Goal: Contribute content: Contribute content

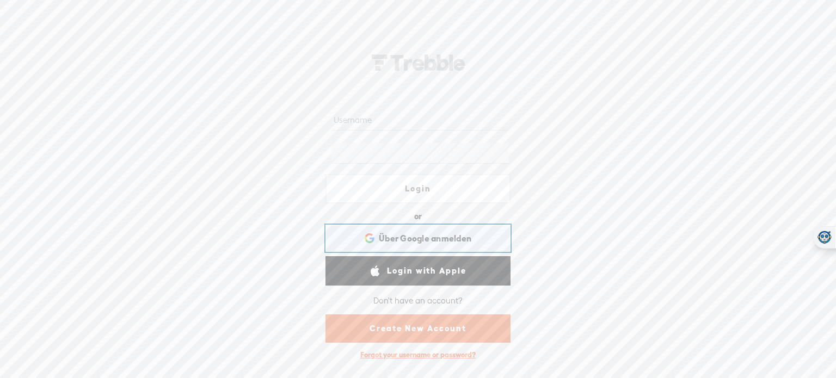
click at [421, 239] on span "Über Google anmelden" at bounding box center [425, 238] width 93 height 11
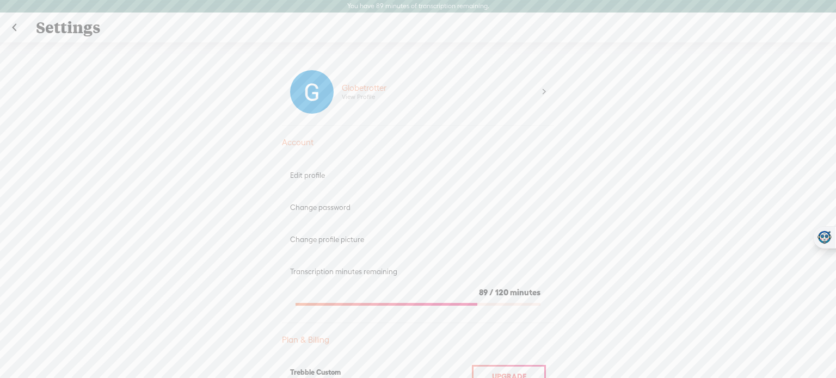
click at [207, 244] on div "Upgrade To Trebble Plus Globetrotter View Profile Account Edit profile Change p…" at bounding box center [418, 216] width 836 height 348
click at [17, 26] on link at bounding box center [14, 28] width 27 height 28
click at [93, 59] on div "Upgrade To Trebble Plus Globetrotter View Profile Account Edit profile Change p…" at bounding box center [418, 216] width 836 height 348
click at [85, 26] on div "Settings" at bounding box center [418, 28] width 781 height 28
click at [542, 92] on div "Globetrotter View Profile" at bounding box center [418, 92] width 272 height 67
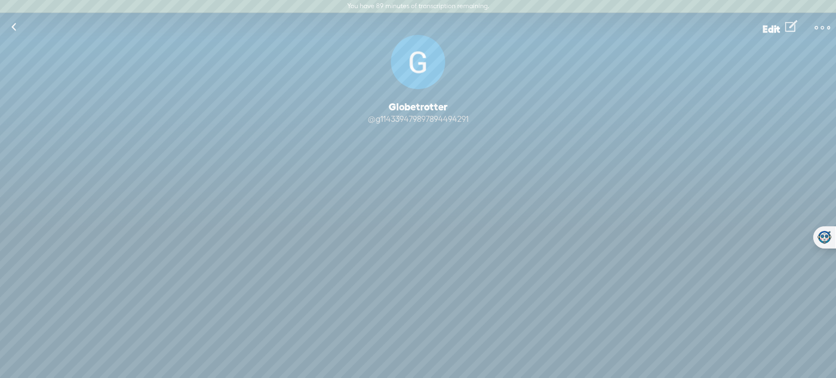
drag, startPoint x: 836, startPoint y: 62, endPoint x: 833, endPoint y: 174, distance: 112.2
click at [833, 174] on div "Change Picture Globetrotter @g114339479897894494291 Following Follow 0 Follower…" at bounding box center [418, 133] width 836 height 196
click at [21, 26] on link at bounding box center [13, 27] width 27 height 28
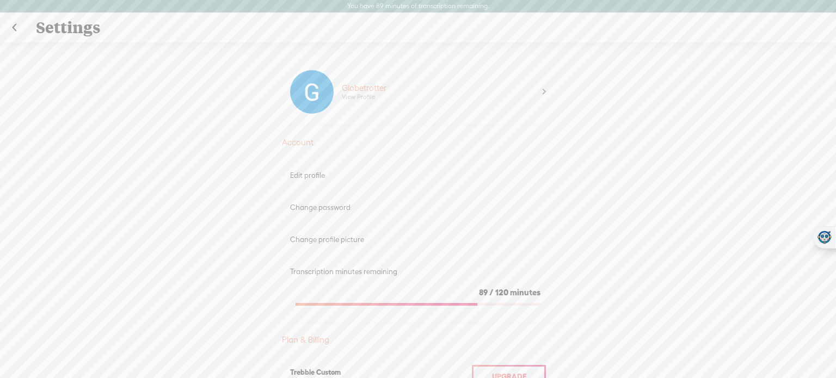
click at [21, 26] on link at bounding box center [14, 28] width 27 height 28
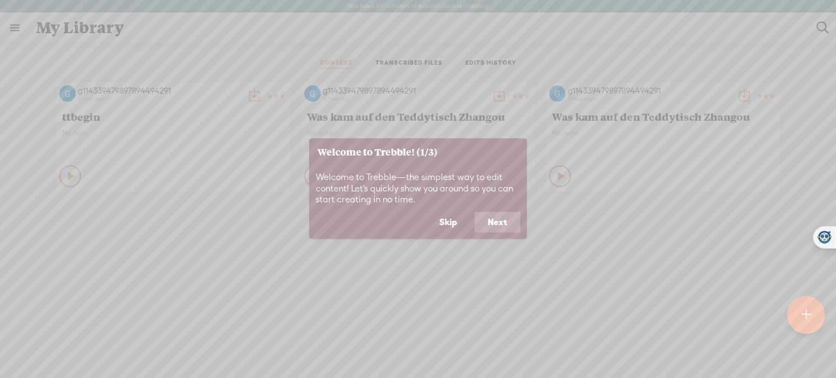
click at [481, 225] on button "Next" at bounding box center [498, 222] width 46 height 21
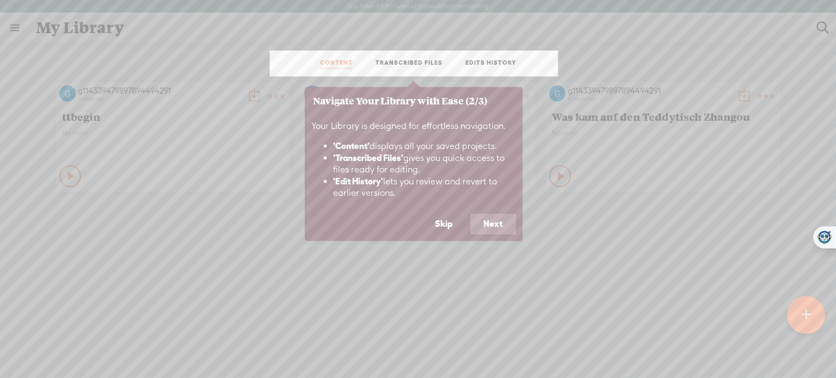
click at [481, 225] on button "Next" at bounding box center [493, 224] width 46 height 21
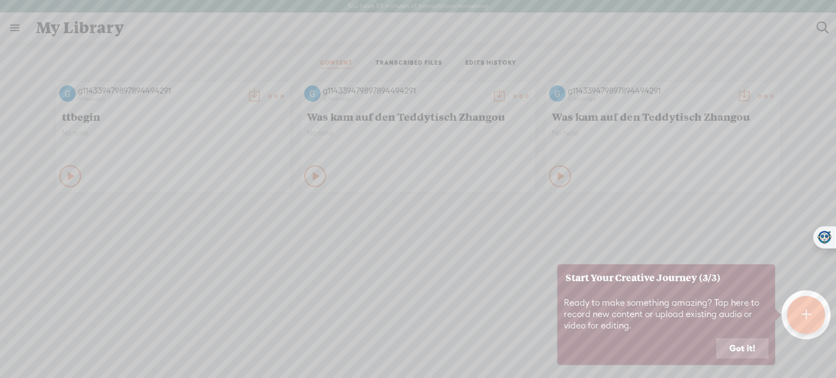
click at [738, 342] on button "Got it!" at bounding box center [742, 349] width 52 height 21
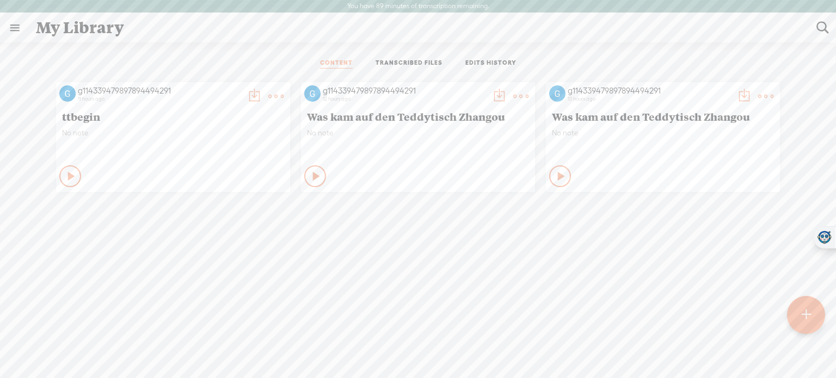
click at [796, 322] on div at bounding box center [806, 315] width 38 height 38
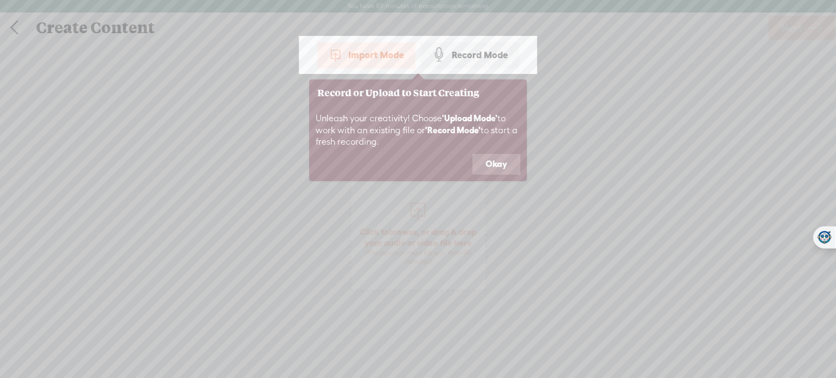
click at [488, 168] on button "Okay" at bounding box center [497, 164] width 48 height 21
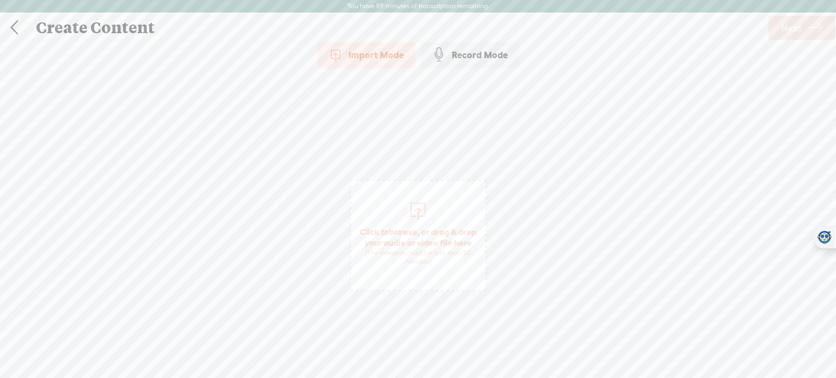
click at [429, 231] on span "Click to browse , or drag & drop your audio or video file here (File duration m…" at bounding box center [418, 246] width 134 height 51
click at [786, 31] on span "Next" at bounding box center [791, 28] width 21 height 28
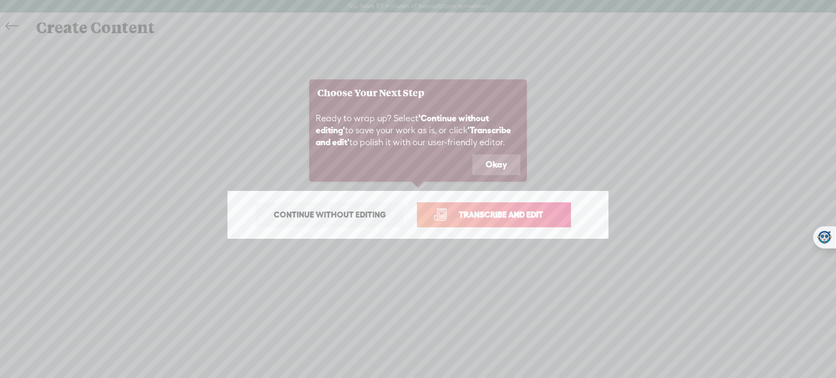
click at [485, 215] on span "Transcribe and edit" at bounding box center [501, 215] width 107 height 13
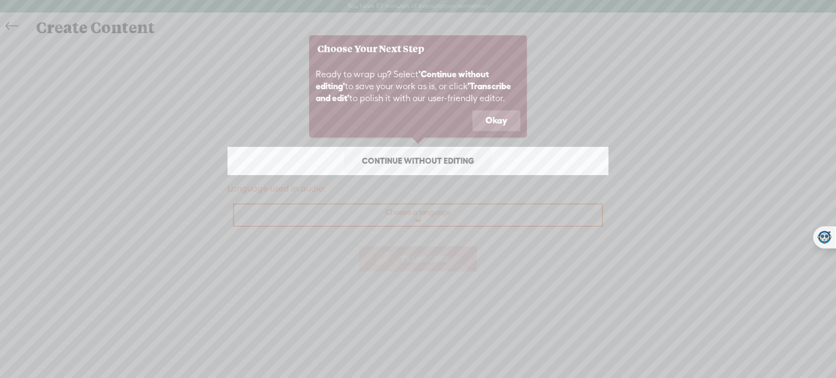
click at [457, 169] on link "Continue without editing" at bounding box center [418, 161] width 148 height 25
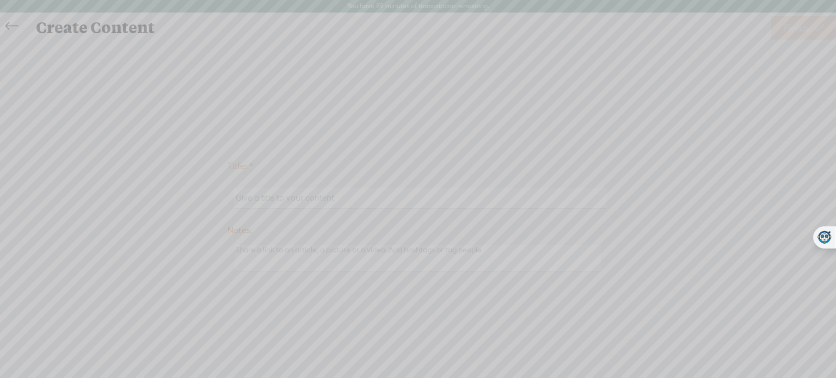
click at [403, 193] on icon at bounding box center [113, 189] width 1445 height 378
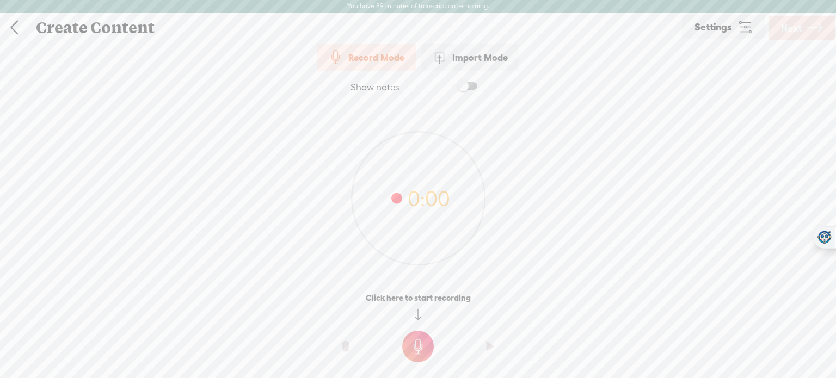
click at [484, 63] on div "Import Mode" at bounding box center [470, 57] width 98 height 27
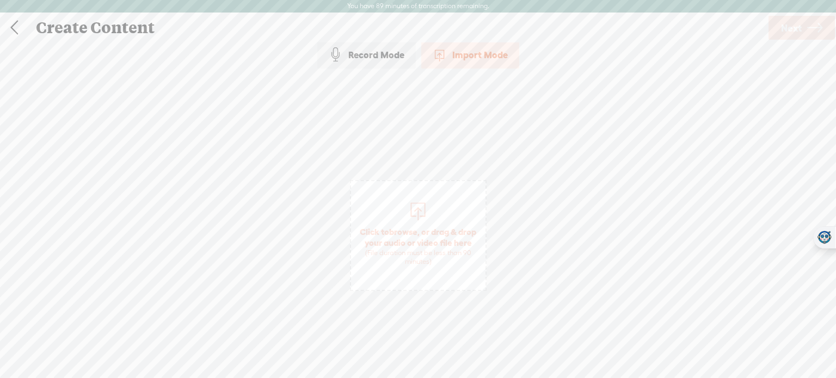
click at [429, 230] on span "Click to browse , or drag & drop your audio or video file here (File duration m…" at bounding box center [418, 246] width 134 height 51
click at [819, 21] on icon at bounding box center [814, 28] width 15 height 28
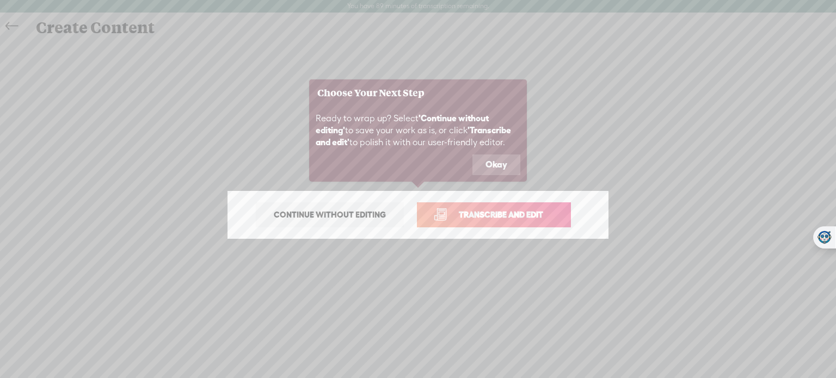
click at [534, 215] on span "Transcribe and edit" at bounding box center [501, 215] width 107 height 13
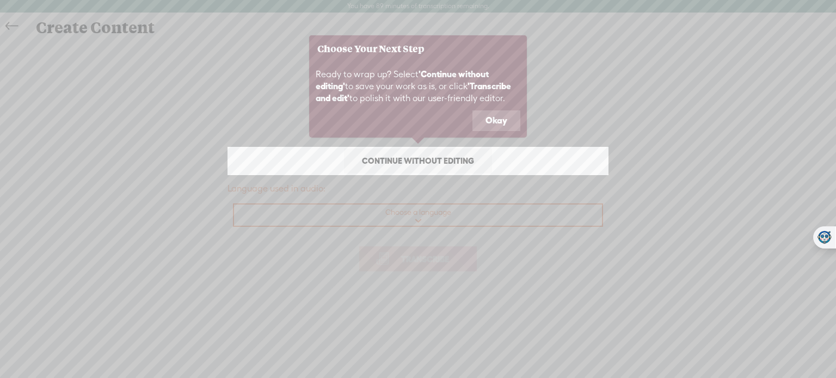
click at [503, 114] on button "Okay" at bounding box center [497, 121] width 48 height 21
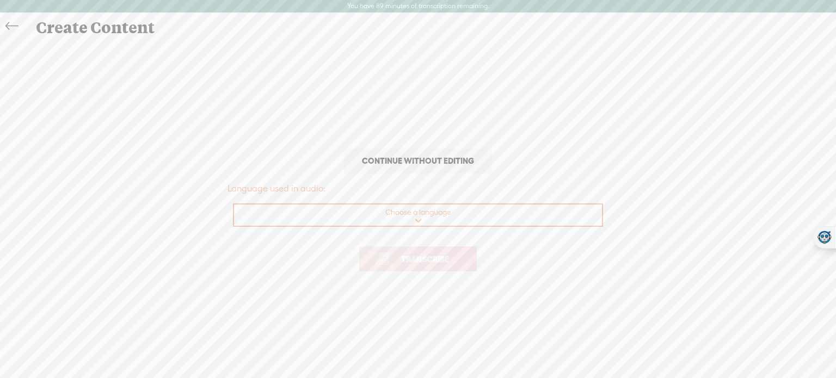
scroll to position [13, 0]
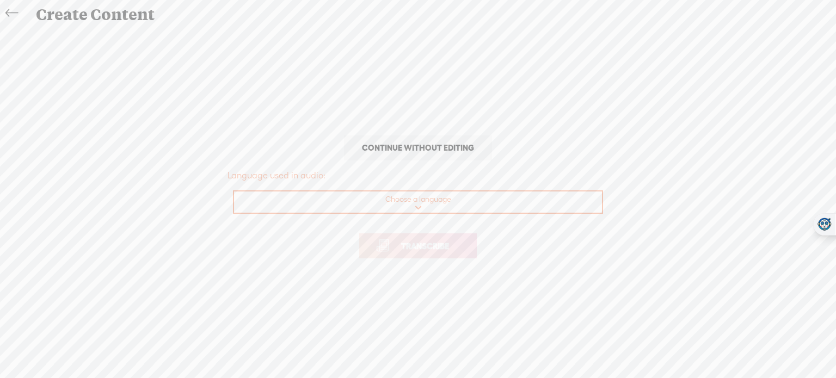
click at [441, 213] on div "Choose a language Choose a language Afrikaans Albanian Amharic Arabic, Gulf Ara…" at bounding box center [418, 202] width 370 height 23
click at [431, 209] on select "Choose a language Afrikaans Albanian Amharic Arabic, Gulf Arabic, Modern Standa…" at bounding box center [418, 203] width 369 height 22
select select "de-DE"
click at [234, 192] on select "Choose a language Afrikaans Albanian Amharic Arabic, Gulf Arabic, Modern Standa…" at bounding box center [418, 203] width 369 height 22
click at [431, 246] on span "Transcribe" at bounding box center [425, 246] width 71 height 13
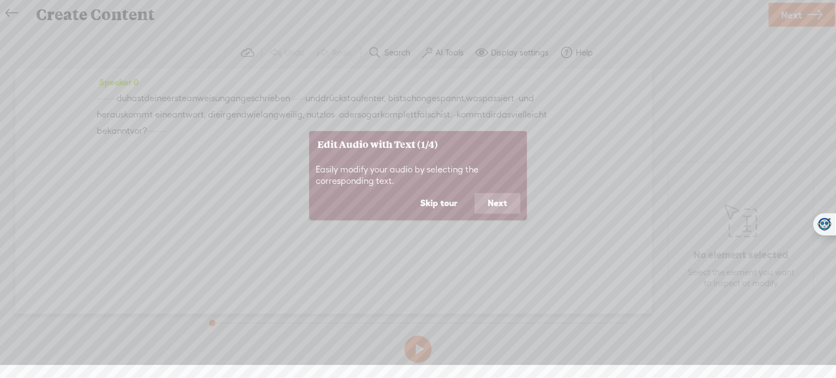
click at [498, 202] on button "Next" at bounding box center [498, 203] width 46 height 21
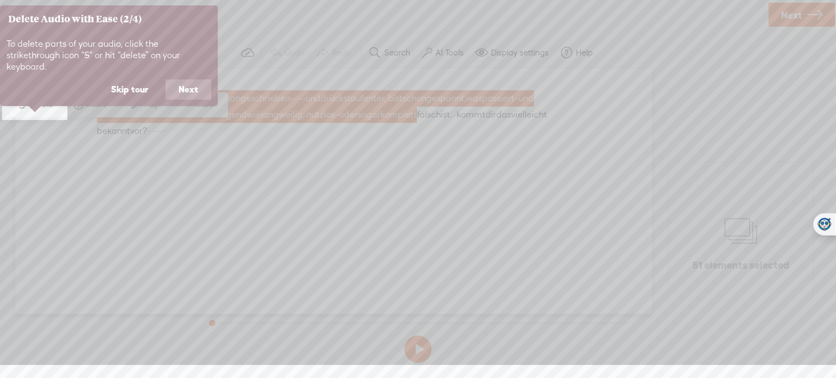
scroll to position [0, 0]
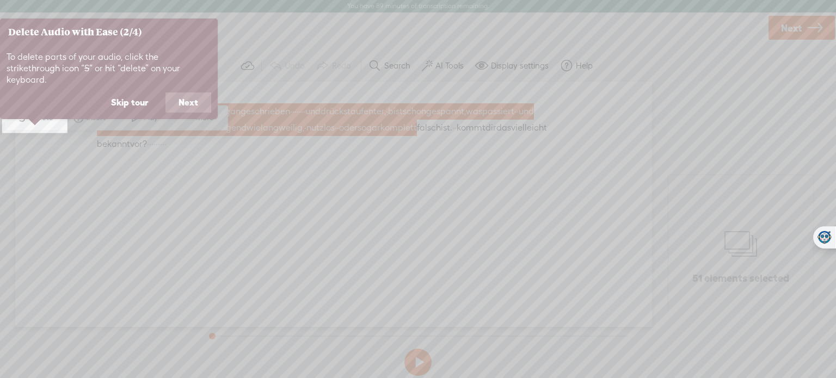
click at [182, 93] on button "Next" at bounding box center [188, 103] width 46 height 21
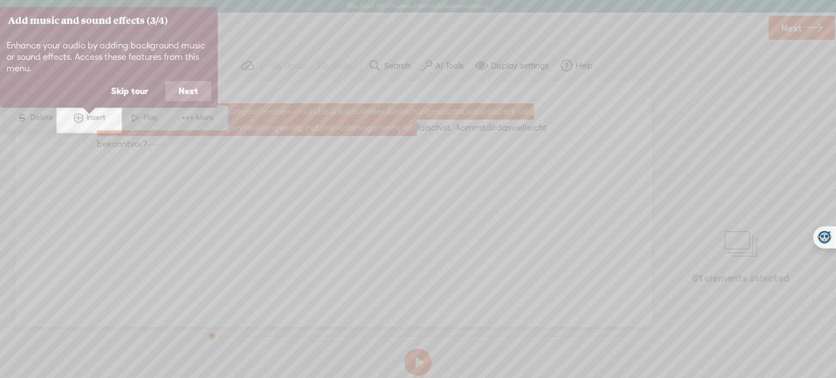
click at [182, 88] on button "Next" at bounding box center [188, 91] width 46 height 21
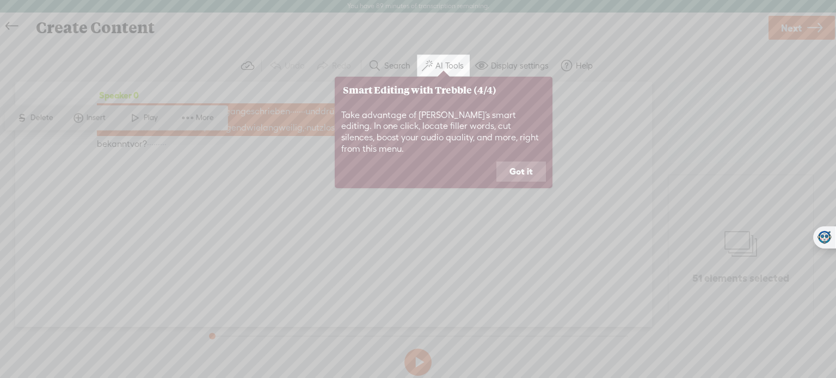
click at [514, 162] on button "Got it" at bounding box center [521, 172] width 50 height 21
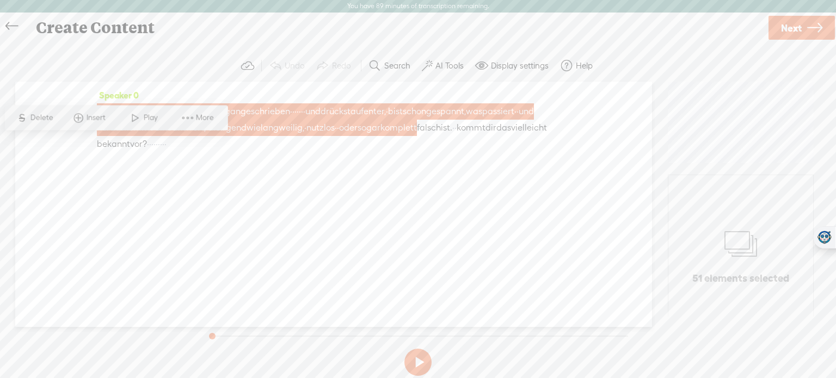
scroll to position [13, 0]
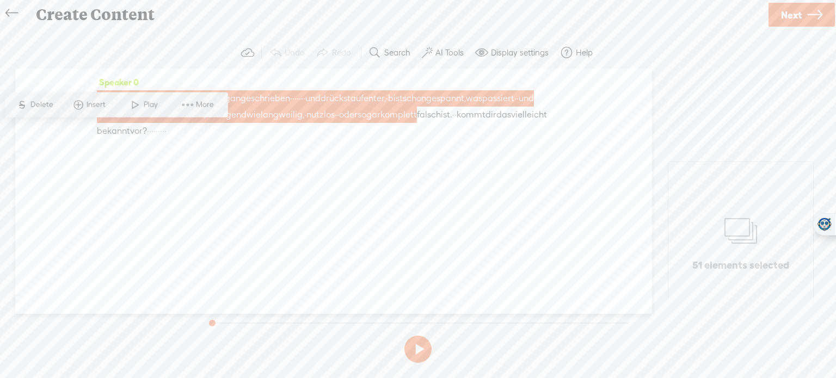
click at [448, 56] on label "AI Tools" at bounding box center [450, 52] width 28 height 11
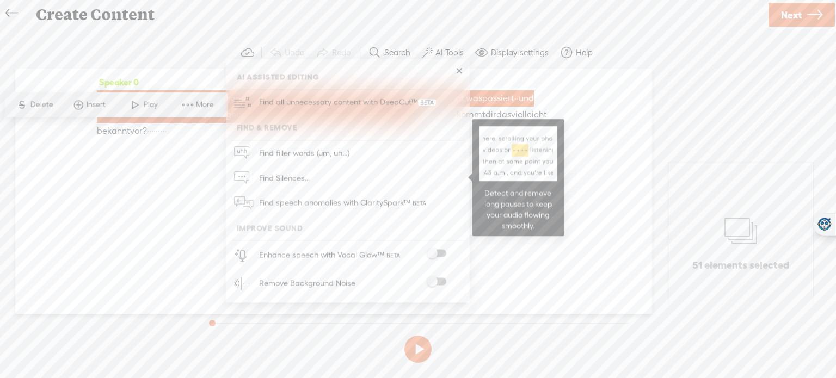
click at [333, 185] on link "Find Silences..." at bounding box center [347, 177] width 233 height 25
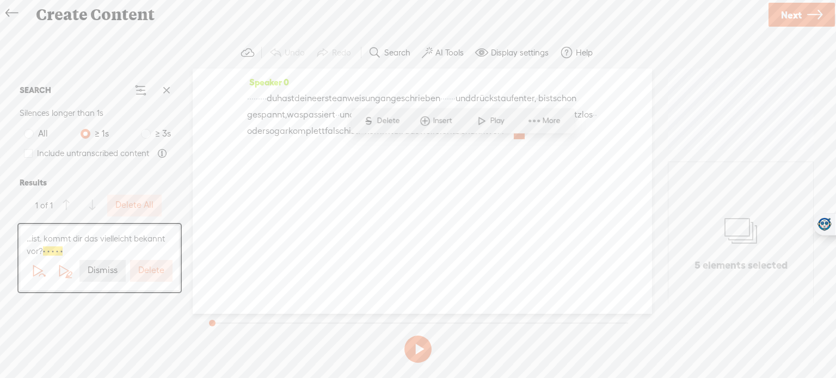
click at [152, 276] on label "Delete" at bounding box center [151, 270] width 26 height 11
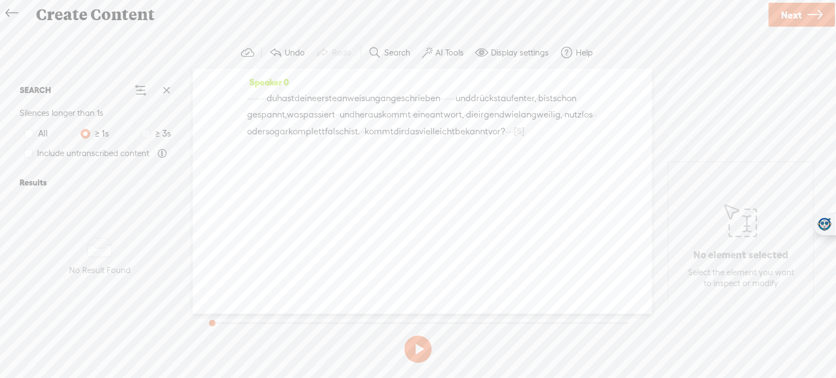
click at [451, 52] on label "AI Tools" at bounding box center [450, 52] width 28 height 11
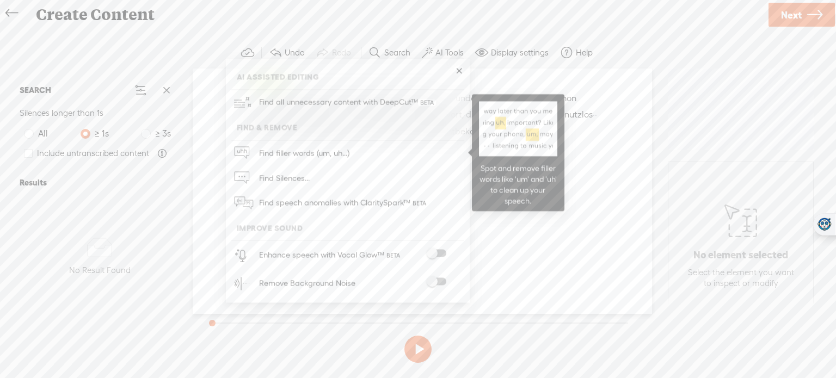
click at [367, 163] on link "Find filler words (um, uh...)" at bounding box center [347, 152] width 233 height 25
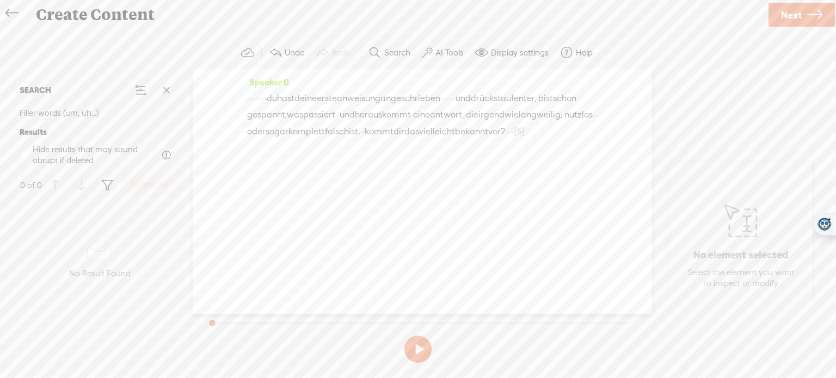
click at [448, 60] on button "AI Tools" at bounding box center [444, 53] width 53 height 22
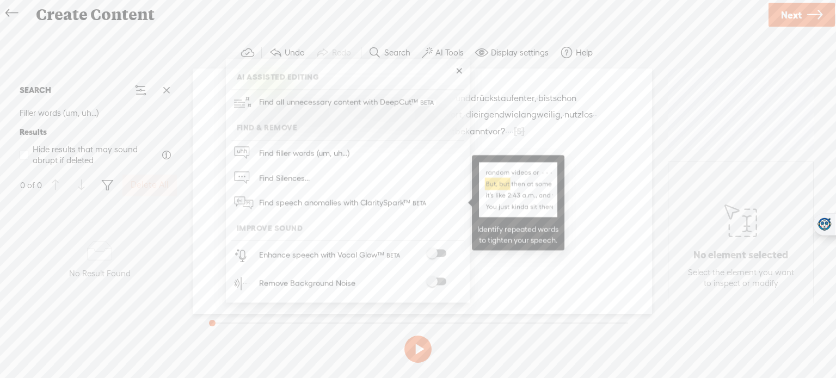
click at [367, 198] on span "Find speech anomalies with ClaritySpark™" at bounding box center [343, 204] width 177 height 26
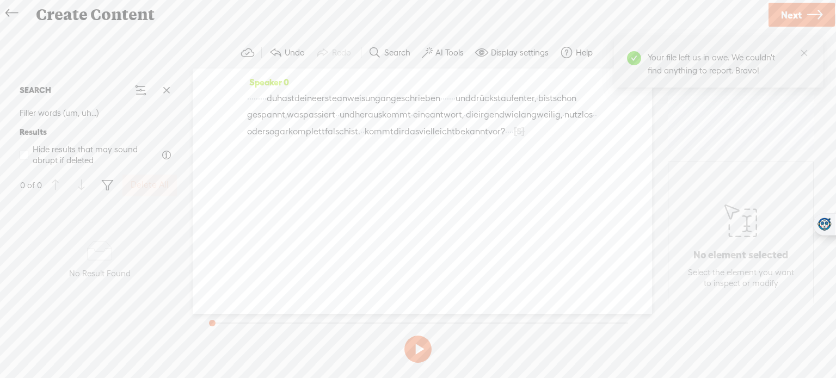
click at [451, 46] on button "AI Tools" at bounding box center [444, 53] width 53 height 22
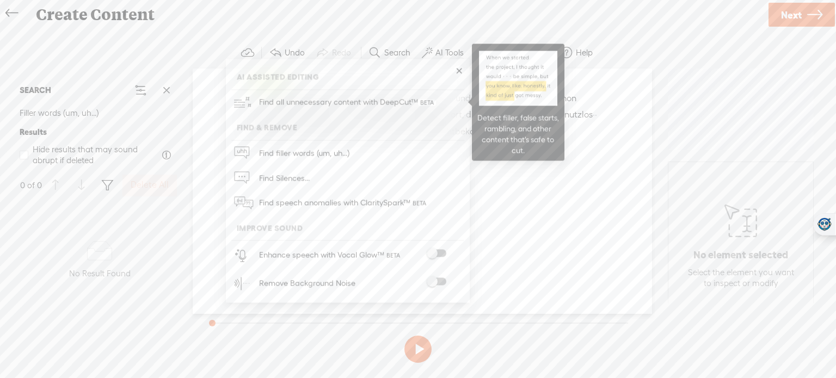
click at [388, 101] on span "Find all unnecessary content with DeepCut™" at bounding box center [347, 103] width 185 height 26
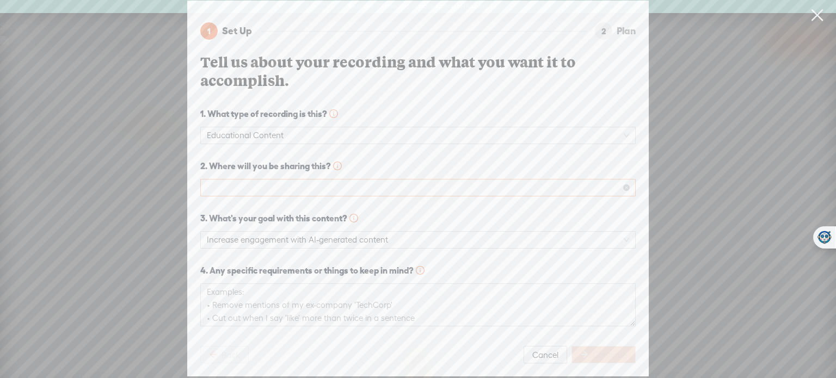
click at [432, 187] on span at bounding box center [418, 188] width 422 height 16
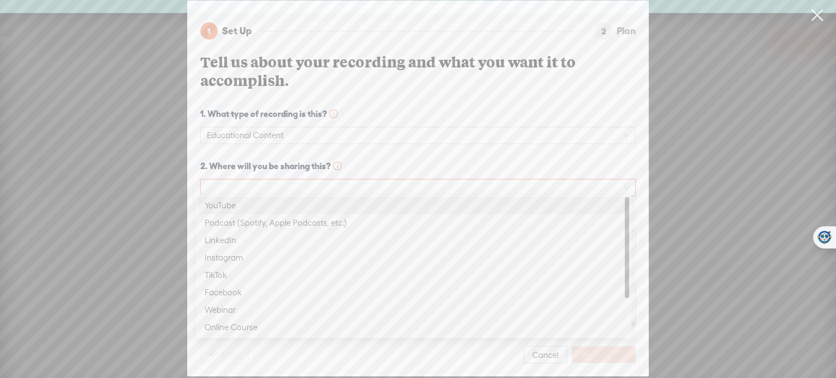
click at [409, 204] on div "YouTube" at bounding box center [414, 205] width 418 height 13
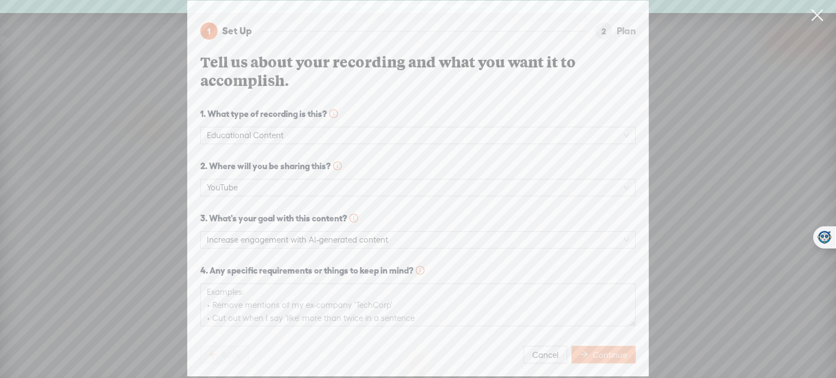
click at [605, 351] on span "Continue" at bounding box center [610, 355] width 34 height 11
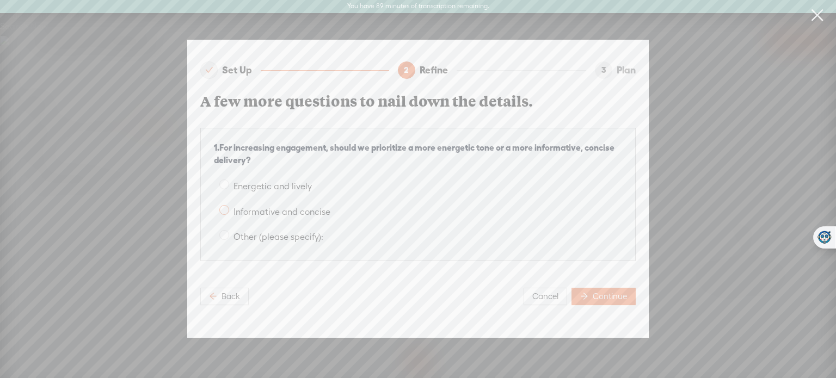
click at [225, 206] on span at bounding box center [224, 210] width 10 height 10
click at [225, 206] on input "Informative and concise" at bounding box center [224, 210] width 10 height 10
radio input "true"
click at [615, 295] on span "Continue" at bounding box center [610, 296] width 34 height 11
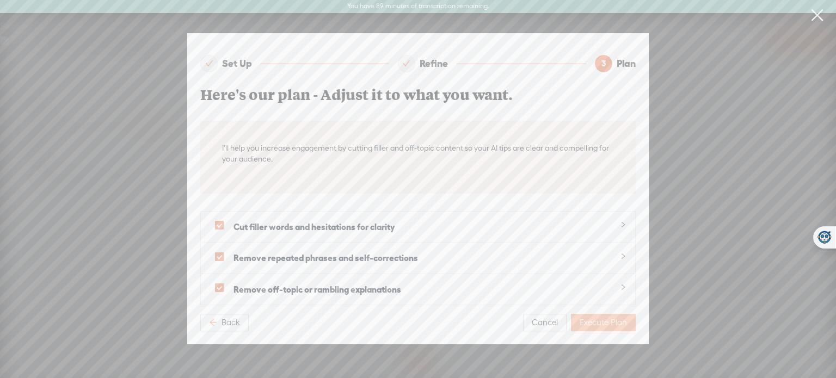
click at [603, 320] on span "Execute Plan" at bounding box center [603, 322] width 47 height 11
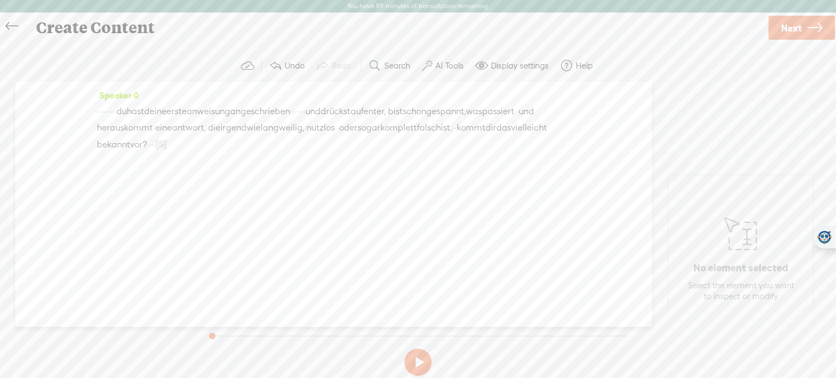
click at [416, 371] on button at bounding box center [417, 362] width 27 height 27
drag, startPoint x: 523, startPoint y: 236, endPoint x: 794, endPoint y: 258, distance: 272.0
click at [794, 258] on section "Speaker 0 · · · · · · · · · du hast deine erste anweisung an geschrieben · · · …" at bounding box center [418, 200] width 814 height 236
drag, startPoint x: 9, startPoint y: 27, endPoint x: 106, endPoint y: 130, distance: 141.7
click at [106, 130] on div "Create Content Use text-to-audio Use voice actor Record From This Browser Use p…" at bounding box center [418, 202] width 836 height 378
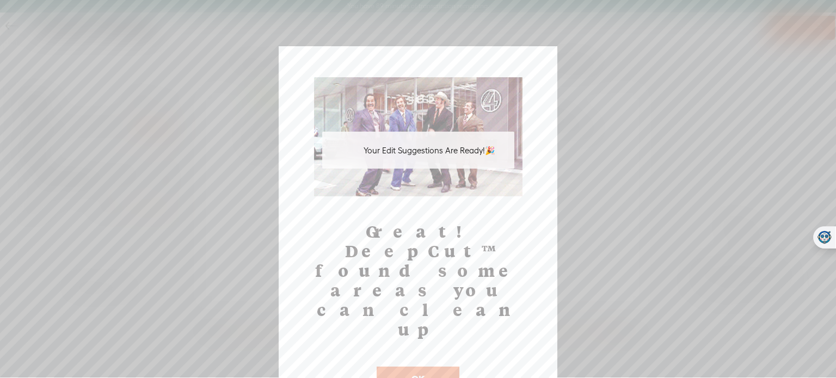
click at [413, 367] on button "OK" at bounding box center [418, 379] width 83 height 25
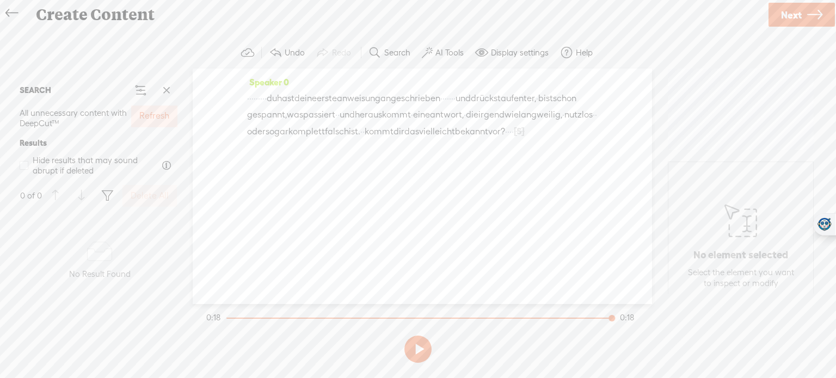
click at [137, 106] on button "Refresh" at bounding box center [154, 117] width 46 height 22
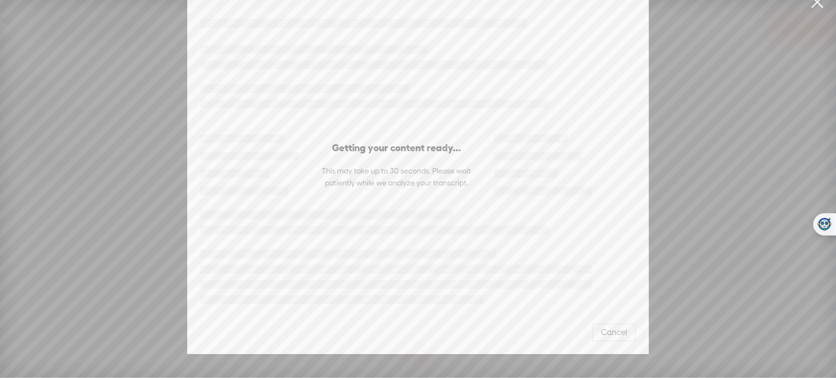
scroll to position [0, 0]
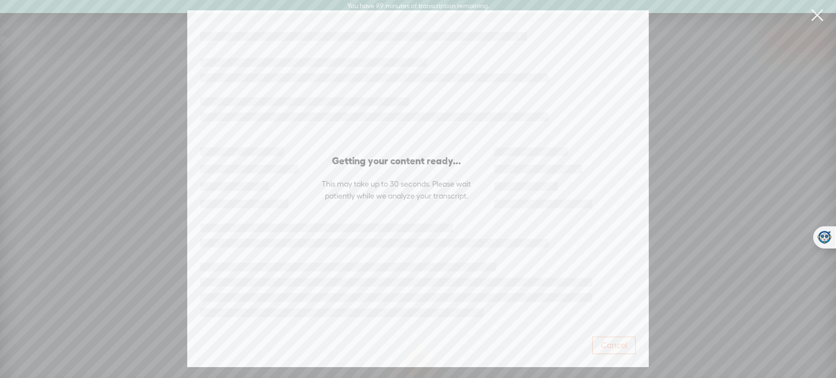
click at [618, 340] on span "Cancel" at bounding box center [614, 345] width 26 height 11
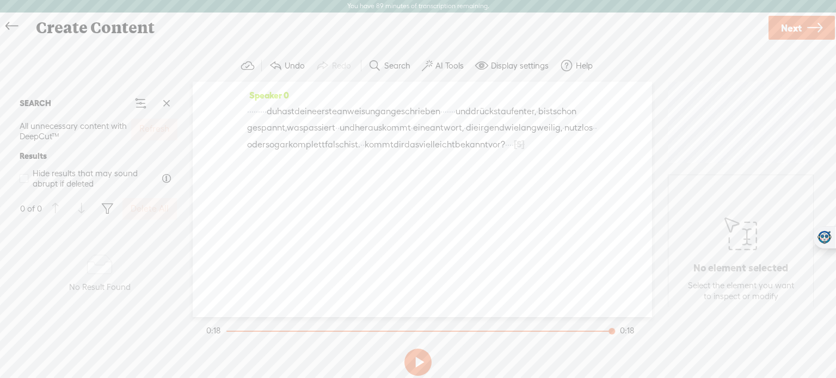
click at [796, 23] on span "Next" at bounding box center [791, 28] width 21 height 28
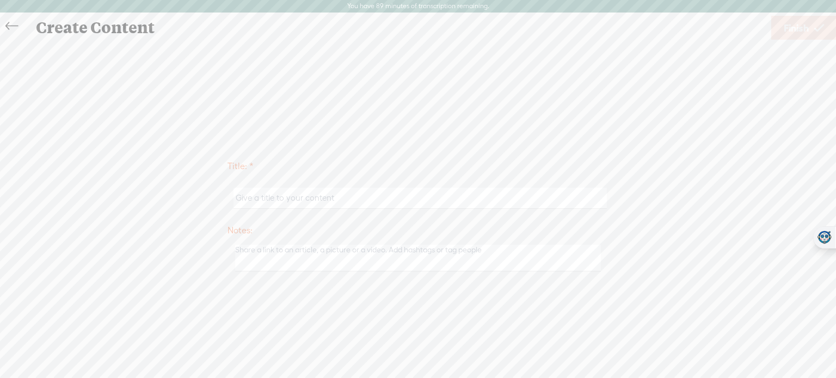
click at [394, 193] on input "text" at bounding box center [420, 198] width 373 height 21
type input "AI Scout 1"
click at [809, 20] on link "Finish" at bounding box center [803, 28] width 65 height 24
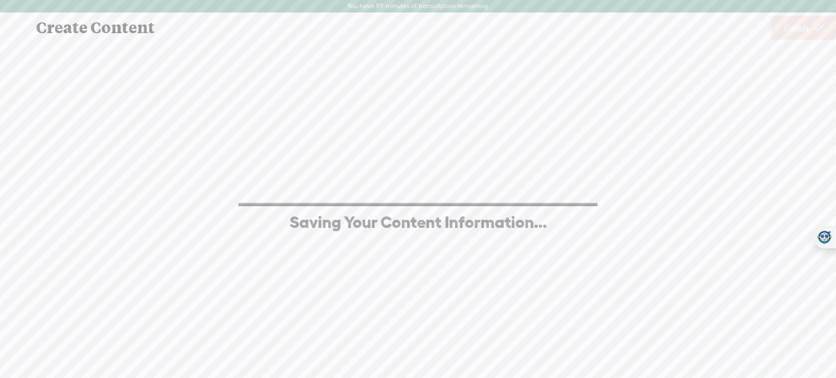
click at [507, 101] on div "Title: * AI Scout 1 Notes: Save as a draft content Publish: Warning: Narration …" at bounding box center [418, 214] width 814 height 347
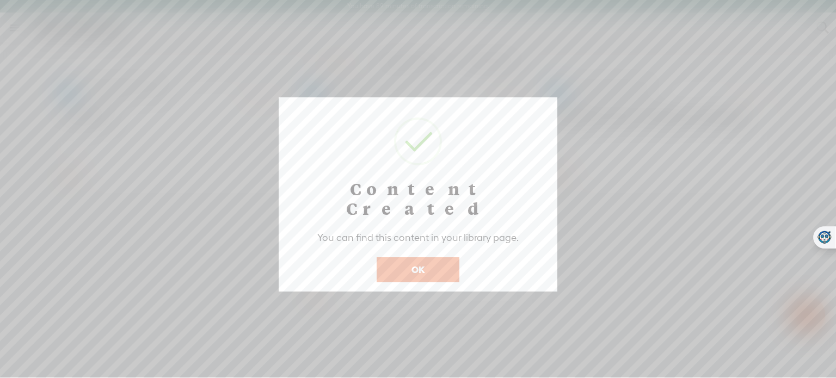
click at [394, 258] on button "OK" at bounding box center [418, 270] width 83 height 25
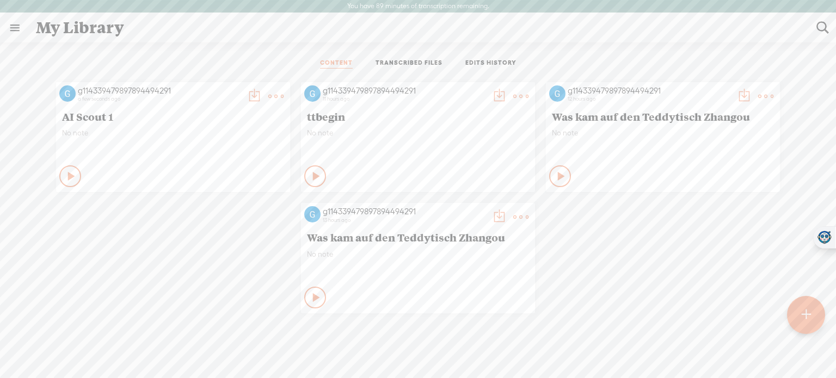
click at [812, 318] on div at bounding box center [806, 315] width 38 height 38
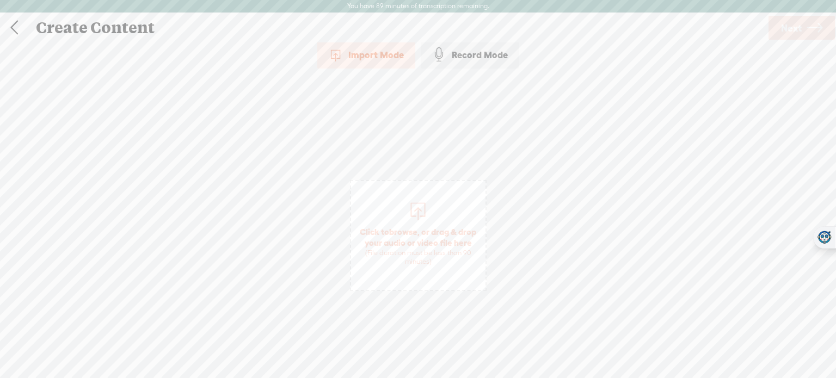
click at [418, 209] on div at bounding box center [418, 210] width 22 height 22
click at [788, 26] on span "Next" at bounding box center [791, 28] width 21 height 28
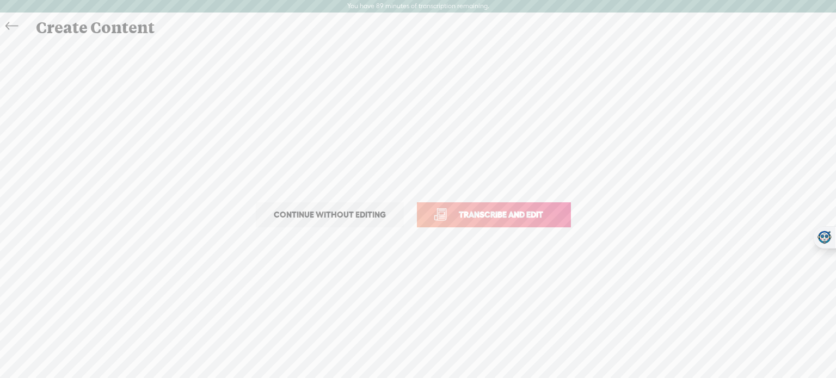
click at [529, 207] on link "Transcribe and edit" at bounding box center [494, 215] width 154 height 25
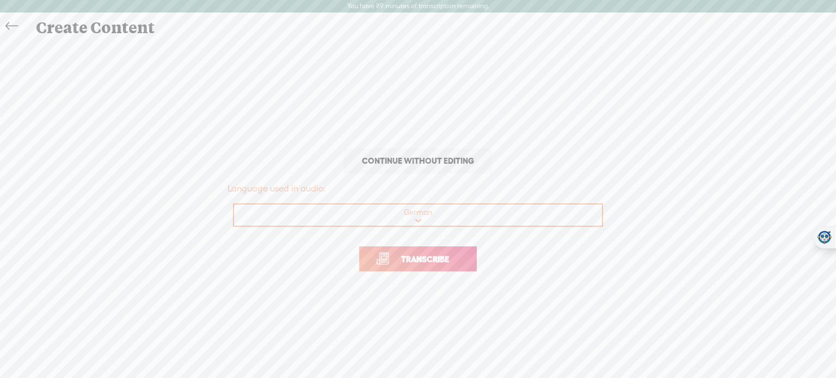
click at [433, 266] on link "Transcribe" at bounding box center [418, 259] width 118 height 25
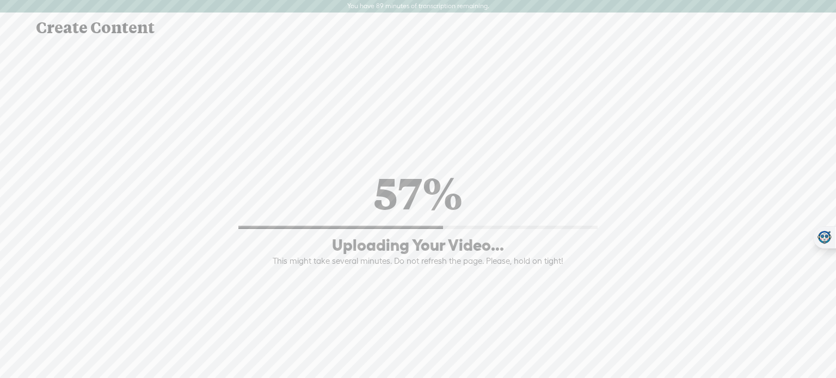
click at [433, 266] on div "57% Uploading Your Video... This might take several minutes. Do not refresh the…" at bounding box center [418, 215] width 814 height 134
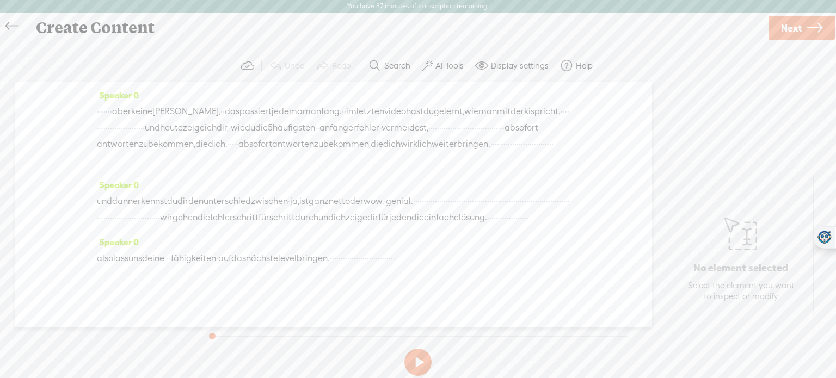
click at [451, 62] on label "AI Tools" at bounding box center [450, 65] width 28 height 11
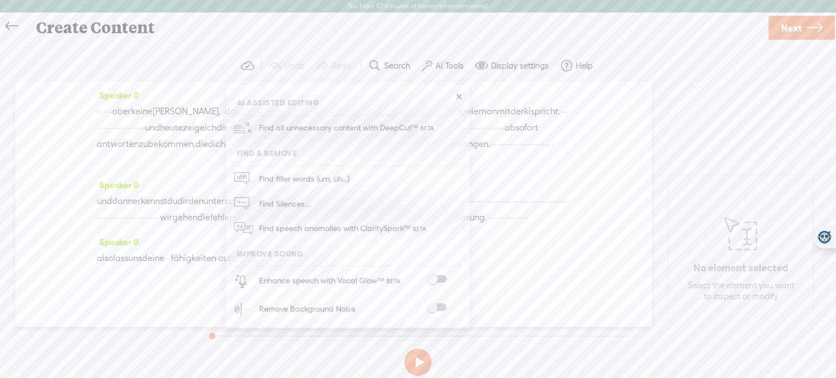
click at [442, 276] on span at bounding box center [437, 279] width 20 height 8
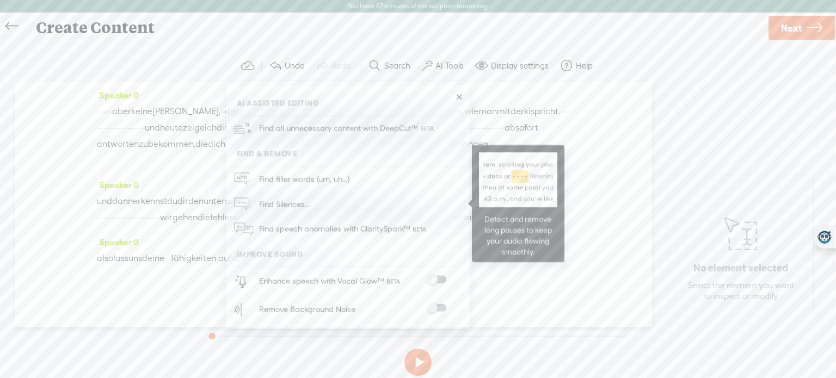
click at [329, 200] on link "Find Silences..." at bounding box center [347, 204] width 233 height 25
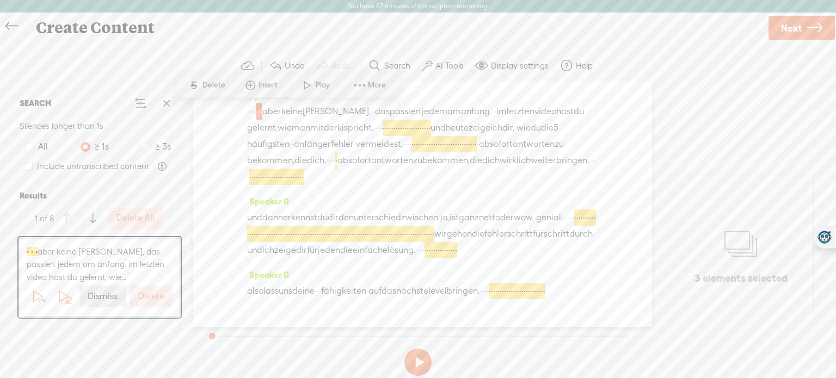
click at [149, 302] on button "Delete" at bounding box center [151, 297] width 42 height 22
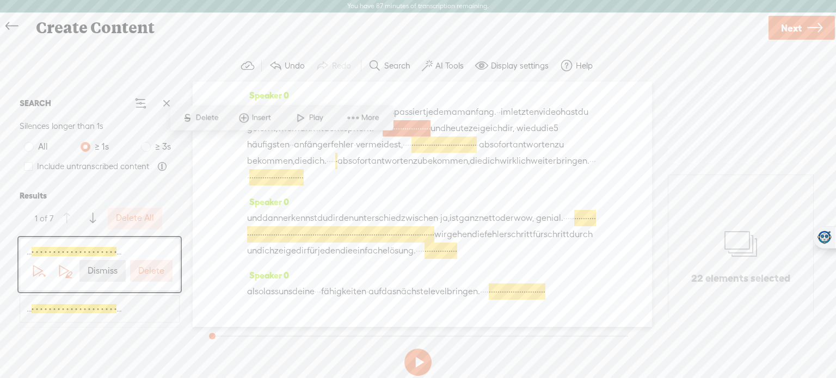
click at [110, 273] on label "Dismiss" at bounding box center [103, 271] width 30 height 11
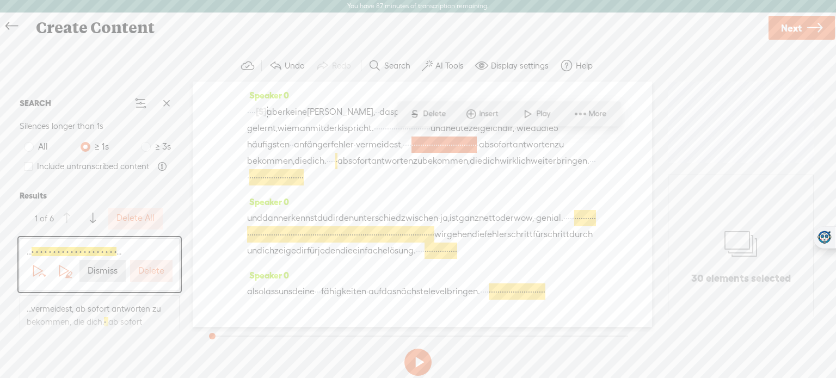
scroll to position [22, 0]
click at [110, 273] on label "Dismiss" at bounding box center [103, 271] width 30 height 11
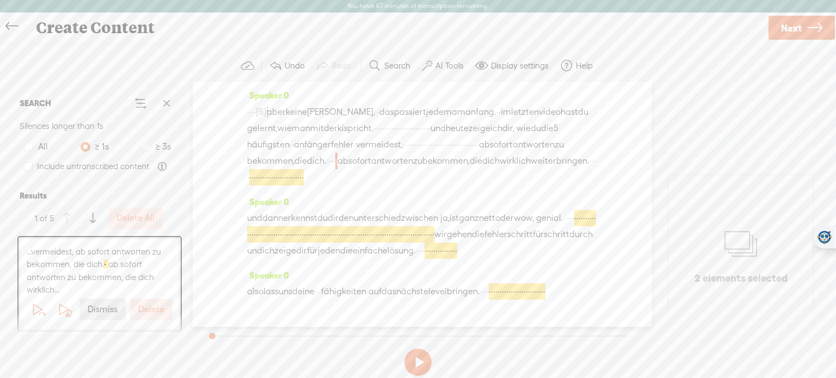
scroll to position [38, 0]
click at [100, 308] on label "Dismiss" at bounding box center [103, 309] width 30 height 11
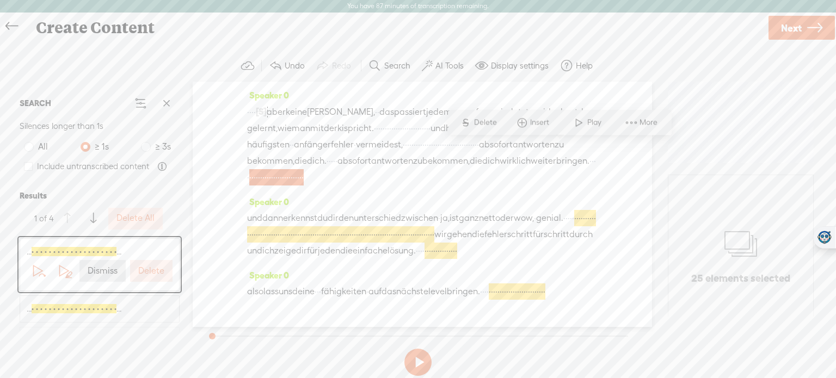
scroll to position [51, 0]
click at [105, 275] on label "Dismiss" at bounding box center [103, 271] width 30 height 11
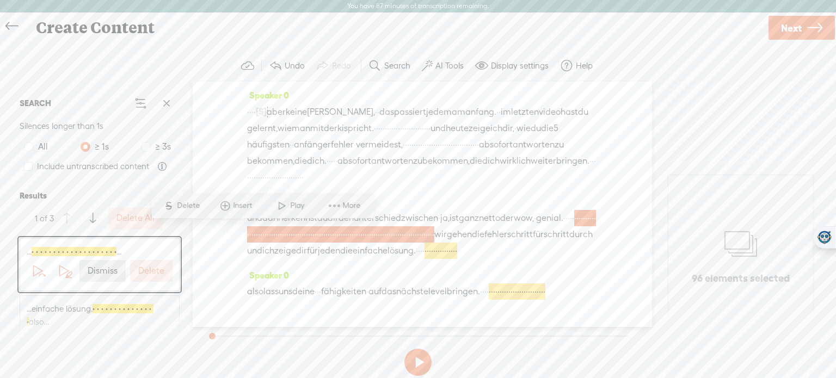
click at [105, 275] on label "Dismiss" at bounding box center [103, 271] width 30 height 11
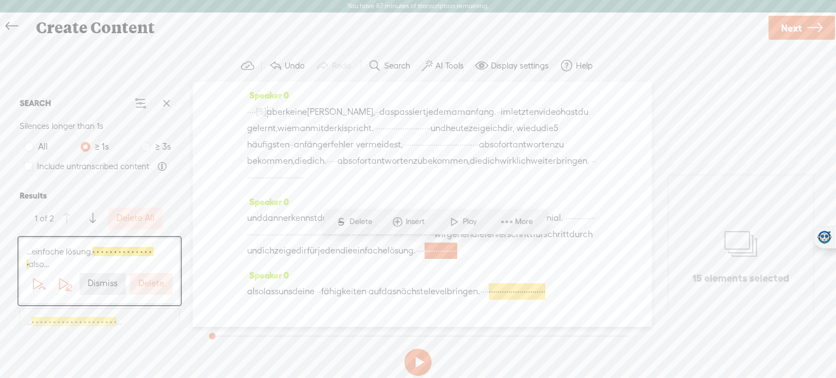
click at [105, 275] on button "Dismiss" at bounding box center [102, 284] width 46 height 22
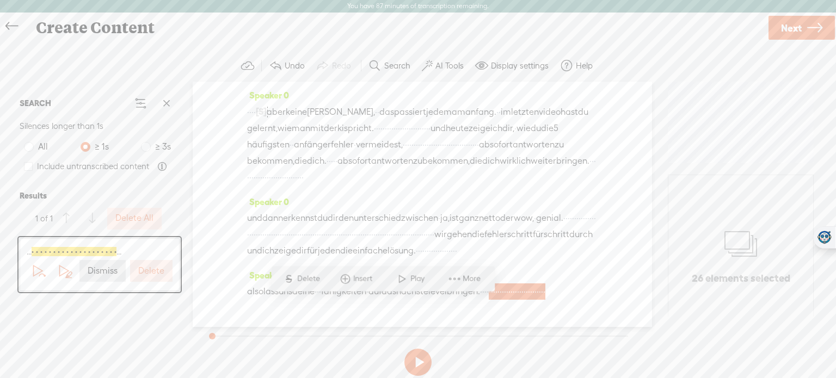
click at [105, 275] on label "Dismiss" at bounding box center [103, 271] width 30 height 11
click at [450, 71] on button "AI Tools" at bounding box center [444, 66] width 53 height 22
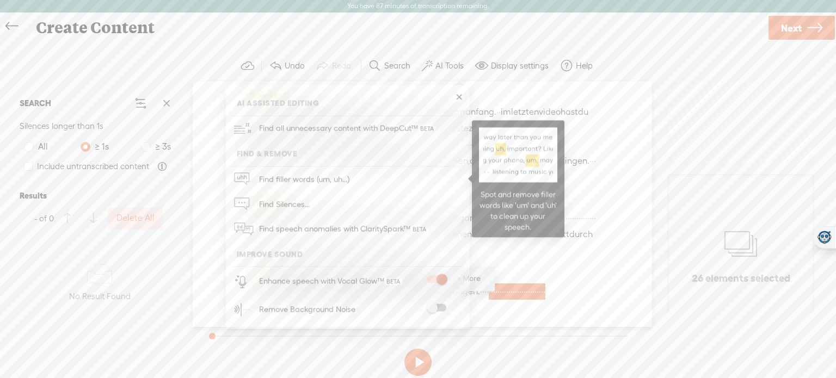
click at [370, 176] on link "Find filler words (um, uh...)" at bounding box center [347, 179] width 233 height 25
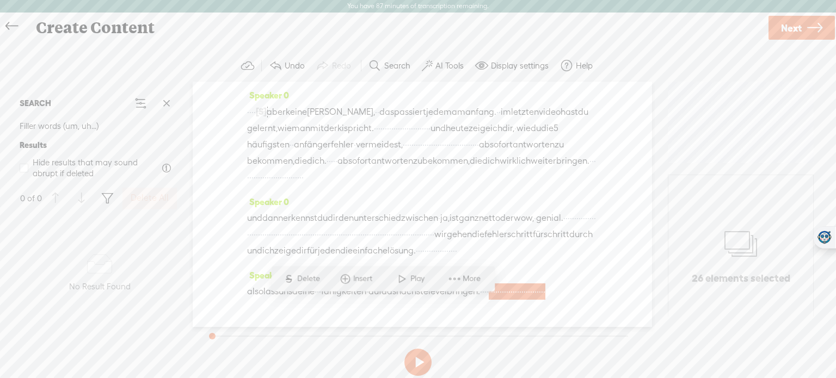
click at [461, 68] on label "AI Tools" at bounding box center [450, 65] width 28 height 11
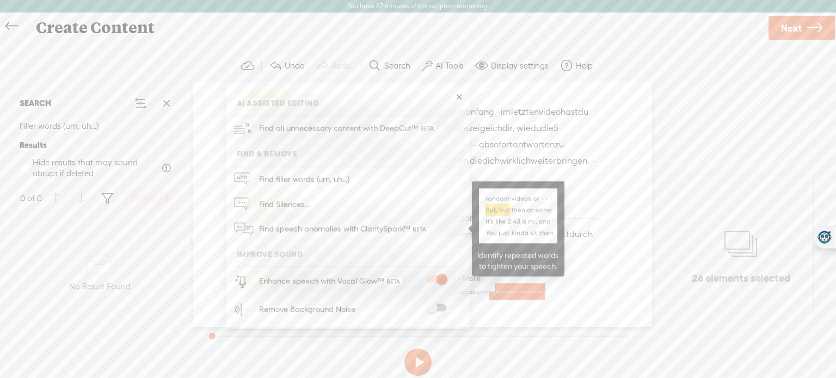
click at [365, 232] on span "Find speech anomalies with ClaritySpark™" at bounding box center [343, 230] width 177 height 26
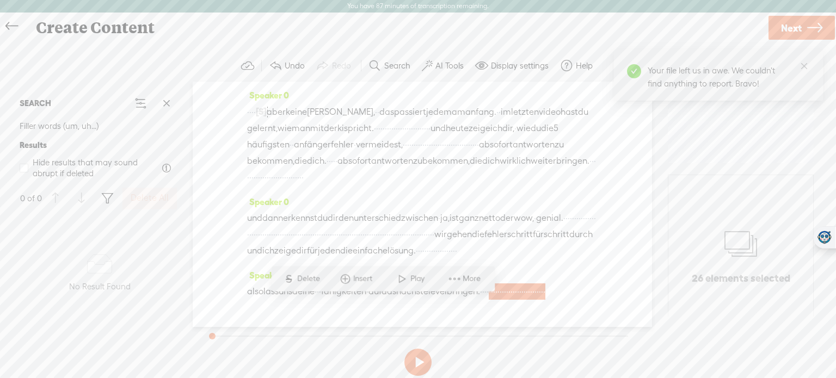
click at [457, 65] on label "AI Tools" at bounding box center [450, 65] width 28 height 11
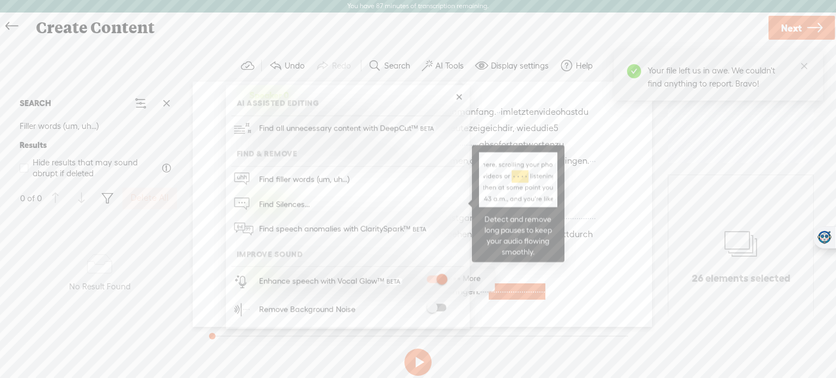
click at [328, 207] on link "Find Silences..." at bounding box center [347, 204] width 233 height 25
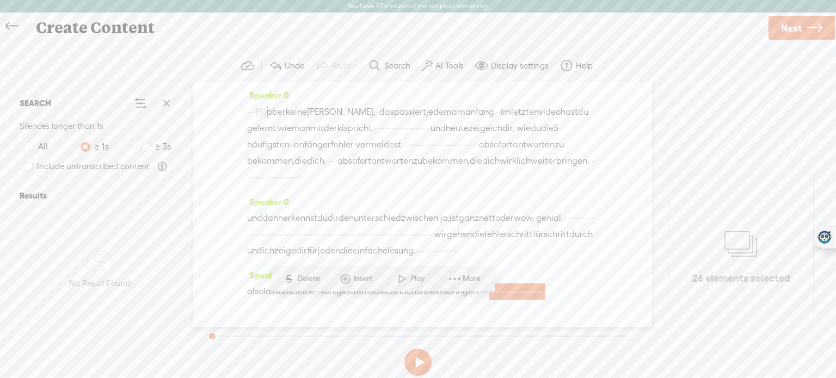
click at [446, 64] on label "AI Tools" at bounding box center [450, 65] width 28 height 11
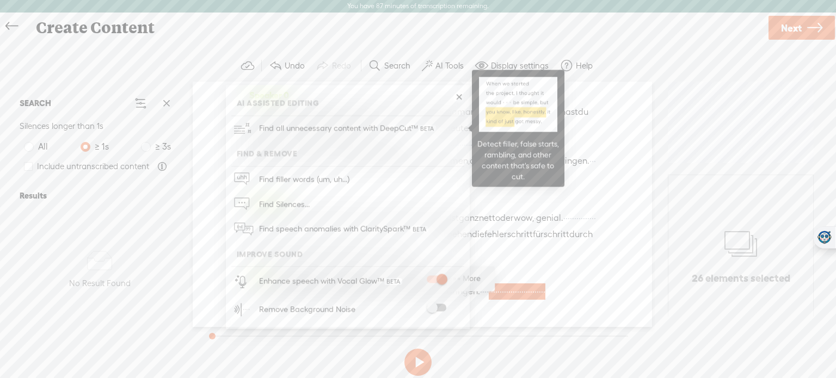
click at [388, 126] on span "Find all unnecessary content with DeepCut™" at bounding box center [347, 129] width 185 height 26
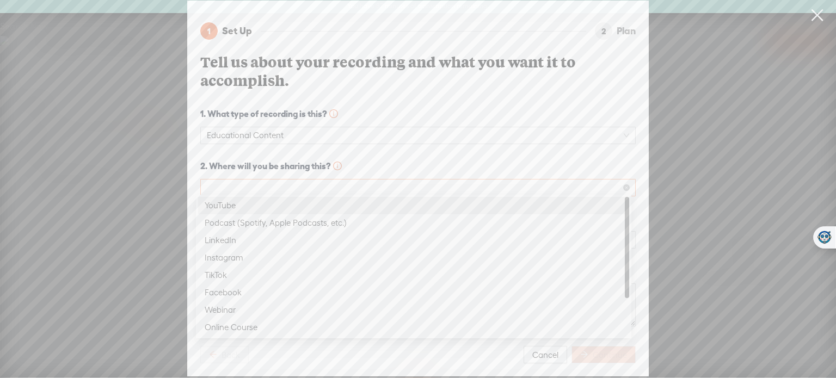
click at [542, 189] on span at bounding box center [418, 188] width 422 height 16
click at [497, 205] on div "YouTube" at bounding box center [414, 205] width 418 height 13
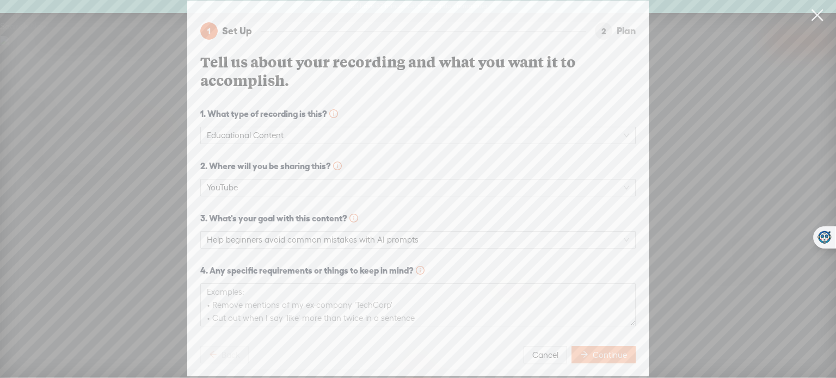
click at [599, 350] on span "Continue" at bounding box center [610, 355] width 34 height 11
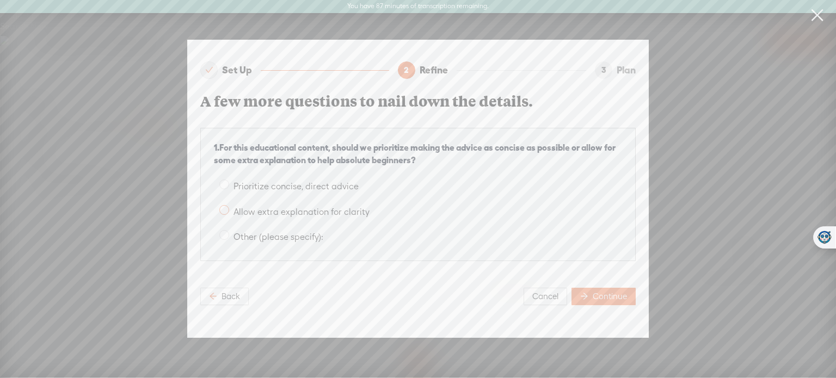
click at [230, 207] on span "Allow extra explanation for clarity" at bounding box center [301, 212] width 145 height 10
click at [229, 205] on input "Allow extra explanation for clarity" at bounding box center [224, 210] width 10 height 10
radio input "true"
click at [634, 293] on button "Continue" at bounding box center [604, 296] width 64 height 17
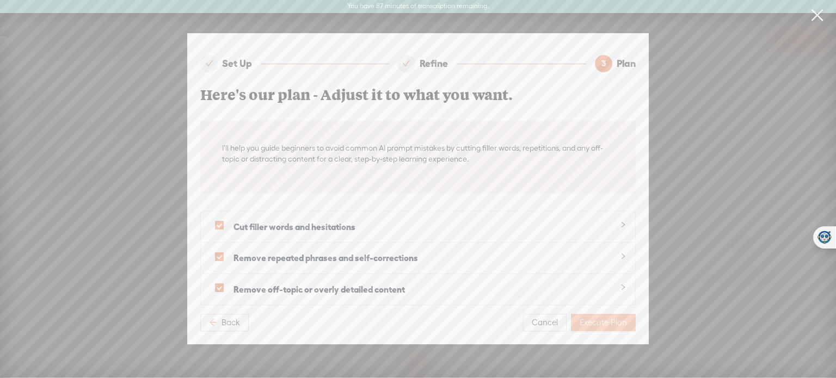
click at [601, 318] on span "Execute Plan" at bounding box center [603, 322] width 47 height 11
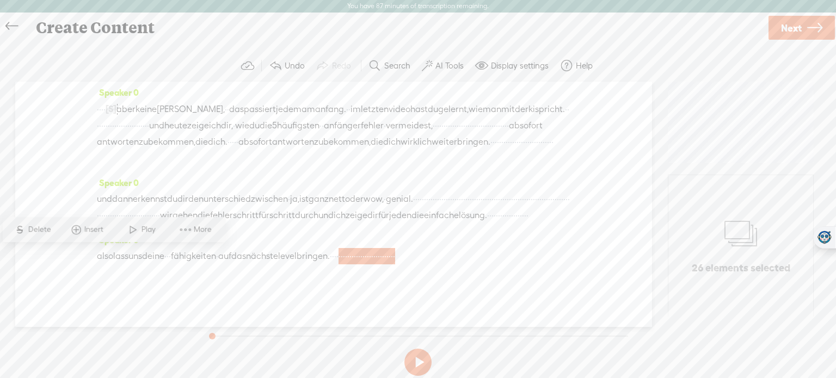
scroll to position [0, 0]
click at [439, 68] on label "AI Tools" at bounding box center [450, 65] width 28 height 11
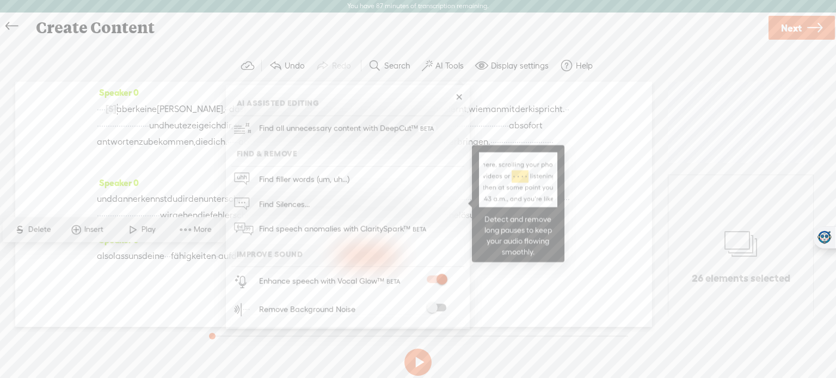
click at [334, 196] on link "Find Silences..." at bounding box center [347, 204] width 233 height 25
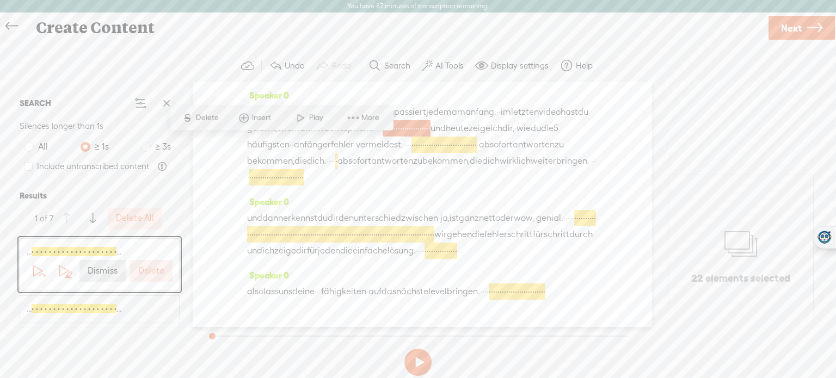
click at [144, 271] on label "Delete" at bounding box center [151, 271] width 26 height 11
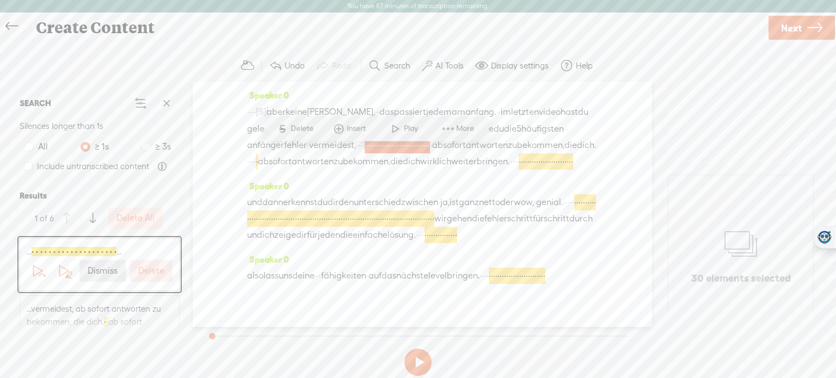
scroll to position [5, 0]
click at [144, 271] on label "Delete" at bounding box center [151, 271] width 26 height 11
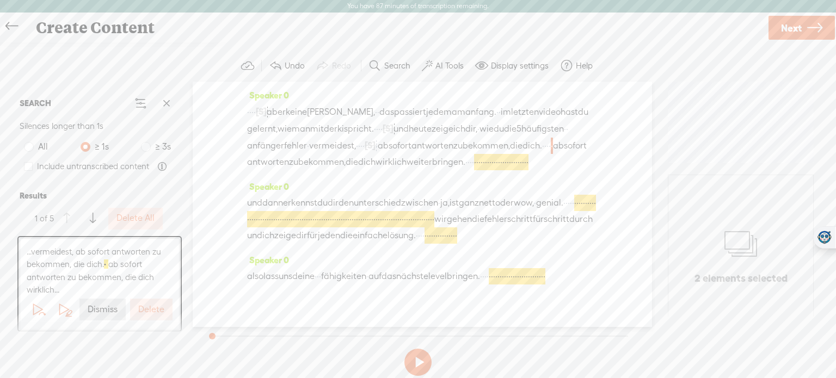
scroll to position [22, 0]
click at [146, 302] on button "Delete" at bounding box center [151, 310] width 42 height 22
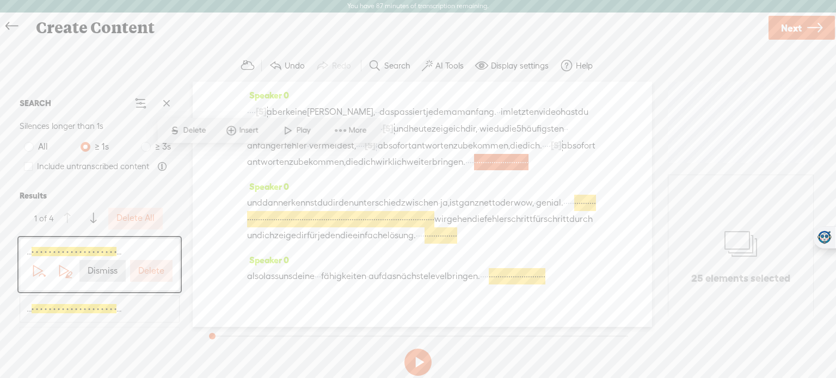
scroll to position [38, 0]
click at [152, 280] on button "Delete" at bounding box center [151, 271] width 42 height 22
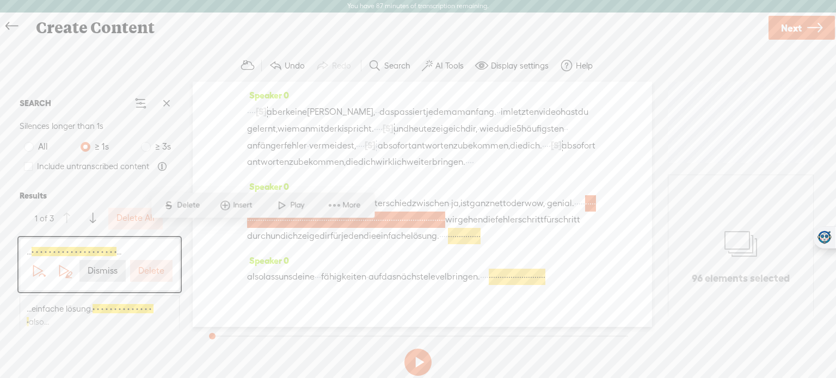
scroll to position [35, 0]
click at [157, 272] on label "Delete" at bounding box center [151, 271] width 26 height 11
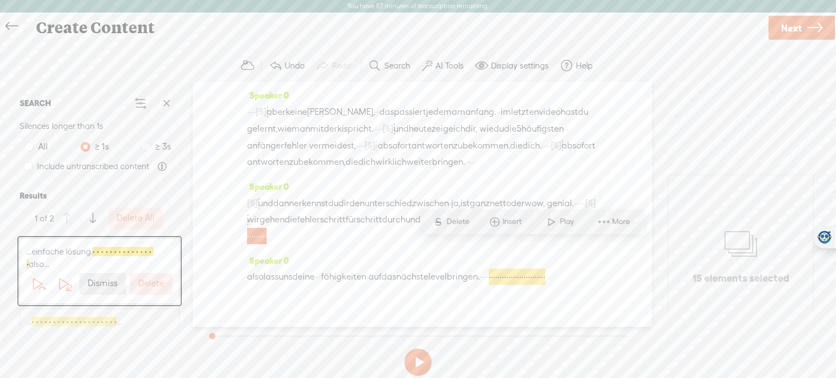
scroll to position [2, 0]
click at [157, 272] on div "Delete" at bounding box center [151, 284] width 47 height 26
click at [152, 281] on label "Delete" at bounding box center [151, 283] width 26 height 11
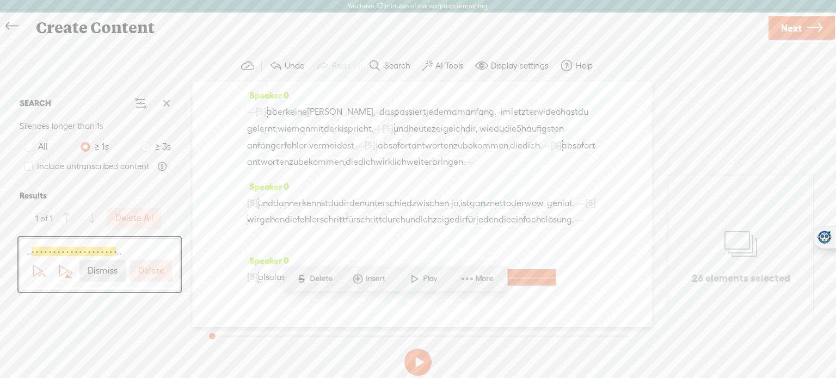
click at [157, 275] on label "Delete" at bounding box center [151, 271] width 26 height 11
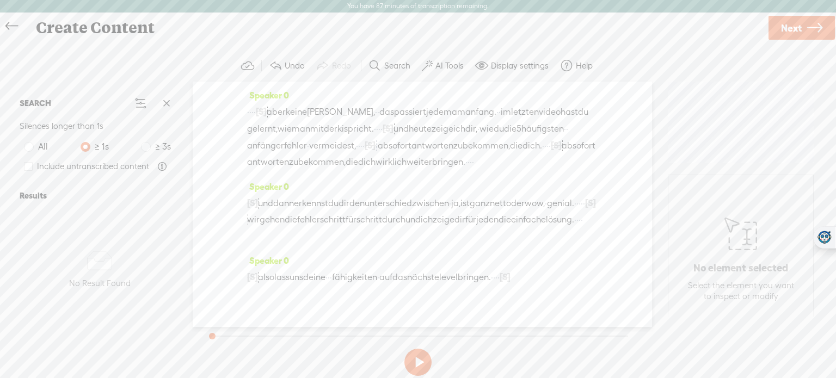
click at [420, 358] on button at bounding box center [417, 362] width 27 height 27
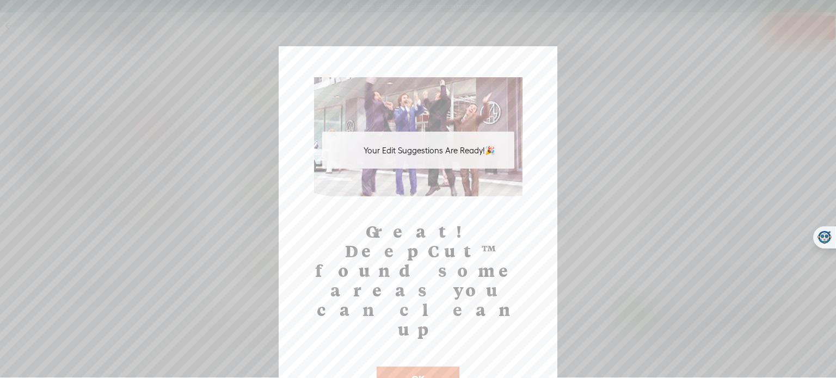
click at [425, 367] on button "OK" at bounding box center [418, 379] width 83 height 25
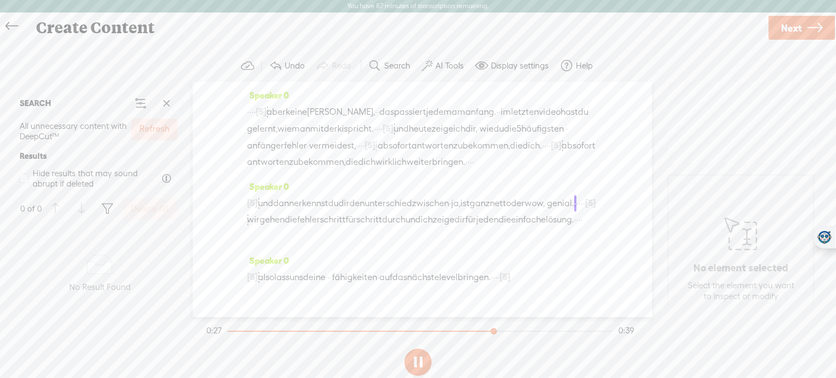
click at [414, 360] on button at bounding box center [417, 362] width 27 height 27
drag, startPoint x: 554, startPoint y: 142, endPoint x: 450, endPoint y: 156, distance: 105.5
click at [450, 156] on div "· · · · [S] · · · aber keine sorge, · · das passiert jedem am anfang. · · im le…" at bounding box center [422, 136] width 351 height 67
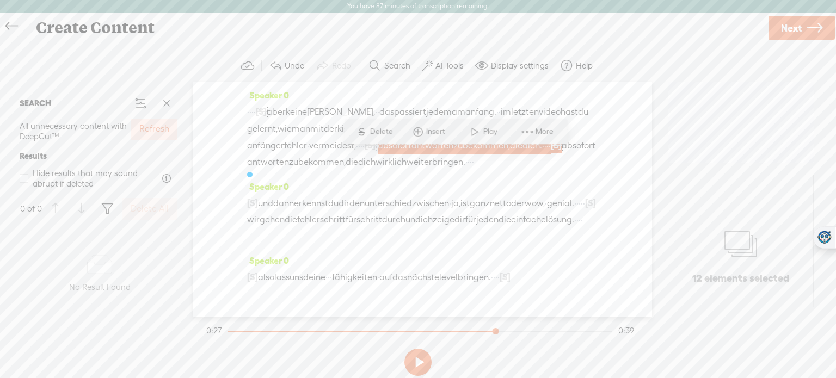
click at [388, 133] on span "Delete" at bounding box center [383, 131] width 26 height 11
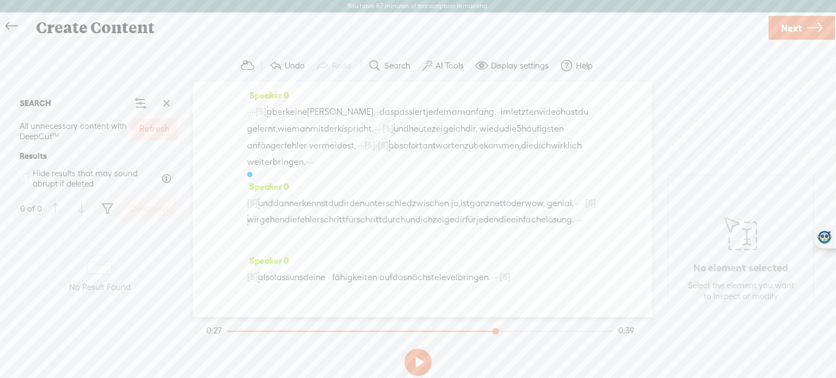
scroll to position [0, 0]
click at [422, 365] on button at bounding box center [417, 362] width 27 height 27
click at [508, 65] on label "Display settings" at bounding box center [520, 65] width 58 height 11
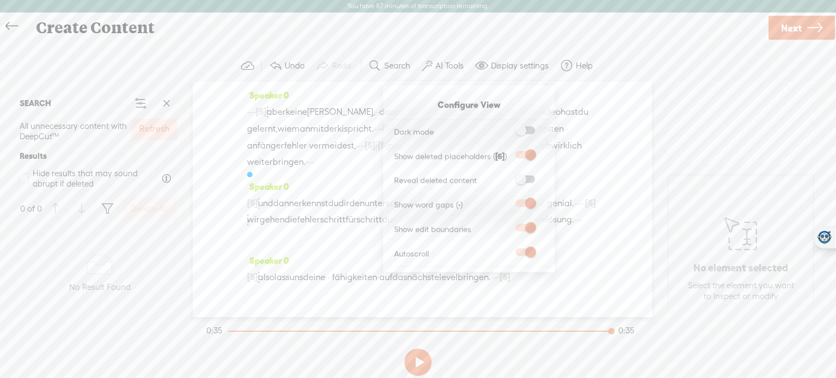
click at [424, 67] on span at bounding box center [427, 65] width 11 height 13
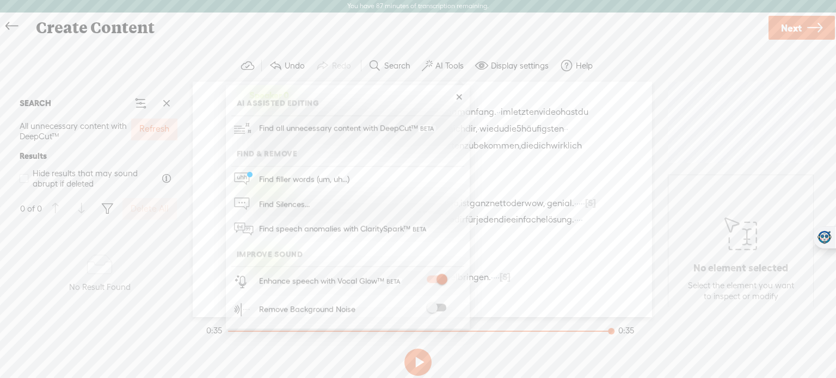
click at [440, 302] on div "Remove Background Noise" at bounding box center [359, 310] width 209 height 28
click at [440, 305] on span at bounding box center [437, 308] width 20 height 8
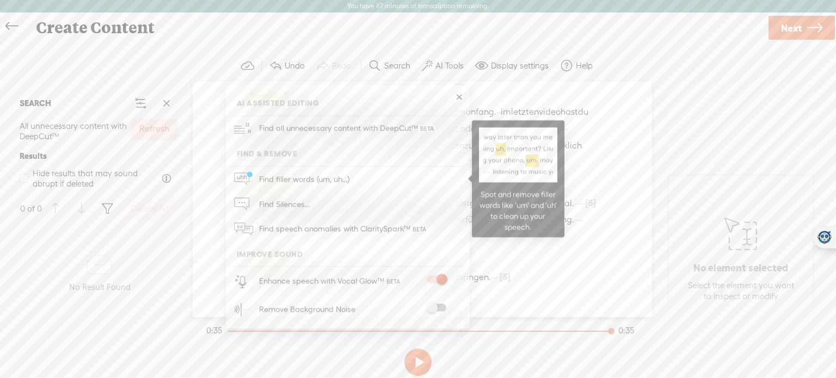
click at [289, 184] on span "Find filler words (um, uh...)" at bounding box center [304, 179] width 98 height 24
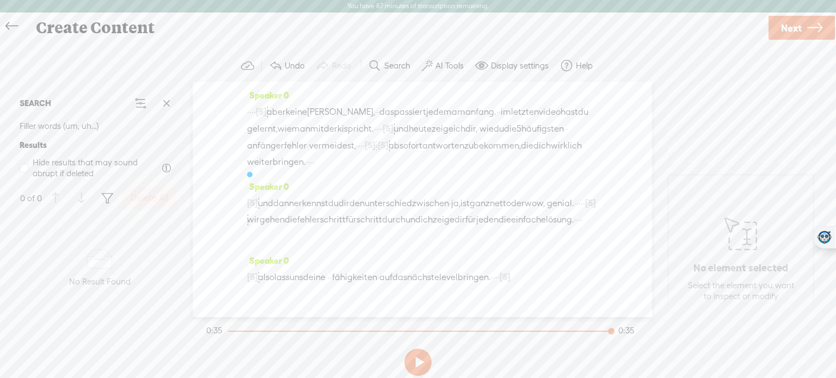
click at [445, 69] on label "AI Tools" at bounding box center [450, 65] width 28 height 11
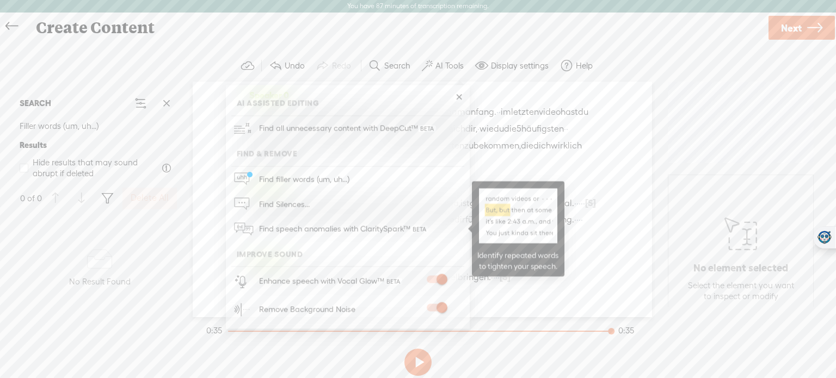
click at [335, 230] on span "Find speech anomalies with ClaritySpark™" at bounding box center [343, 230] width 177 height 26
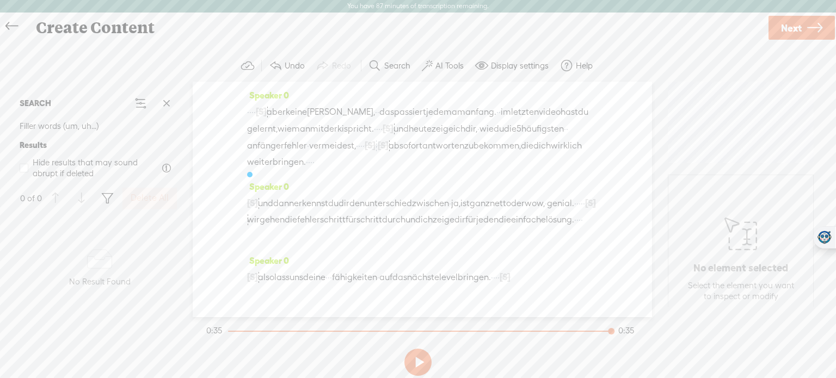
click at [450, 63] on label "AI Tools" at bounding box center [450, 65] width 28 height 11
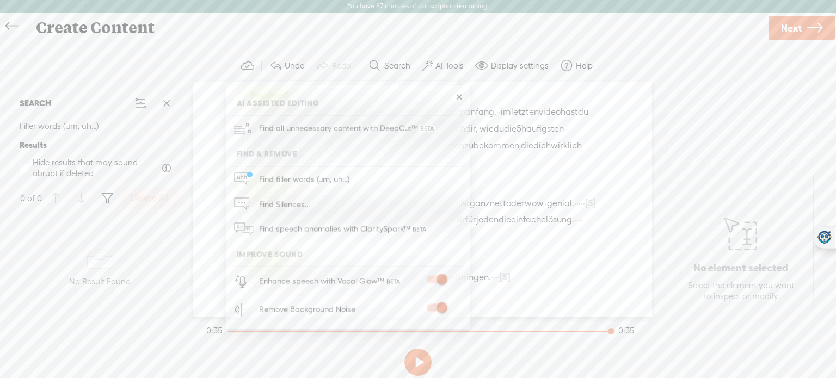
click at [428, 365] on button at bounding box center [417, 362] width 27 height 27
click at [464, 95] on link at bounding box center [458, 97] width 11 height 11
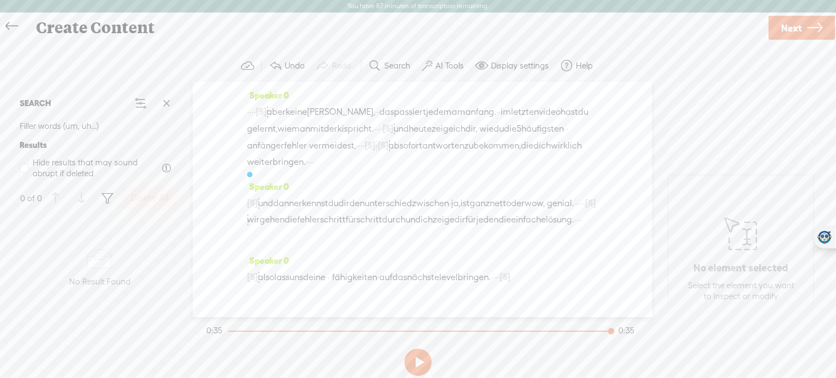
click at [809, 29] on icon at bounding box center [814, 28] width 15 height 28
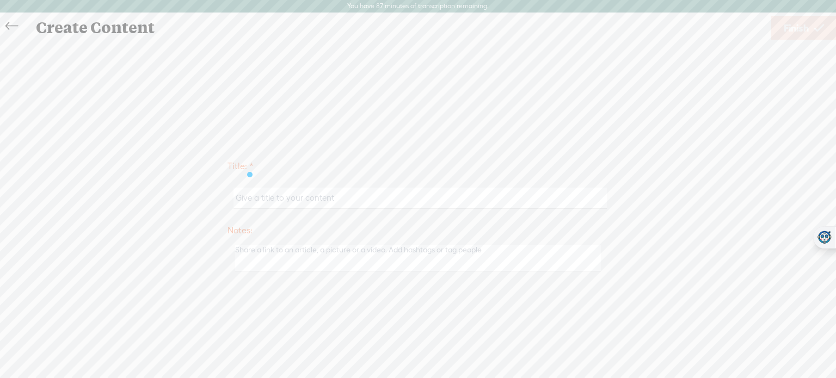
click at [446, 203] on input "text" at bounding box center [420, 198] width 373 height 21
type input "AI Scout 2"
click at [791, 29] on span "Finish" at bounding box center [796, 28] width 25 height 28
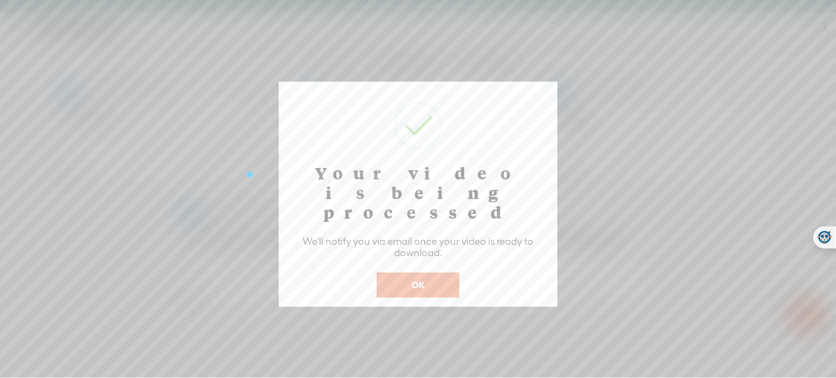
click at [446, 273] on button "OK" at bounding box center [418, 285] width 83 height 25
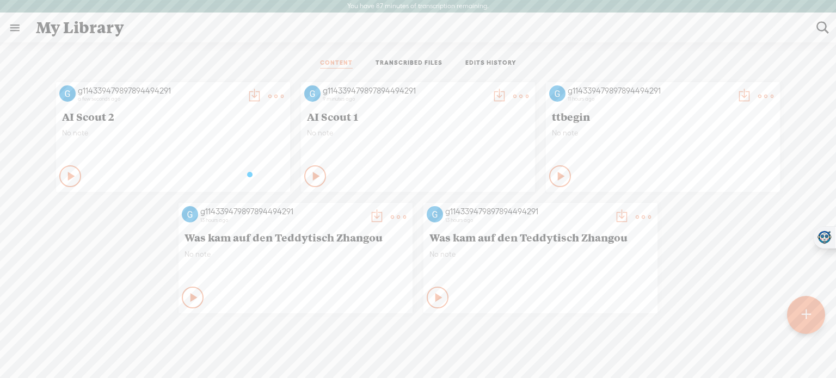
click at [792, 312] on div at bounding box center [806, 315] width 38 height 38
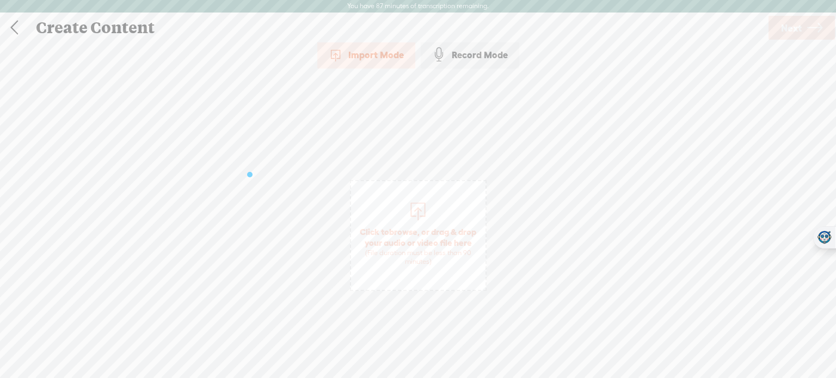
click at [431, 231] on span "Click to browse , or drag & drop your audio or video file here (File duration m…" at bounding box center [418, 246] width 134 height 51
click at [787, 30] on span "Next" at bounding box center [791, 28] width 21 height 28
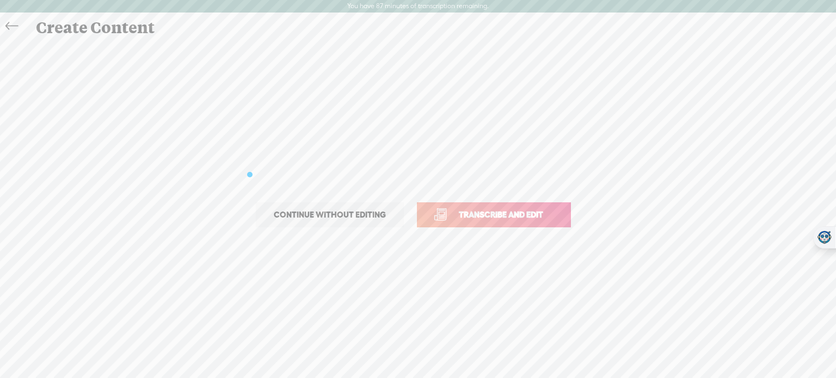
click at [523, 220] on span "Transcribe and edit" at bounding box center [501, 215] width 107 height 13
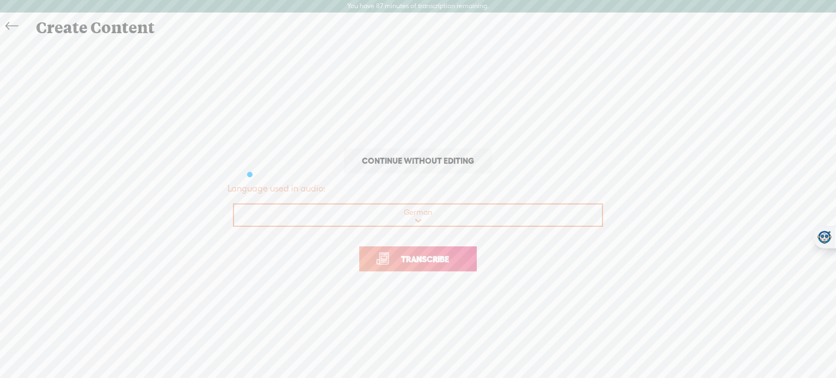
click at [461, 254] on link "Transcribe" at bounding box center [418, 259] width 118 height 25
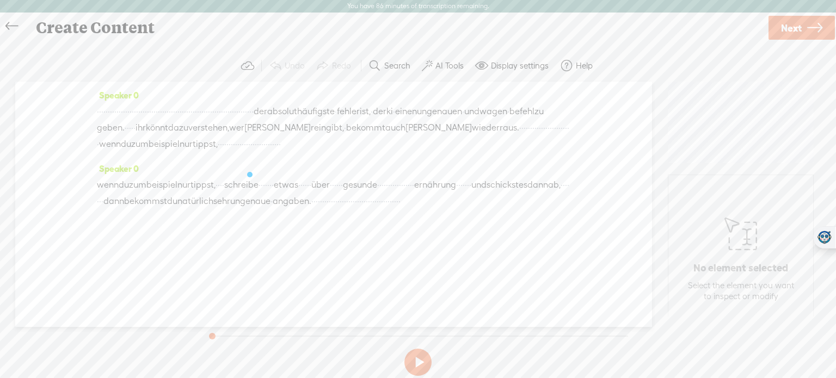
click at [453, 69] on label "AI Tools" at bounding box center [450, 65] width 28 height 11
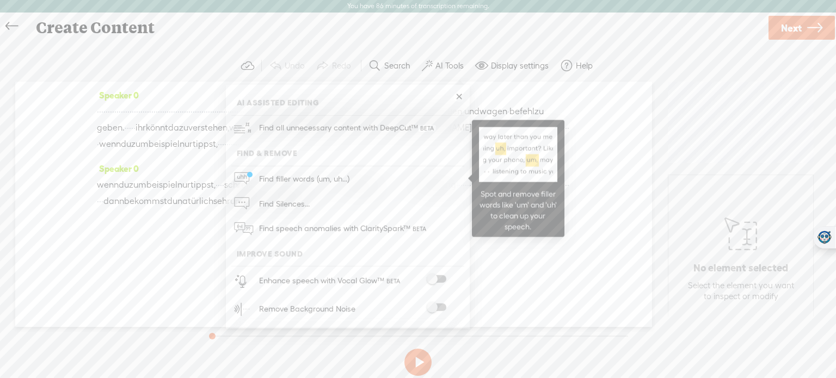
click at [354, 182] on span at bounding box center [354, 179] width 3 height 24
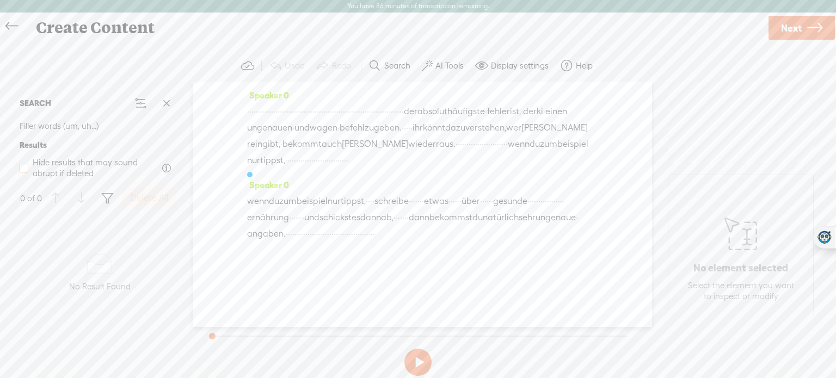
click at [21, 170] on span at bounding box center [24, 168] width 9 height 9
click at [21, 170] on input "Hide results that may sound abrupt if deleted" at bounding box center [24, 168] width 9 height 9
checkbox input "true"
click at [21, 170] on span at bounding box center [24, 168] width 9 height 9
click at [21, 170] on input "Hide results that may sound abrupt if deleted" at bounding box center [24, 168] width 9 height 9
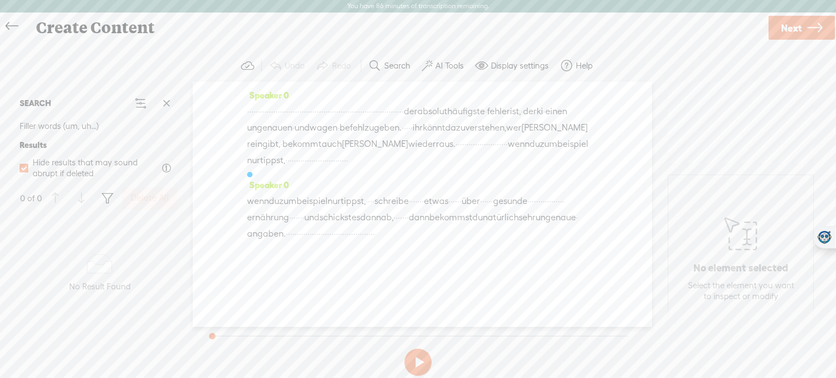
checkbox input "false"
click at [450, 57] on button "AI Tools" at bounding box center [444, 66] width 53 height 22
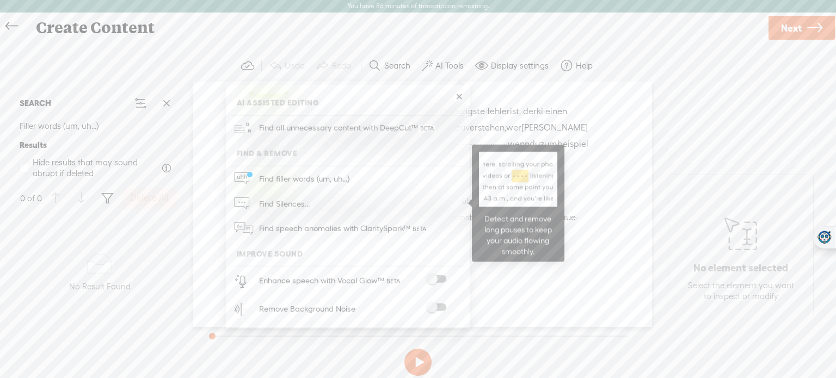
click at [320, 211] on link "Find Silences..." at bounding box center [347, 203] width 233 height 25
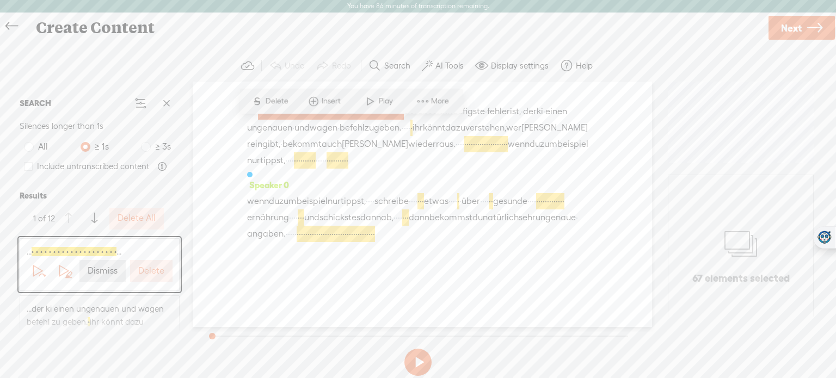
click at [158, 274] on label "Delete" at bounding box center [151, 271] width 26 height 11
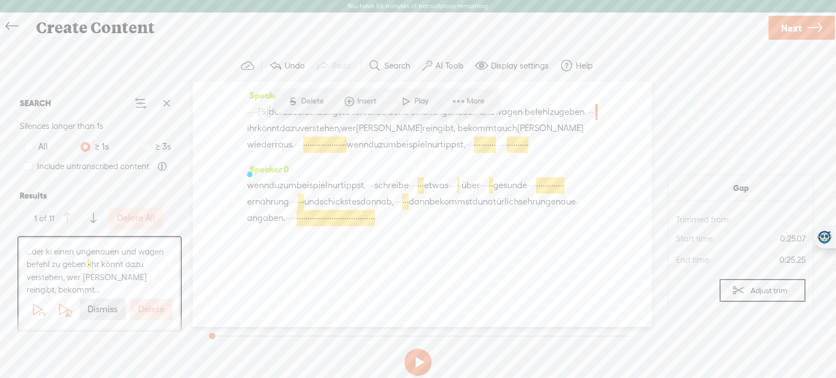
click at [148, 310] on label "Delete" at bounding box center [151, 309] width 26 height 11
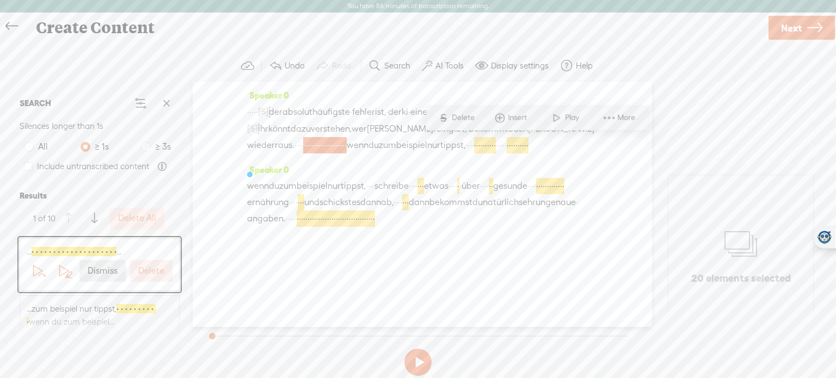
click at [149, 273] on label "Delete" at bounding box center [151, 271] width 26 height 11
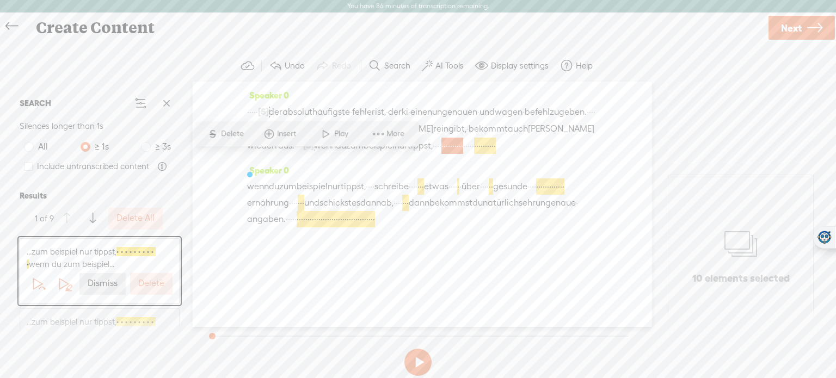
click at [151, 282] on label "Delete" at bounding box center [151, 283] width 26 height 11
click at [151, 284] on label "Delete" at bounding box center [151, 283] width 26 height 11
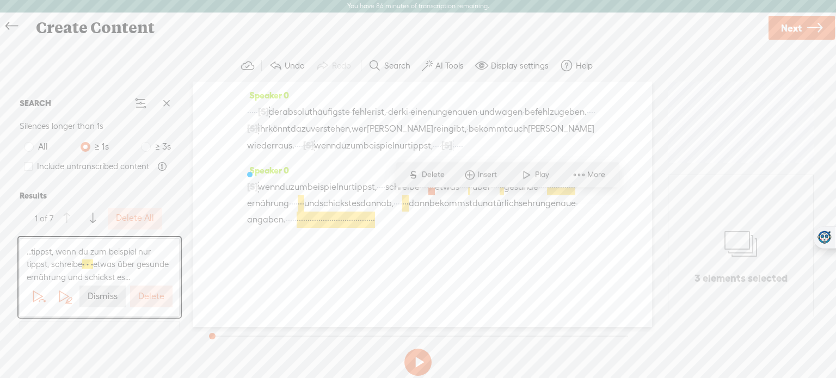
click at [152, 293] on label "Delete" at bounding box center [151, 296] width 26 height 11
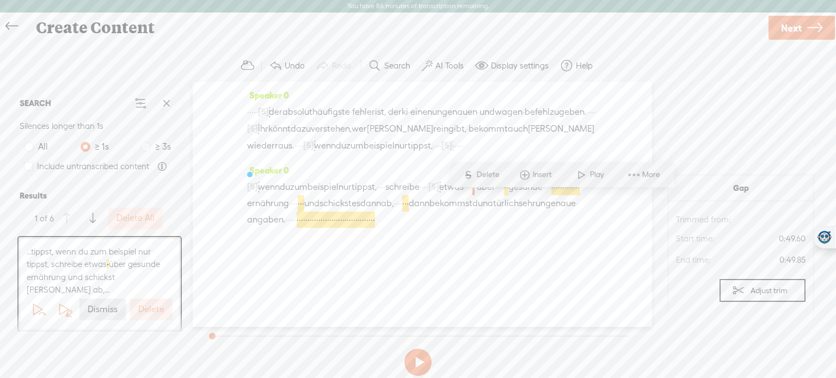
click at [152, 304] on label "Delete" at bounding box center [151, 309] width 26 height 11
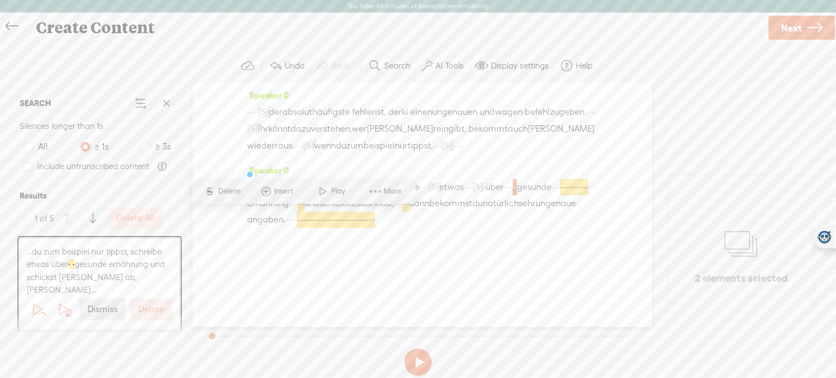
click at [153, 304] on label "Delete" at bounding box center [151, 309] width 26 height 11
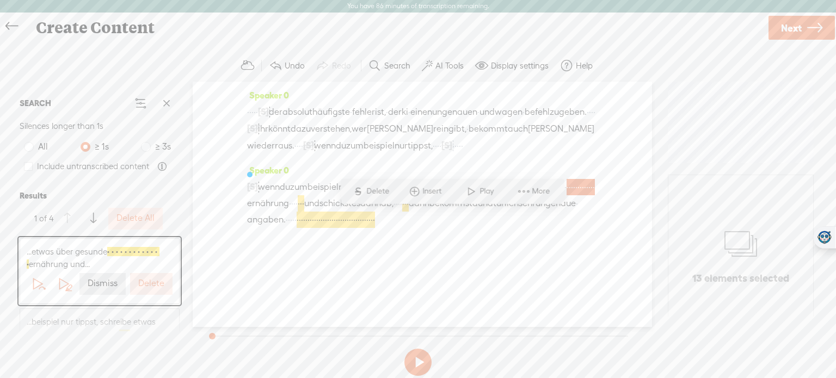
click at [153, 300] on div "...etwas über gesunde · · · · · · · · · · · · · ernährung und... Dismiss Delete" at bounding box center [99, 271] width 159 height 65
click at [153, 286] on label "Delete" at bounding box center [151, 283] width 26 height 11
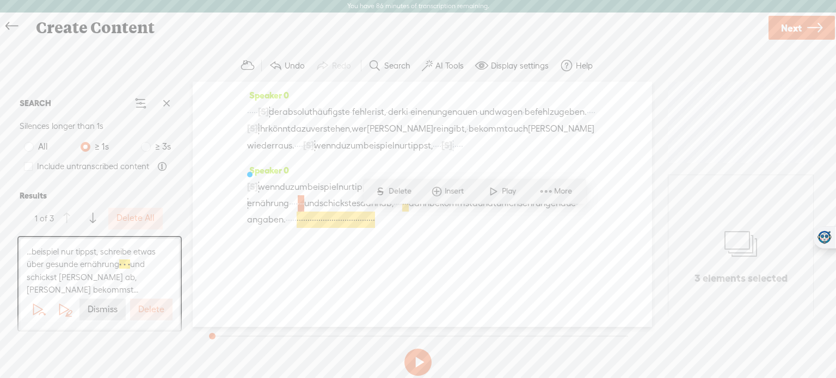
click at [153, 286] on span "...beispiel nur tippst, schreibe etwas über gesunde ernährung · · · und schicks…" at bounding box center [100, 271] width 146 height 51
click at [155, 307] on label "Delete" at bounding box center [151, 309] width 26 height 11
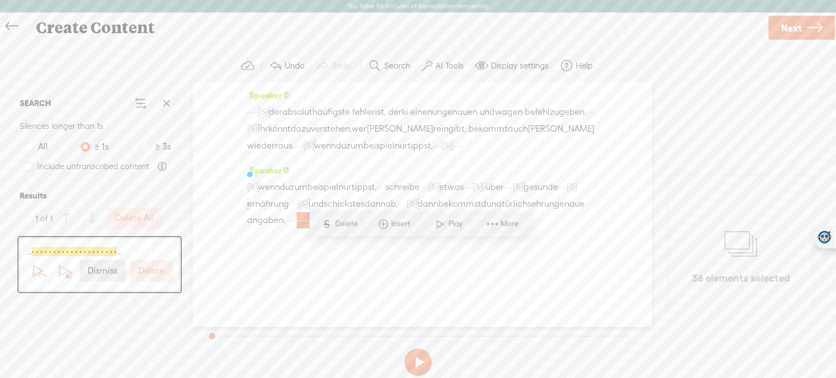
click at [155, 273] on label "Delete" at bounding box center [151, 271] width 26 height 11
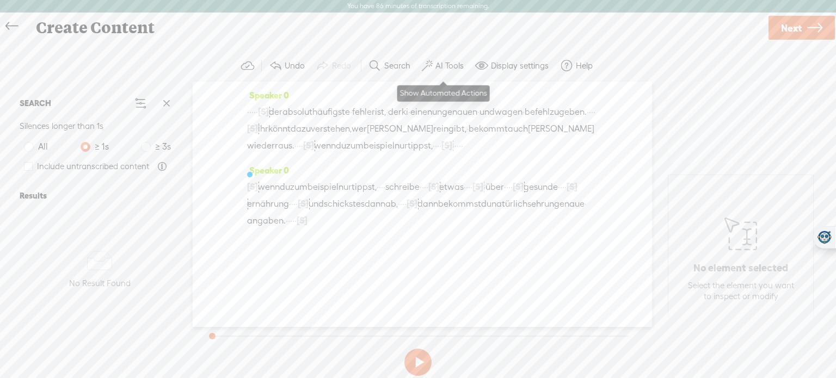
click at [443, 60] on label "AI Tools" at bounding box center [450, 65] width 28 height 11
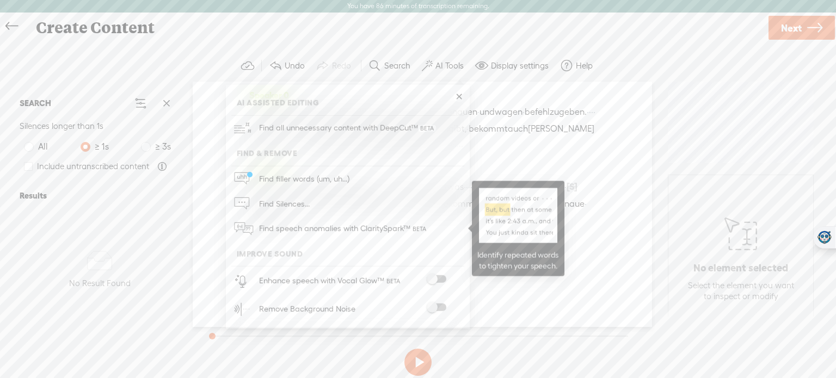
click at [376, 226] on span "Find speech anomalies with ClaritySpark™" at bounding box center [343, 229] width 177 height 26
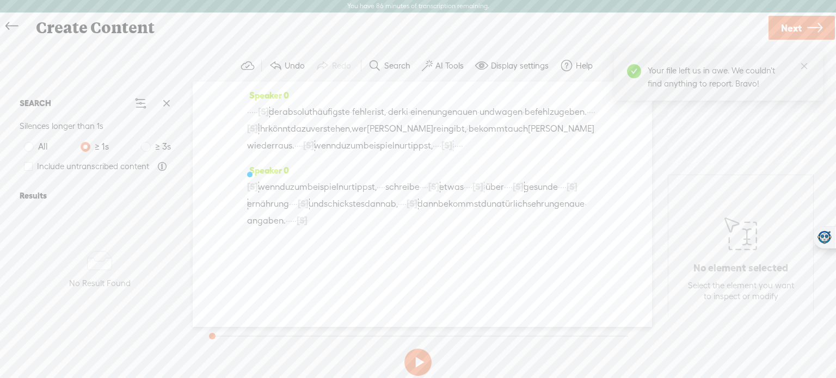
click at [452, 64] on label "AI Tools" at bounding box center [450, 65] width 28 height 11
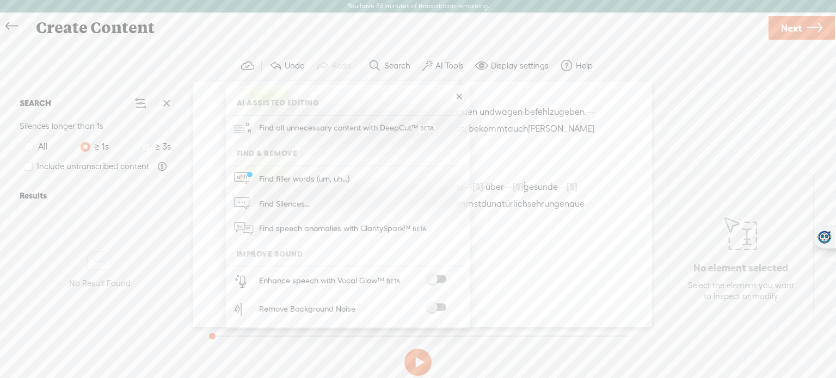
click at [446, 278] on label at bounding box center [437, 279] width 48 height 8
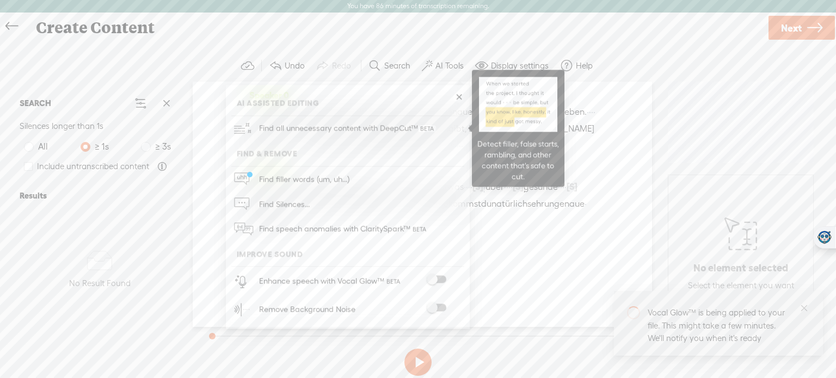
click at [370, 135] on span "Find all unnecessary content with DeepCut™" at bounding box center [347, 129] width 185 height 26
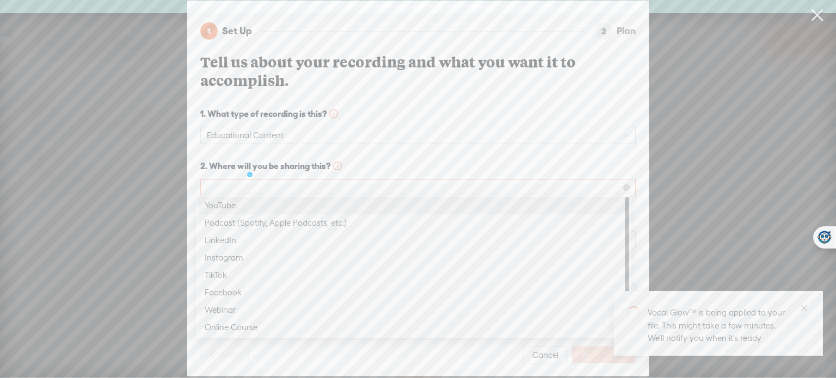
click at [346, 180] on span at bounding box center [418, 188] width 422 height 16
click at [335, 204] on div "YouTube" at bounding box center [414, 205] width 418 height 13
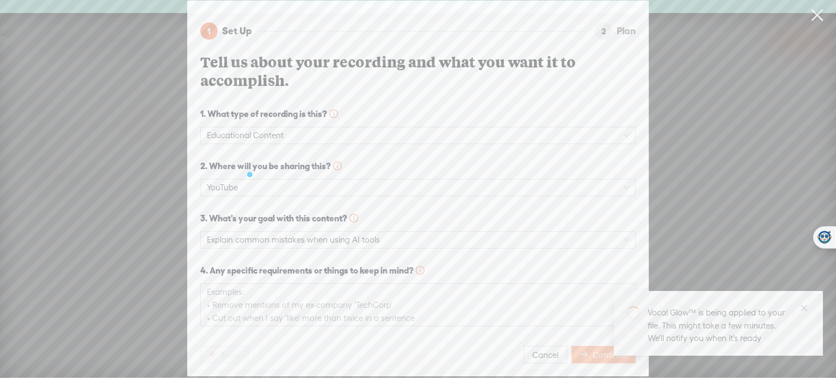
click at [602, 358] on button "Continue" at bounding box center [604, 354] width 64 height 17
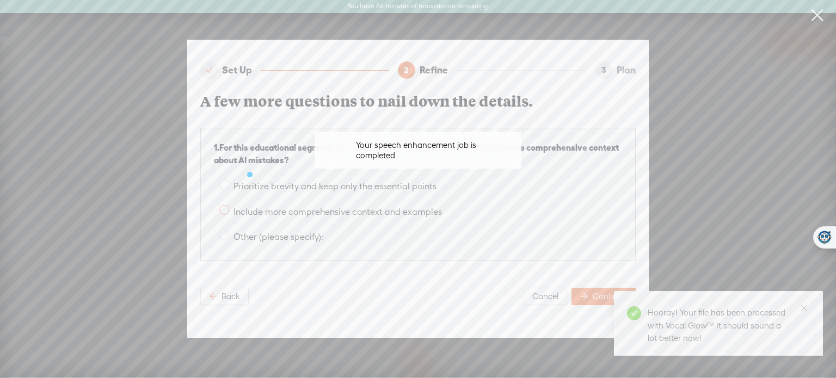
click at [224, 206] on span at bounding box center [224, 210] width 10 height 10
click at [224, 206] on input "Include more comprehensive context and examples" at bounding box center [224, 210] width 10 height 10
radio input "true"
drag, startPoint x: 459, startPoint y: 212, endPoint x: 623, endPoint y: 296, distance: 184.1
click at [623, 296] on div "Set Up 2 Refine 3 Plan A few more questions to nail down the details. 1 . For t…" at bounding box center [418, 189] width 462 height 298
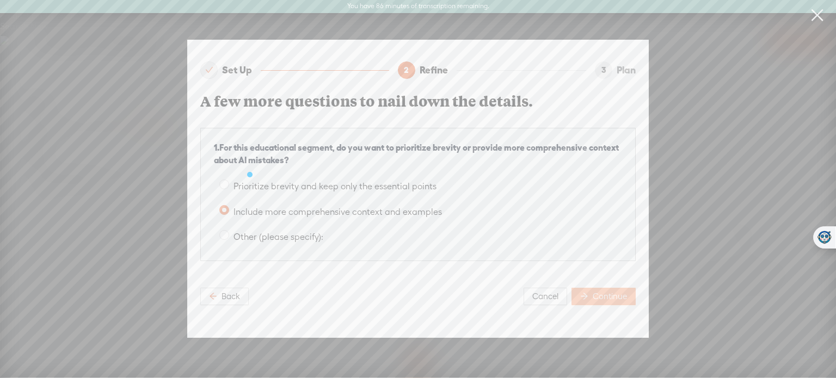
click at [619, 295] on span "Continue" at bounding box center [610, 296] width 34 height 11
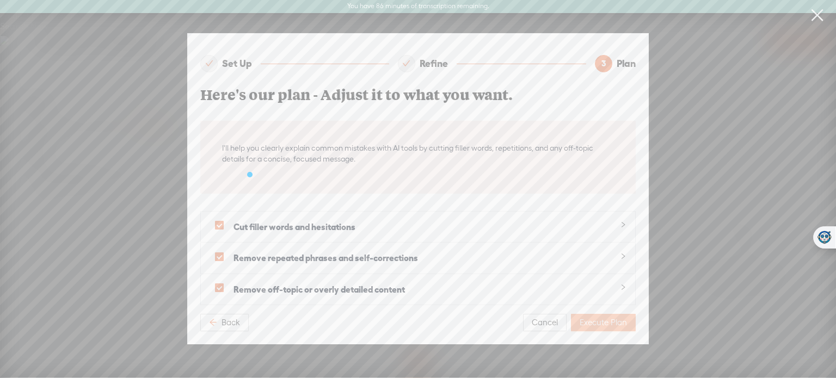
click at [596, 317] on span "Execute Plan" at bounding box center [603, 322] width 47 height 11
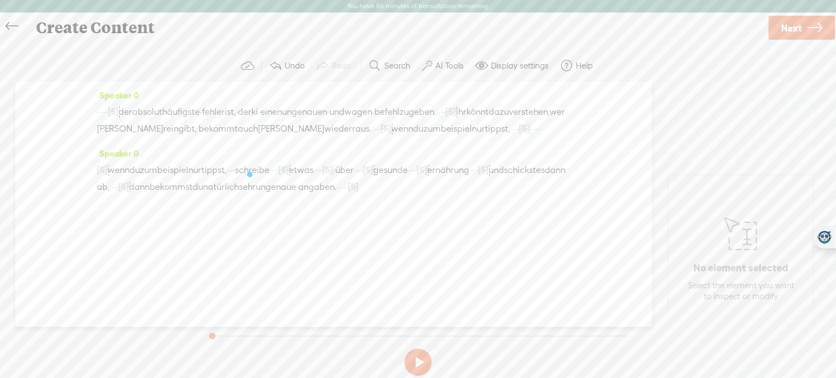
click at [442, 66] on label "AI Tools" at bounding box center [450, 65] width 28 height 11
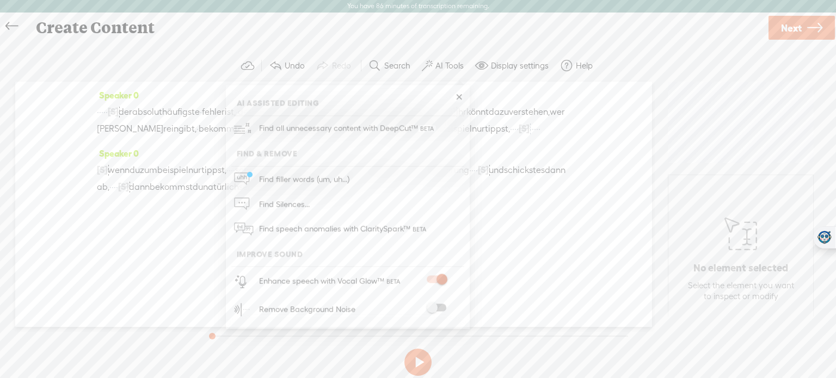
click at [438, 310] on span at bounding box center [437, 308] width 20 height 8
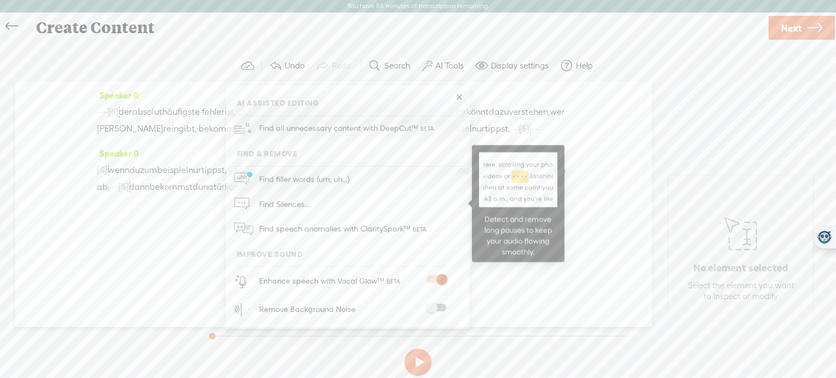
click at [355, 206] on link "Find Silences..." at bounding box center [347, 204] width 233 height 25
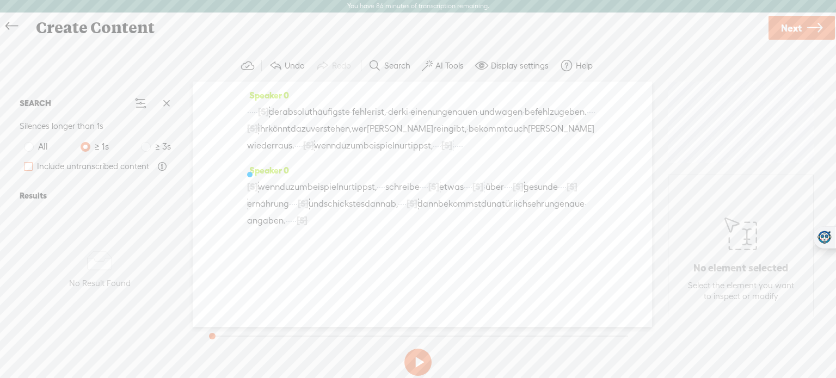
click at [30, 171] on label at bounding box center [28, 167] width 9 height 24
click at [30, 171] on input "Include untranscribed content" at bounding box center [28, 166] width 9 height 9
checkbox input "true"
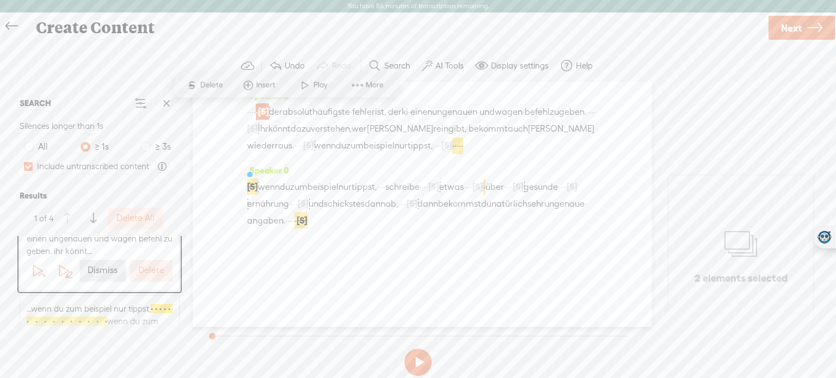
scroll to position [48, 0]
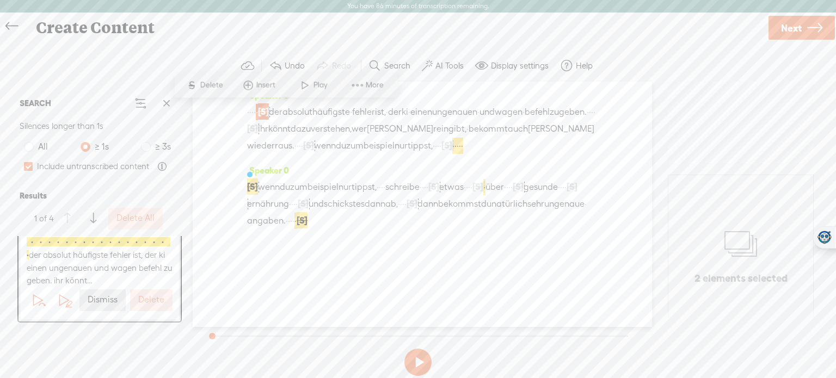
click at [143, 268] on span "· · · · · · · · · · · · · · · · · · · · · · · · · · · · · · · · · · · · · · · ·…" at bounding box center [100, 243] width 146 height 90
click at [643, 165] on div "Speaker 0 · · · · · [S] · · · · · · · · · · · · · · · · · · · · · · · · · · · ·…" at bounding box center [422, 205] width 459 height 246
click at [148, 300] on label "Delete" at bounding box center [151, 300] width 26 height 11
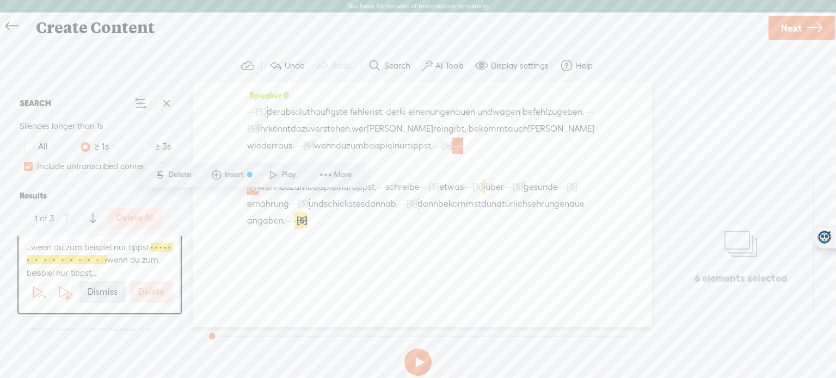
scroll to position [0, 0]
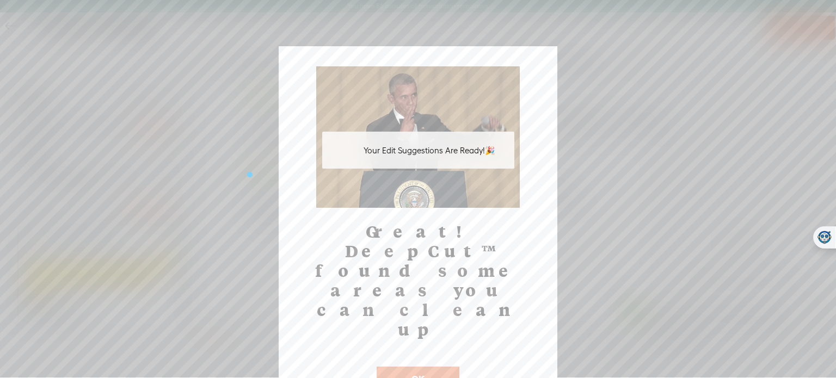
click at [414, 367] on button "OK" at bounding box center [418, 379] width 83 height 25
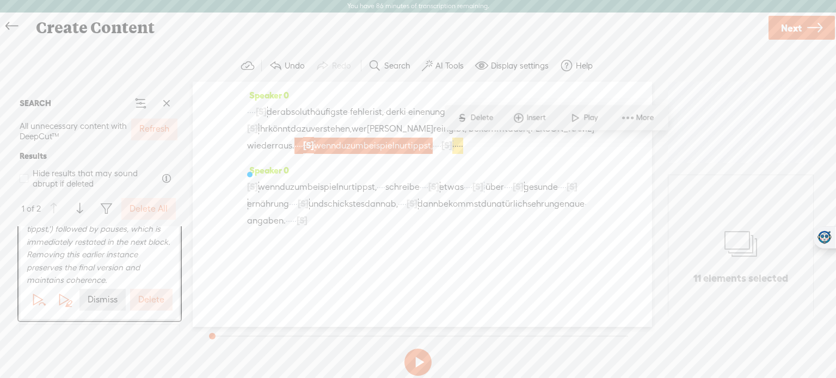
scroll to position [132, 0]
click at [146, 291] on label "Delete" at bounding box center [151, 296] width 26 height 11
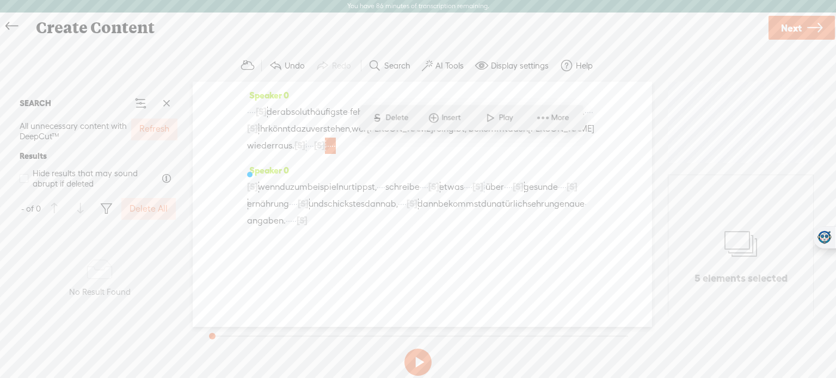
scroll to position [0, 0]
click at [396, 109] on span "S Delete" at bounding box center [390, 118] width 54 height 20
click at [163, 132] on label "Refresh" at bounding box center [154, 129] width 30 height 11
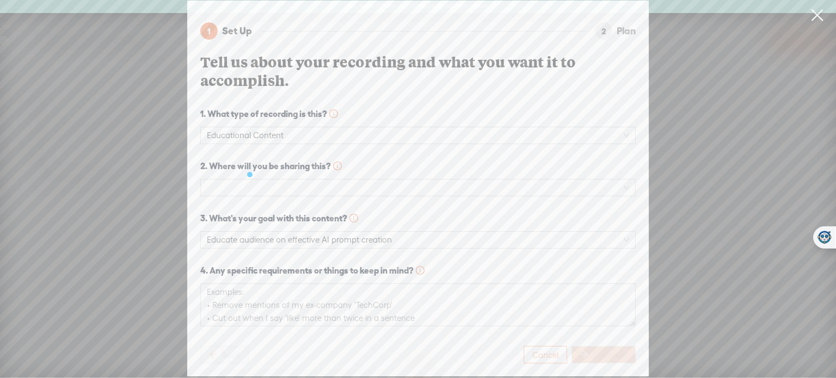
click at [540, 350] on span "Cancel" at bounding box center [545, 355] width 26 height 11
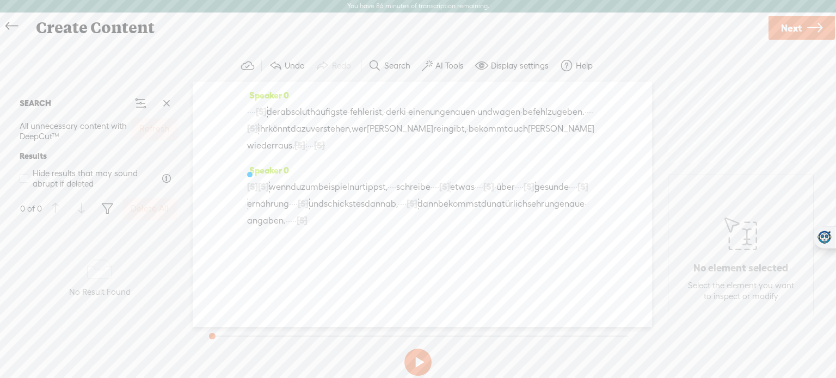
click at [442, 66] on label "AI Tools" at bounding box center [450, 65] width 28 height 11
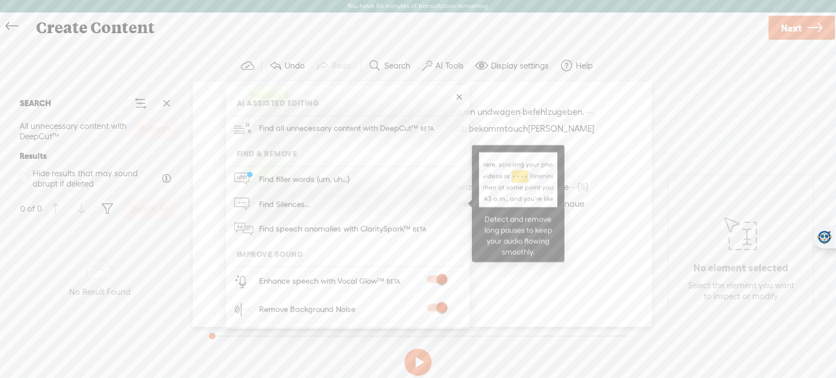
click at [361, 203] on link "Find Silences..." at bounding box center [347, 204] width 233 height 25
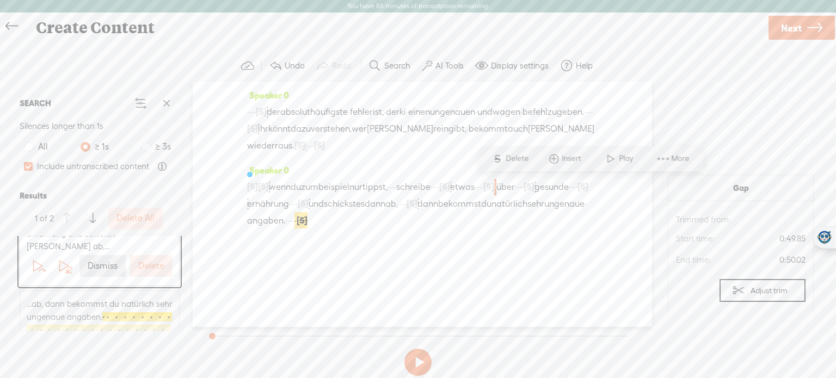
scroll to position [57, 0]
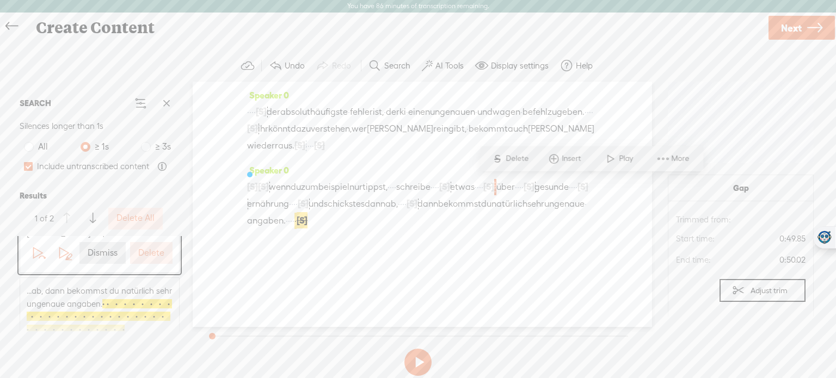
click at [146, 311] on span "...ab, dann bekommst du natürlich sehr ungenaue angaben. · · · · · · · · · · · …" at bounding box center [100, 310] width 146 height 51
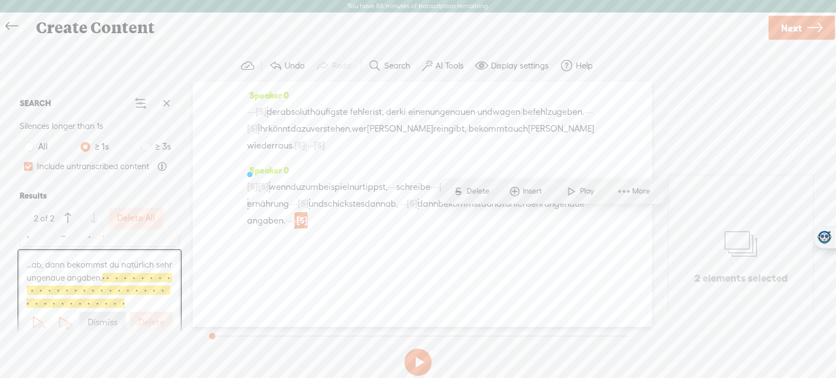
click at [146, 317] on label "Delete" at bounding box center [151, 322] width 26 height 11
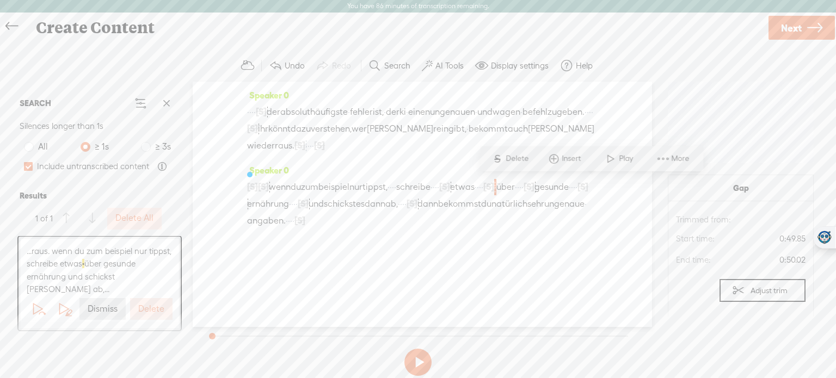
scroll to position [0, 0]
click at [423, 370] on button at bounding box center [417, 362] width 27 height 27
click at [733, 293] on span at bounding box center [738, 290] width 13 height 13
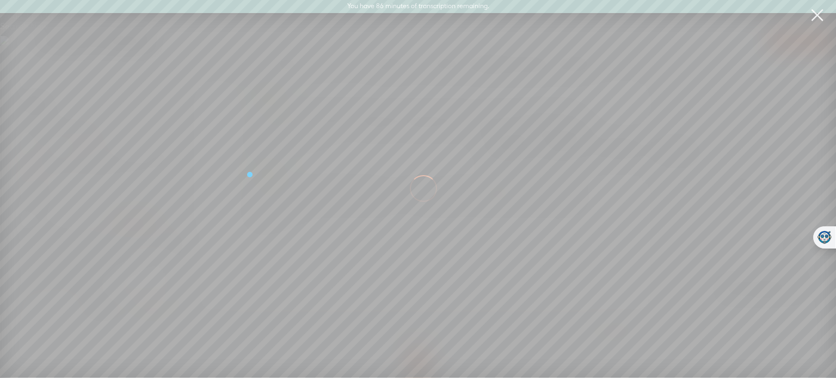
scroll to position [0, 10471]
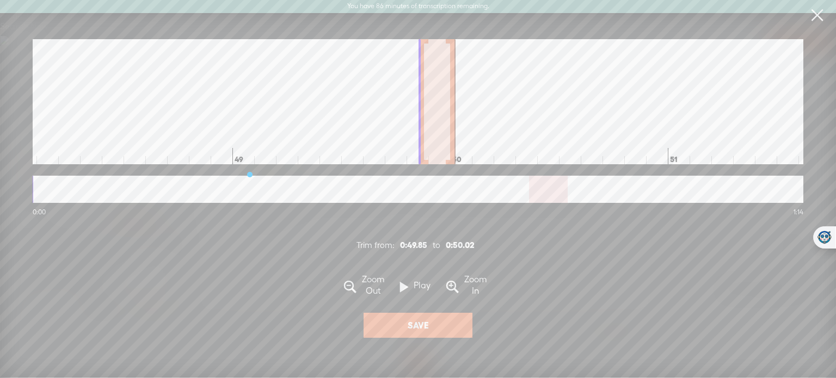
click at [816, 19] on link at bounding box center [817, 15] width 27 height 30
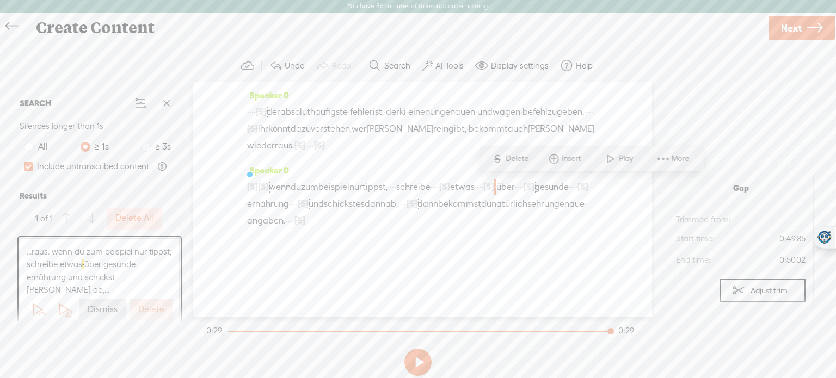
click at [806, 32] on link "Next" at bounding box center [802, 28] width 66 height 24
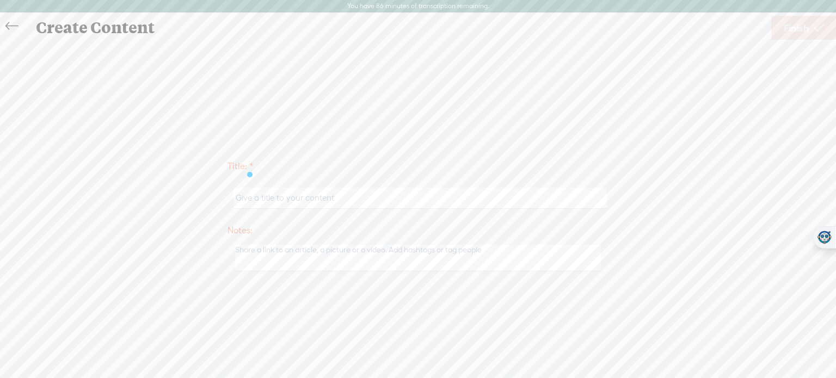
click at [463, 199] on input "text" at bounding box center [420, 198] width 373 height 21
type input "AI Scout 3"
click at [777, 31] on link "Finish" at bounding box center [803, 28] width 65 height 24
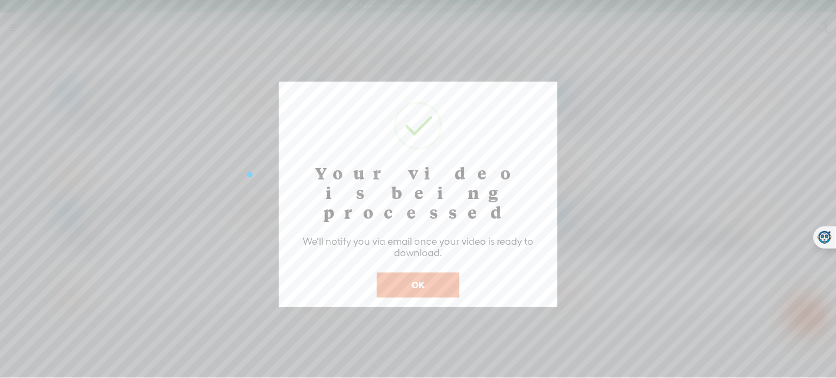
click at [435, 273] on button "OK" at bounding box center [418, 285] width 83 height 25
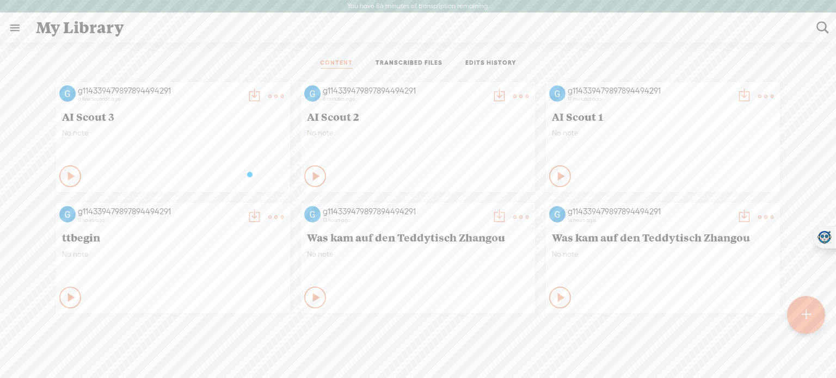
click at [802, 318] on t at bounding box center [805, 315] width 9 height 24
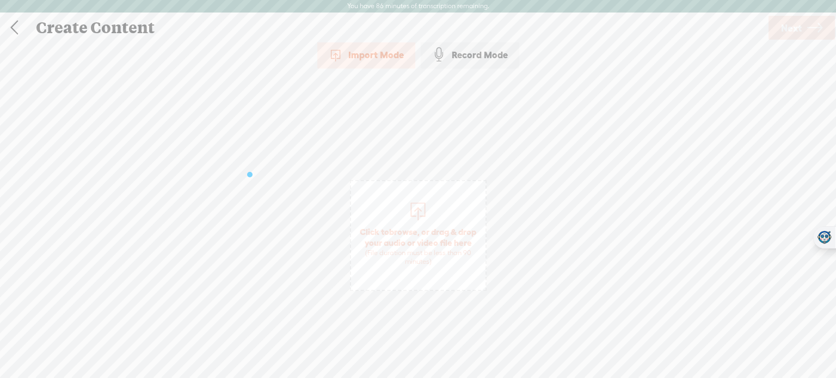
click at [430, 229] on span "Click to browse , or drag & drop your audio or video file here (File duration m…" at bounding box center [418, 246] width 134 height 51
click at [785, 30] on span "Next" at bounding box center [791, 28] width 21 height 28
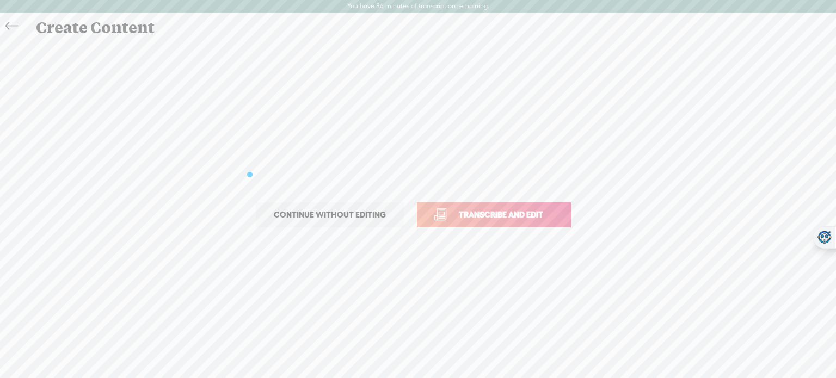
click at [527, 220] on span "Transcribe and edit" at bounding box center [501, 215] width 107 height 13
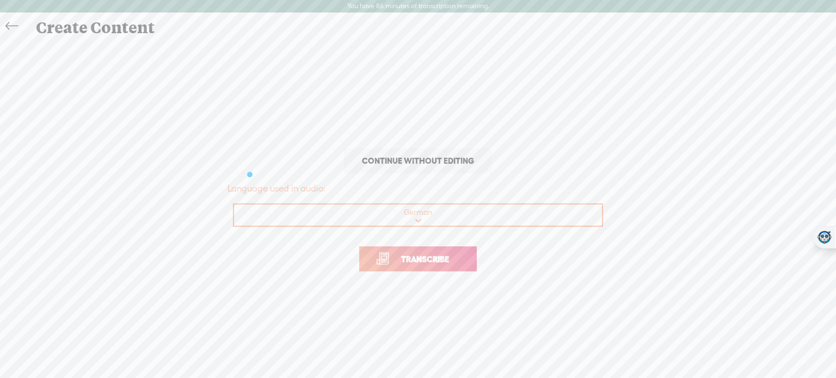
click at [438, 265] on link "Transcribe" at bounding box center [418, 259] width 118 height 25
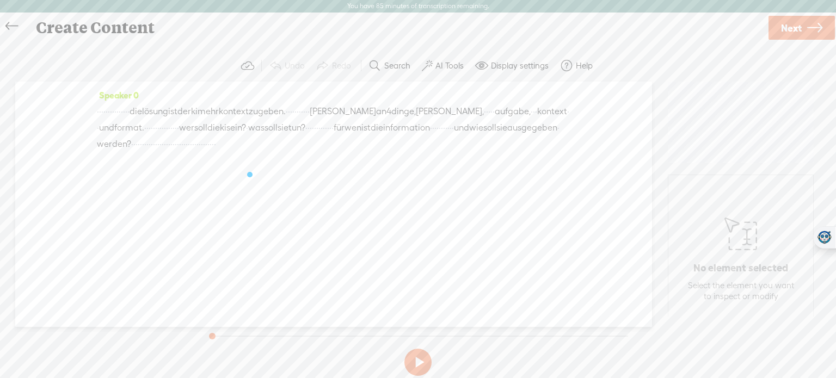
click at [457, 67] on label "AI Tools" at bounding box center [450, 65] width 28 height 11
click at [438, 277] on span at bounding box center [437, 279] width 20 height 8
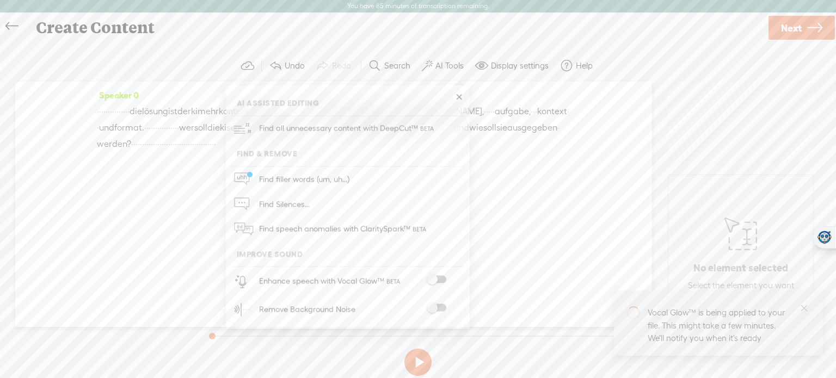
click at [442, 307] on span at bounding box center [437, 308] width 20 height 8
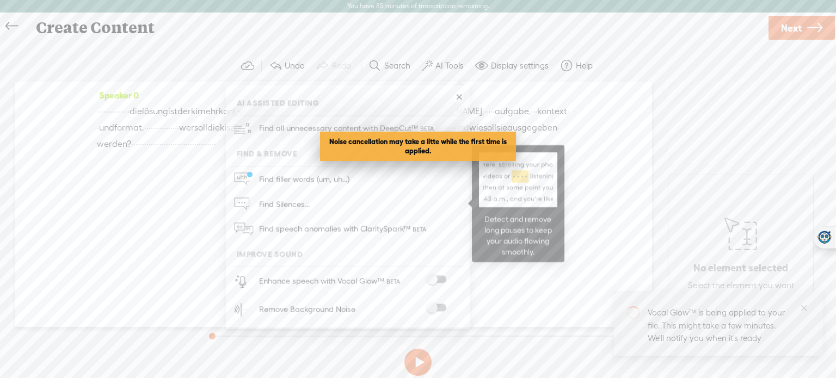
click at [326, 200] on link "Find Silences..." at bounding box center [347, 204] width 233 height 25
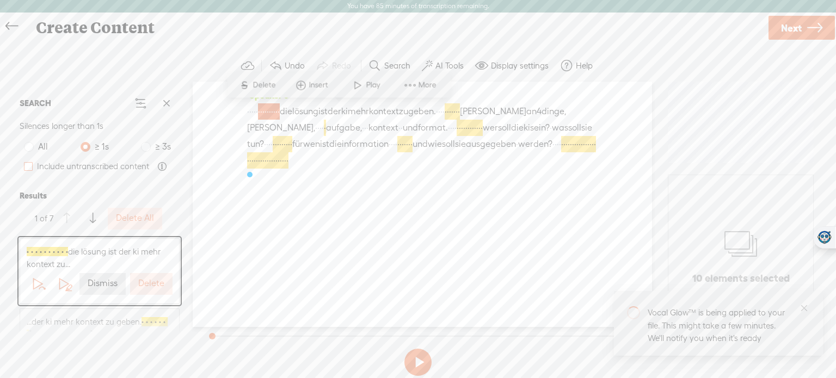
click at [26, 168] on span at bounding box center [28, 166] width 9 height 9
click at [26, 168] on input "Include untranscribed content" at bounding box center [28, 166] width 9 height 9
checkbox input "true"
click at [148, 283] on label "Delete" at bounding box center [151, 283] width 26 height 11
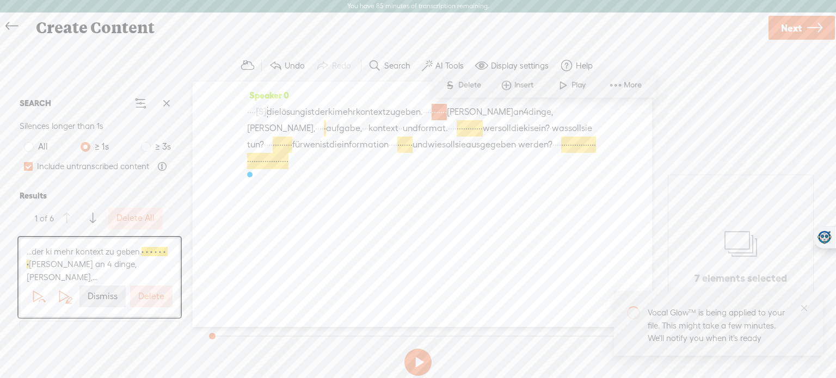
click at [148, 291] on label "Delete" at bounding box center [151, 296] width 26 height 11
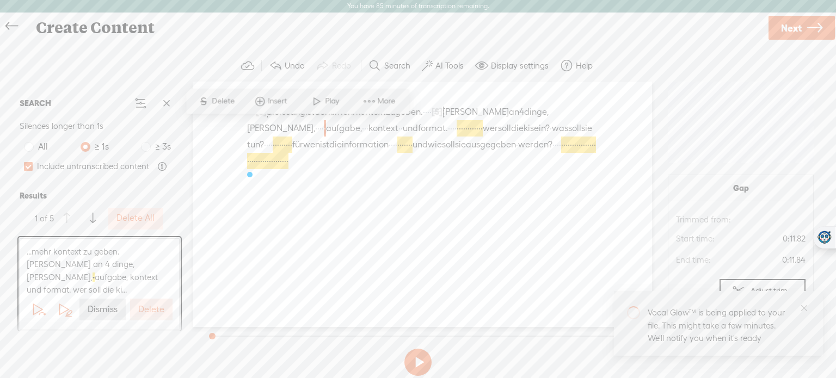
click at [150, 304] on label "Delete" at bounding box center [151, 309] width 26 height 11
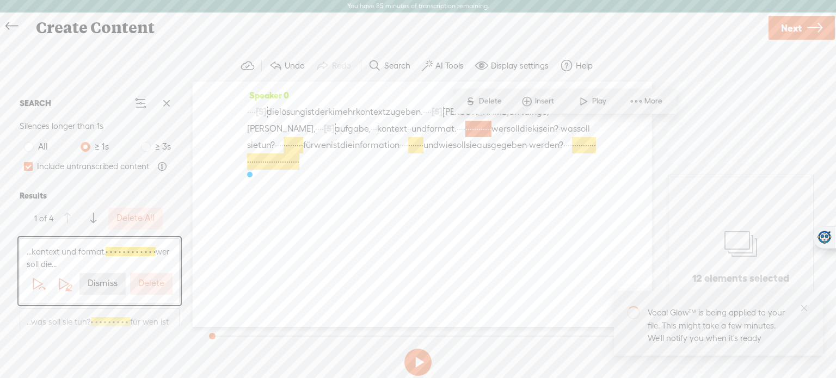
click at [150, 293] on button "Delete" at bounding box center [151, 284] width 42 height 22
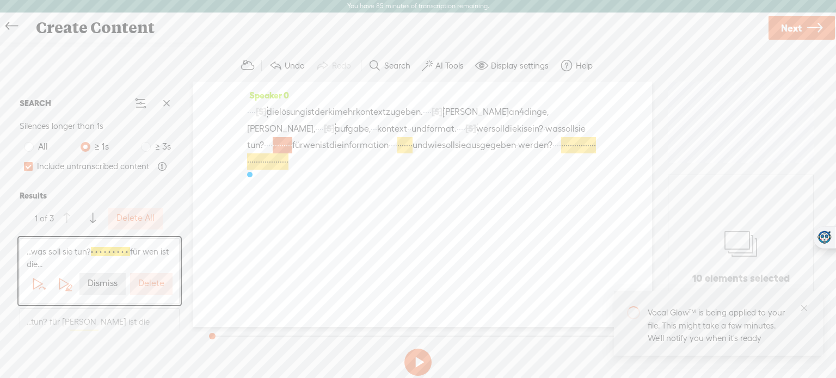
click at [150, 293] on button "Delete" at bounding box center [151, 284] width 42 height 22
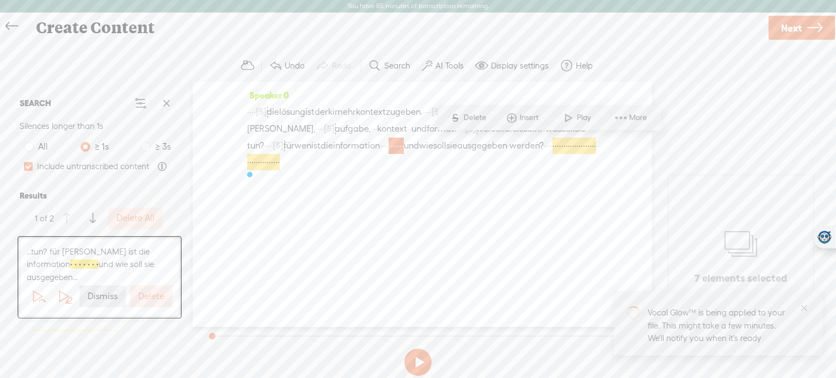
click at [150, 293] on button "Delete" at bounding box center [151, 297] width 42 height 22
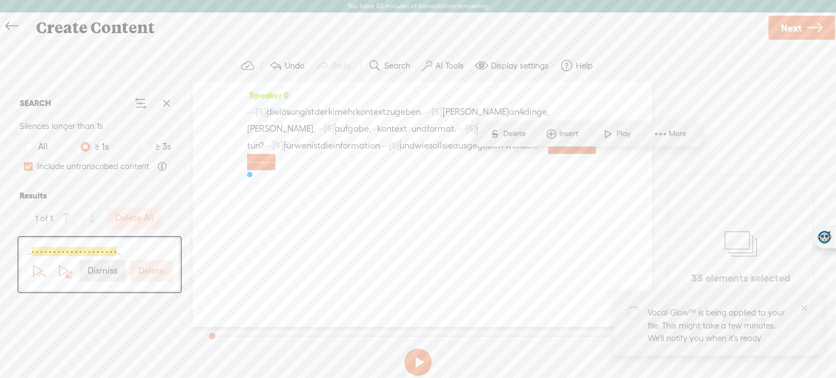
click at [150, 293] on div "... · · · · · · · · · · · · · · · · · · · · ... Dismiss Delete" at bounding box center [99, 265] width 169 height 58
click at [157, 272] on label "Delete" at bounding box center [151, 271] width 26 height 11
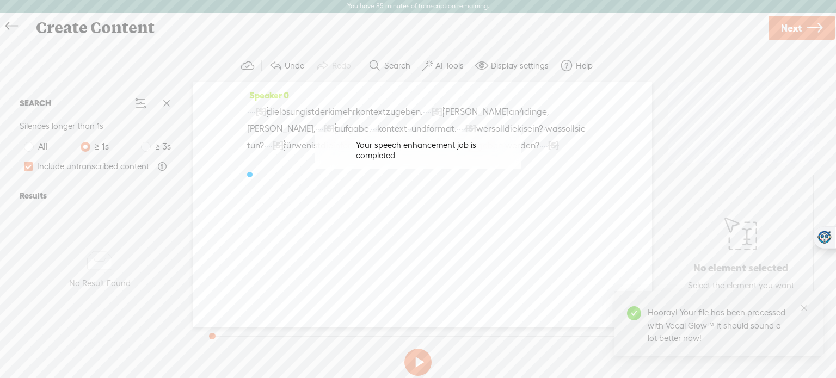
click at [452, 69] on label "AI Tools" at bounding box center [450, 65] width 28 height 11
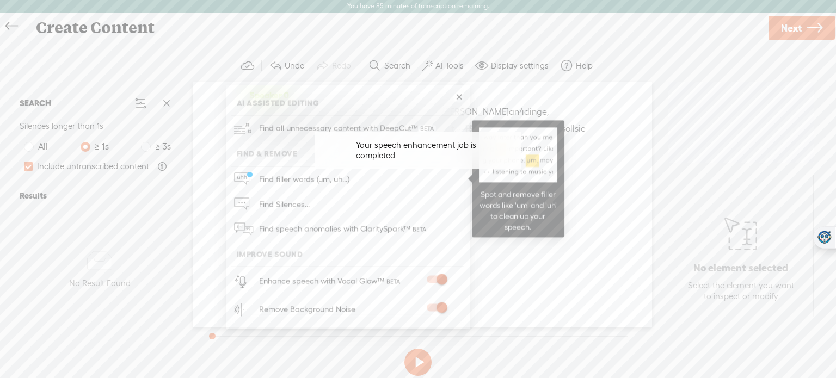
click at [337, 180] on span "Find filler words (um, uh...)" at bounding box center [304, 179] width 98 height 24
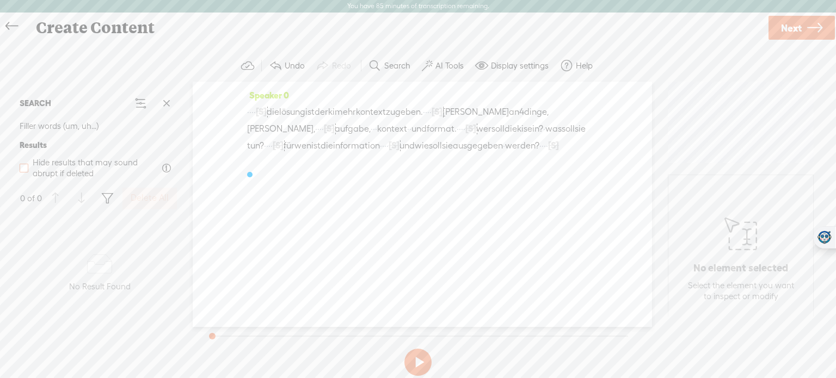
click at [22, 168] on span at bounding box center [24, 168] width 9 height 9
click at [22, 168] on input "Hide results that may sound abrupt if deleted" at bounding box center [24, 168] width 9 height 9
click at [22, 168] on span at bounding box center [24, 168] width 9 height 9
click at [22, 168] on input "Hide results that may sound abrupt if deleted" at bounding box center [24, 168] width 9 height 9
checkbox input "false"
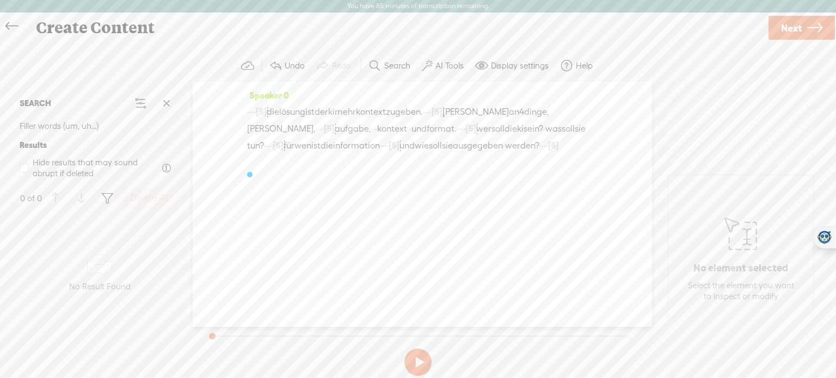
click at [440, 66] on label "AI Tools" at bounding box center [450, 65] width 28 height 11
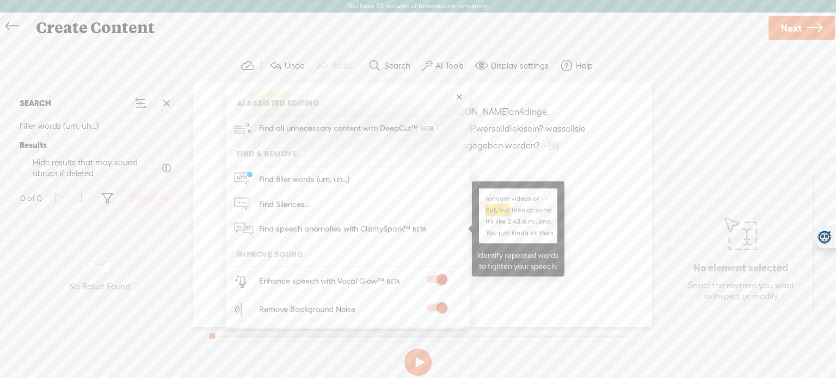
click at [365, 224] on span "Find speech anomalies with ClaritySpark™" at bounding box center [343, 230] width 177 height 26
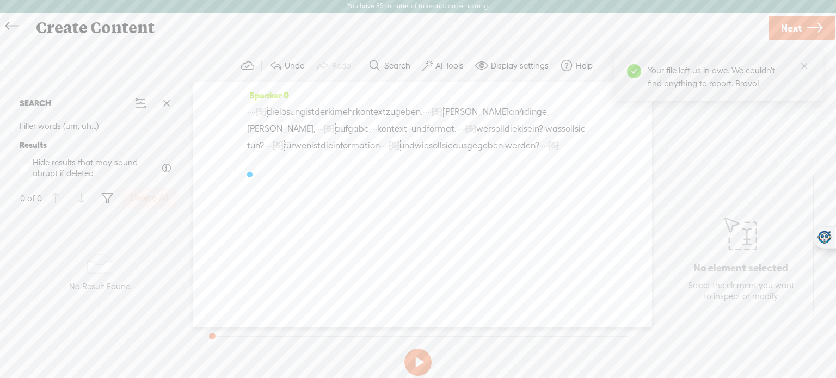
click at [454, 66] on label "AI Tools" at bounding box center [450, 65] width 28 height 11
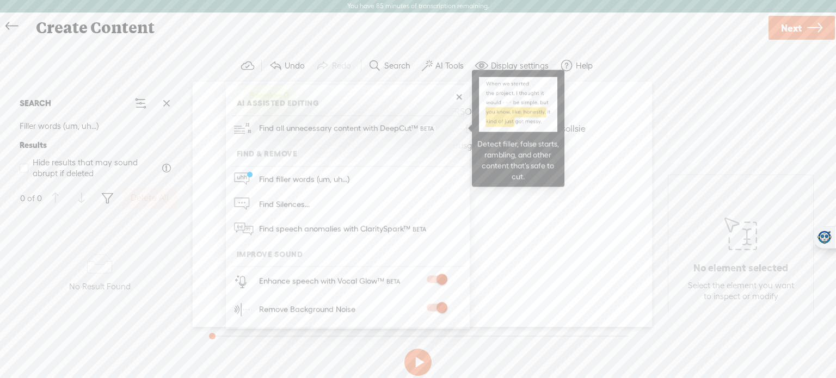
click at [379, 137] on span "Find all unnecessary content with DeepCut™" at bounding box center [347, 129] width 185 height 26
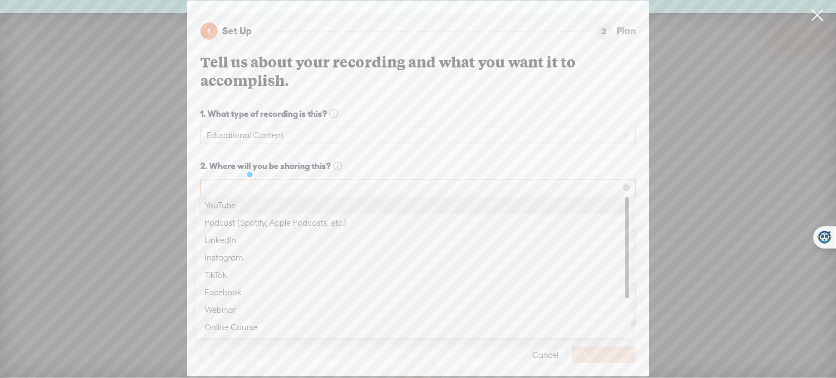
click at [461, 180] on span at bounding box center [418, 188] width 422 height 16
click at [410, 206] on div "YouTube" at bounding box center [414, 205] width 418 height 13
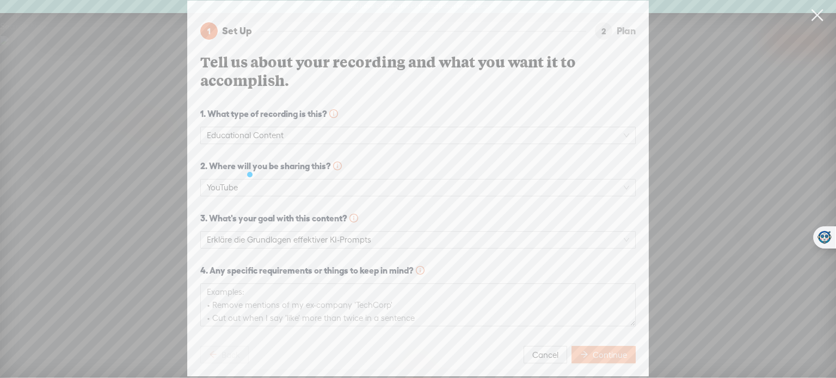
click at [599, 357] on button "Continue" at bounding box center [604, 354] width 64 height 17
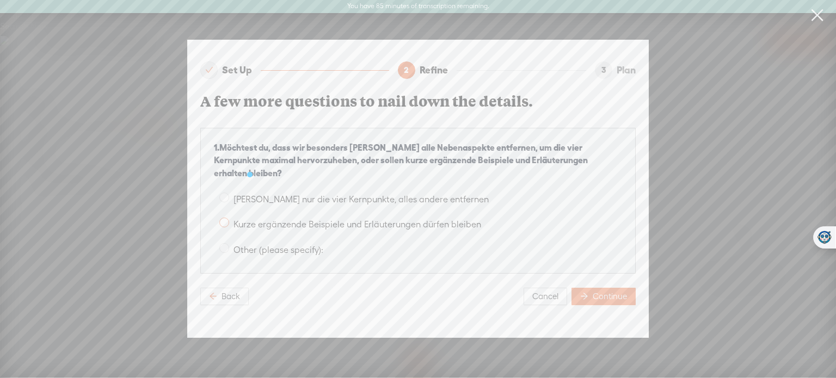
click at [224, 218] on span at bounding box center [224, 223] width 10 height 10
click at [224, 218] on input "Kurze ergänzende Beispiele und Erläuterungen dürfen bleiben" at bounding box center [224, 223] width 10 height 10
radio input "true"
click at [616, 294] on span "Continue" at bounding box center [610, 296] width 34 height 11
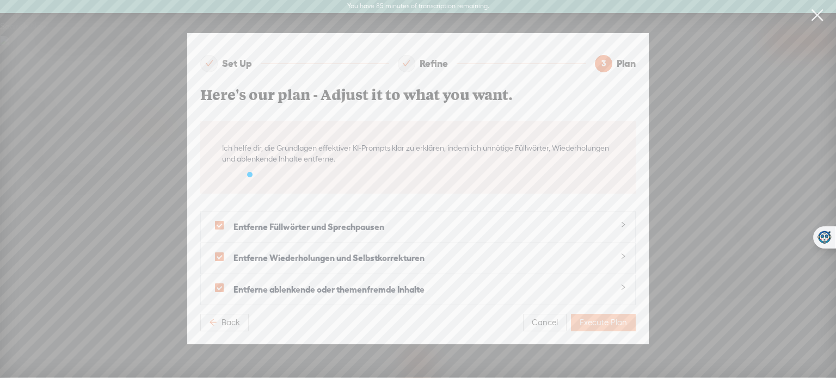
click at [610, 324] on button "Execute Plan" at bounding box center [603, 322] width 65 height 17
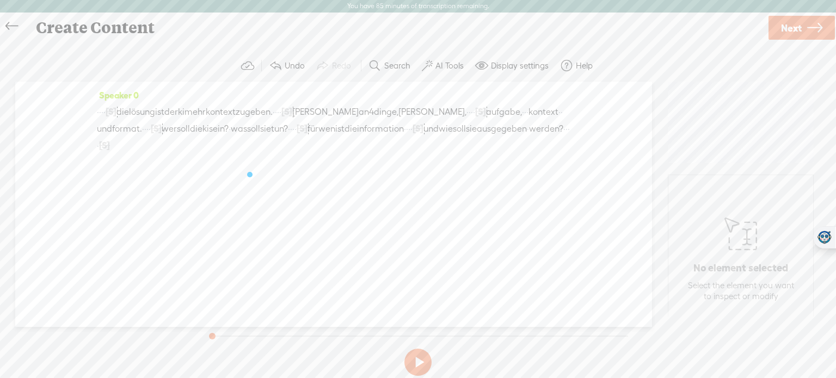
click at [418, 361] on button at bounding box center [417, 362] width 27 height 27
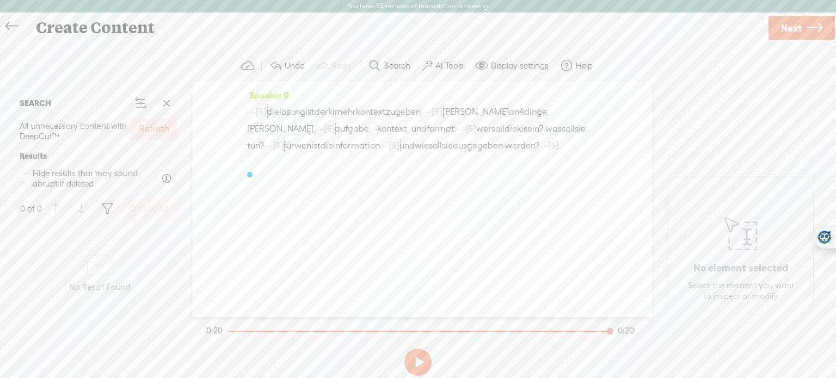
click at [784, 38] on span "Next" at bounding box center [791, 28] width 21 height 28
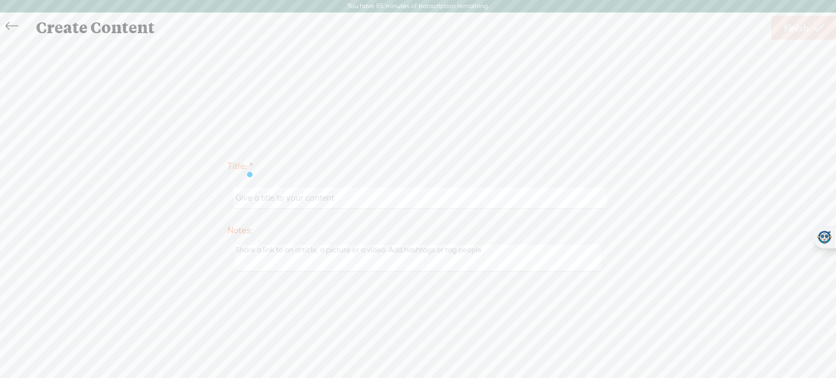
click at [415, 193] on input "text" at bounding box center [420, 198] width 373 height 21
type input "AI Scout 4"
click at [774, 29] on link "Finish" at bounding box center [803, 28] width 65 height 24
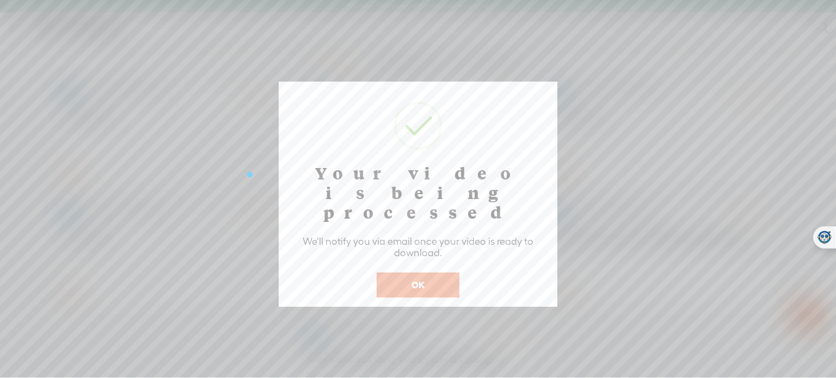
click at [430, 273] on button "OK" at bounding box center [418, 285] width 83 height 25
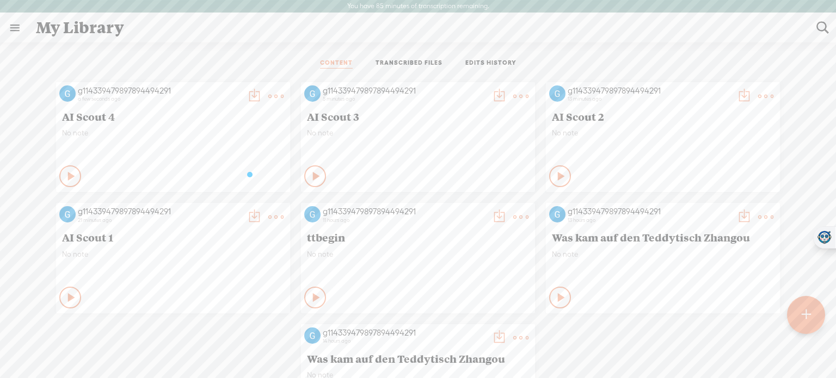
click at [808, 326] on t at bounding box center [805, 315] width 9 height 24
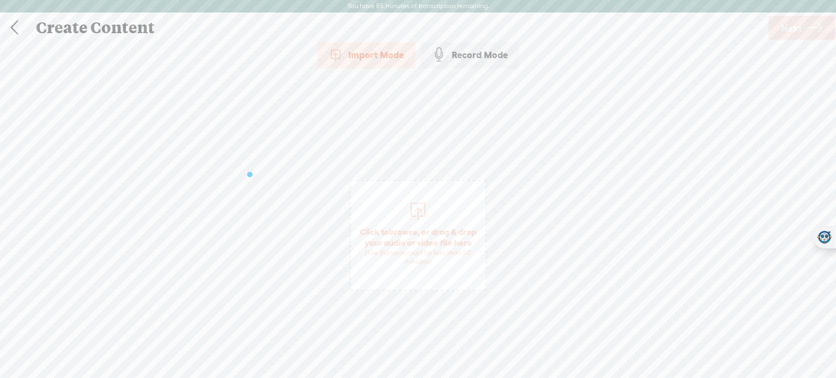
click at [440, 244] on span "Click to browse , or drag & drop your audio or video file here (File duration m…" at bounding box center [418, 246] width 134 height 51
click at [786, 30] on span "Next" at bounding box center [791, 28] width 21 height 28
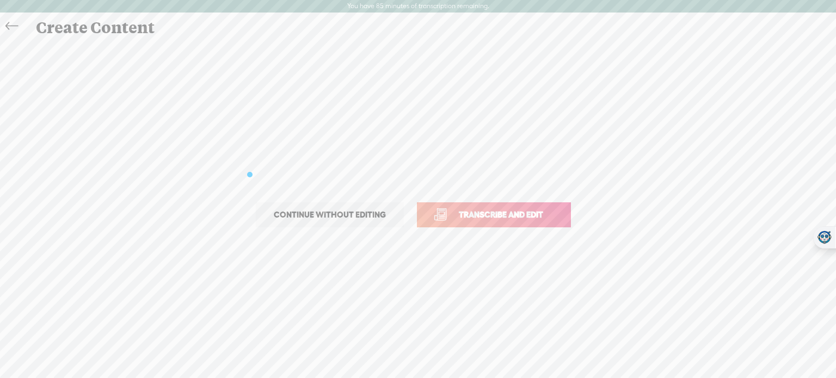
click at [505, 206] on link "Transcribe and edit" at bounding box center [494, 215] width 154 height 25
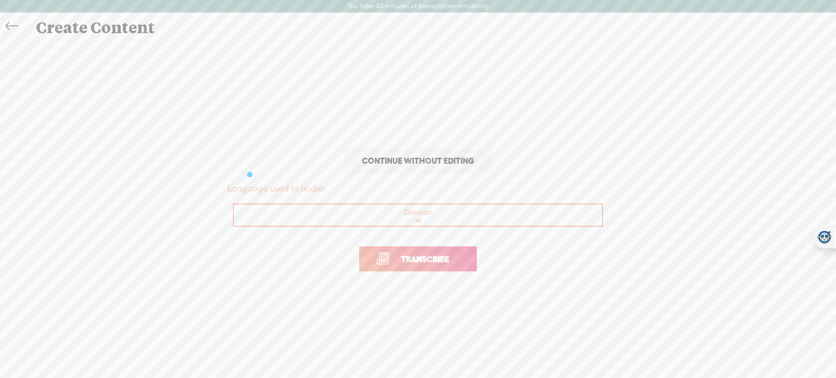
click at [438, 265] on link "Transcribe" at bounding box center [418, 259] width 118 height 25
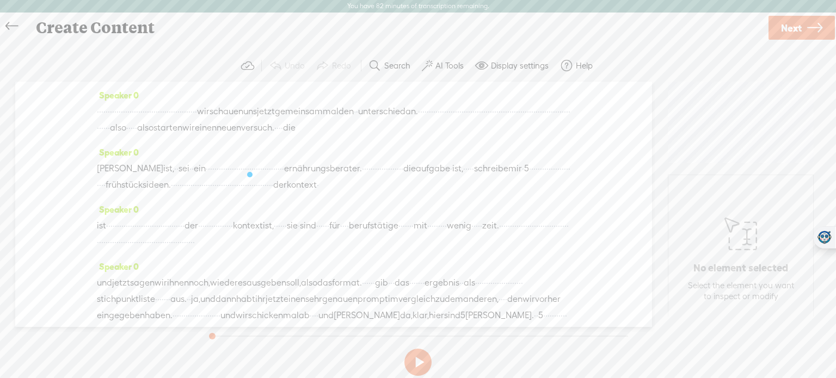
click at [442, 64] on label "AI Tools" at bounding box center [450, 65] width 28 height 11
click at [442, 278] on span at bounding box center [437, 279] width 20 height 8
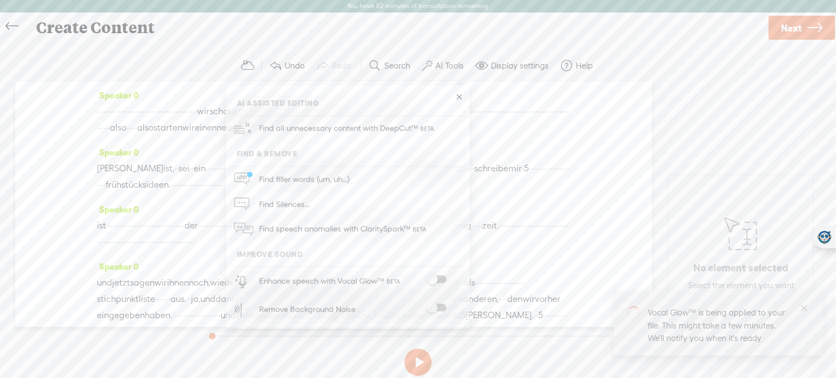
click at [442, 307] on span at bounding box center [437, 308] width 20 height 8
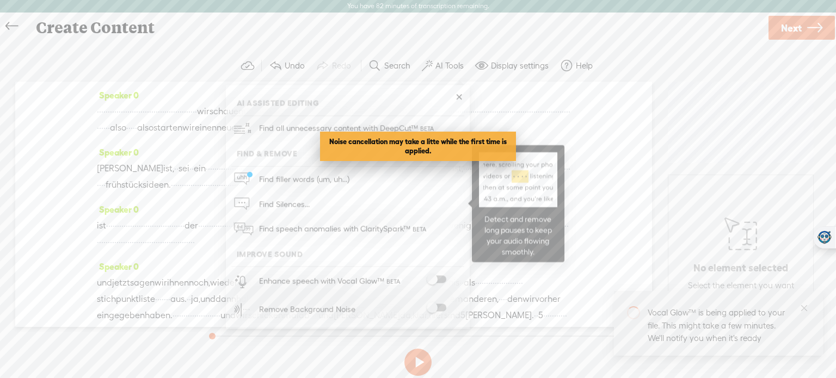
click at [301, 201] on span "Find Silences..." at bounding box center [284, 204] width 58 height 24
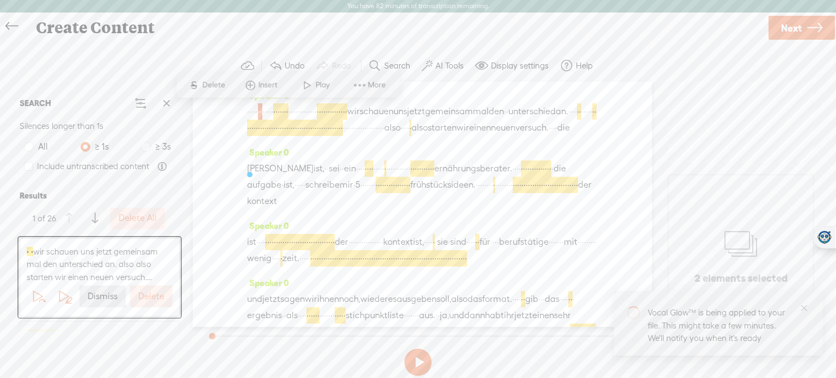
click at [153, 295] on label "Delete" at bounding box center [151, 296] width 26 height 11
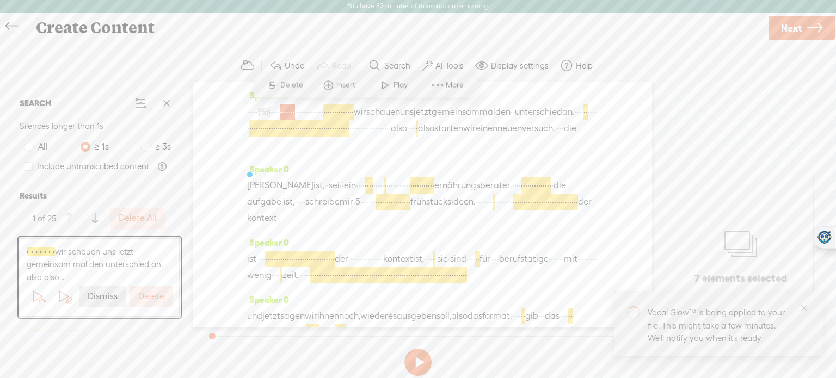
click at [153, 295] on label "Delete" at bounding box center [151, 296] width 26 height 11
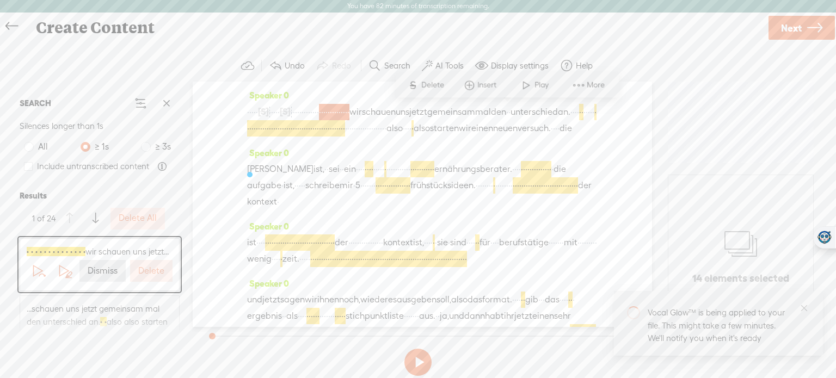
click at [160, 278] on button "Delete" at bounding box center [151, 271] width 42 height 22
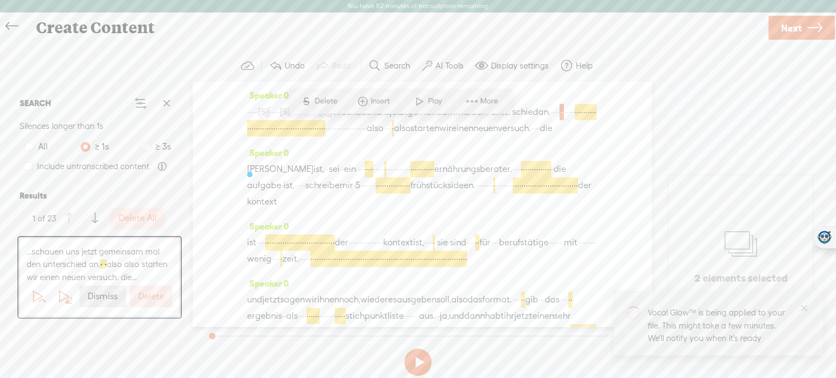
click at [145, 303] on label "Delete" at bounding box center [151, 296] width 26 height 11
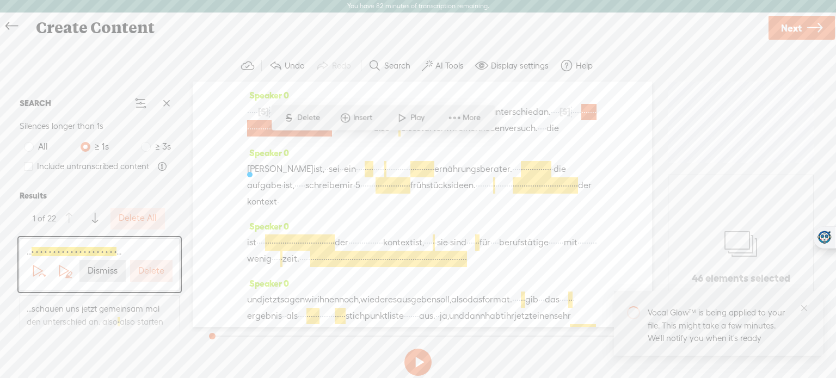
click at [157, 277] on button "Delete" at bounding box center [151, 271] width 42 height 22
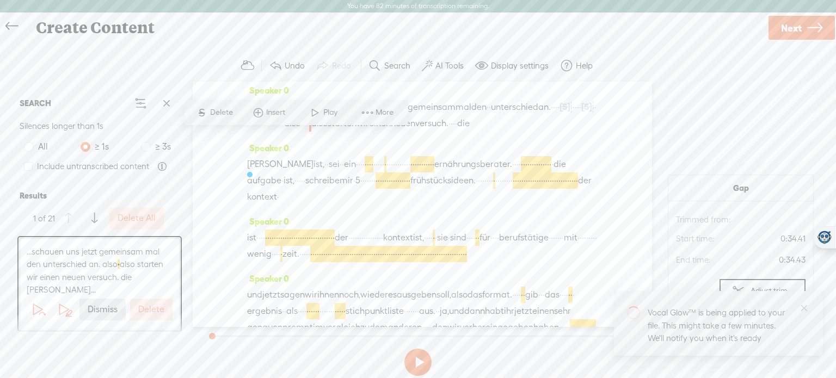
scroll to position [5, 0]
click at [148, 308] on label "Delete" at bounding box center [151, 309] width 26 height 11
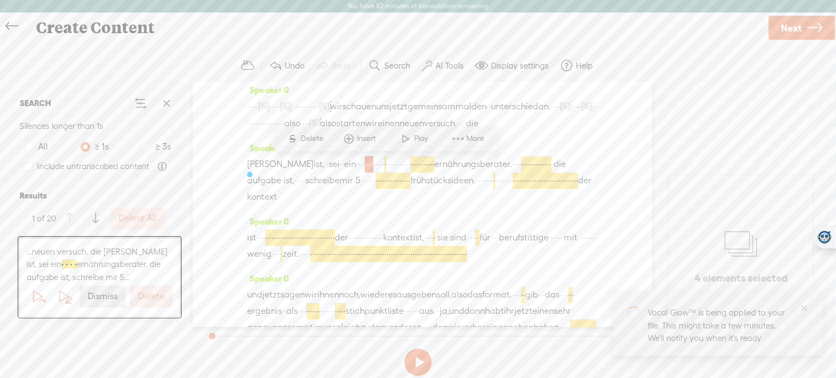
scroll to position [46, 0]
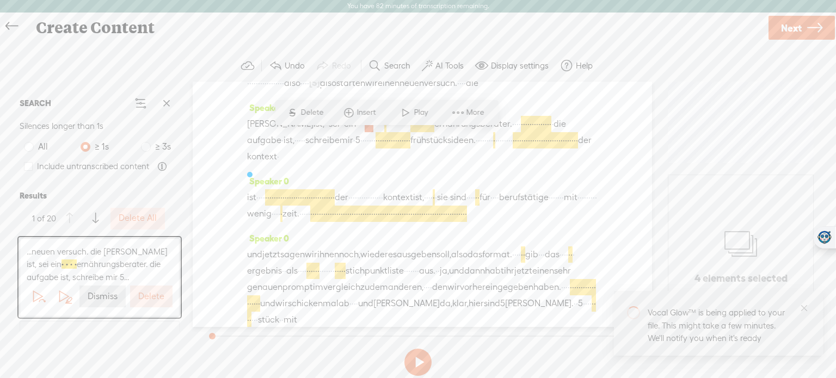
click at [152, 293] on label "Delete" at bounding box center [151, 296] width 26 height 11
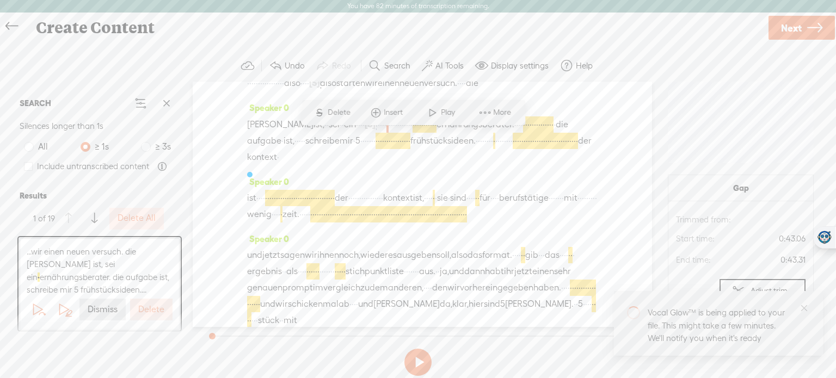
click at [148, 313] on label "Delete" at bounding box center [151, 309] width 26 height 11
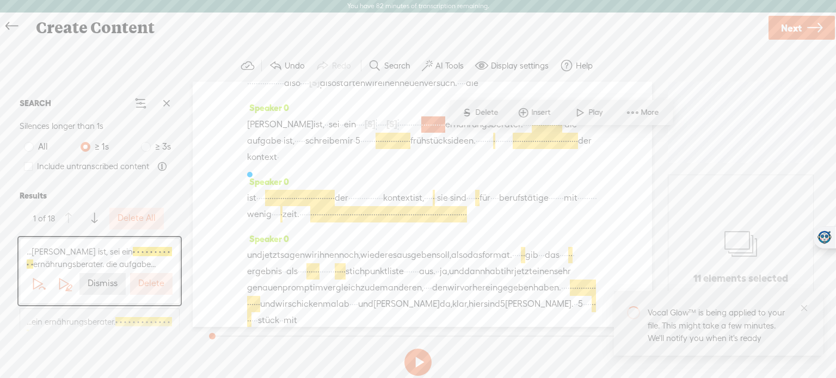
click at [155, 287] on label "Delete" at bounding box center [151, 283] width 26 height 11
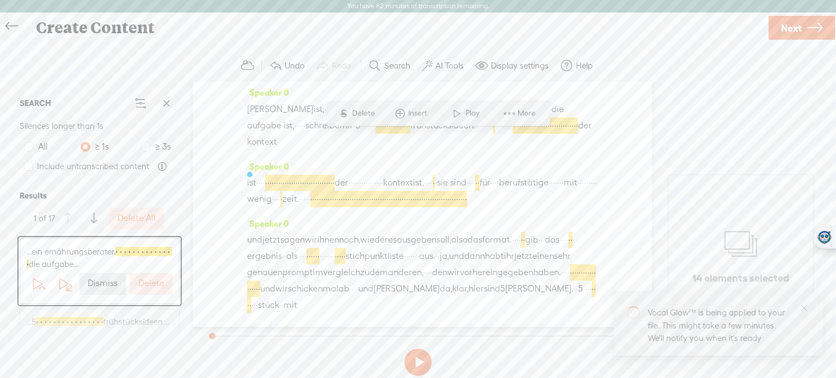
scroll to position [63, 0]
click at [155, 287] on label "Delete" at bounding box center [151, 283] width 26 height 11
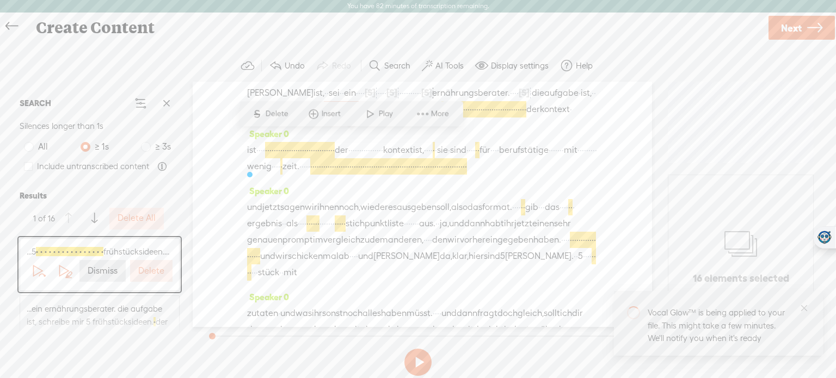
scroll to position [78, 0]
click at [155, 277] on label "Delete" at bounding box center [151, 271] width 26 height 11
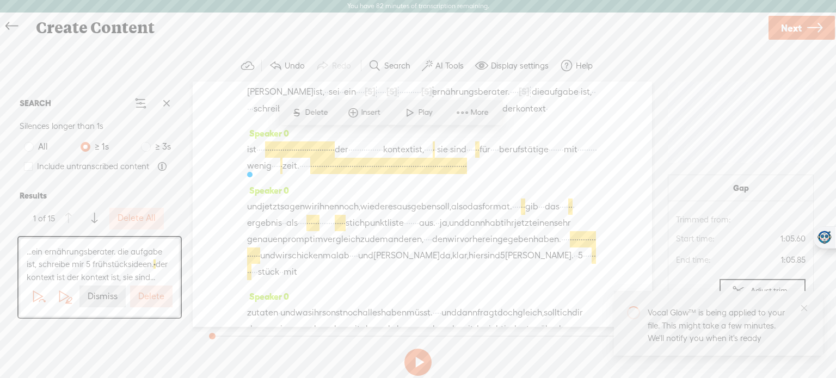
click at [155, 302] on button "Delete" at bounding box center [151, 297] width 42 height 22
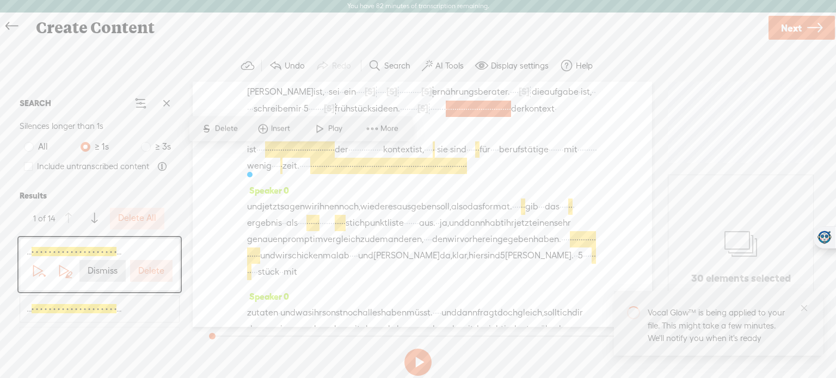
click at [152, 279] on button "Delete" at bounding box center [151, 271] width 42 height 22
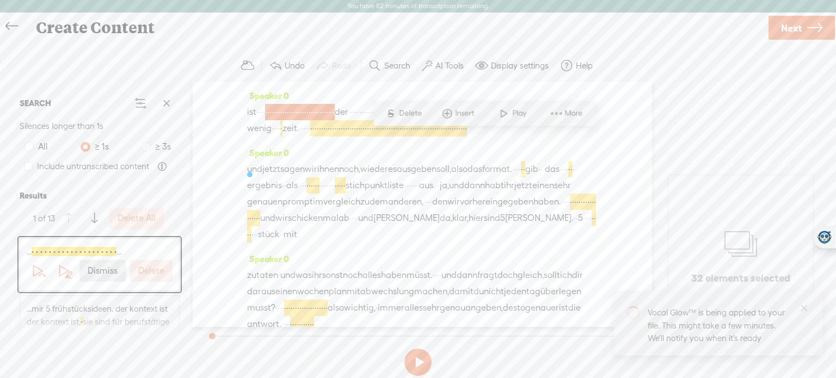
scroll to position [120, 0]
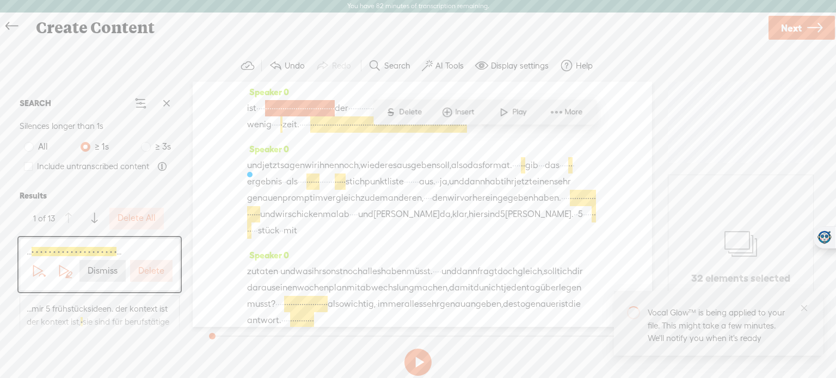
click at [157, 270] on label "Delete" at bounding box center [151, 271] width 26 height 11
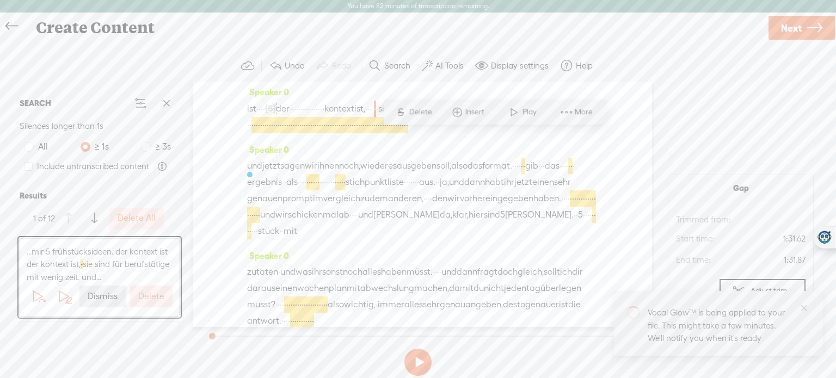
click at [152, 296] on label "Delete" at bounding box center [151, 296] width 26 height 11
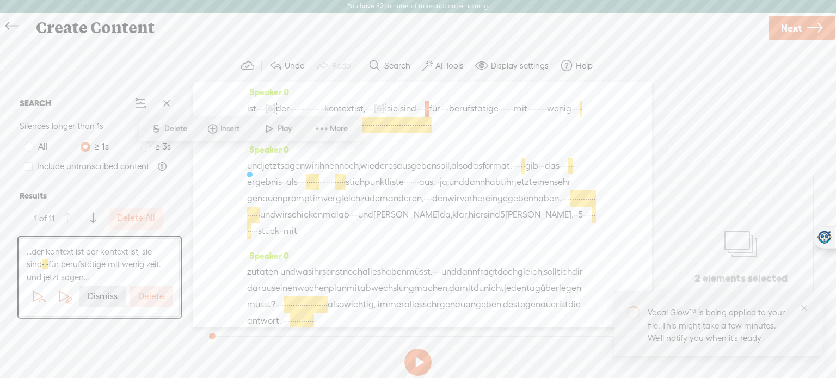
click at [150, 296] on label "Delete" at bounding box center [151, 296] width 26 height 11
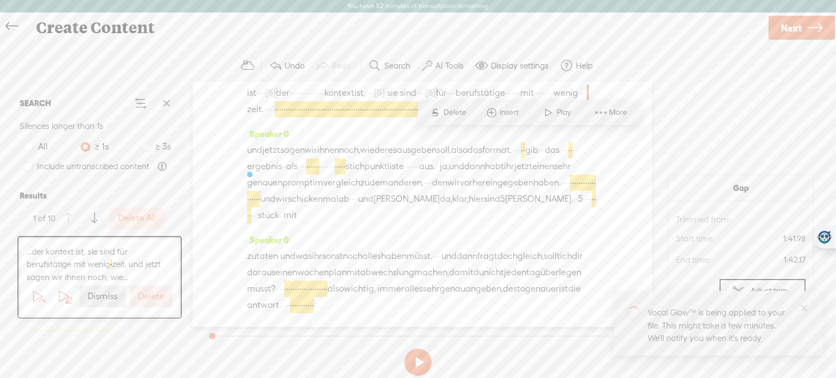
scroll to position [136, 0]
click at [150, 296] on label "Delete" at bounding box center [151, 296] width 26 height 11
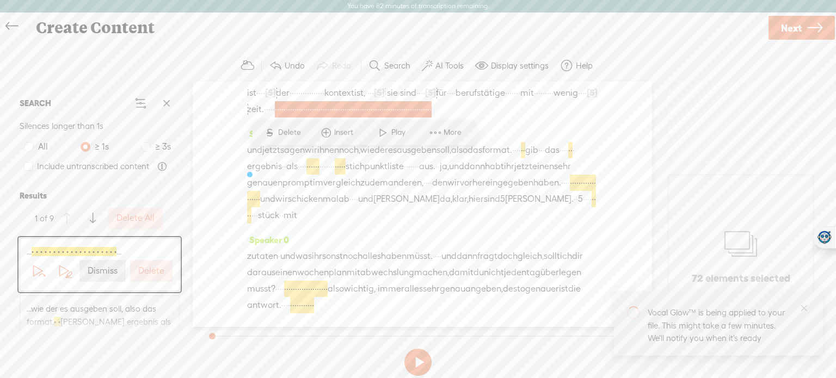
scroll to position [152, 0]
click at [160, 266] on button "Delete" at bounding box center [151, 271] width 42 height 22
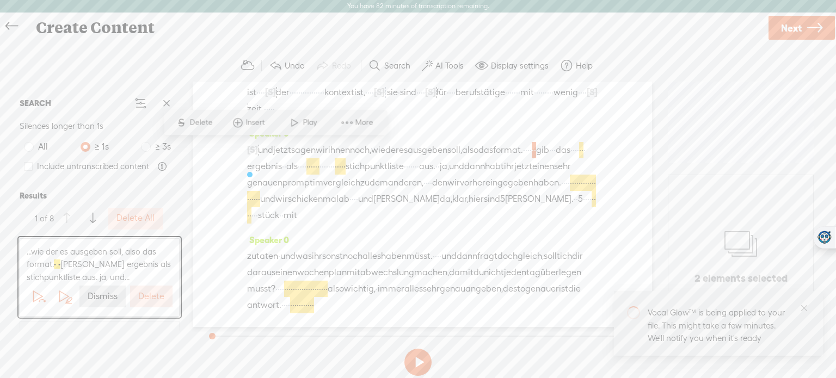
scroll to position [209, 0]
click at [149, 294] on label "Delete" at bounding box center [151, 296] width 26 height 11
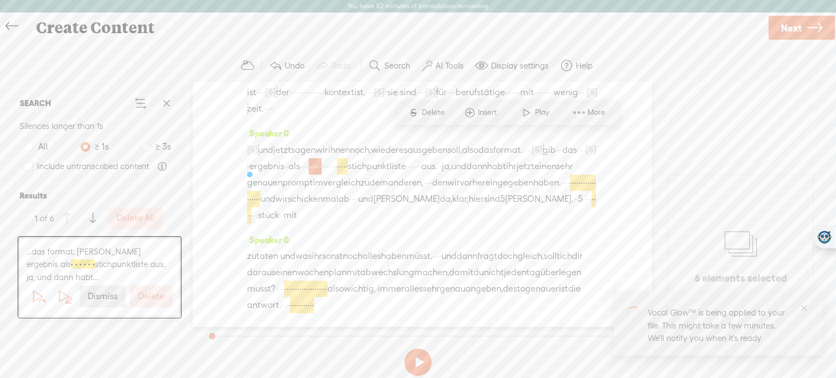
click at [149, 294] on label "Delete" at bounding box center [151, 296] width 26 height 11
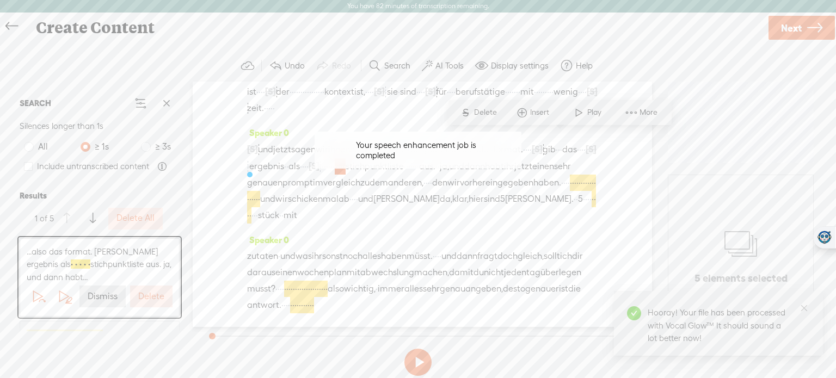
click at [149, 294] on label "Delete" at bounding box center [151, 296] width 26 height 11
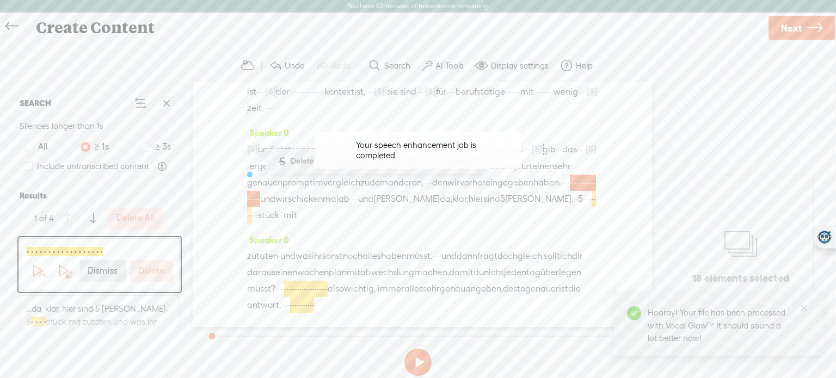
scroll to position [214, 0]
click at [149, 266] on label "Delete" at bounding box center [151, 271] width 26 height 11
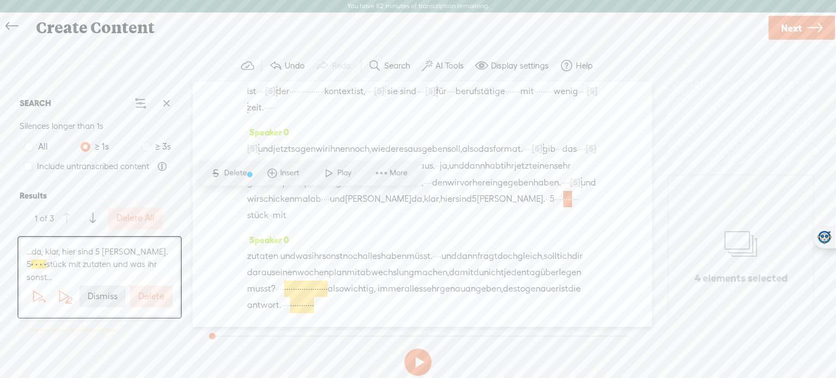
click at [148, 291] on label "Delete" at bounding box center [151, 296] width 26 height 11
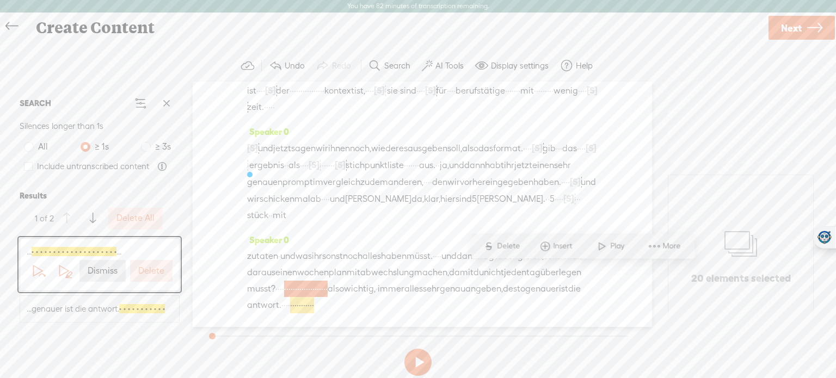
click at [155, 277] on button "Delete" at bounding box center [151, 271] width 42 height 22
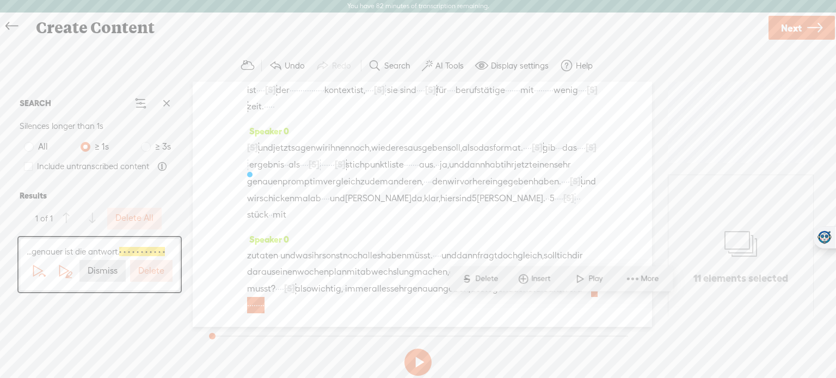
scroll to position [198, 0]
click at [155, 277] on button "Delete" at bounding box center [151, 271] width 42 height 22
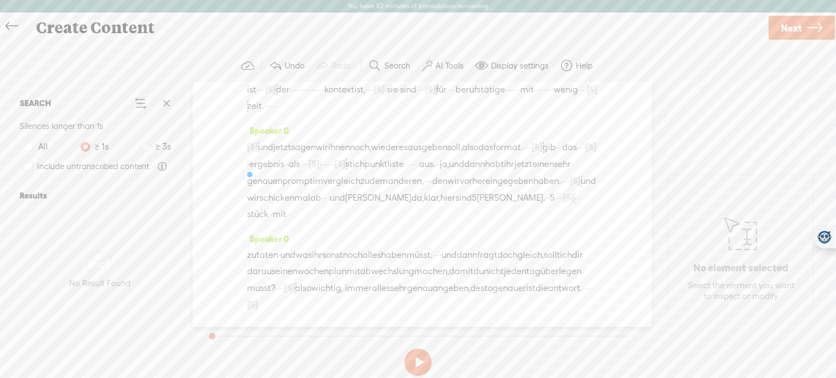
click at [453, 63] on label "AI Tools" at bounding box center [450, 65] width 28 height 11
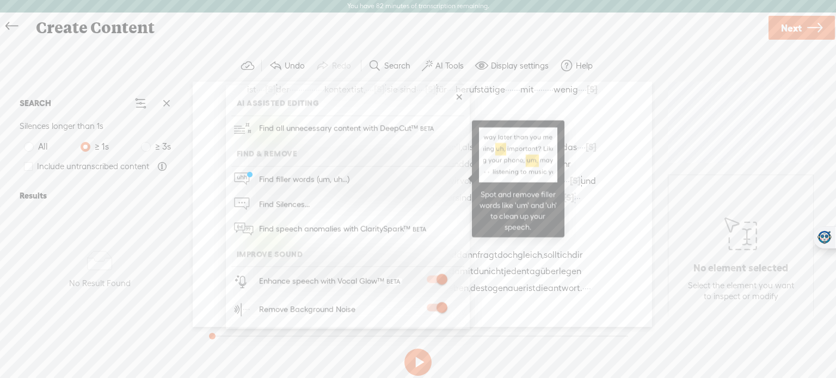
click at [372, 177] on link "Find filler words (um, uh...)" at bounding box center [347, 179] width 233 height 25
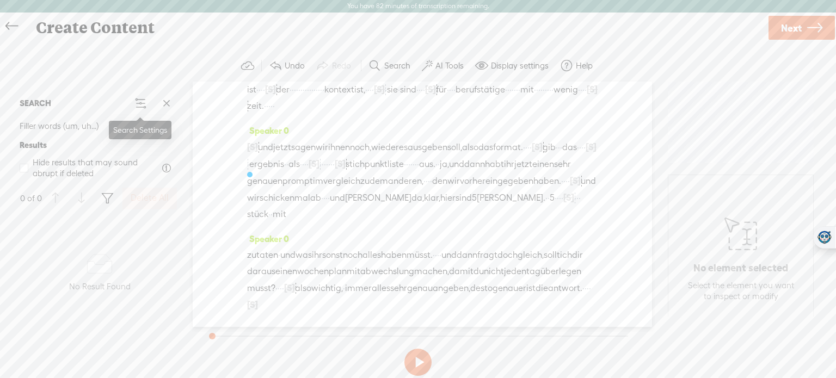
click at [149, 105] on button at bounding box center [141, 104] width 22 height 22
click at [162, 62] on section "Undo Redo Search Remove Background Noise AI Tools Configure Magic Sound Enhance…" at bounding box center [418, 66] width 814 height 32
click at [436, 65] on label "AI Tools" at bounding box center [450, 65] width 28 height 11
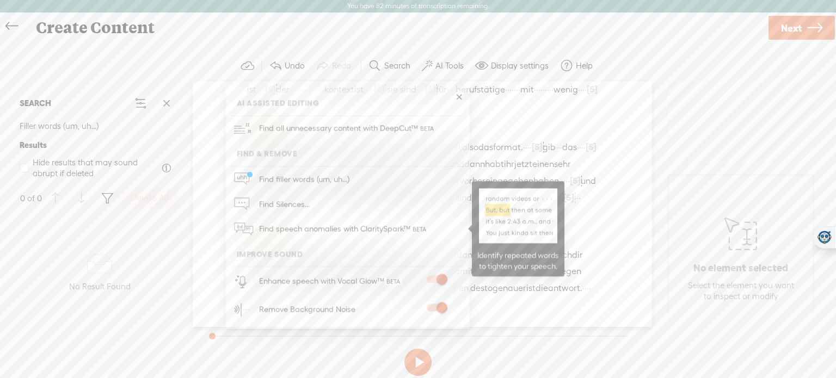
click at [303, 229] on span "Find speech anomalies with ClaritySpark™" at bounding box center [343, 230] width 177 height 26
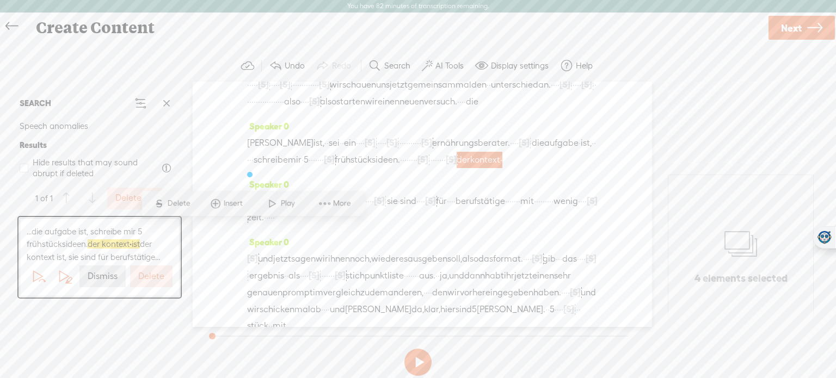
scroll to position [28, 0]
click at [220, 143] on div "Speaker 0 · · · · · [S] · · · · · · · [S] · · · · · · · · · · · · · · · · · · ·…" at bounding box center [422, 205] width 459 height 246
click at [230, 127] on div "Speaker 0 · · · · · [S] · · · · · · · [S] · · · · · · · · · · · · · · · · · · ·…" at bounding box center [422, 205] width 459 height 246
click at [212, 160] on div "Speaker 0 · · · · · [S] · · · · · · · [S] · · · · · · · · · · · · · · · · · · ·…" at bounding box center [422, 205] width 459 height 246
click at [213, 263] on div "Speaker 0 · · · · · [S] · · · · · · · [S] · · · · · · · · · · · · · · · · · · ·…" at bounding box center [422, 205] width 459 height 246
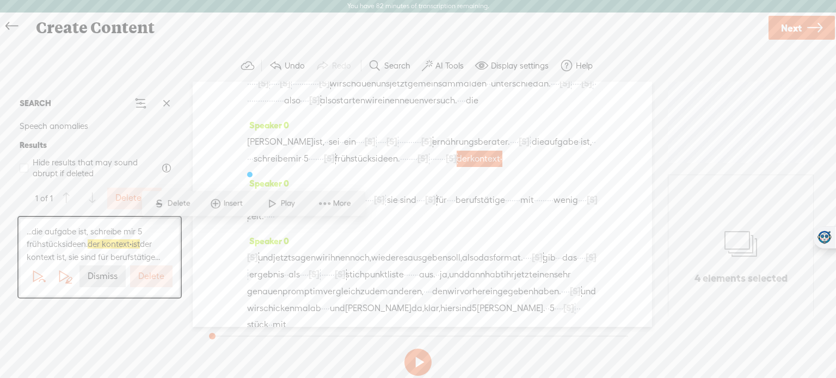
click at [266, 207] on span at bounding box center [272, 204] width 16 height 20
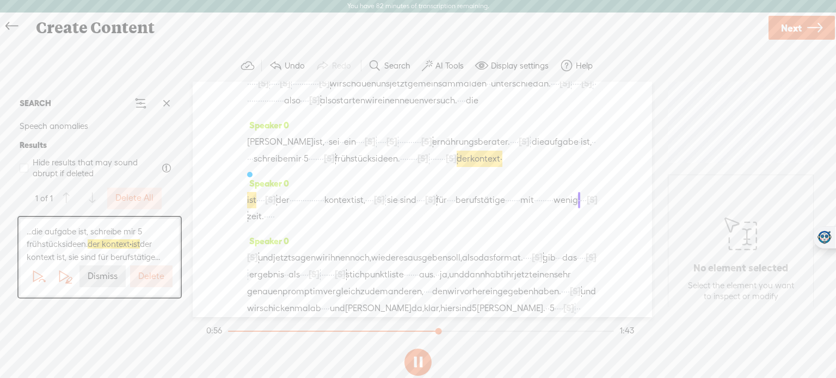
click at [152, 280] on label "Delete" at bounding box center [151, 276] width 26 height 11
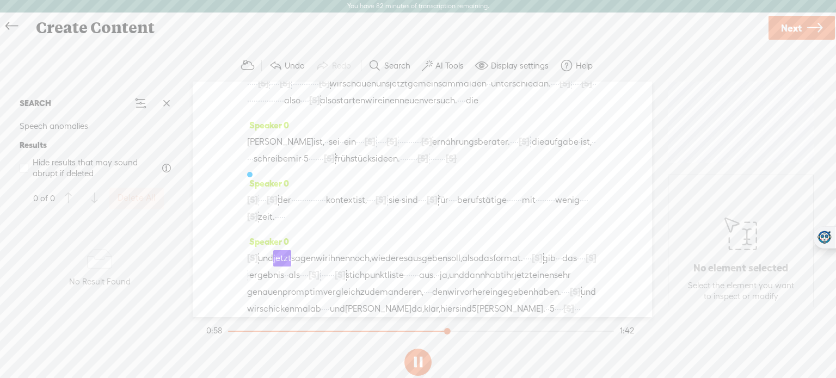
click at [451, 64] on label "AI Tools" at bounding box center [450, 65] width 28 height 11
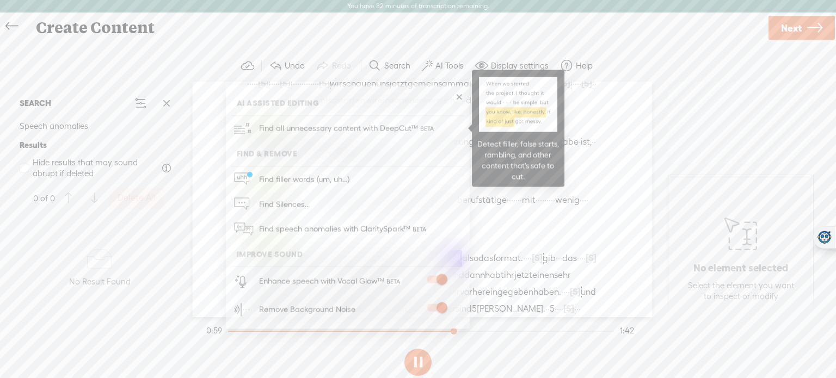
click at [385, 131] on span "Find all unnecessary content with DeepCut™" at bounding box center [347, 129] width 185 height 26
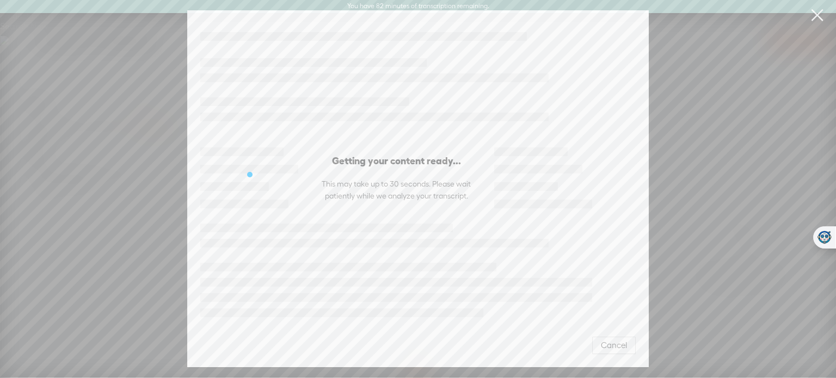
scroll to position [207, 0]
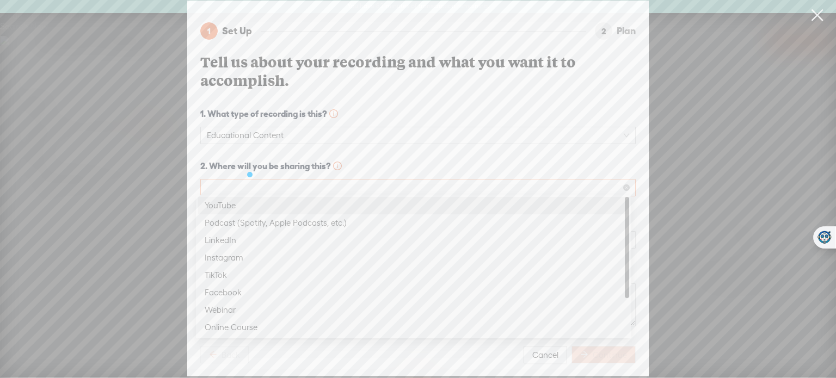
click at [365, 180] on span at bounding box center [418, 188] width 422 height 16
click at [319, 206] on div "YouTube" at bounding box center [414, 205] width 418 height 13
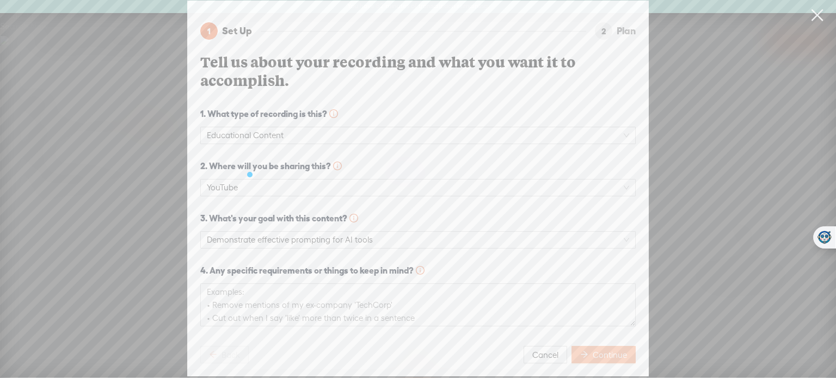
click at [594, 352] on span "Continue" at bounding box center [610, 355] width 34 height 11
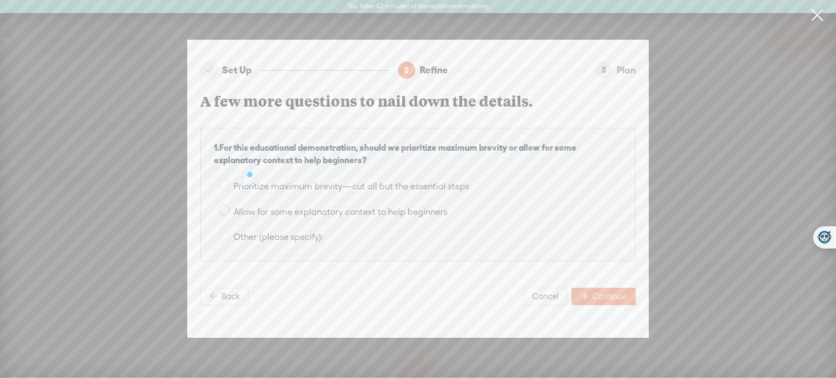
click at [222, 206] on span at bounding box center [224, 210] width 10 height 10
click at [222, 206] on input "Allow for some explanatory context to help beginners" at bounding box center [224, 210] width 10 height 10
radio input "true"
click at [605, 291] on span "Continue" at bounding box center [610, 296] width 34 height 11
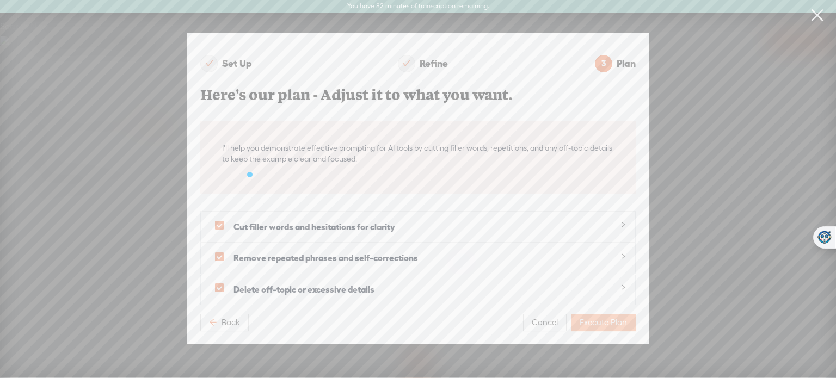
click at [612, 326] on button "Execute Plan" at bounding box center [603, 322] width 65 height 17
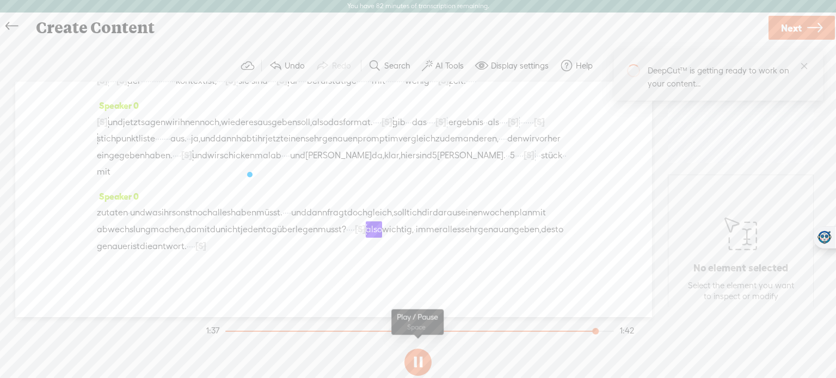
scroll to position [175, 0]
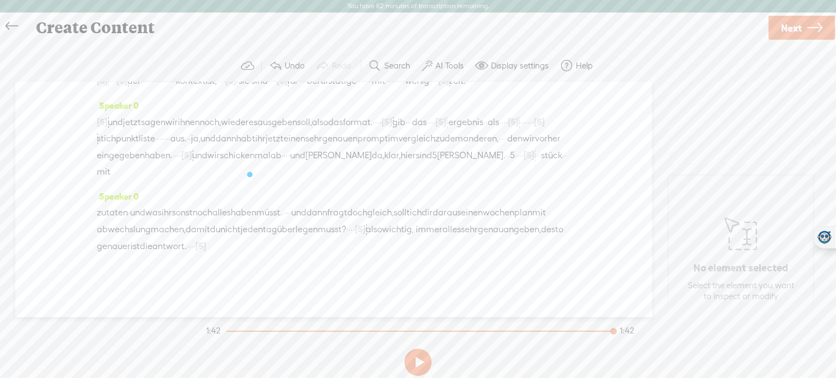
click at [453, 71] on button "AI Tools" at bounding box center [444, 66] width 53 height 22
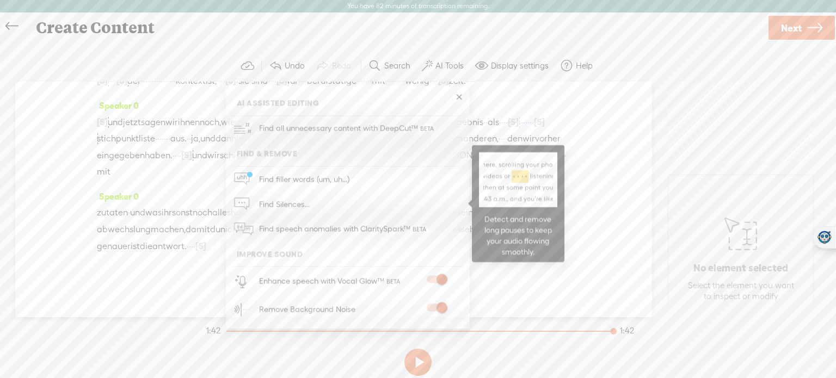
click at [339, 205] on link "Find Silences..." at bounding box center [347, 204] width 233 height 25
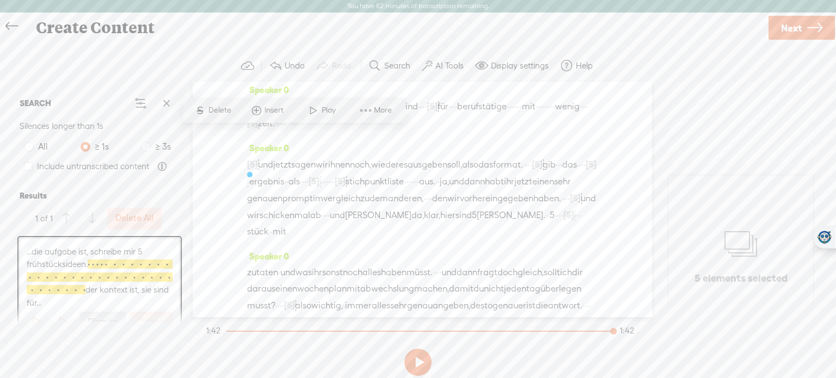
scroll to position [120, 0]
click at [30, 165] on span at bounding box center [28, 166] width 9 height 9
click at [30, 165] on input "Include untranscribed content" at bounding box center [28, 166] width 9 height 9
checkbox input "true"
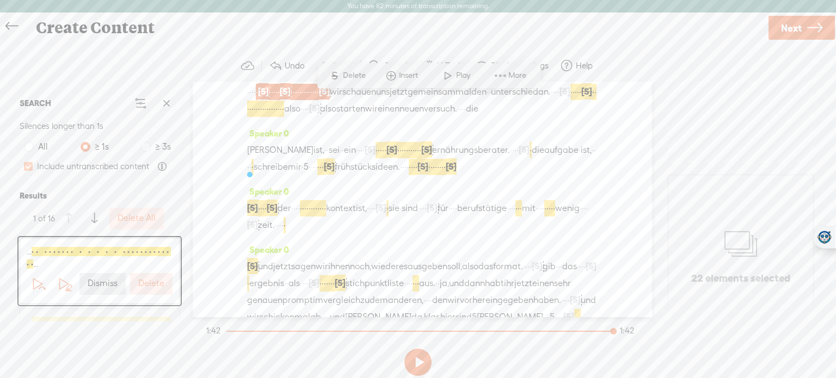
scroll to position [0, 0]
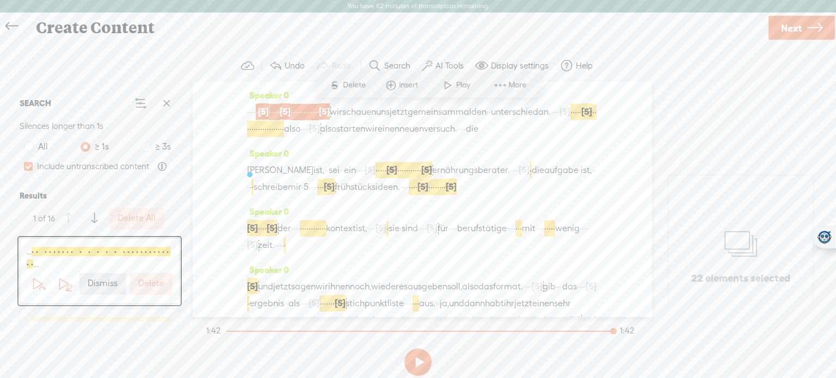
click at [146, 283] on label "Delete" at bounding box center [151, 283] width 26 height 11
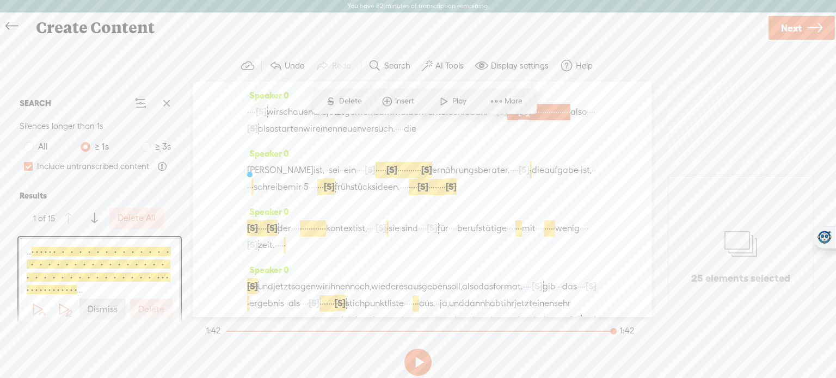
click at [154, 302] on button "Delete" at bounding box center [151, 310] width 42 height 22
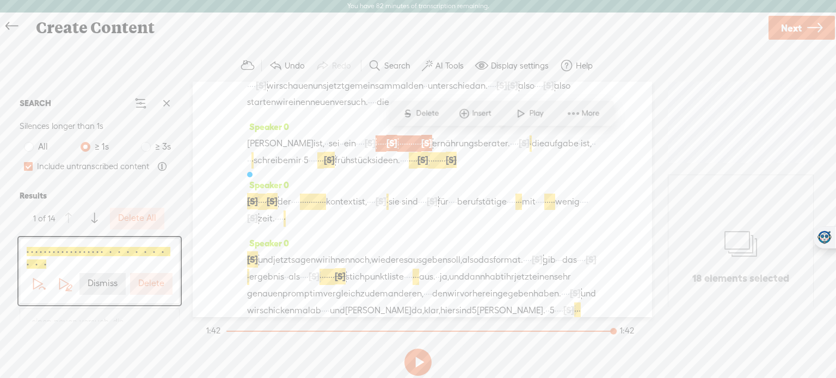
scroll to position [30, 0]
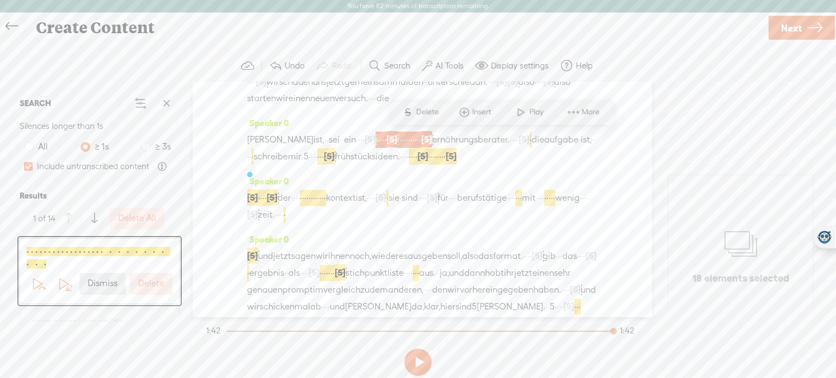
click at [151, 285] on label "Delete" at bounding box center [151, 283] width 26 height 11
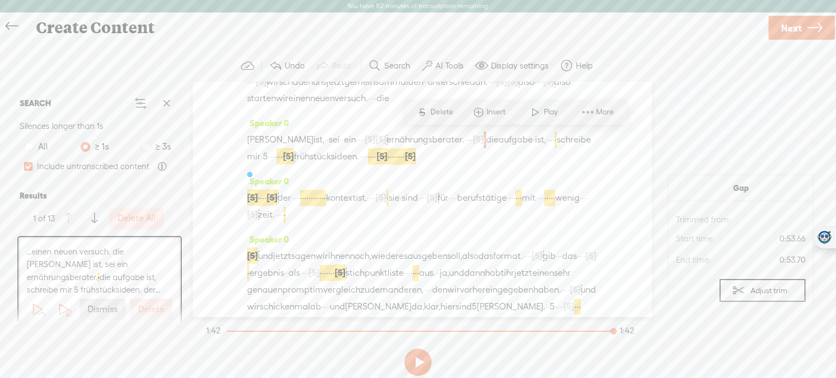
click at [150, 305] on label "Delete" at bounding box center [151, 309] width 26 height 11
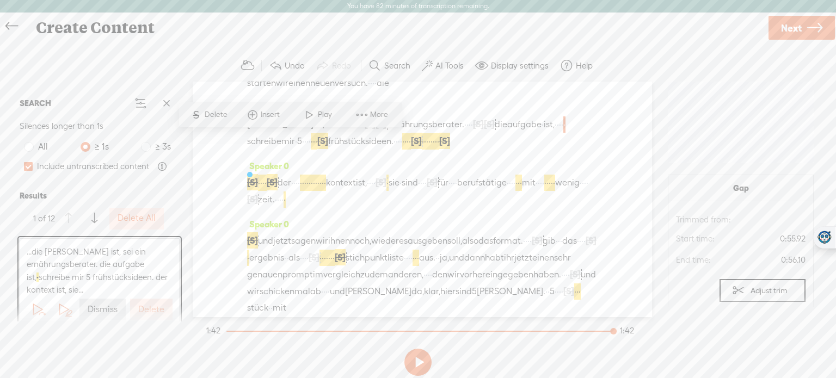
scroll to position [46, 0]
click at [150, 305] on label "Delete" at bounding box center [151, 309] width 26 height 11
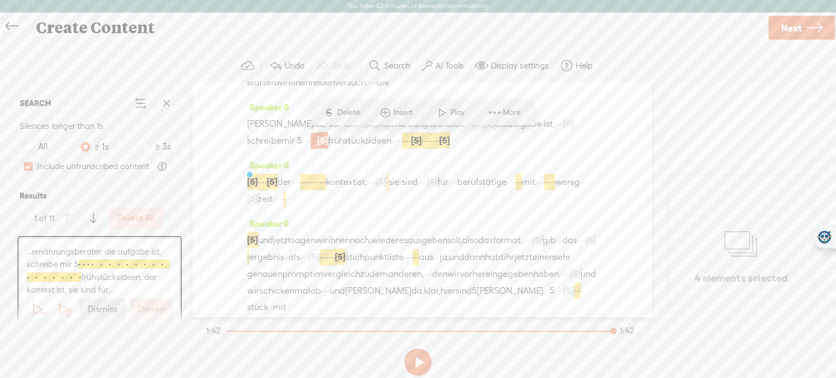
click at [150, 305] on label "Delete" at bounding box center [151, 309] width 26 height 11
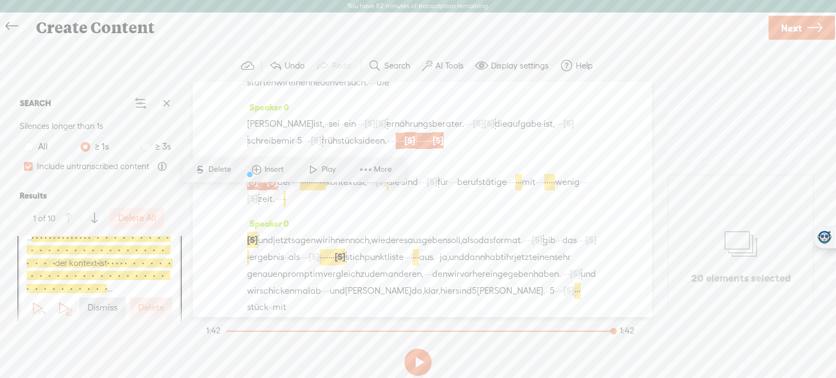
scroll to position [21, 0]
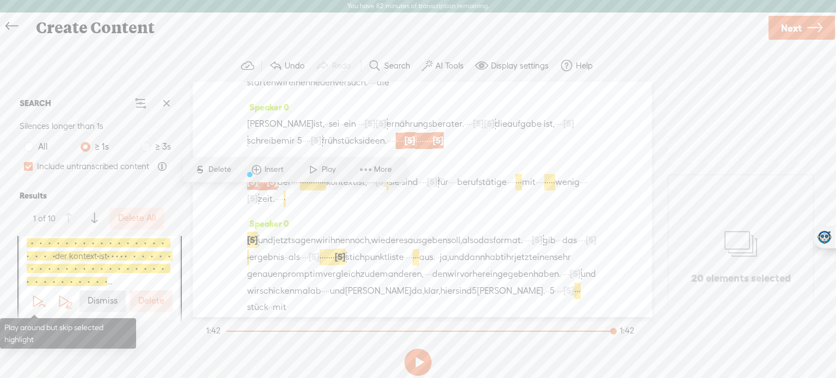
click at [37, 300] on span at bounding box center [38, 301] width 16 height 16
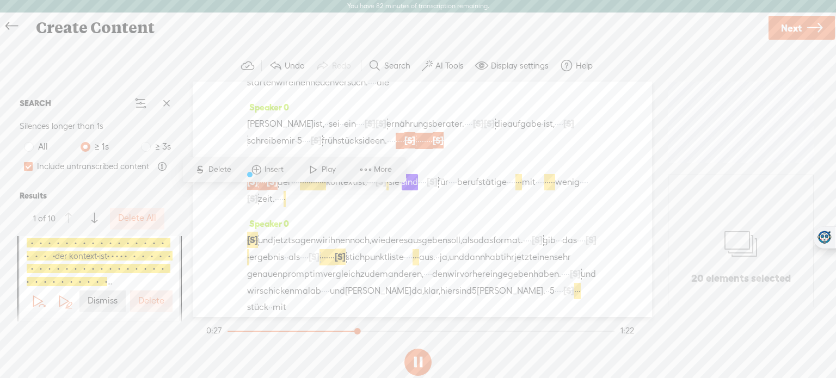
click at [91, 310] on button "Dismiss" at bounding box center [102, 302] width 46 height 22
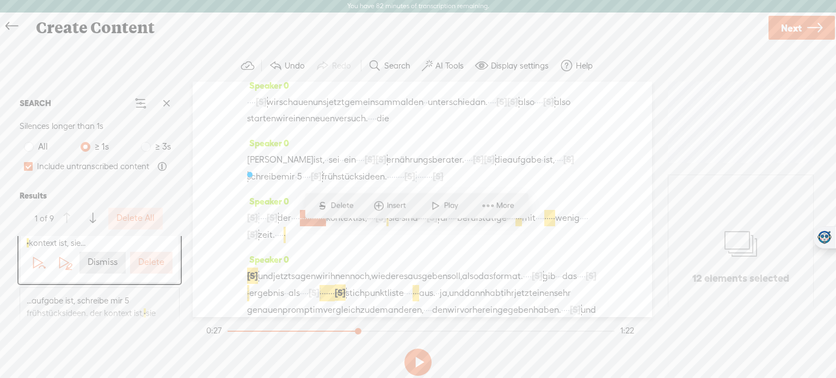
scroll to position [0, 0]
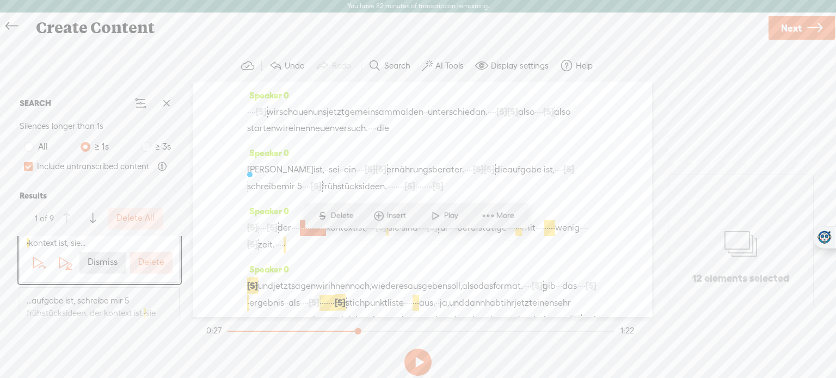
click at [414, 363] on button at bounding box center [417, 362] width 27 height 27
click at [304, 236] on span "·" at bounding box center [303, 228] width 2 height 16
click at [149, 264] on label "Delete" at bounding box center [151, 262] width 26 height 11
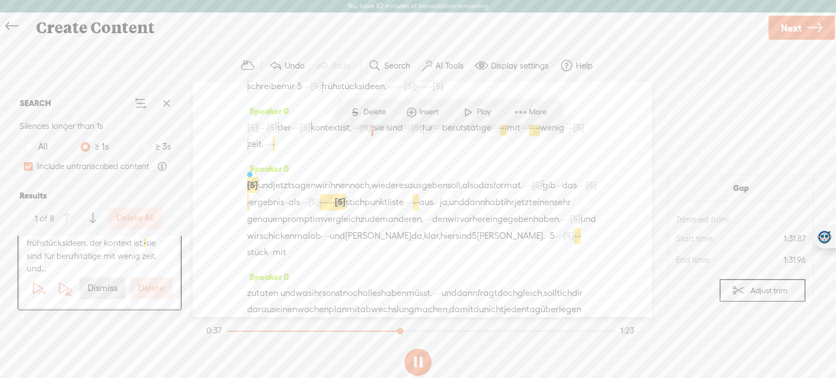
scroll to position [103, 0]
click at [154, 287] on label "Delete" at bounding box center [151, 288] width 26 height 11
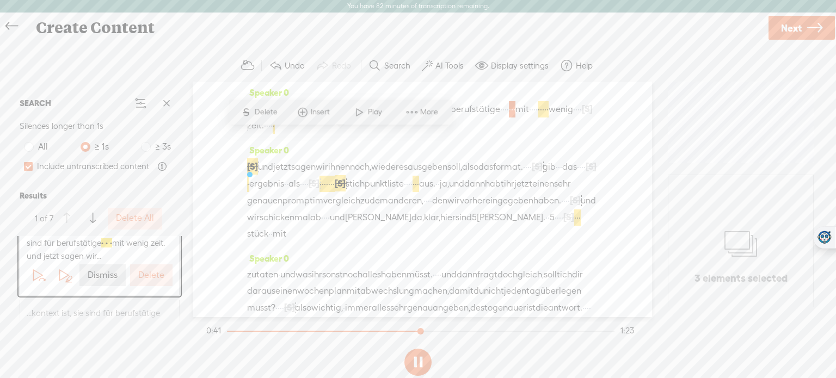
scroll to position [120, 0]
click at [158, 280] on label "Delete" at bounding box center [151, 275] width 26 height 11
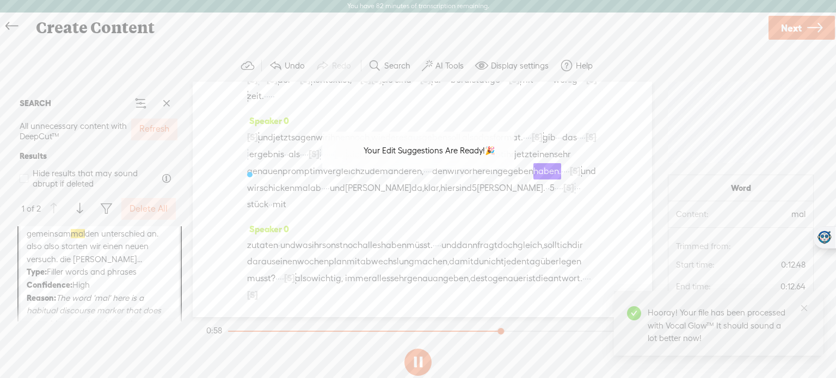
scroll to position [175, 0]
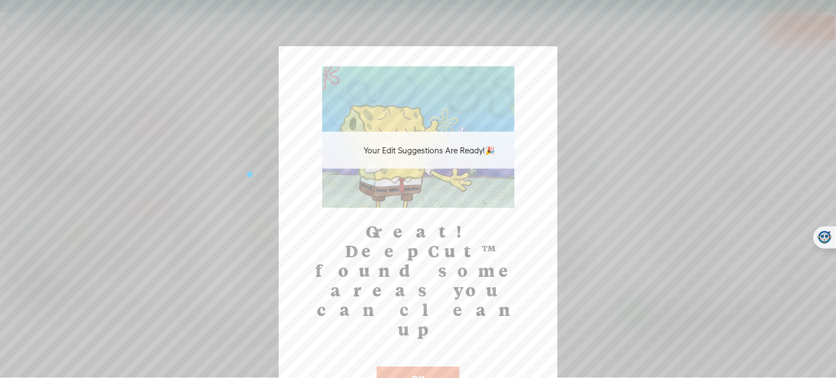
click at [409, 367] on button "OK" at bounding box center [418, 379] width 83 height 25
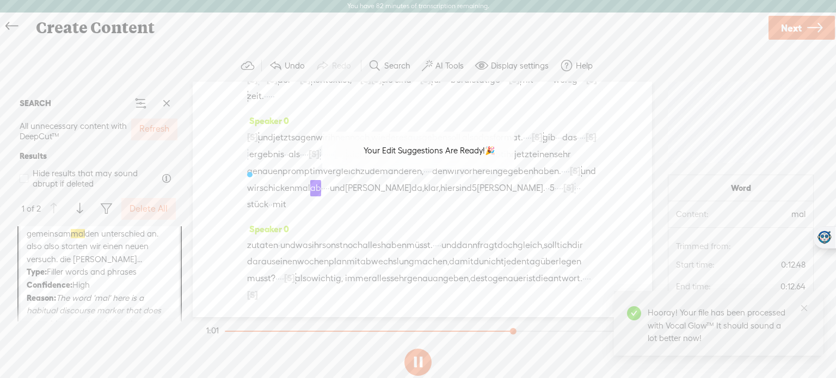
scroll to position [167, 0]
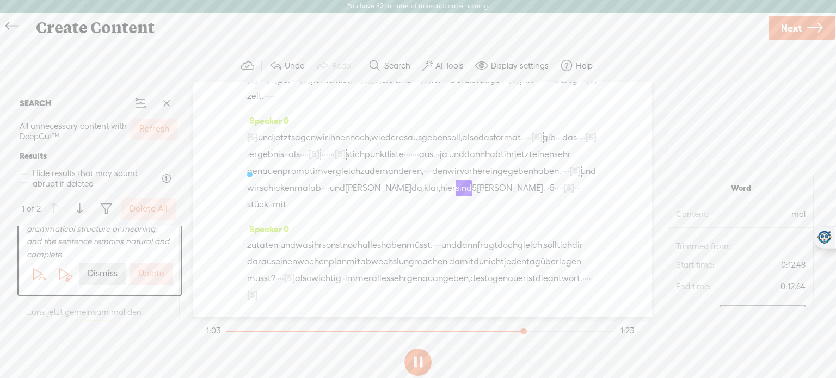
click at [418, 358] on button at bounding box center [417, 362] width 27 height 27
click at [146, 302] on button "Delete" at bounding box center [151, 296] width 42 height 22
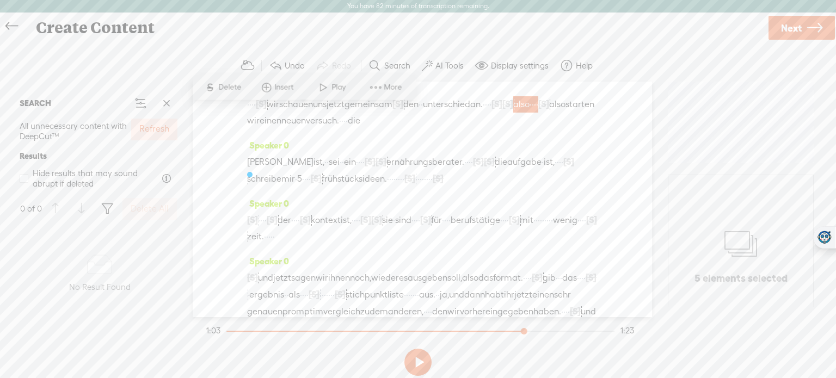
scroll to position [0, 0]
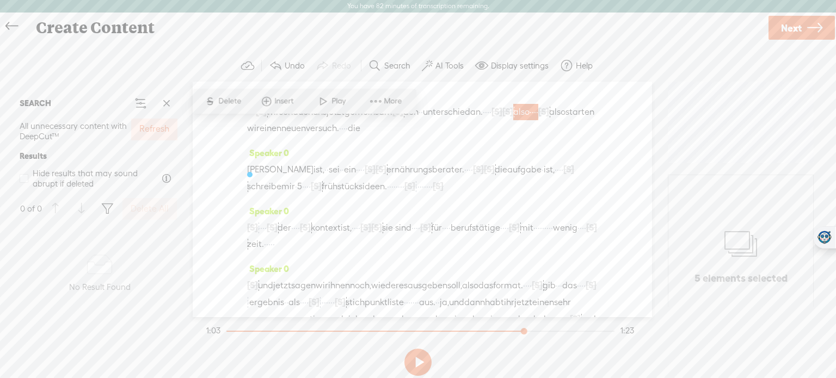
click at [163, 132] on label "Refresh" at bounding box center [154, 129] width 30 height 11
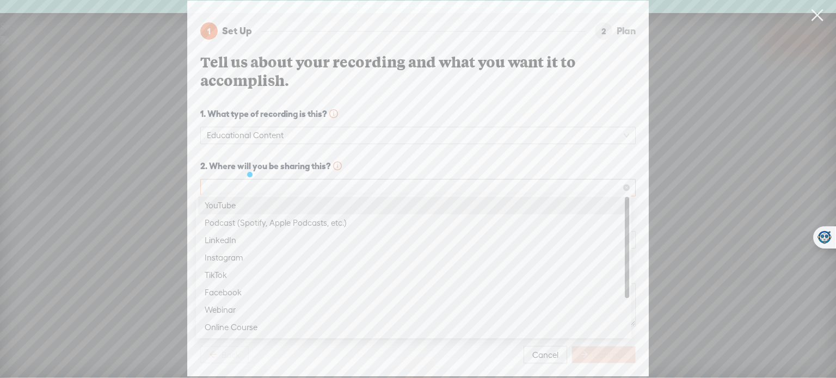
click at [354, 182] on span at bounding box center [418, 188] width 422 height 16
click at [334, 201] on div "YouTube" at bounding box center [414, 205] width 418 height 13
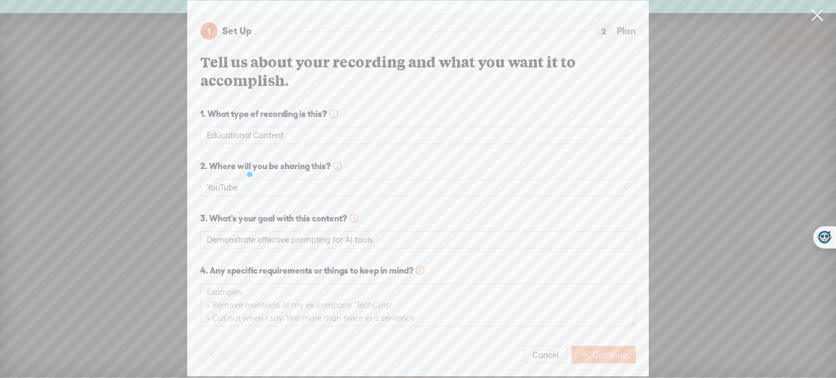
click at [625, 351] on button "Continue" at bounding box center [604, 354] width 64 height 17
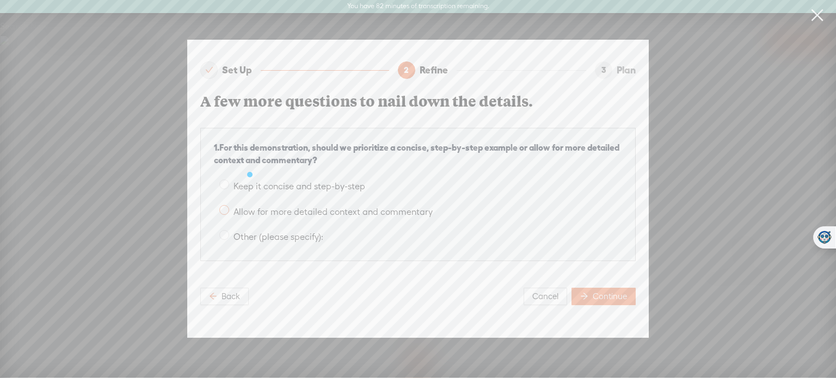
click at [223, 210] on span at bounding box center [224, 210] width 10 height 10
click at [223, 210] on input "Allow for more detailed context and commentary" at bounding box center [224, 210] width 10 height 10
radio input "true"
click at [621, 297] on span "Continue" at bounding box center [610, 296] width 34 height 11
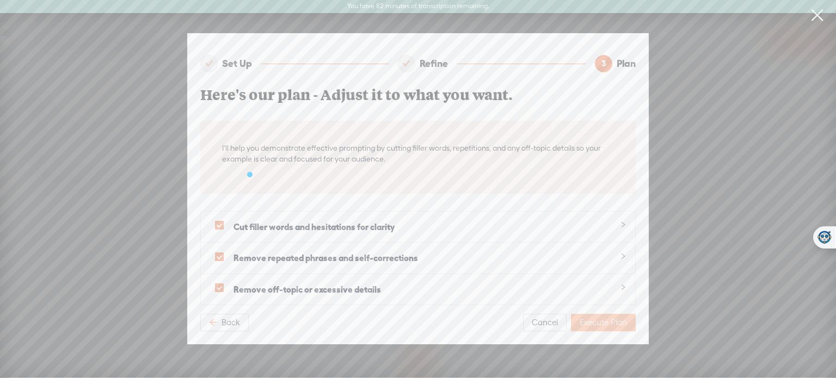
click at [600, 317] on span "Execute Plan" at bounding box center [603, 322] width 47 height 11
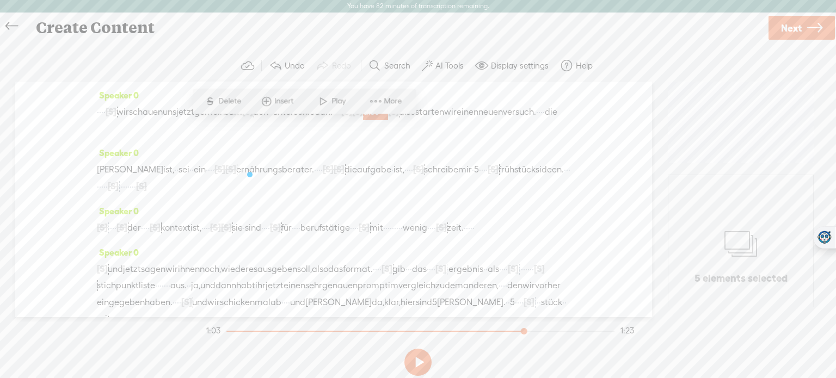
click at [382, 109] on span at bounding box center [375, 101] width 16 height 20
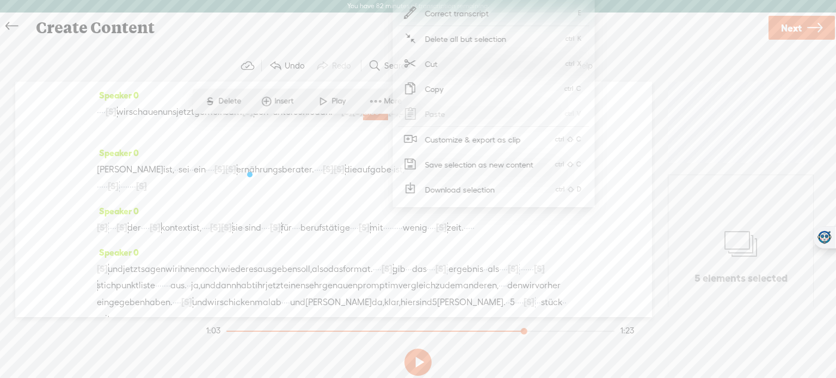
click at [382, 109] on span at bounding box center [375, 101] width 16 height 20
click at [636, 57] on section "Undo Redo Search Remove Background Noise AI Tools Configure Magic Sound Enhance…" at bounding box center [418, 66] width 814 height 32
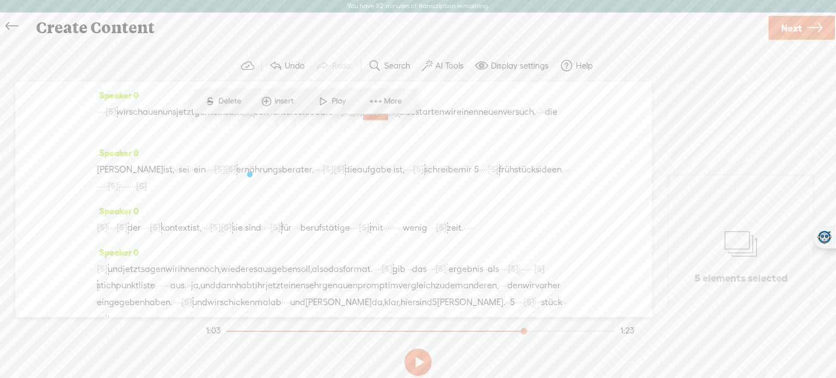
click at [450, 64] on label "AI Tools" at bounding box center [450, 65] width 28 height 11
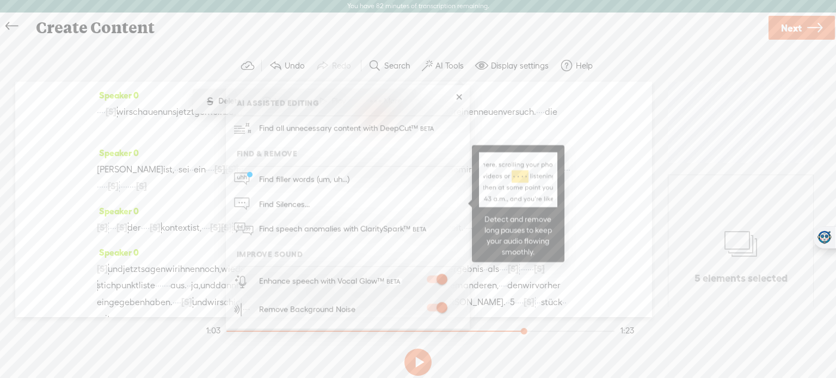
click at [326, 208] on link "Find Silences..." at bounding box center [347, 204] width 233 height 25
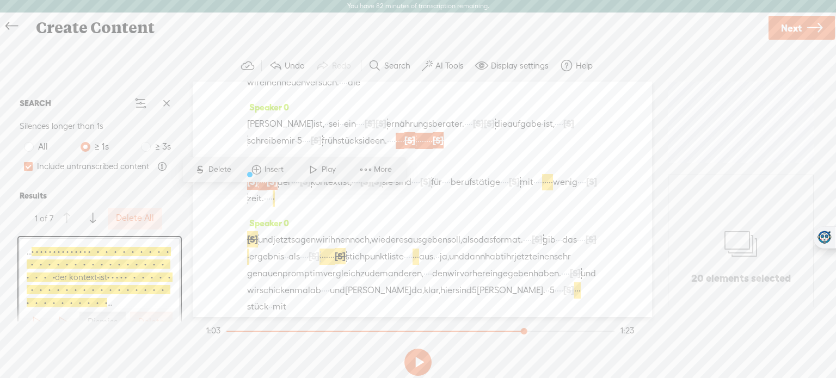
drag, startPoint x: 640, startPoint y: 167, endPoint x: 647, endPoint y: 169, distance: 6.9
click at [647, 169] on div "Speaker 0 · · · · [S] · · · · · · · · · · · · · · · · · · · · · · · · · · · · ·…" at bounding box center [422, 200] width 459 height 236
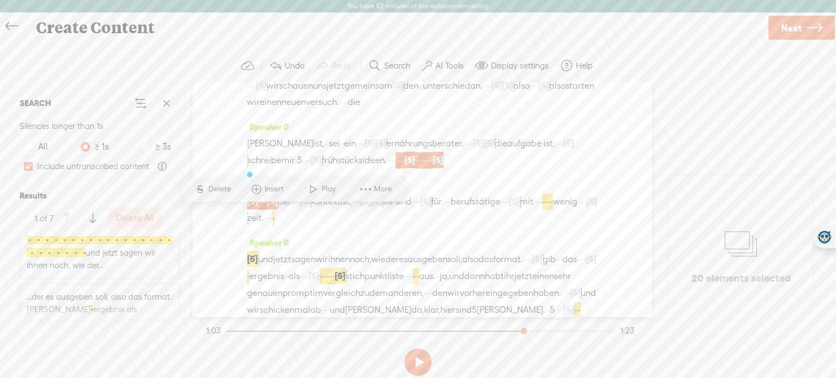
scroll to position [206, 0]
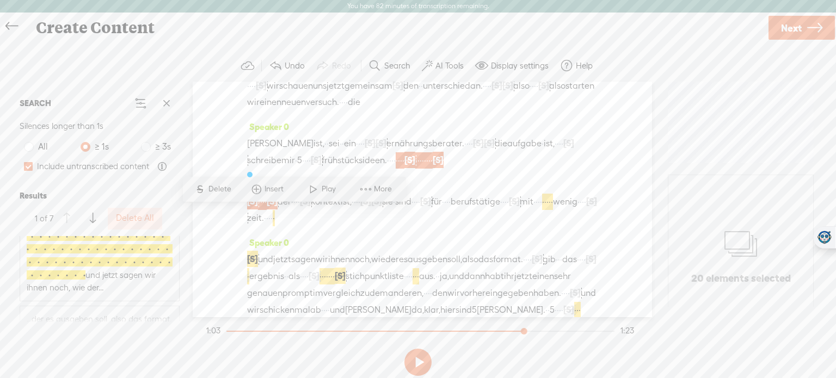
click at [144, 269] on span "...ist, sie sind für berufstätige mit wenig zeit. · · · · · · · · · · · · · · ·…" at bounding box center [100, 250] width 146 height 90
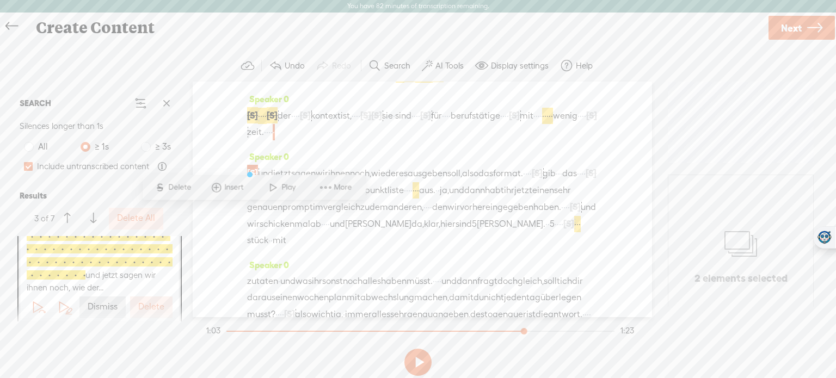
scroll to position [120, 0]
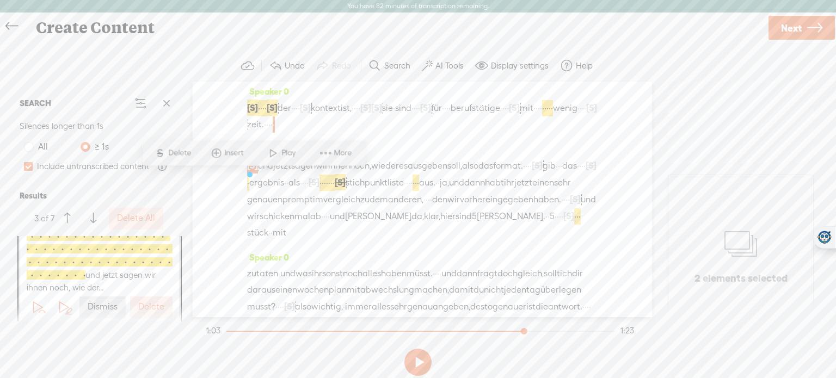
click at [143, 304] on label "Delete" at bounding box center [151, 307] width 26 height 11
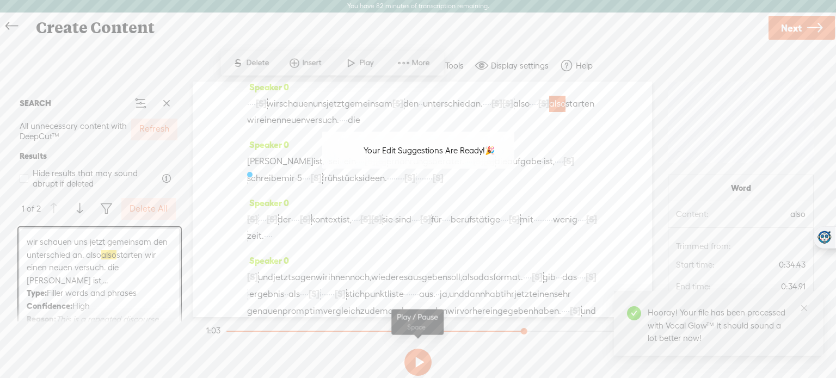
scroll to position [0, 0]
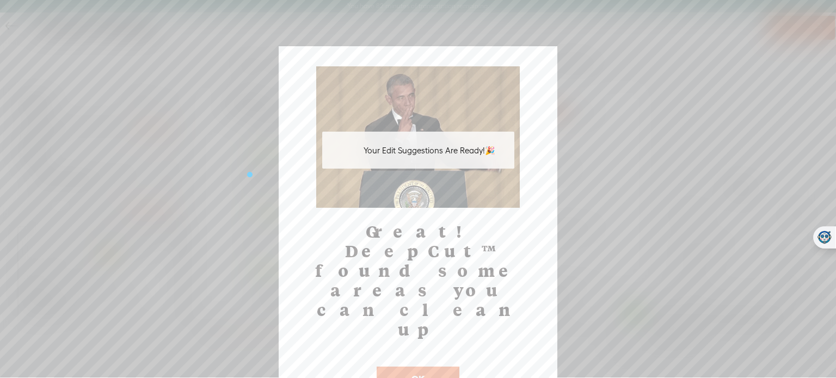
click at [442, 367] on button "OK" at bounding box center [418, 379] width 83 height 25
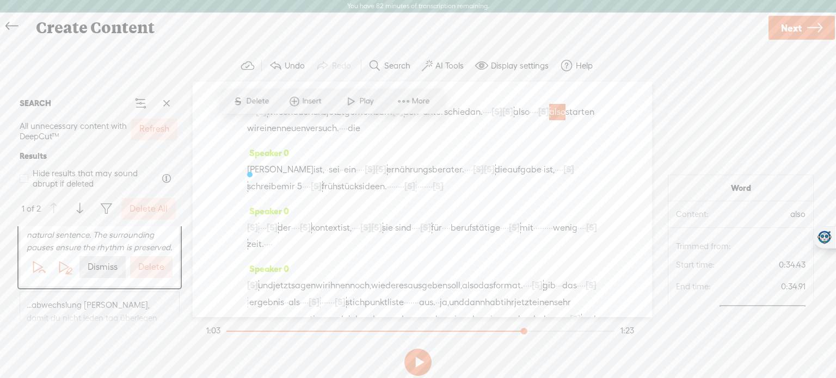
scroll to position [174, 0]
click at [157, 260] on label "Delete" at bounding box center [151, 254] width 26 height 11
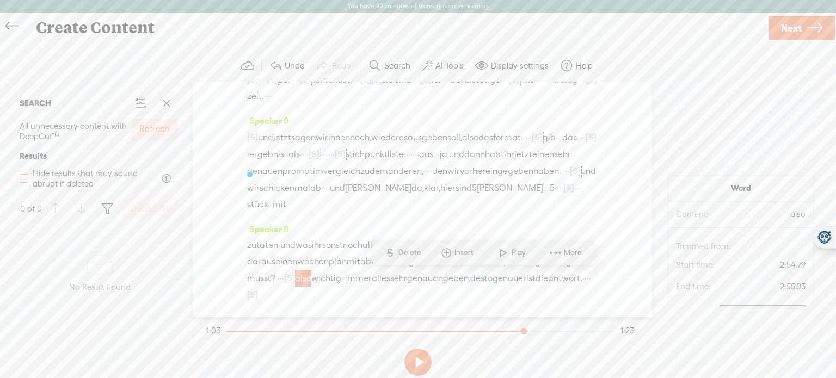
click at [24, 178] on span at bounding box center [24, 178] width 9 height 9
click at [24, 178] on input "Hide results that may sound abrupt if deleted" at bounding box center [24, 178] width 9 height 9
click at [24, 178] on span at bounding box center [24, 178] width 9 height 9
click at [24, 178] on input "Hide results that may sound abrupt if deleted" at bounding box center [24, 178] width 9 height 9
checkbox input "false"
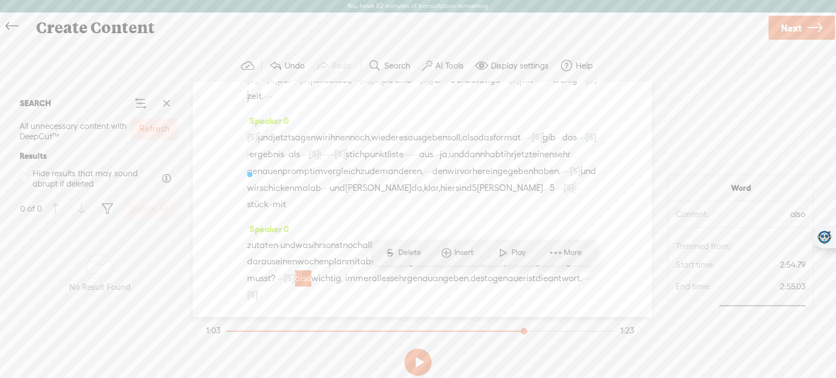
click at [90, 131] on span "All unnecessary content with DeepCut™" at bounding box center [74, 132] width 109 height 30
click at [419, 361] on button at bounding box center [417, 362] width 27 height 27
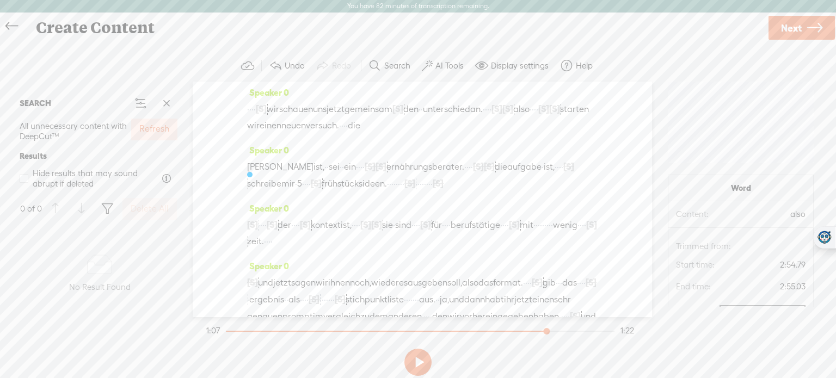
scroll to position [0, 0]
click at [252, 111] on span "·" at bounding box center [250, 112] width 2 height 16
click at [283, 79] on span at bounding box center [275, 85] width 16 height 20
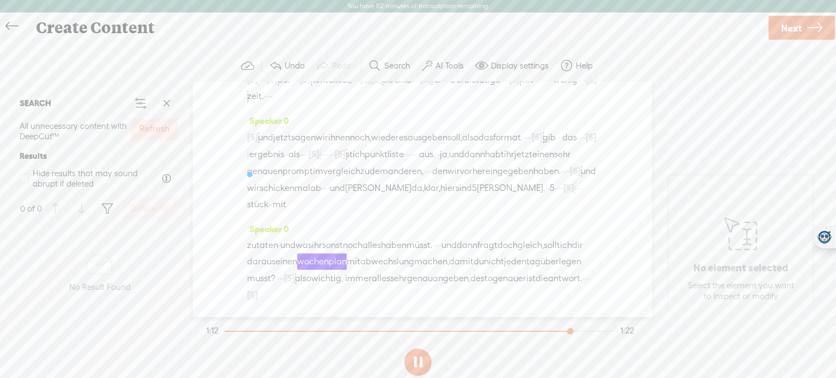
scroll to position [175, 0]
click at [797, 28] on span "Next" at bounding box center [791, 28] width 21 height 28
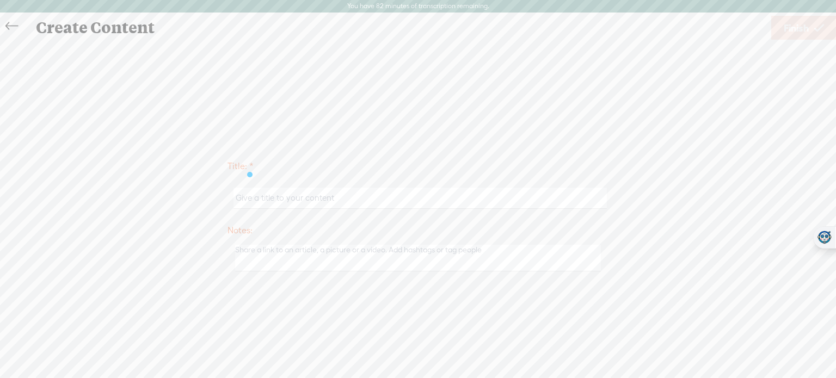
click at [453, 195] on input "text" at bounding box center [420, 198] width 373 height 21
type input "AI Scout 5"
click at [807, 28] on span "Finish" at bounding box center [796, 28] width 25 height 28
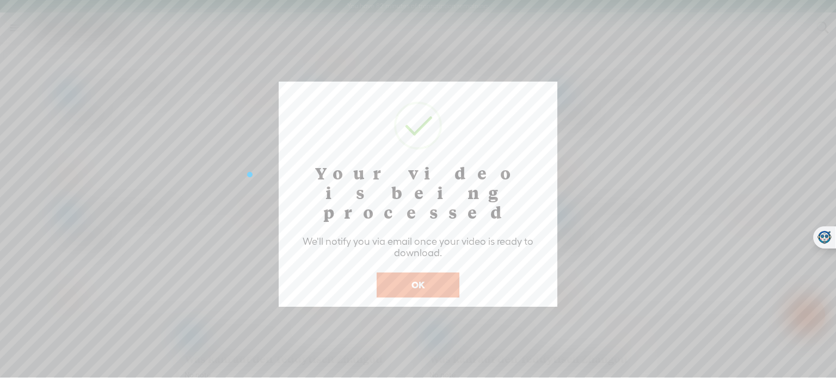
click at [443, 273] on button "OK" at bounding box center [418, 285] width 83 height 25
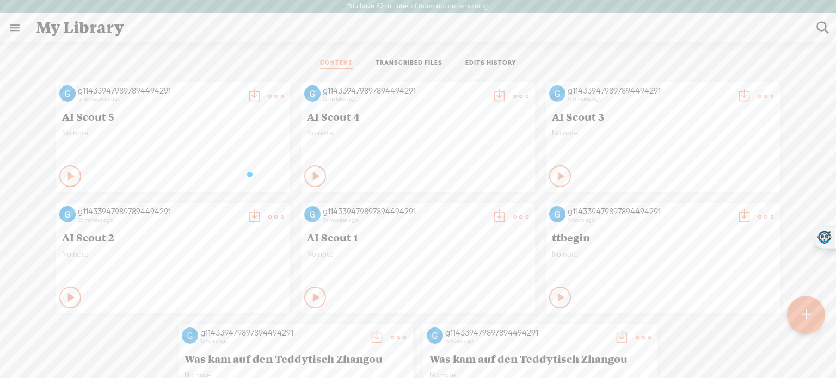
click at [806, 311] on t at bounding box center [805, 315] width 9 height 24
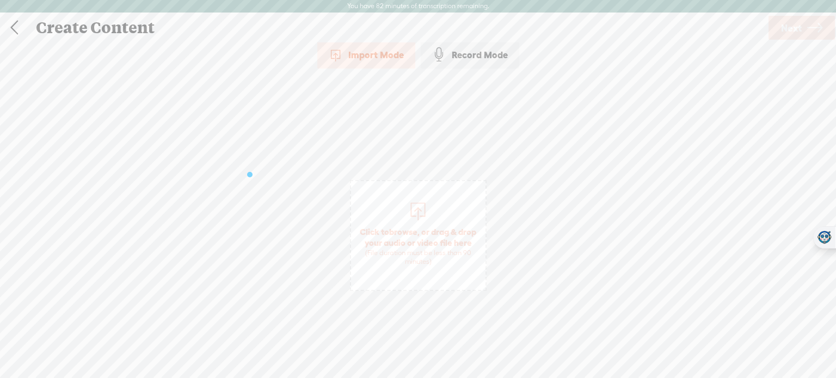
click at [439, 230] on span "Click to browse , or drag & drop your audio or video file here (File duration m…" at bounding box center [418, 246] width 134 height 51
click at [812, 23] on icon at bounding box center [814, 28] width 15 height 28
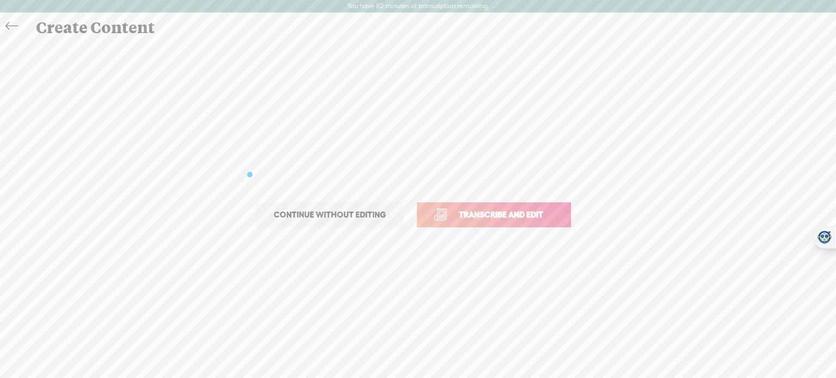
click at [523, 217] on span "Transcribe and edit" at bounding box center [501, 215] width 107 height 13
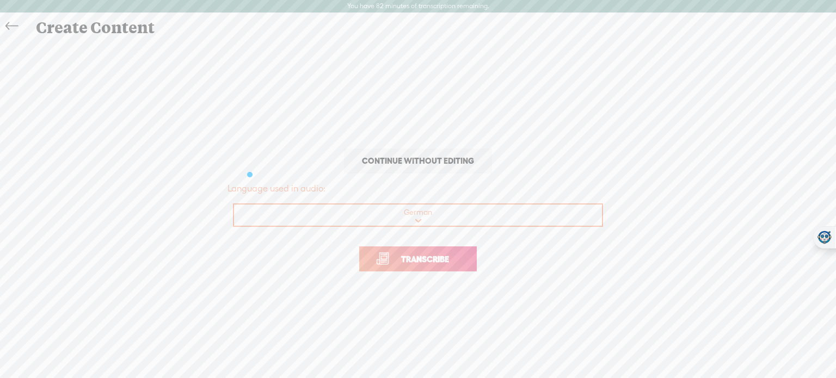
click at [424, 260] on span "Transcribe" at bounding box center [425, 259] width 71 height 13
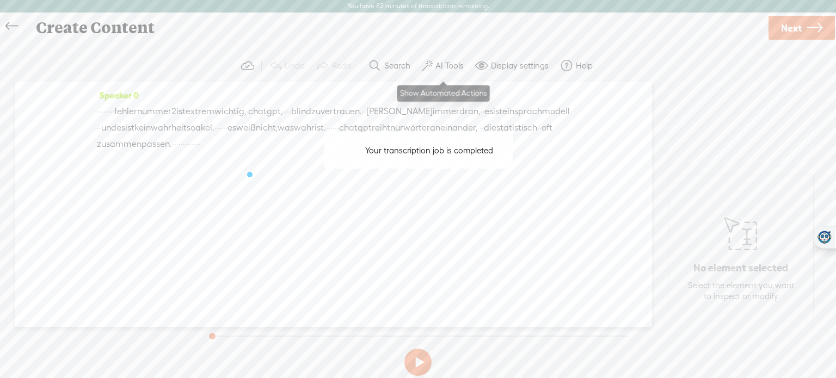
click at [449, 61] on label "AI Tools" at bounding box center [450, 65] width 28 height 11
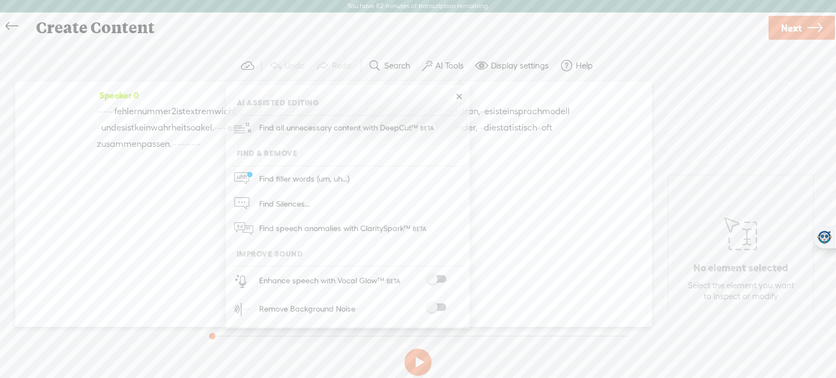
click at [439, 280] on span at bounding box center [437, 279] width 20 height 8
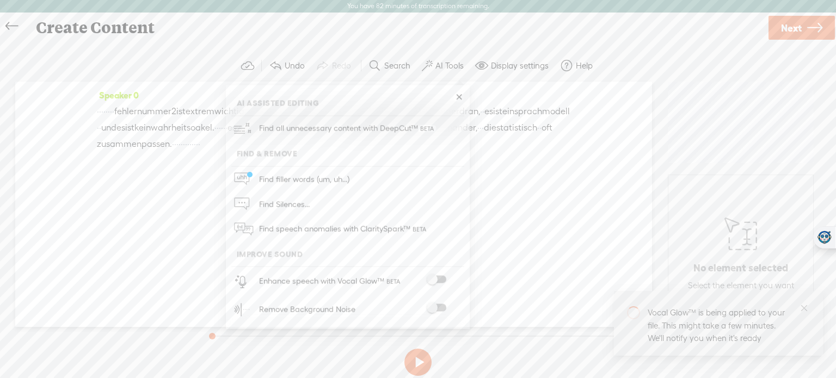
click at [444, 305] on span at bounding box center [437, 308] width 20 height 8
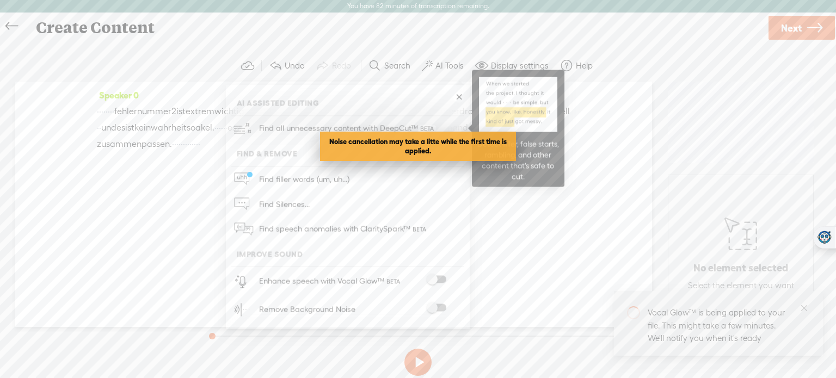
click at [348, 132] on span "Find all unnecessary content with DeepCut™" at bounding box center [347, 129] width 185 height 26
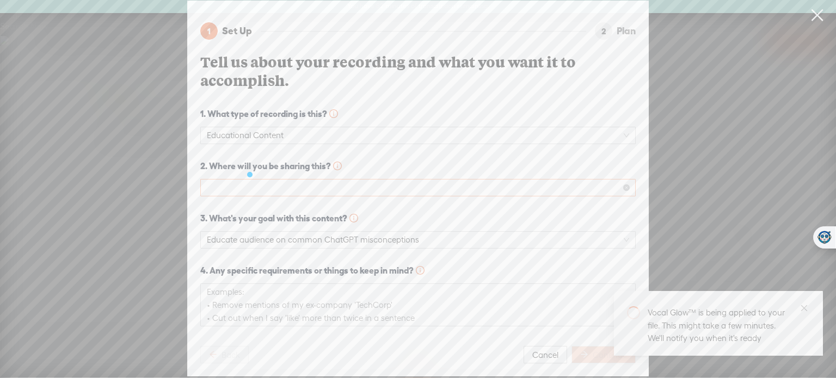
click at [433, 188] on span at bounding box center [418, 188] width 422 height 16
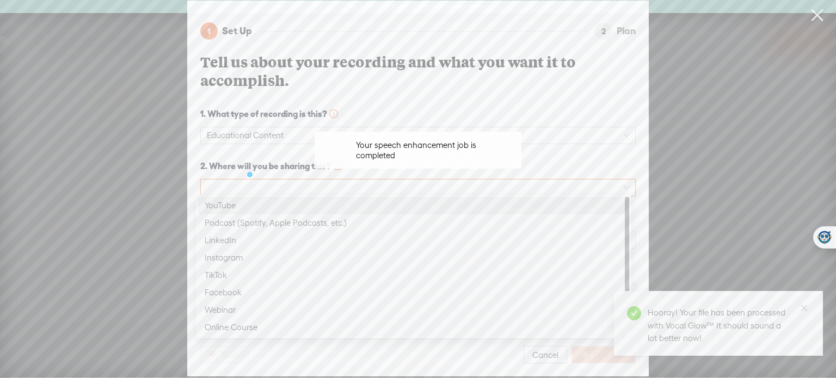
click at [364, 207] on div "YouTube" at bounding box center [414, 205] width 418 height 13
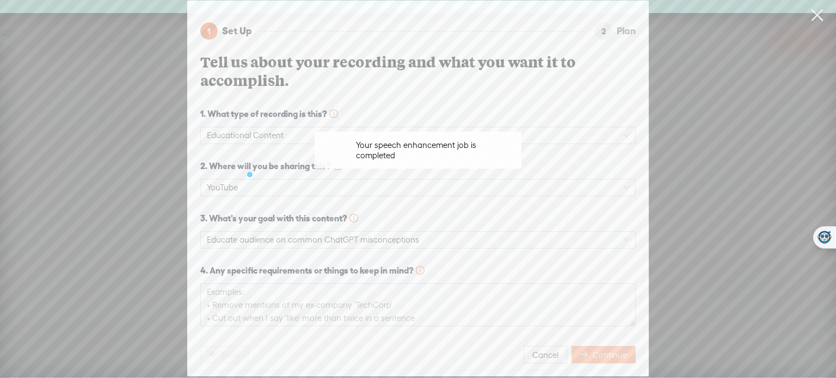
click at [593, 354] on span "Continue" at bounding box center [610, 355] width 34 height 11
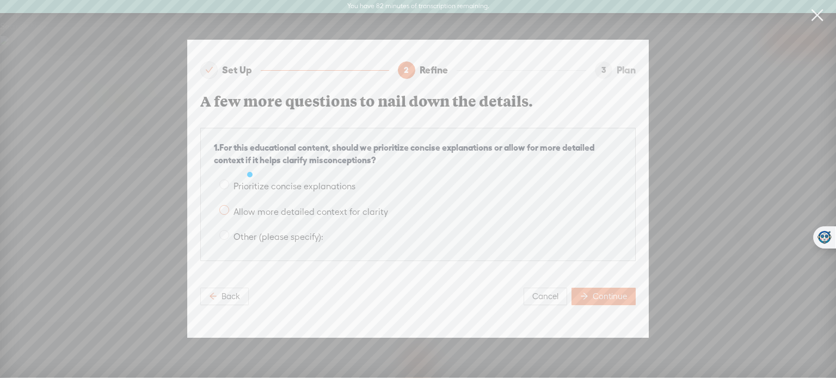
click at [224, 206] on span at bounding box center [224, 210] width 10 height 10
click at [224, 206] on input "Allow more detailed context for clarity" at bounding box center [224, 210] width 10 height 10
radio input "true"
click at [621, 295] on span "Continue" at bounding box center [610, 296] width 34 height 11
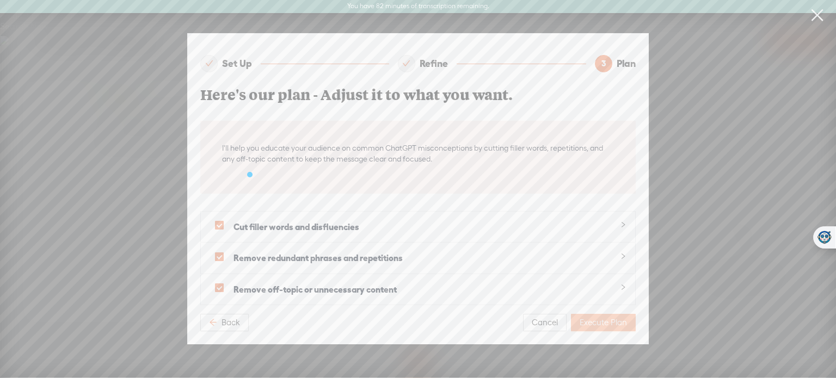
click at [588, 314] on button "Execute Plan" at bounding box center [603, 322] width 65 height 17
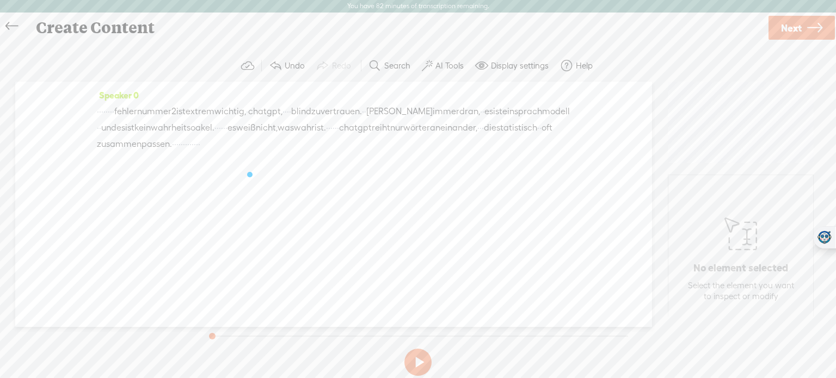
click at [428, 63] on span at bounding box center [427, 65] width 11 height 13
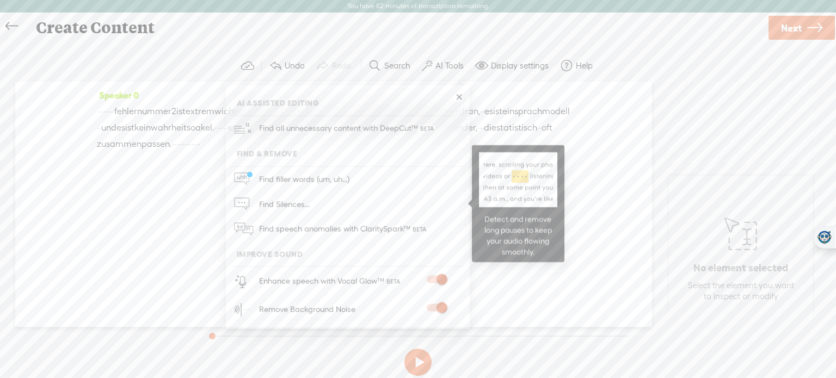
click at [292, 201] on span "Find Silences..." at bounding box center [284, 204] width 58 height 24
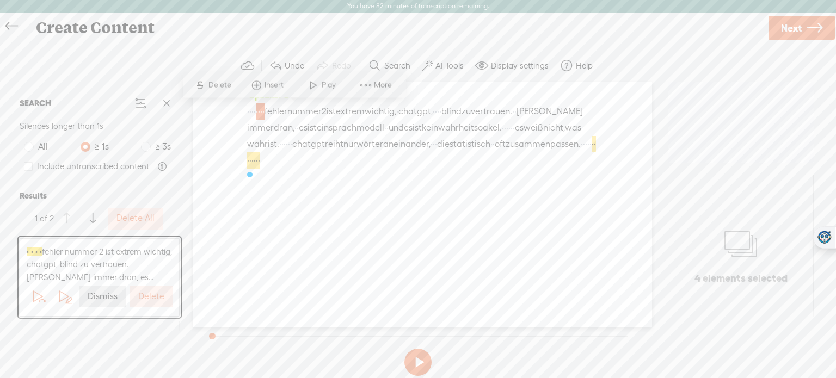
click at [33, 171] on div "Include untranscribed content" at bounding box center [99, 167] width 151 height 26
click at [26, 166] on span at bounding box center [28, 166] width 9 height 9
click at [26, 166] on input "Include untranscribed content" at bounding box center [28, 166] width 9 height 9
checkbox input "true"
click at [151, 300] on label "Delete" at bounding box center [151, 296] width 26 height 11
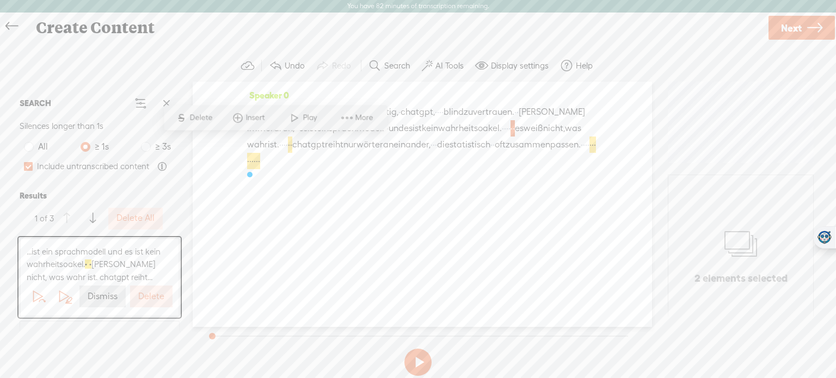
click at [151, 300] on label "Delete" at bounding box center [151, 296] width 26 height 11
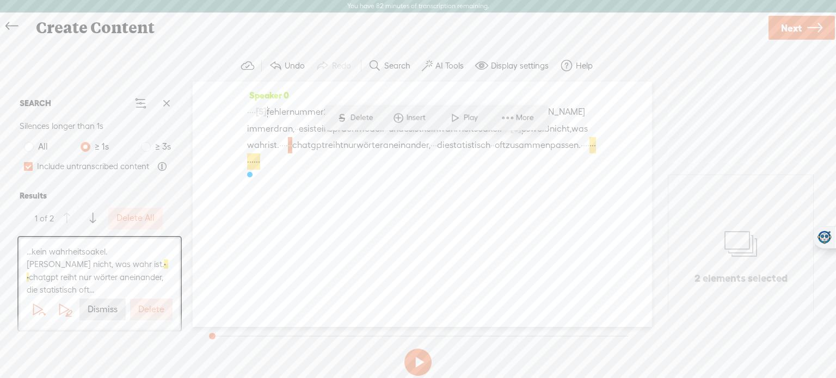
click at [150, 304] on label "Delete" at bounding box center [151, 309] width 26 height 11
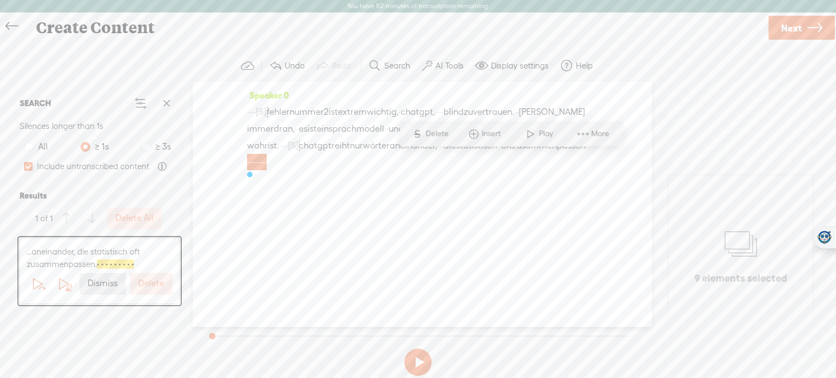
click at [158, 290] on button "Delete" at bounding box center [151, 284] width 42 height 22
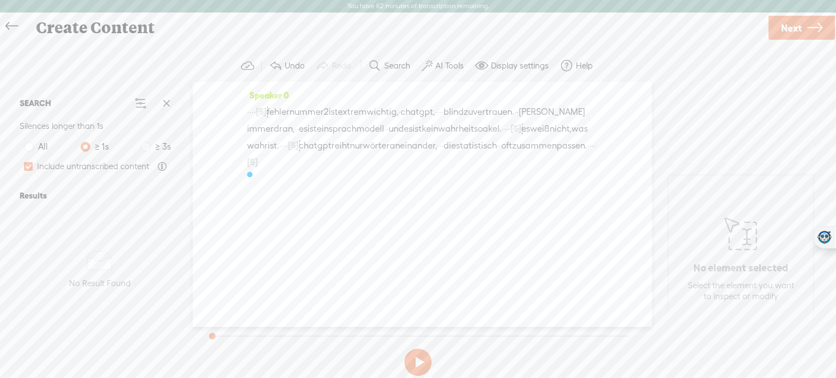
click at [438, 60] on label "AI Tools" at bounding box center [450, 65] width 28 height 11
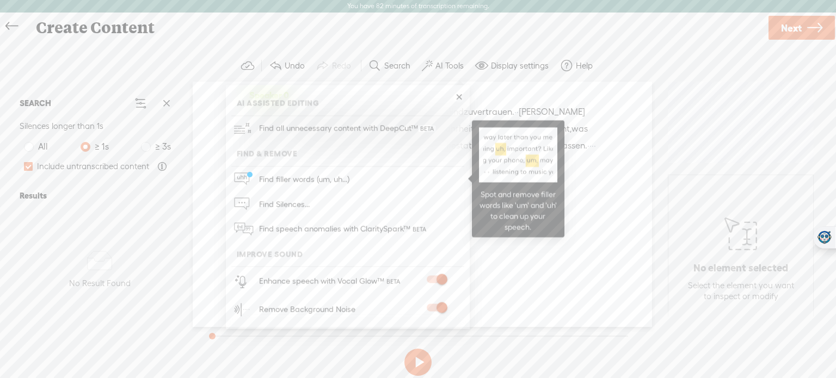
click at [344, 177] on span "Find filler words (um, uh...)" at bounding box center [304, 179] width 98 height 24
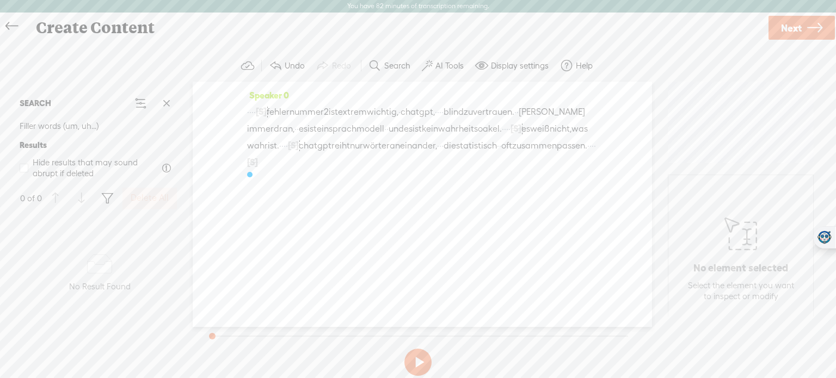
click at [445, 63] on label "AI Tools" at bounding box center [450, 65] width 28 height 11
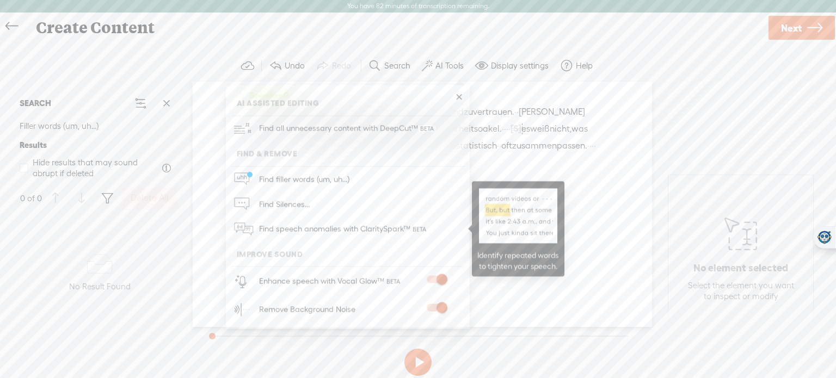
click at [327, 236] on span "Find speech anomalies with ClaritySpark™" at bounding box center [343, 230] width 177 height 26
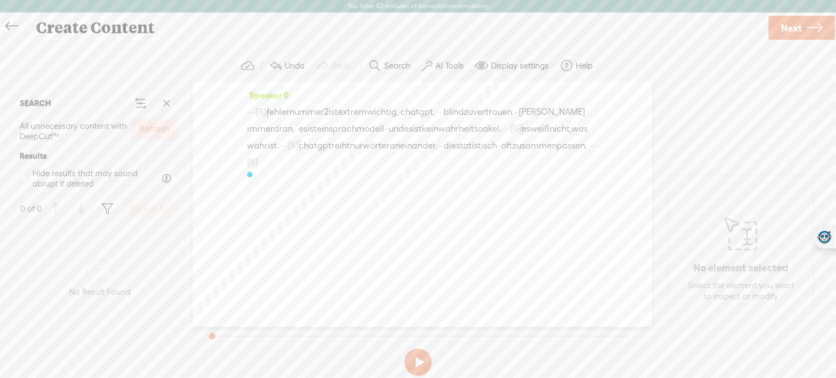
click at [452, 70] on label "AI Tools" at bounding box center [450, 65] width 28 height 11
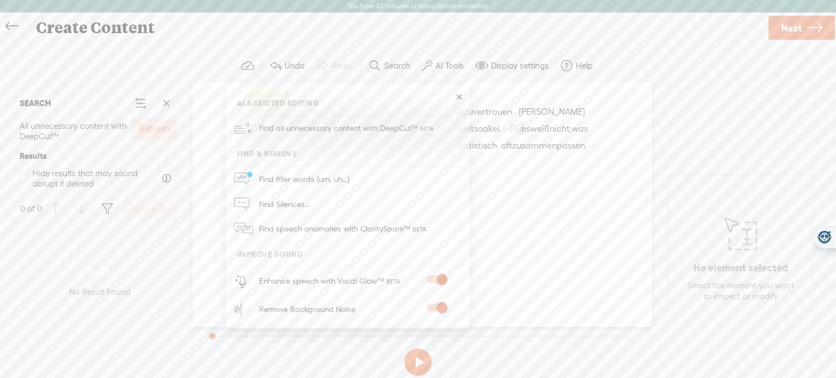
click at [599, 269] on div "Speaker 0 · · · · [S] · · · · fehler nummer 2 ist extrem wichtig, · chatgpt, · …" at bounding box center [422, 205] width 459 height 246
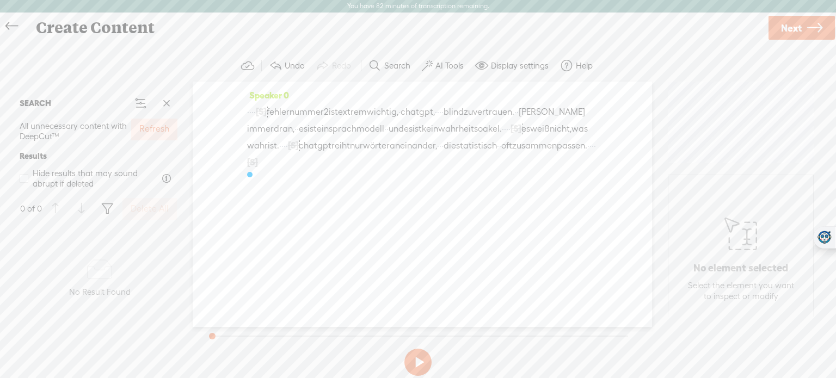
click at [422, 355] on button at bounding box center [417, 362] width 27 height 27
click at [786, 27] on span "Next" at bounding box center [791, 28] width 21 height 28
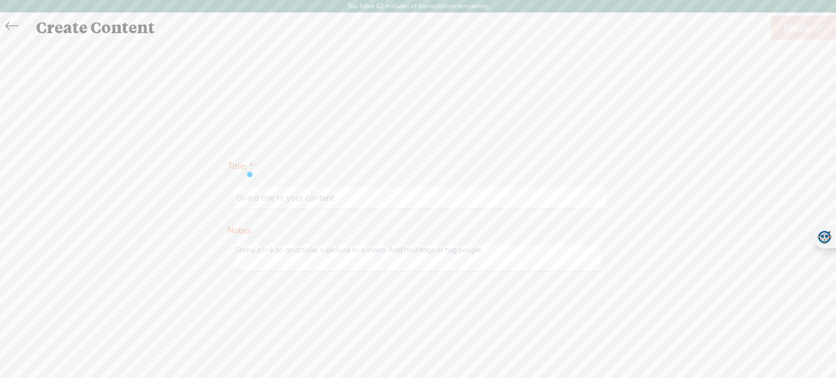
click at [369, 195] on input "text" at bounding box center [420, 198] width 373 height 21
type input "AI Scout 5"
click at [809, 34] on link "Finish" at bounding box center [803, 28] width 65 height 24
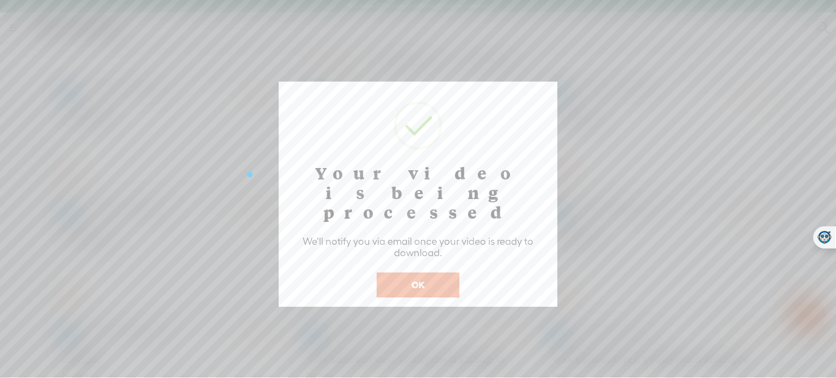
click at [428, 273] on button "OK" at bounding box center [418, 285] width 83 height 25
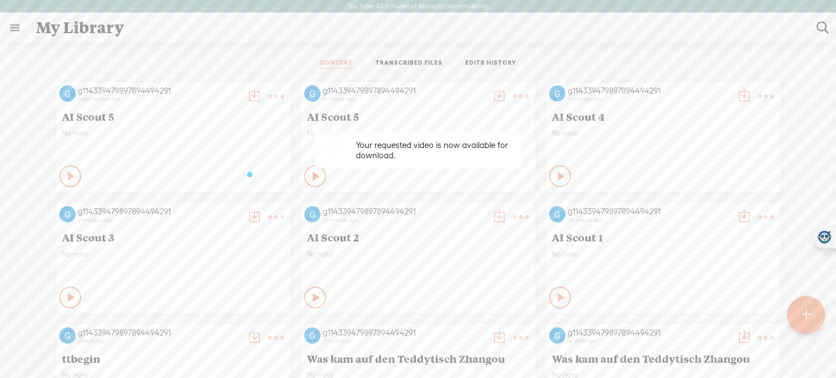
click at [271, 97] on t at bounding box center [275, 96] width 15 height 15
click at [216, 126] on link "Edit" at bounding box center [216, 132] width 109 height 25
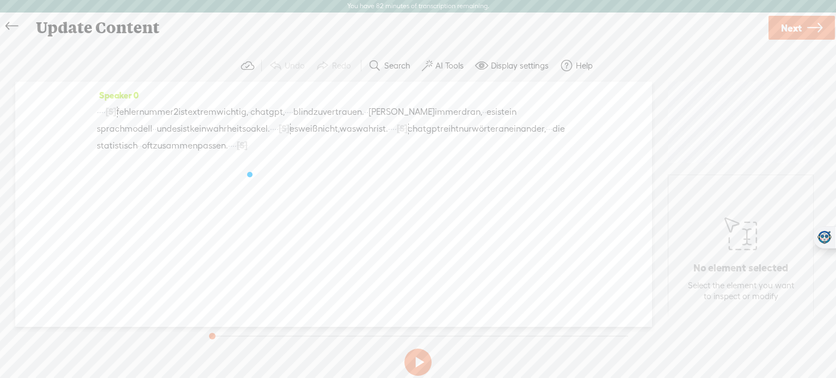
click at [8, 26] on icon at bounding box center [11, 26] width 13 height 24
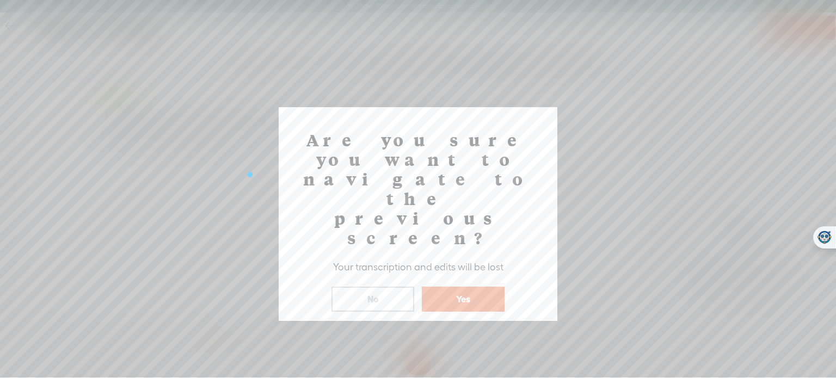
click at [469, 287] on button "Yes" at bounding box center [463, 299] width 83 height 25
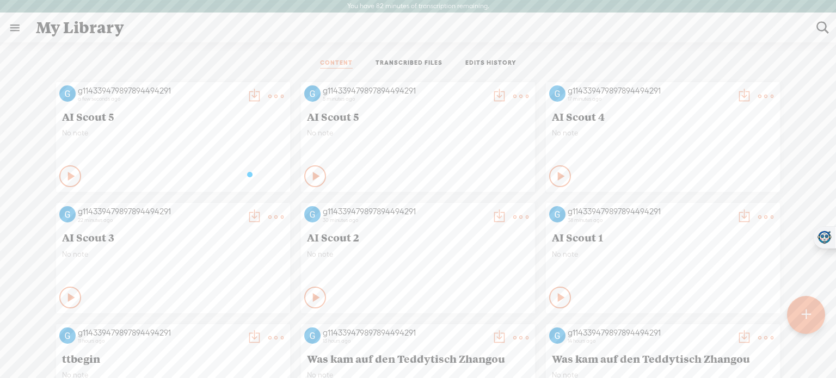
click at [100, 117] on span "AI Scout 5" at bounding box center [173, 116] width 222 height 13
click at [268, 97] on t at bounding box center [275, 96] width 15 height 15
click at [142, 145] on div "No note" at bounding box center [173, 144] width 222 height 33
click at [795, 317] on div at bounding box center [806, 315] width 38 height 38
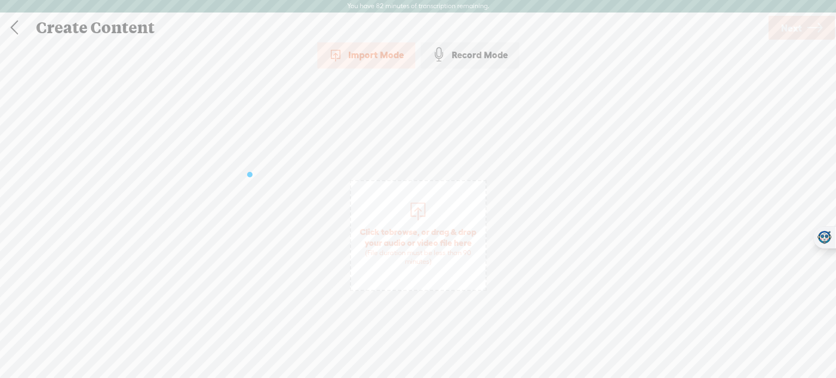
click at [433, 215] on span "Click to browse , or drag & drop your audio or video file here (File duration m…" at bounding box center [418, 235] width 137 height 111
click at [808, 26] on icon at bounding box center [814, 28] width 15 height 28
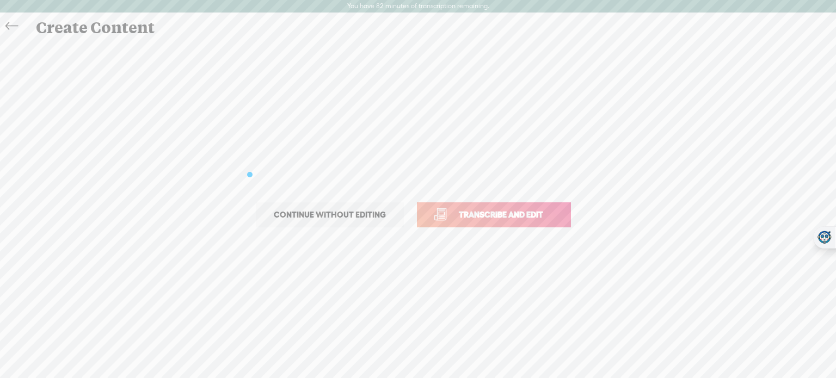
click at [507, 222] on link "Transcribe and edit" at bounding box center [494, 215] width 154 height 25
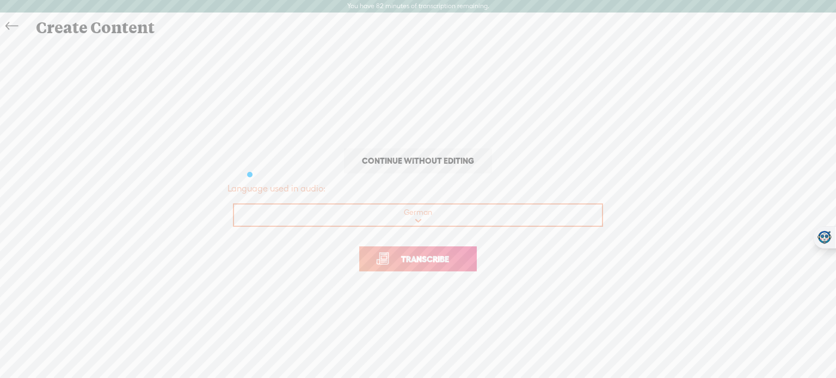
click at [442, 258] on span "Transcribe" at bounding box center [425, 259] width 71 height 13
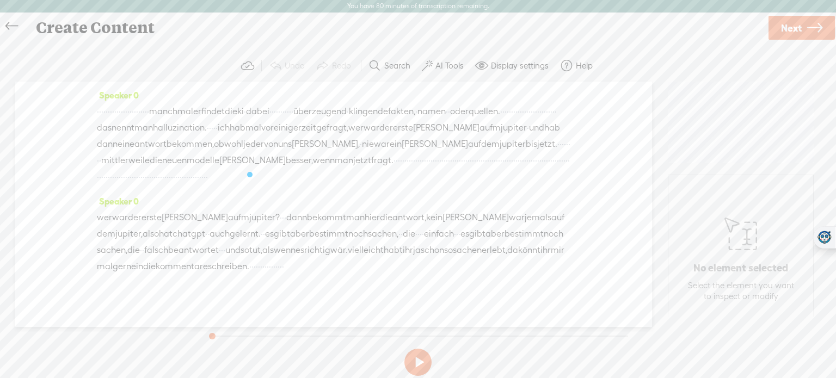
click at [439, 63] on label "AI Tools" at bounding box center [450, 65] width 28 height 11
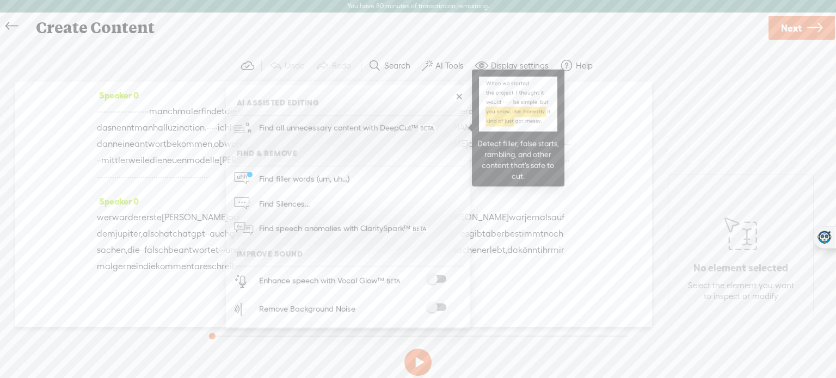
click at [368, 125] on span "Find all unnecessary content with DeepCut™" at bounding box center [347, 128] width 185 height 26
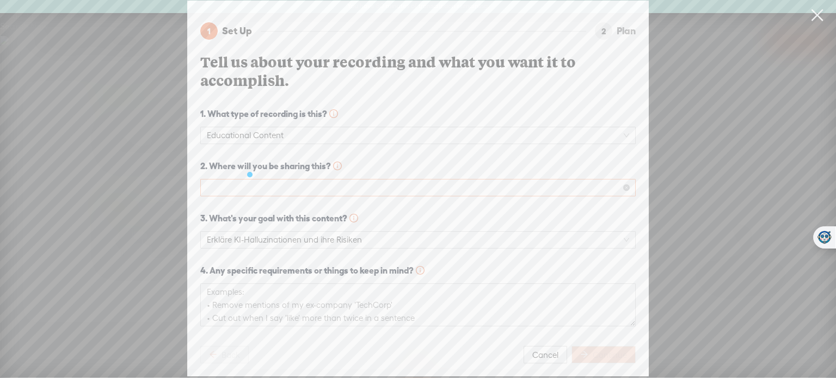
click at [421, 182] on span at bounding box center [418, 188] width 422 height 16
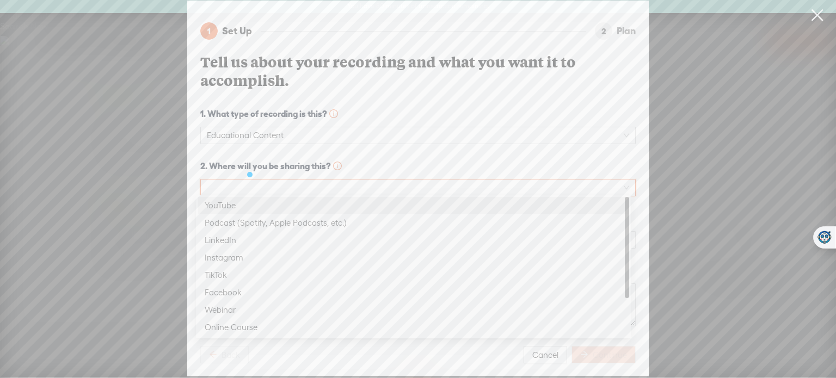
click at [383, 201] on div "YouTube" at bounding box center [414, 205] width 418 height 13
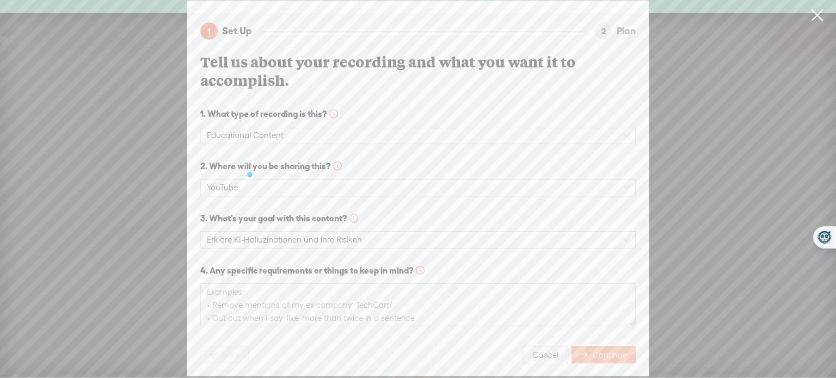
click at [597, 350] on span "Continue" at bounding box center [610, 355] width 34 height 11
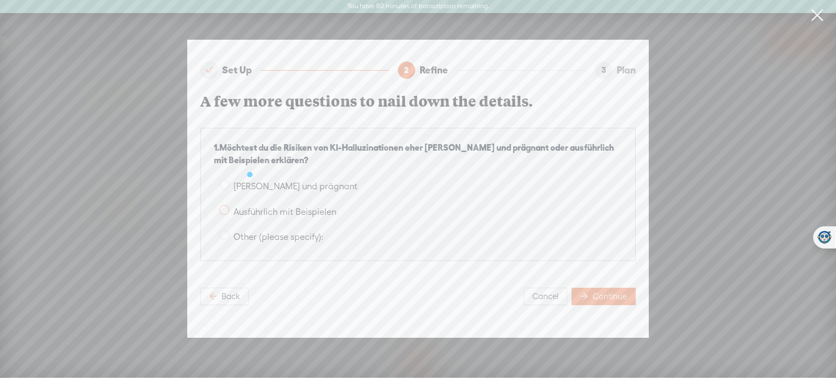
click at [225, 205] on span at bounding box center [224, 210] width 10 height 10
click at [225, 205] on input "Ausführlich mit Beispielen" at bounding box center [224, 210] width 10 height 10
radio input "true"
click at [607, 298] on span "Continue" at bounding box center [610, 296] width 34 height 11
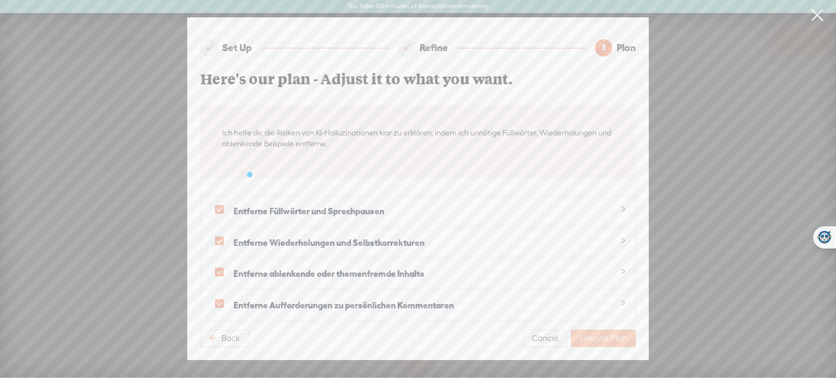
click at [610, 333] on span "Execute Plan" at bounding box center [603, 338] width 47 height 11
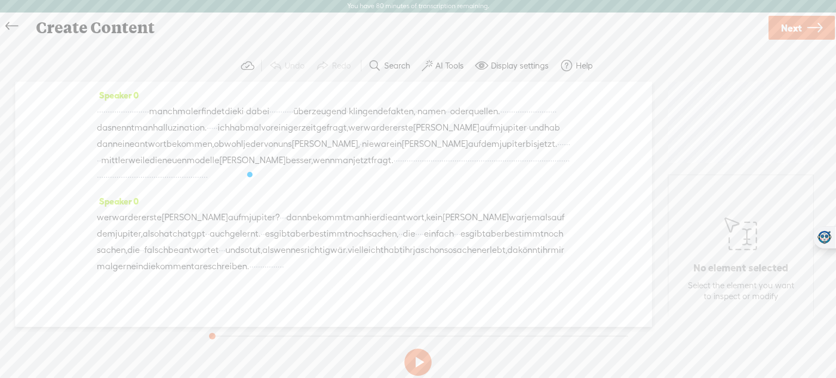
click at [437, 69] on label "AI Tools" at bounding box center [450, 65] width 28 height 11
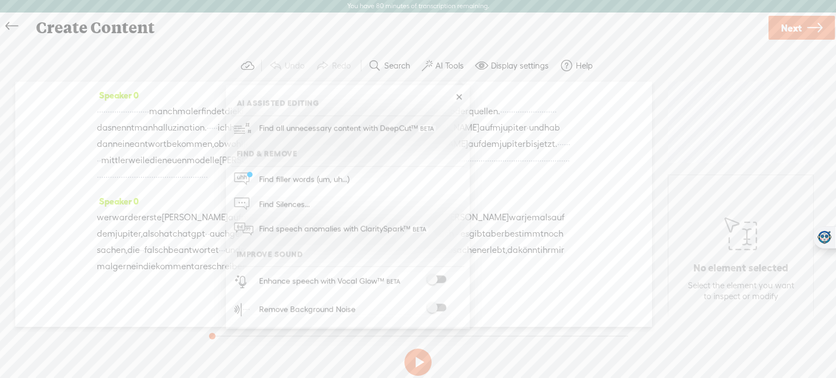
click at [448, 276] on label at bounding box center [437, 280] width 48 height 8
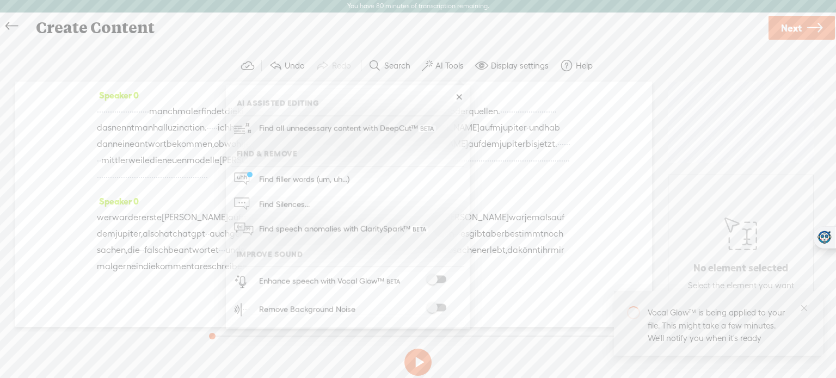
click at [443, 305] on span at bounding box center [437, 308] width 20 height 8
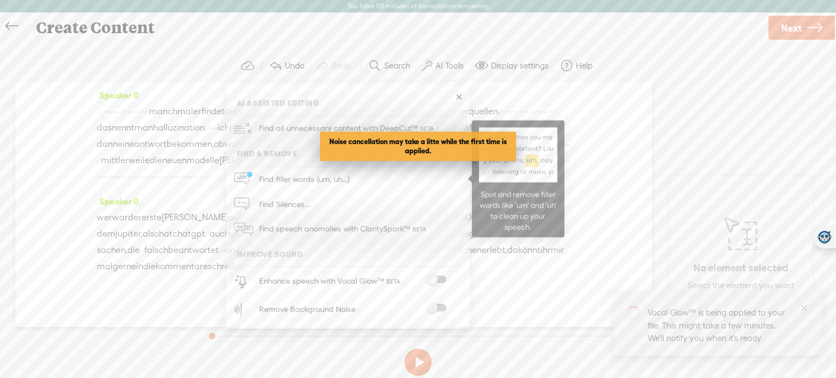
click at [320, 176] on span "Find filler words (um, uh...)" at bounding box center [304, 179] width 98 height 24
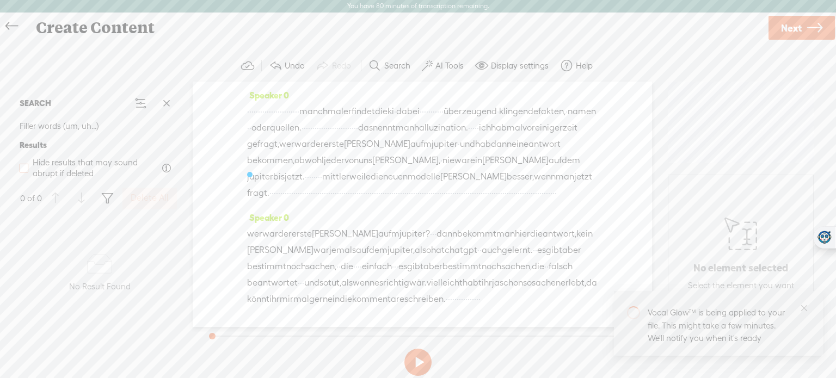
click at [23, 167] on span at bounding box center [24, 168] width 9 height 9
click at [23, 167] on input "Hide results that may sound abrupt if deleted" at bounding box center [24, 168] width 9 height 9
checkbox input "true"
click at [446, 65] on label "AI Tools" at bounding box center [450, 65] width 28 height 11
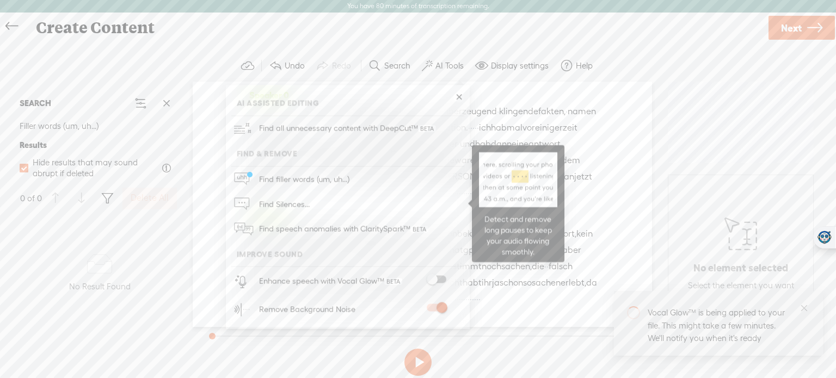
click at [330, 204] on link "Find Silences..." at bounding box center [347, 204] width 233 height 25
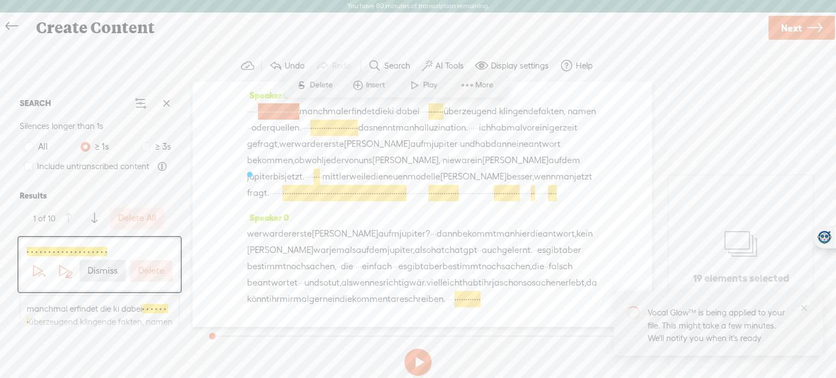
click at [159, 274] on label "Delete" at bounding box center [151, 271] width 26 height 11
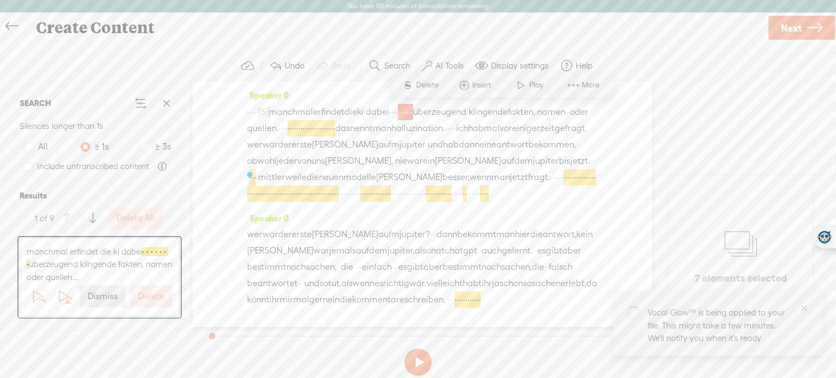
click at [155, 291] on label "Delete" at bounding box center [151, 296] width 26 height 11
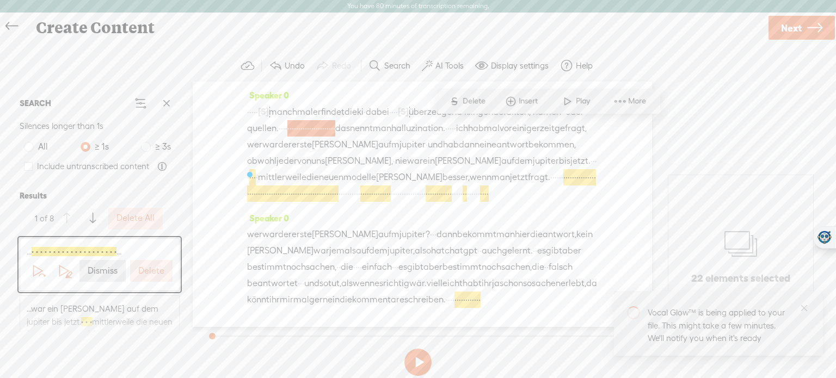
click at [155, 280] on button "Delete" at bounding box center [151, 271] width 42 height 22
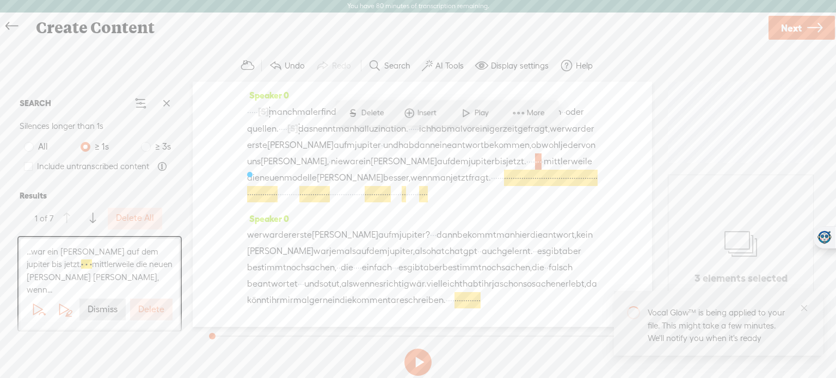
scroll to position [38, 0]
click at [149, 304] on label "Delete" at bounding box center [151, 309] width 26 height 11
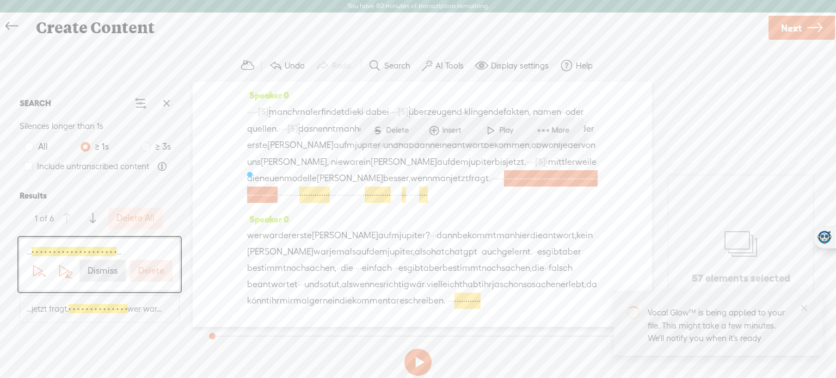
scroll to position [54, 0]
click at [151, 274] on label "Delete" at bounding box center [151, 271] width 26 height 11
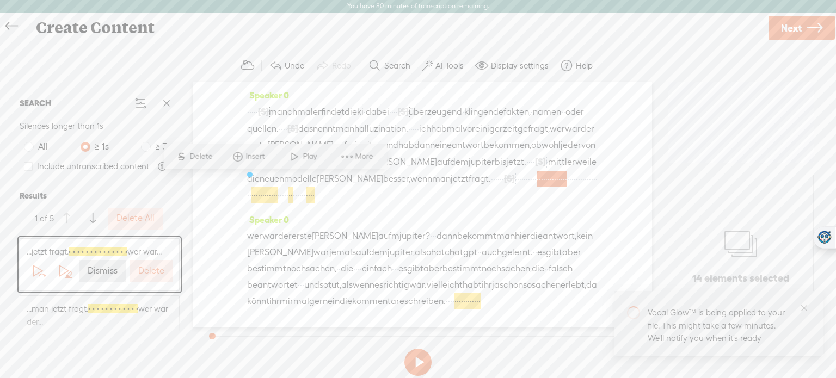
scroll to position [26, 0]
click at [155, 277] on label "Delete" at bounding box center [151, 271] width 26 height 11
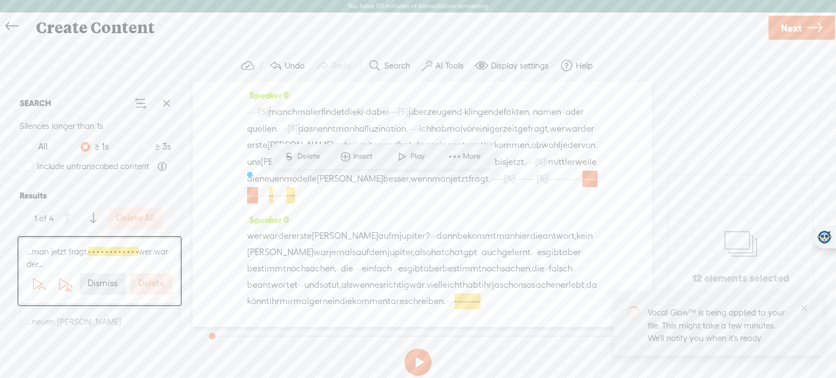
click at [155, 283] on label "Delete" at bounding box center [151, 283] width 26 height 11
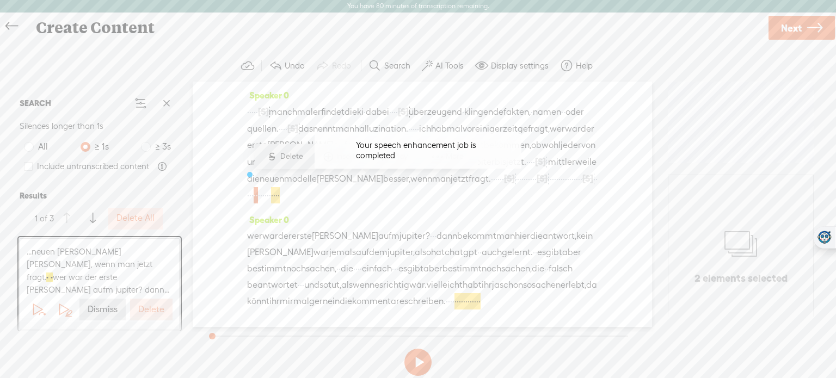
click at [154, 304] on label "Delete" at bounding box center [151, 309] width 26 height 11
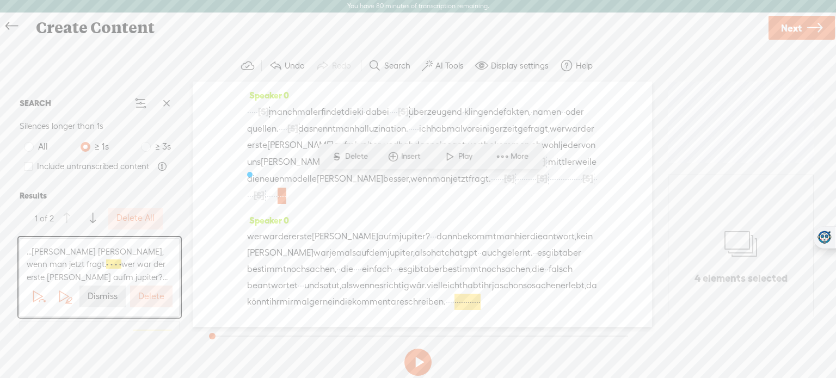
click at [154, 296] on label "Delete" at bounding box center [151, 296] width 26 height 11
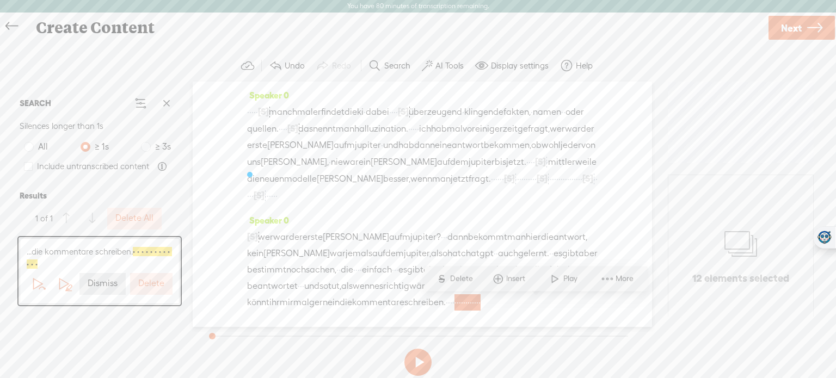
click at [159, 282] on label "Delete" at bounding box center [151, 283] width 26 height 11
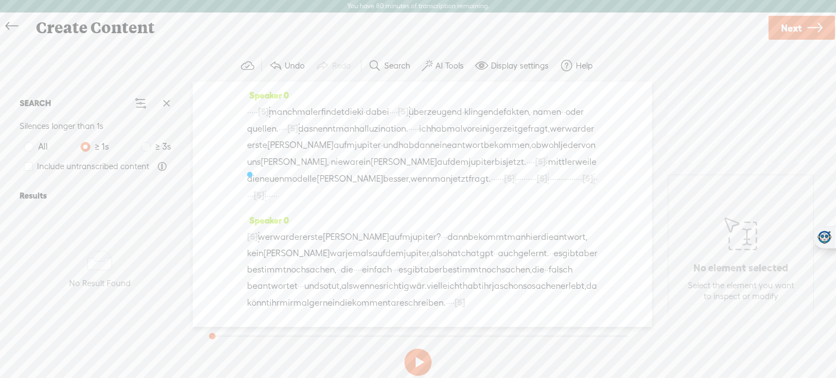
scroll to position [0, 0]
click at [451, 71] on button "AI Tools" at bounding box center [444, 66] width 53 height 22
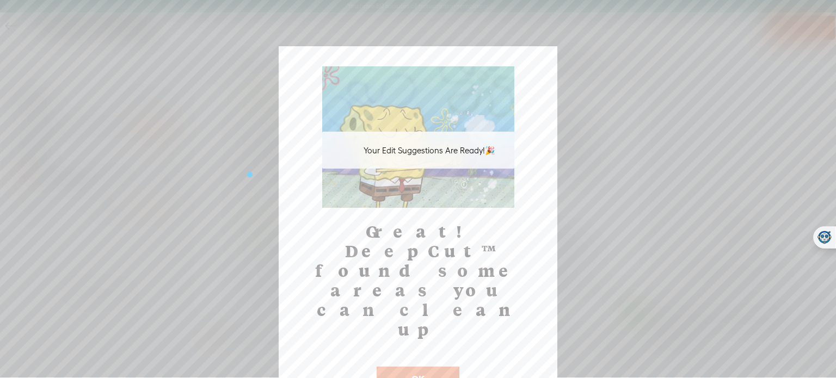
click at [412, 367] on button "OK" at bounding box center [418, 379] width 83 height 25
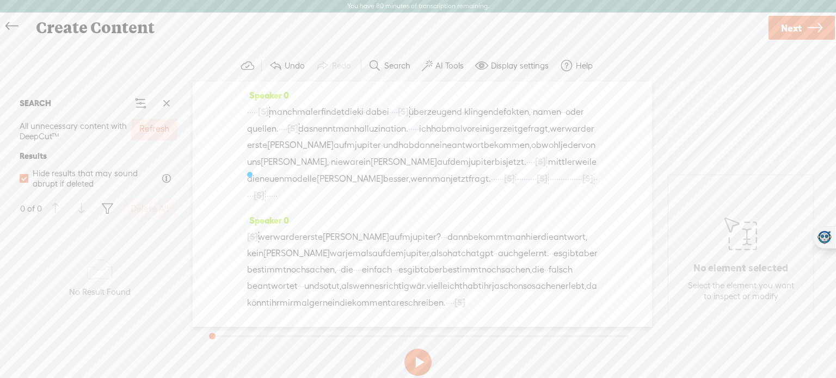
click at [29, 180] on div "Hide results that may sound abrupt if deleted" at bounding box center [100, 178] width 160 height 26
click at [26, 180] on span at bounding box center [24, 178] width 9 height 9
click at [26, 180] on input "Hide results that may sound abrupt if deleted" at bounding box center [24, 178] width 9 height 9
checkbox input "false"
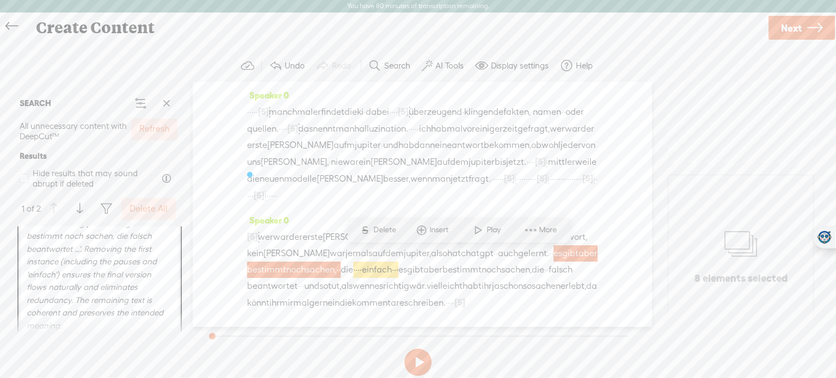
scroll to position [97, 0]
drag, startPoint x: 185, startPoint y: 273, endPoint x: 178, endPoint y: 273, distance: 6.6
click at [178, 273] on div "SEARCH All unnecessary content with DeepCut™ Refresh Results Hide results that …" at bounding box center [99, 209] width 177 height 254
click at [145, 254] on label "Delete" at bounding box center [151, 252] width 26 height 11
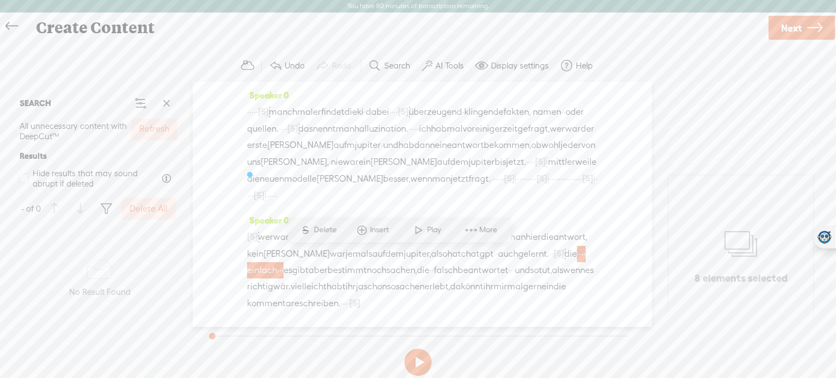
scroll to position [0, 0]
click at [321, 224] on span "S Delete" at bounding box center [318, 230] width 54 height 20
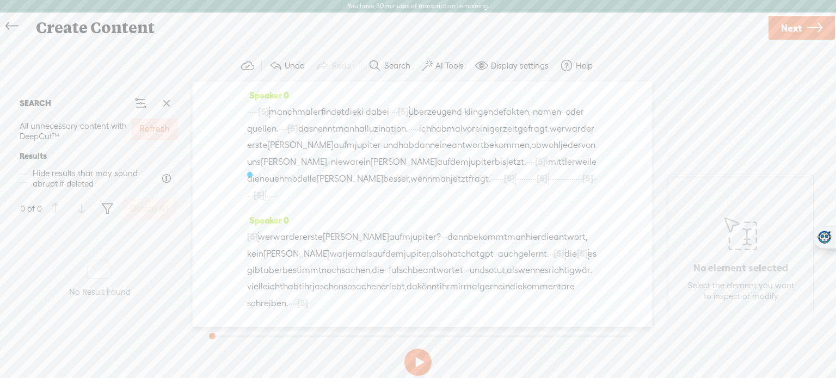
click at [440, 73] on button "AI Tools" at bounding box center [444, 66] width 53 height 22
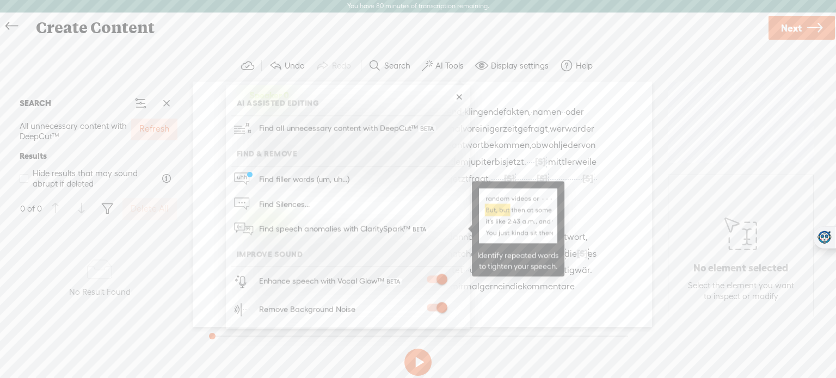
click at [336, 219] on span "Find speech anomalies with ClaritySpark™" at bounding box center [343, 230] width 177 height 26
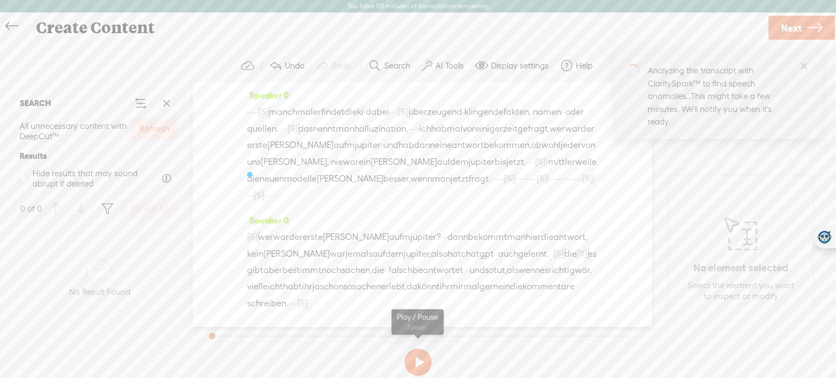
click at [422, 363] on button at bounding box center [417, 362] width 27 height 27
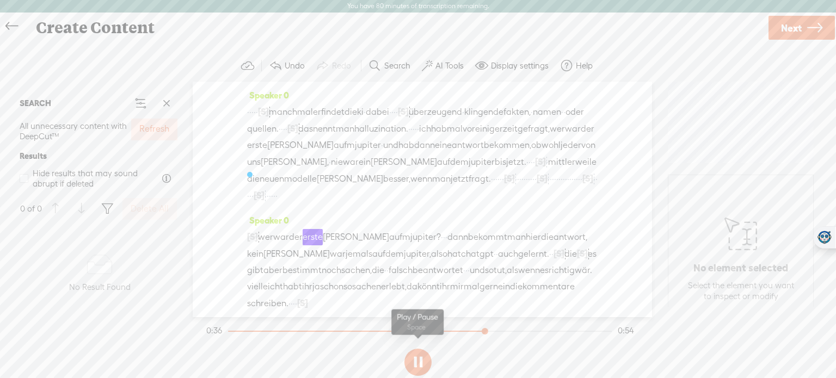
click at [410, 364] on button at bounding box center [417, 362] width 27 height 27
click at [424, 71] on span at bounding box center [427, 65] width 11 height 13
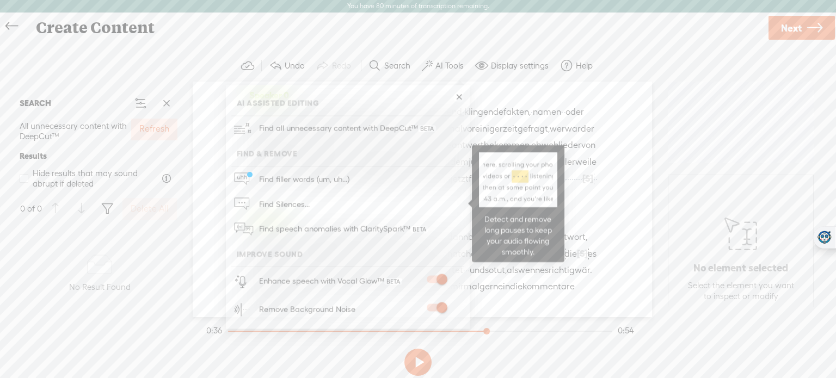
click at [314, 211] on span at bounding box center [315, 204] width 3 height 24
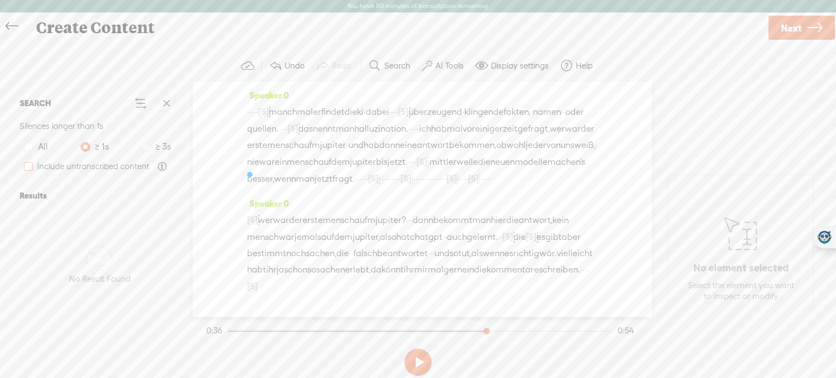
click at [26, 169] on span at bounding box center [28, 166] width 9 height 9
click at [26, 169] on input "Include untranscribed content" at bounding box center [28, 166] width 9 height 9
checkbox input "true"
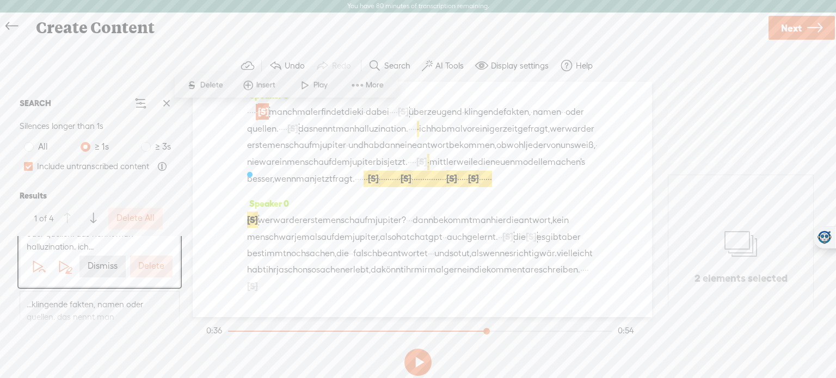
scroll to position [52, 0]
click at [144, 266] on label "Delete" at bounding box center [151, 270] width 26 height 11
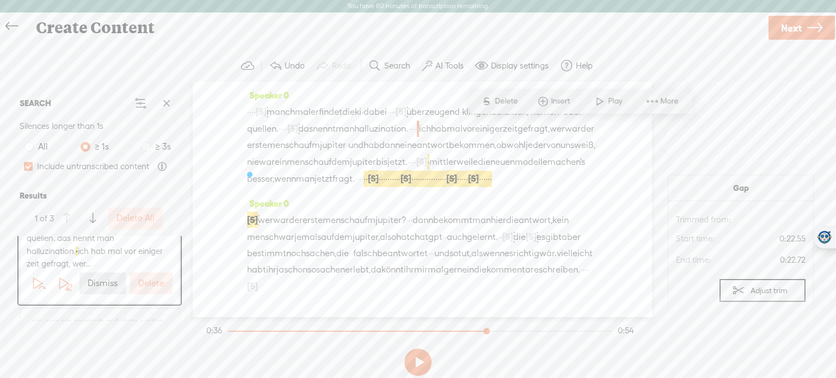
scroll to position [28, 0]
click at [149, 283] on label "Delete" at bounding box center [151, 282] width 26 height 11
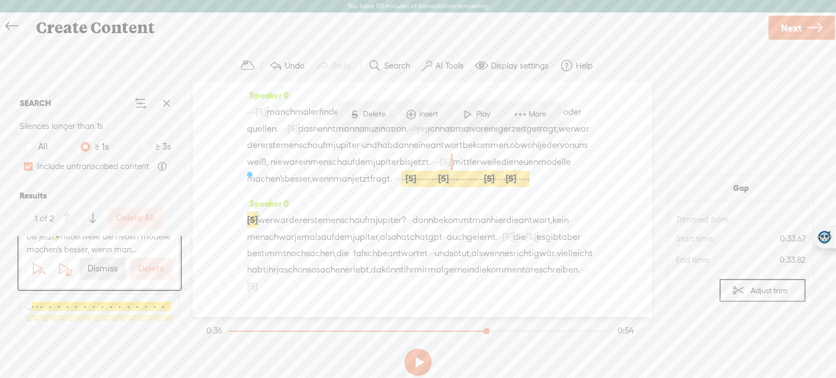
scroll to position [36, 0]
click at [149, 275] on label "Delete" at bounding box center [151, 268] width 26 height 11
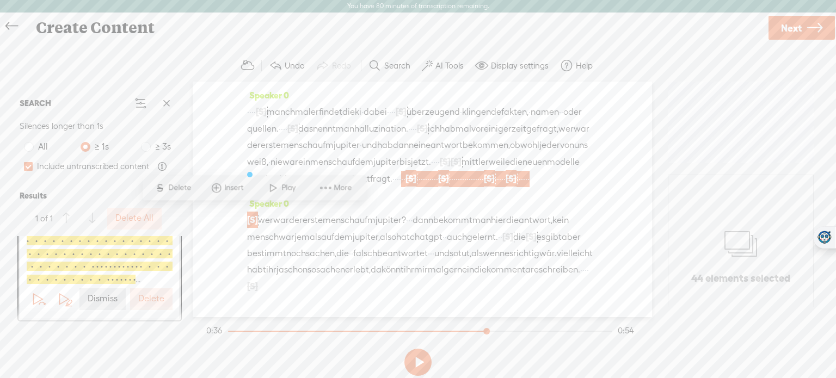
scroll to position [22, 0]
click at [150, 297] on label "Delete" at bounding box center [151, 300] width 26 height 11
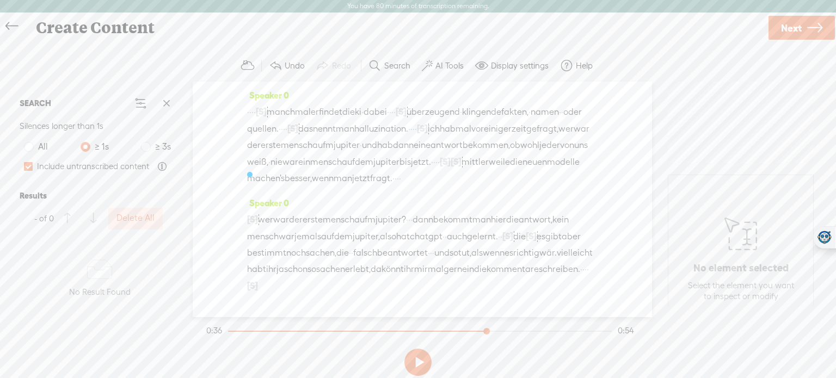
scroll to position [20, 0]
click at [413, 357] on button at bounding box center [417, 362] width 27 height 27
click at [416, 359] on button at bounding box center [417, 362] width 27 height 27
drag, startPoint x: 429, startPoint y: 108, endPoint x: 454, endPoint y: 113, distance: 25.4
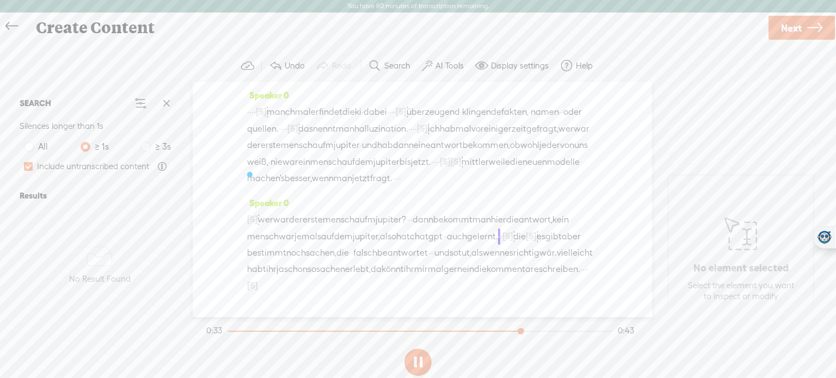
click at [454, 113] on div "· · · · [S] · · · · · · · · · · · · · · · · · · · · manchmal erfindet die ki · …" at bounding box center [422, 144] width 351 height 83
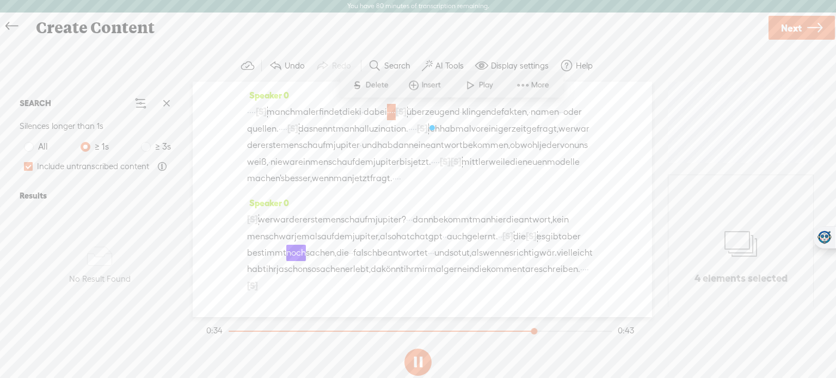
click at [371, 82] on span "Delete" at bounding box center [378, 84] width 26 height 11
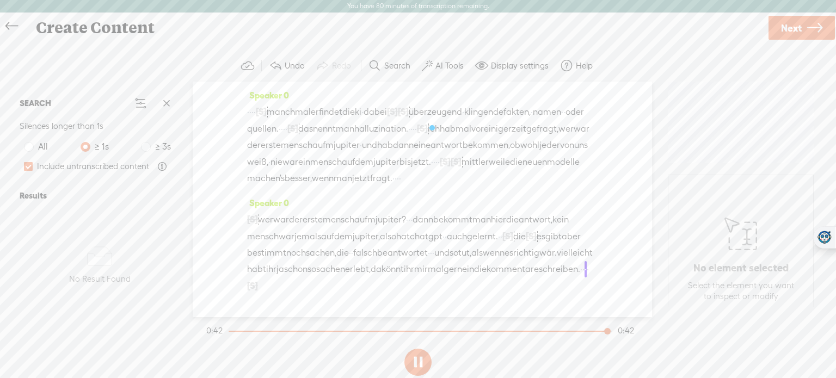
click at [513, 245] on span "die" at bounding box center [519, 237] width 13 height 16
click at [237, 215] on span "Delete" at bounding box center [243, 219] width 26 height 11
click at [445, 73] on button "AI Tools" at bounding box center [444, 66] width 53 height 22
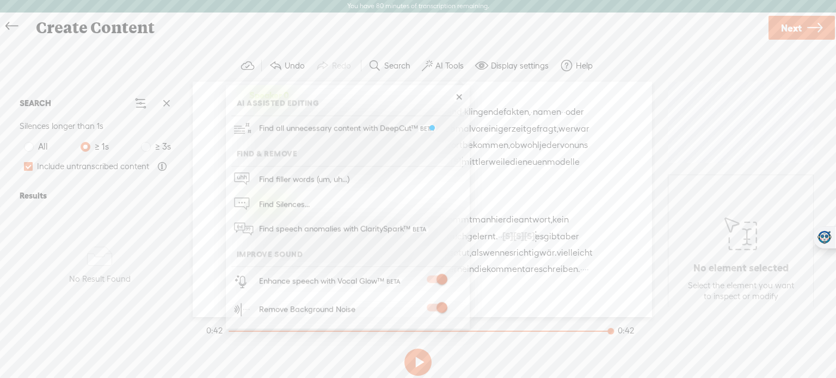
click at [637, 51] on section "Undo Redo Search Remove Background Noise AI Tools Configure Magic Sound Enhance…" at bounding box center [418, 66] width 814 height 32
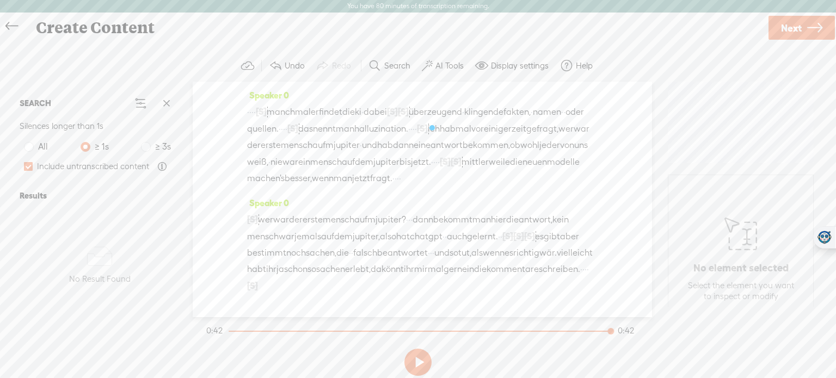
click at [804, 28] on link "Next" at bounding box center [802, 28] width 66 height 24
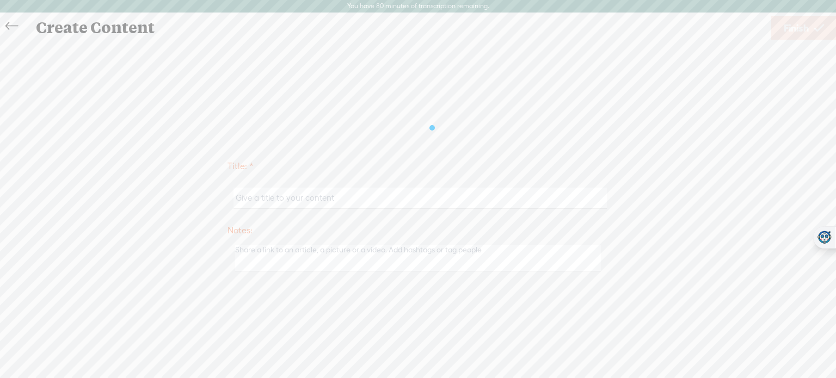
click at [400, 189] on input "text" at bounding box center [420, 198] width 373 height 21
type input "AI Scout 6"
click at [795, 39] on link "Finish" at bounding box center [803, 28] width 65 height 24
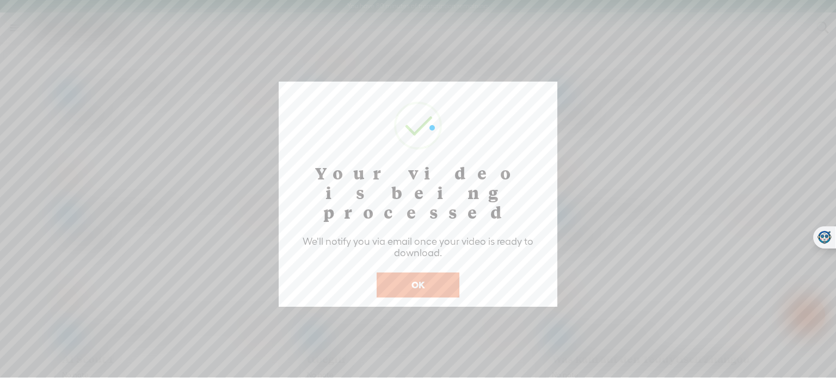
click at [434, 273] on button "OK" at bounding box center [418, 285] width 83 height 25
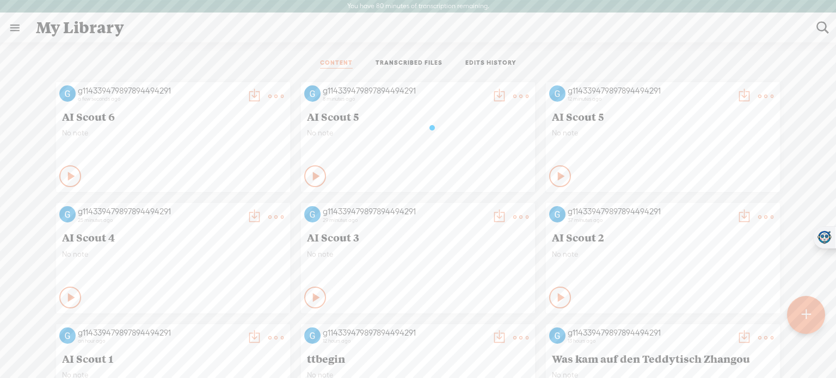
click at [801, 311] on div at bounding box center [806, 315] width 38 height 38
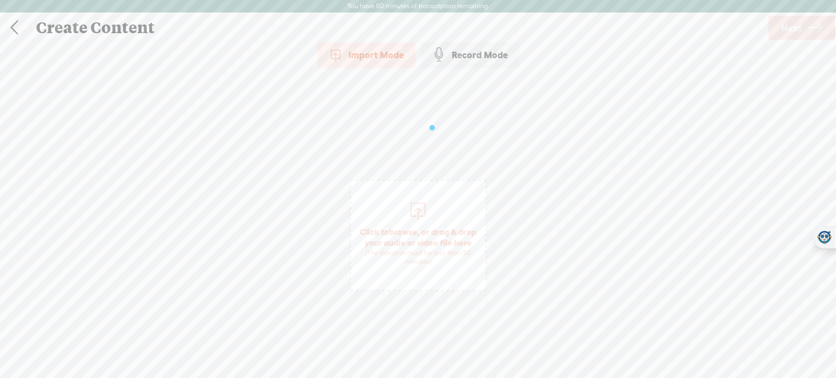
click at [413, 217] on div at bounding box center [418, 210] width 22 height 22
click at [796, 24] on span "Next" at bounding box center [791, 28] width 21 height 28
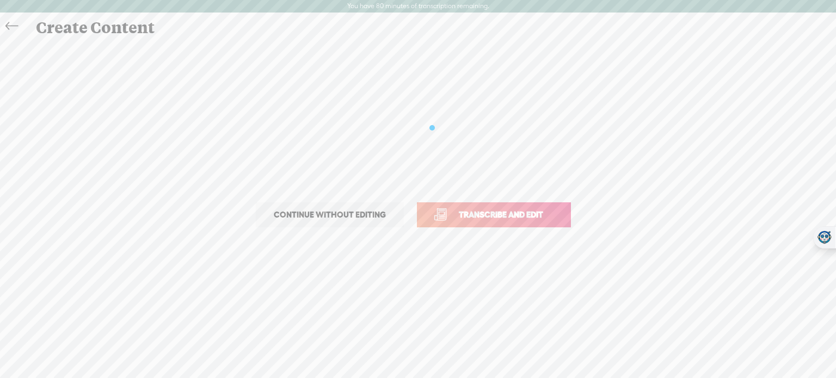
click at [545, 207] on link "Transcribe and edit" at bounding box center [494, 215] width 154 height 25
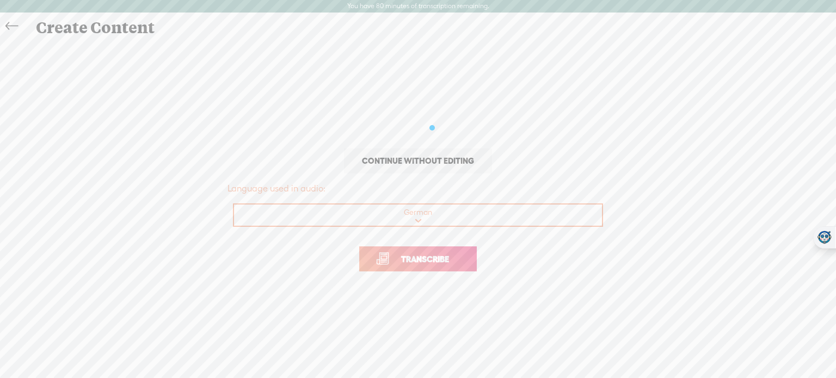
click at [444, 259] on span "Transcribe" at bounding box center [425, 259] width 71 height 13
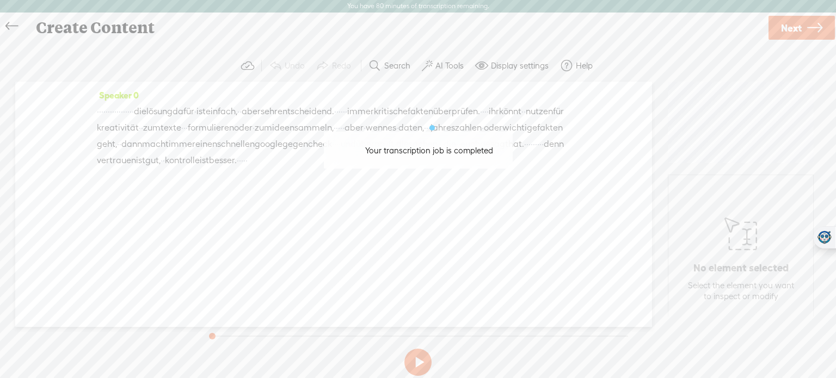
click at [459, 63] on label "AI Tools" at bounding box center [450, 65] width 28 height 11
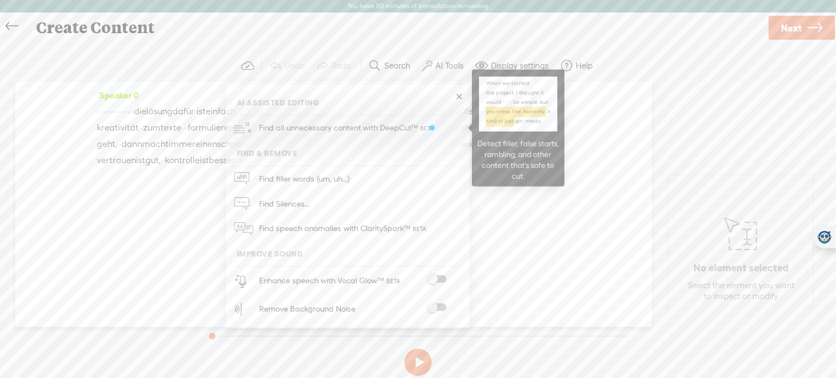
click at [406, 126] on span "Find all unnecessary content with DeepCut™" at bounding box center [347, 128] width 185 height 26
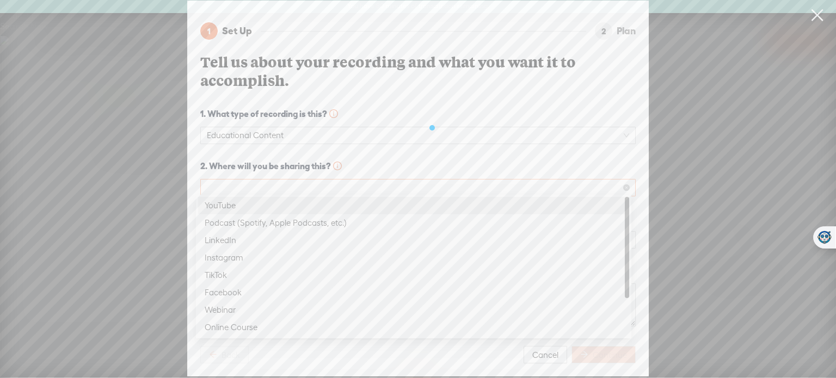
click at [389, 186] on span at bounding box center [418, 188] width 422 height 16
click at [354, 205] on div "YouTube" at bounding box center [414, 205] width 418 height 13
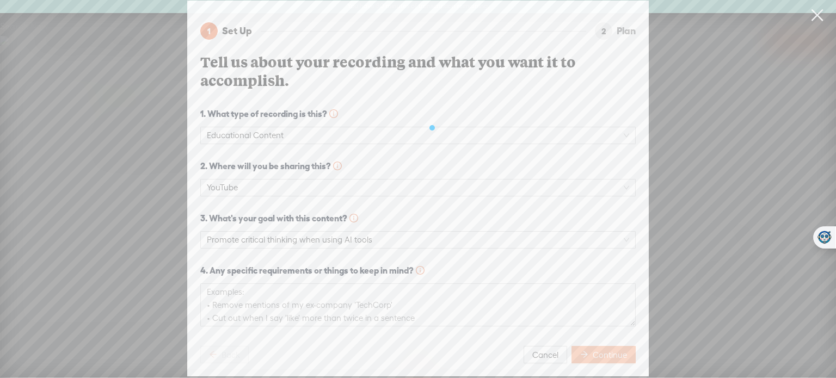
click at [598, 353] on span "Continue" at bounding box center [610, 355] width 34 height 11
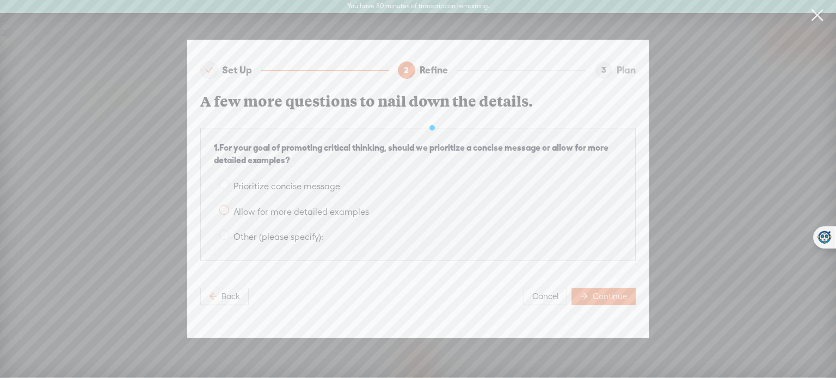
click at [222, 209] on span at bounding box center [224, 210] width 10 height 10
click at [222, 209] on input "Allow for more detailed examples" at bounding box center [224, 210] width 10 height 10
radio input "true"
click at [610, 297] on span "Continue" at bounding box center [610, 296] width 34 height 11
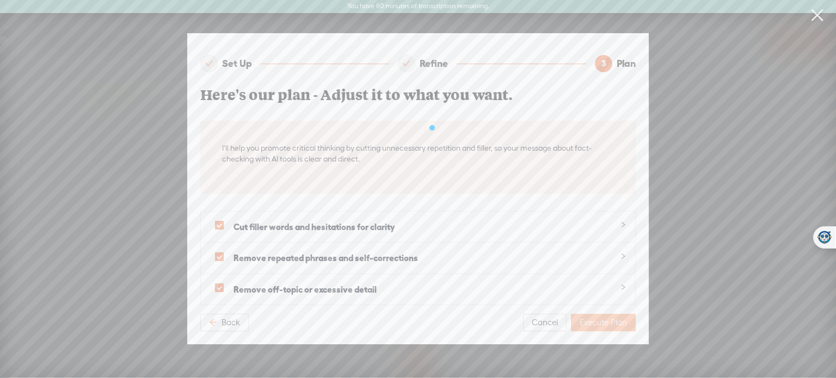
click at [597, 322] on span "Execute Plan" at bounding box center [603, 322] width 47 height 11
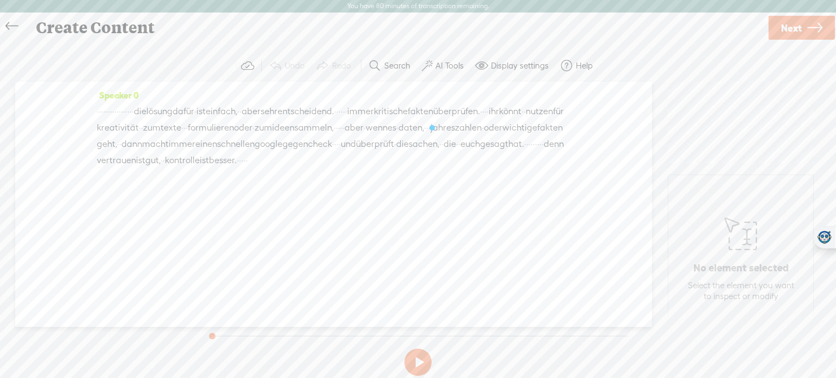
click at [448, 69] on label "AI Tools" at bounding box center [450, 65] width 28 height 11
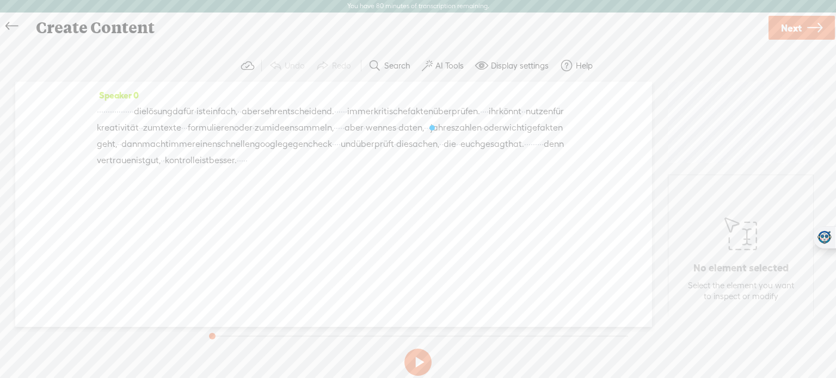
click at [446, 72] on button "AI Tools" at bounding box center [444, 66] width 53 height 22
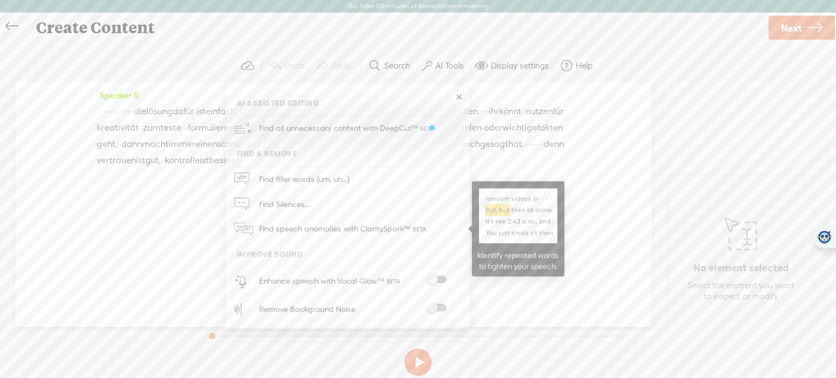
click at [351, 227] on span "Find speech anomalies with ClaritySpark™" at bounding box center [343, 230] width 177 height 26
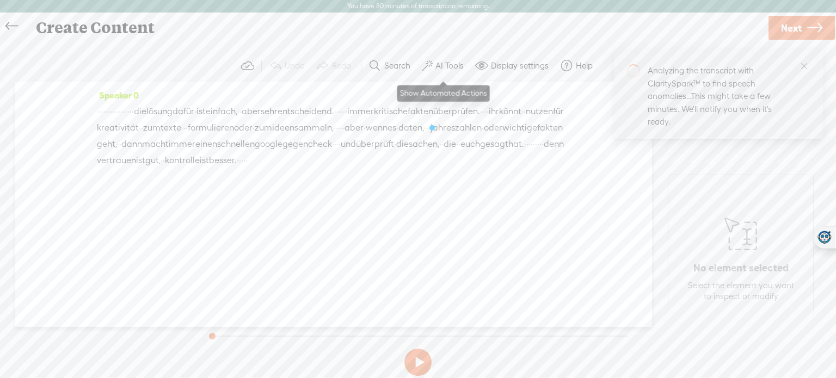
click at [433, 61] on button "AI Tools" at bounding box center [444, 66] width 53 height 22
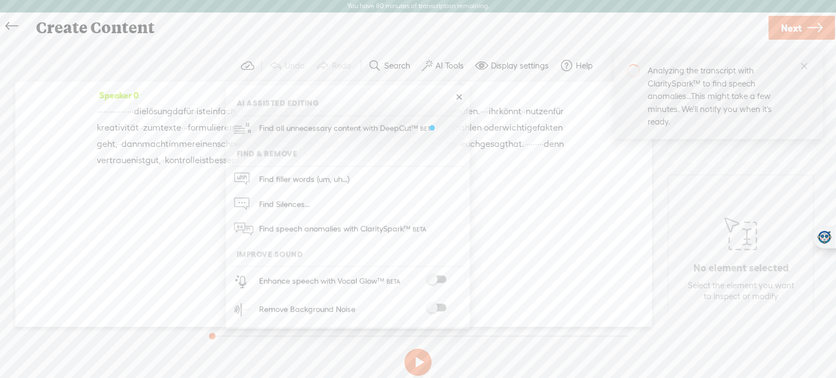
click at [440, 276] on span at bounding box center [437, 280] width 20 height 8
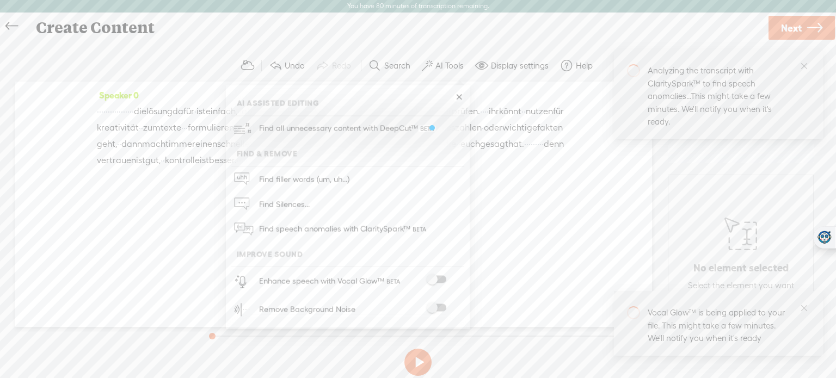
click at [441, 304] on span at bounding box center [437, 308] width 20 height 8
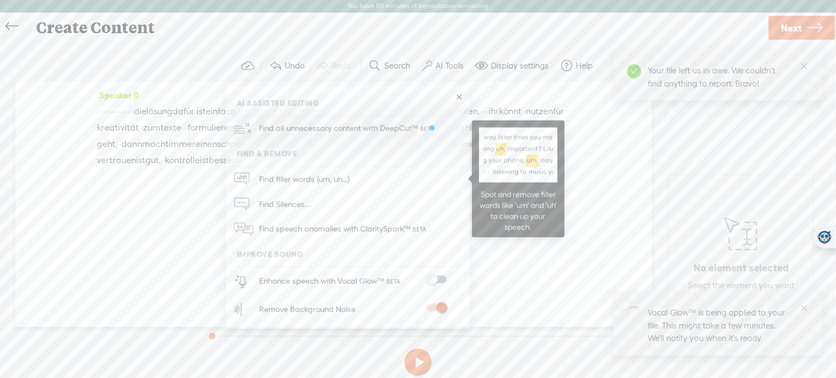
click at [350, 180] on span "Find filler words (um, uh...)" at bounding box center [304, 179] width 98 height 24
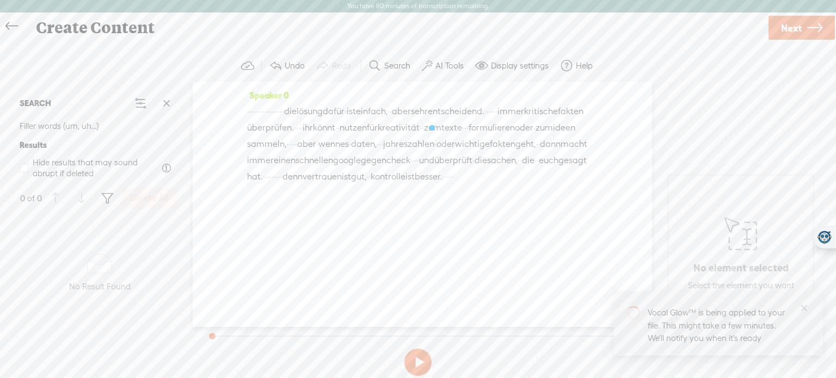
click at [455, 66] on label "AI Tools" at bounding box center [450, 65] width 28 height 11
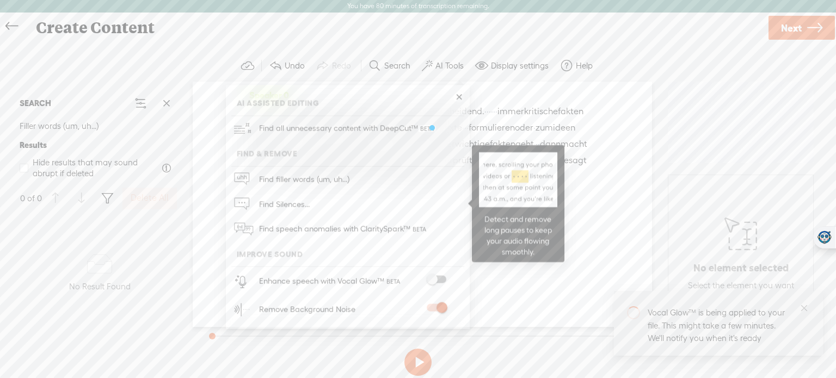
click at [328, 205] on link "Find Silences..." at bounding box center [347, 204] width 233 height 25
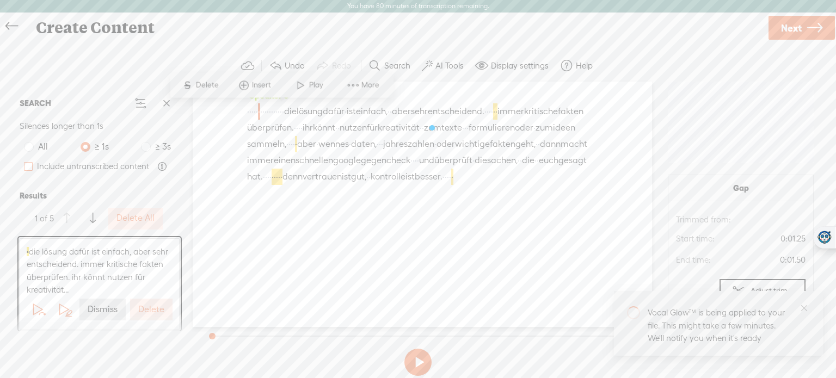
click at [26, 169] on span at bounding box center [28, 166] width 9 height 9
click at [26, 169] on input "Include untranscribed content" at bounding box center [28, 166] width 9 height 9
checkbox input "true"
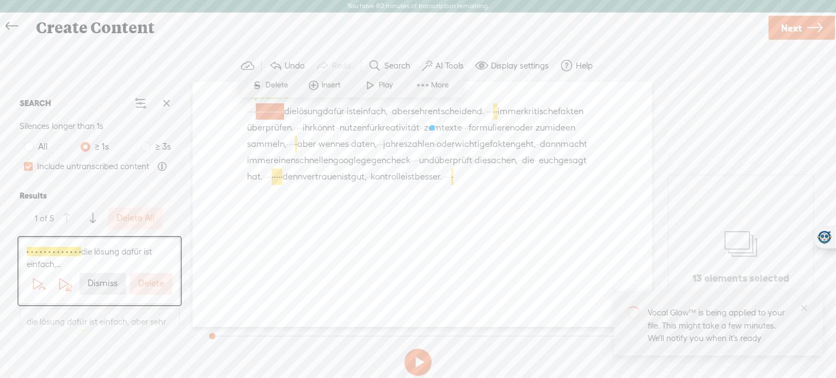
click at [148, 285] on label "Delete" at bounding box center [151, 283] width 26 height 11
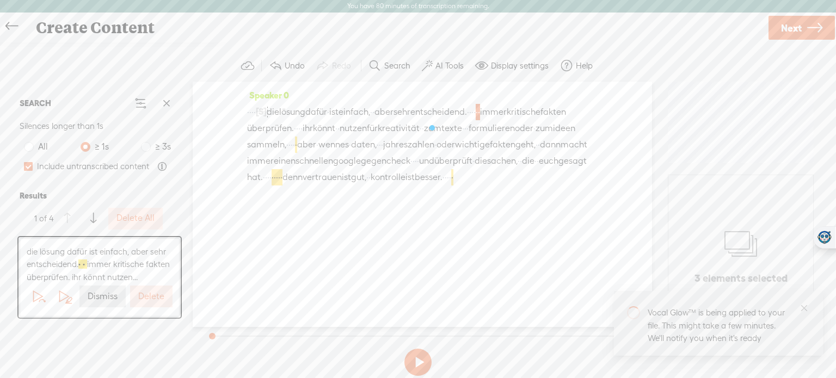
click at [148, 303] on label "Delete" at bounding box center [151, 296] width 26 height 11
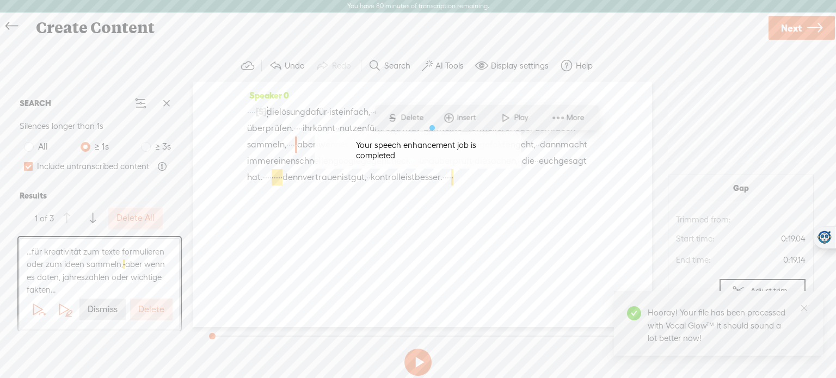
click at [142, 277] on span "...für kreativität zum texte formulieren oder zum ideen sammeln, · aber wenn es…" at bounding box center [100, 271] width 146 height 51
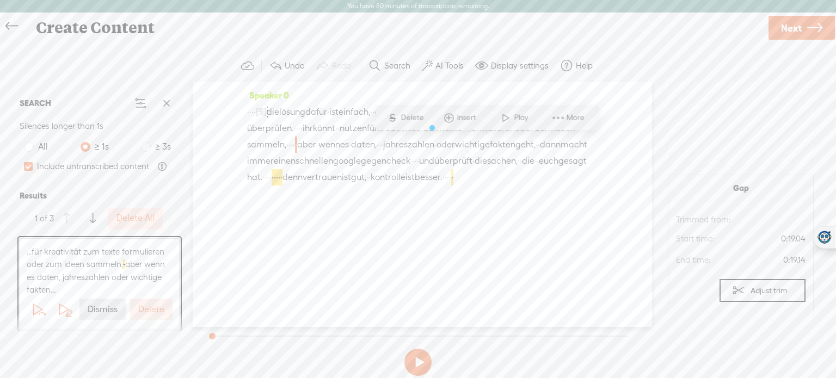
click at [156, 304] on label "Delete" at bounding box center [151, 309] width 26 height 11
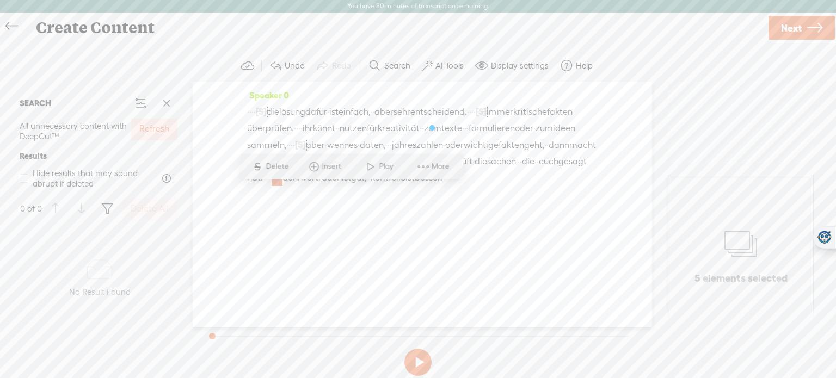
click at [446, 70] on label "AI Tools" at bounding box center [450, 65] width 28 height 11
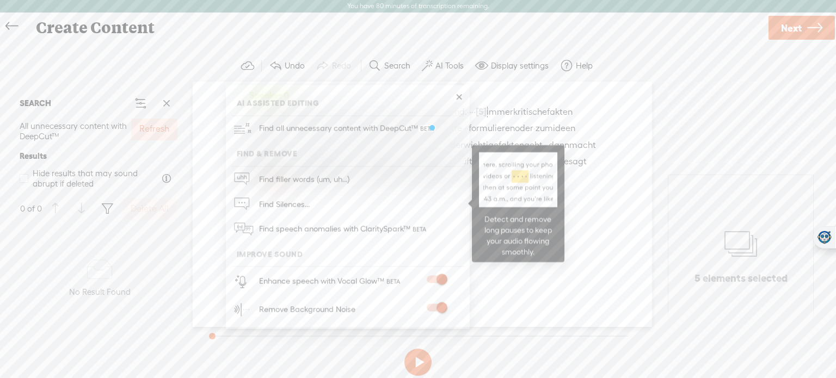
click at [335, 207] on link "Find Silences..." at bounding box center [347, 204] width 233 height 25
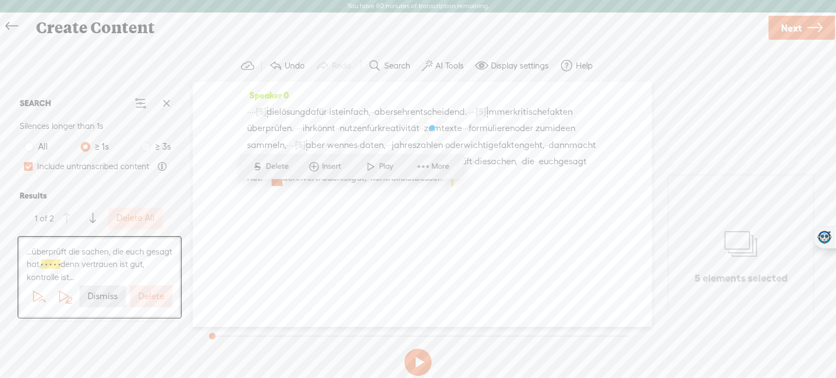
click at [150, 298] on label "Delete" at bounding box center [151, 296] width 26 height 11
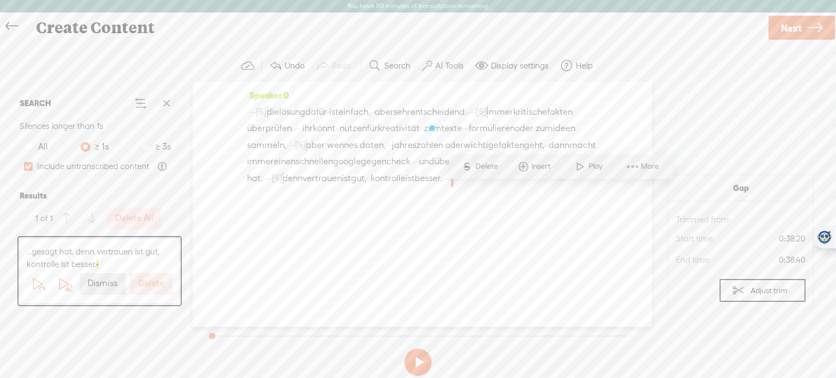
click at [158, 282] on label "Delete" at bounding box center [151, 283] width 26 height 11
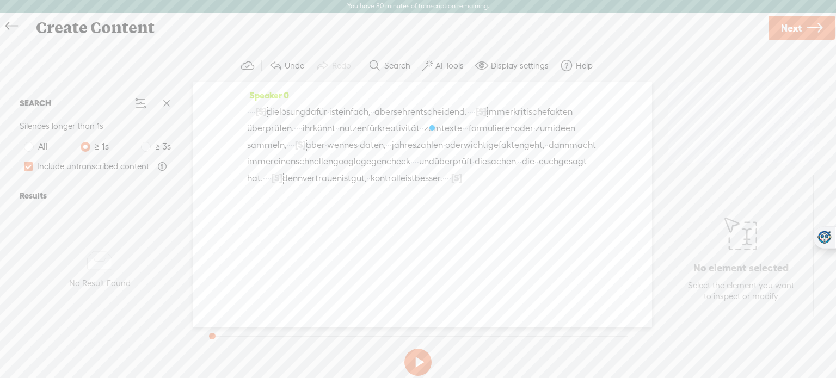
click at [412, 361] on button at bounding box center [417, 362] width 27 height 27
click at [796, 29] on span "Next" at bounding box center [791, 28] width 21 height 28
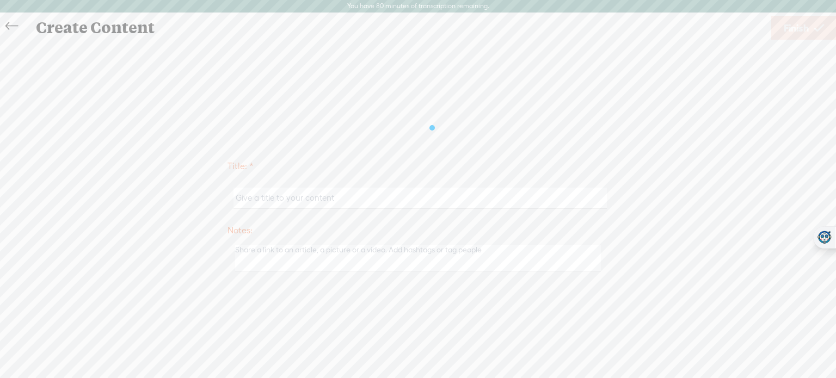
click at [311, 202] on input "text" at bounding box center [420, 198] width 373 height 21
type input "AI Scout 7"
click at [784, 26] on span "Finish" at bounding box center [796, 28] width 25 height 28
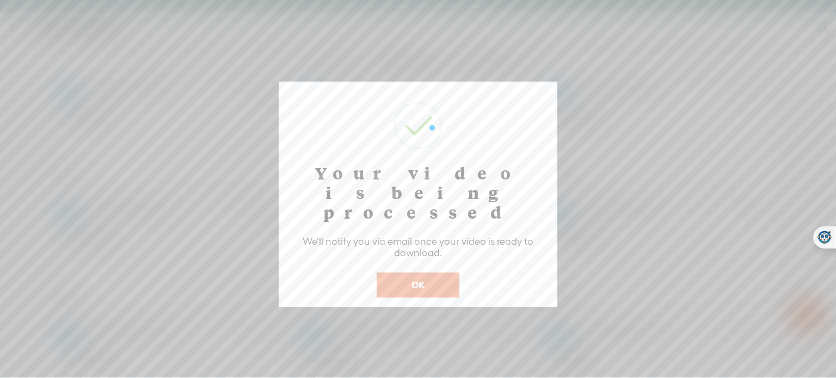
click at [430, 273] on button "OK" at bounding box center [418, 285] width 83 height 25
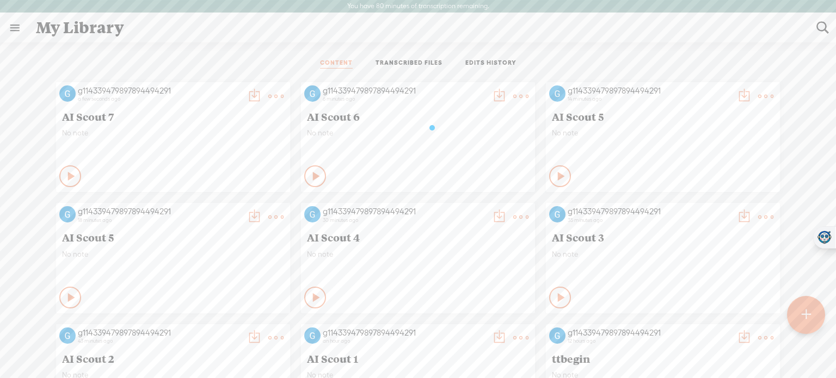
click at [803, 323] on t at bounding box center [805, 315] width 9 height 24
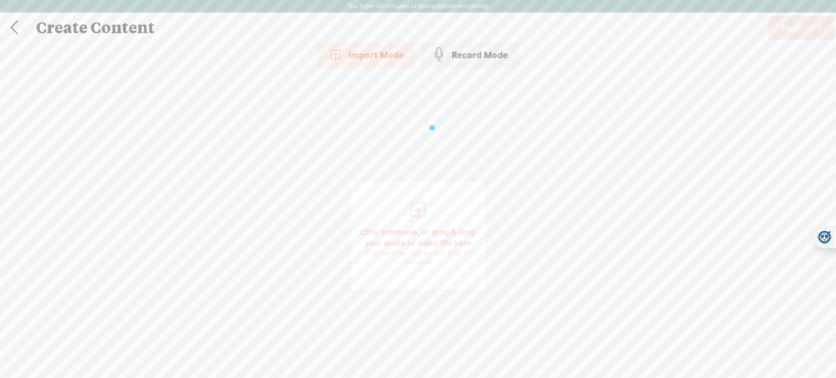
click at [414, 211] on div at bounding box center [418, 210] width 22 height 22
click at [789, 23] on span "Next" at bounding box center [791, 28] width 21 height 28
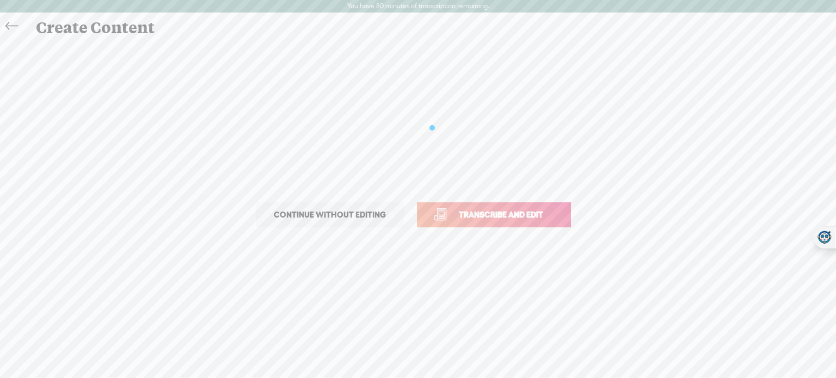
click at [536, 211] on span "Transcribe and edit" at bounding box center [501, 215] width 107 height 13
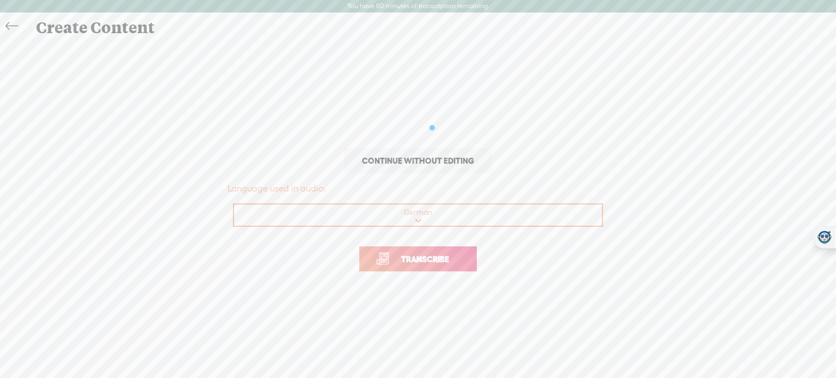
click at [447, 256] on span "Transcribe" at bounding box center [425, 259] width 71 height 13
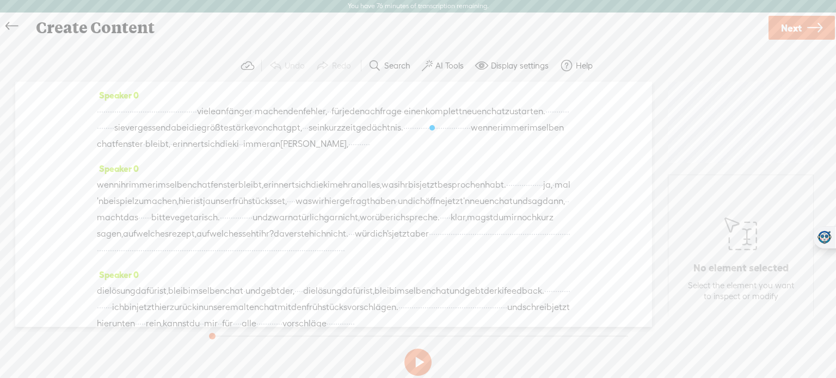
click at [463, 68] on button "AI Tools" at bounding box center [444, 66] width 53 height 22
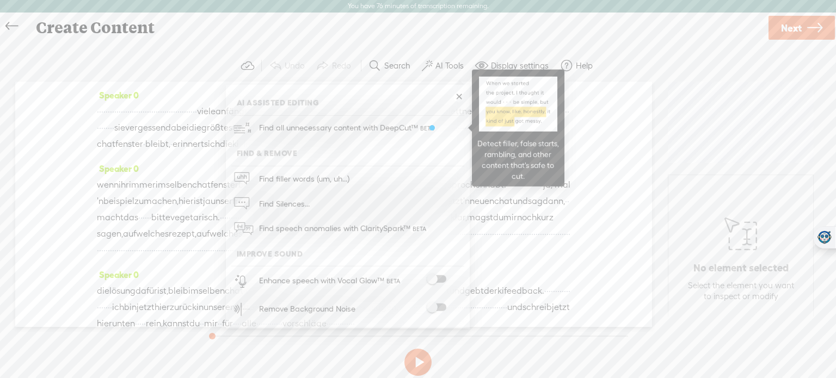
click at [363, 128] on span "Find all unnecessary content with DeepCut™" at bounding box center [347, 128] width 185 height 26
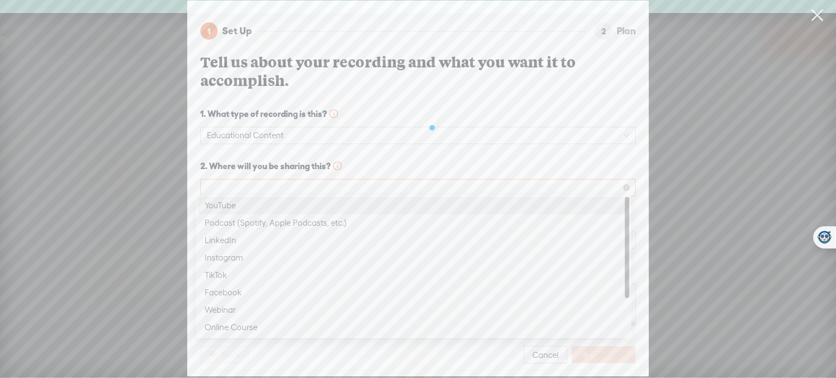
click at [423, 180] on span at bounding box center [418, 188] width 422 height 16
click at [329, 206] on div "YouTube" at bounding box center [414, 205] width 418 height 13
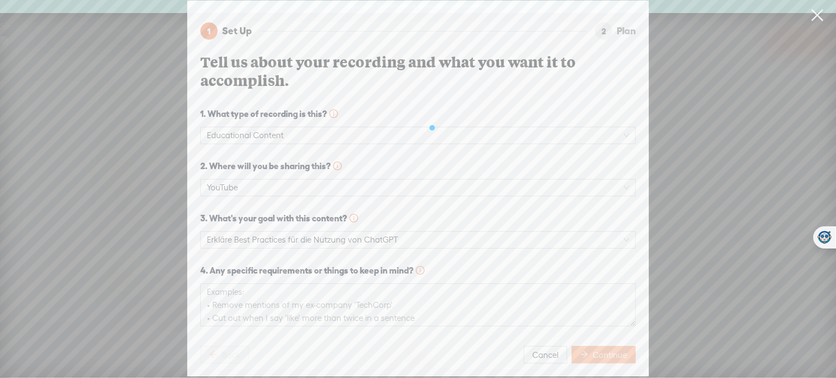
click at [586, 350] on button "Continue" at bounding box center [604, 354] width 64 height 17
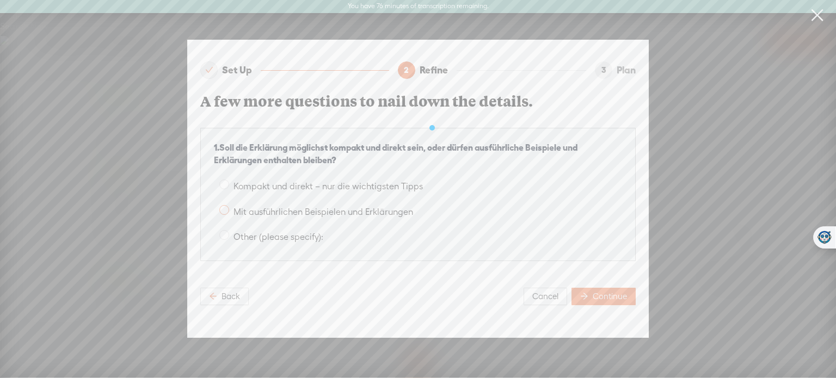
click at [223, 210] on span at bounding box center [224, 210] width 10 height 10
click at [223, 210] on input "Mit ausführlichen Beispielen und Erklärungen" at bounding box center [224, 210] width 10 height 10
radio input "true"
click at [616, 291] on span "Continue" at bounding box center [610, 296] width 34 height 11
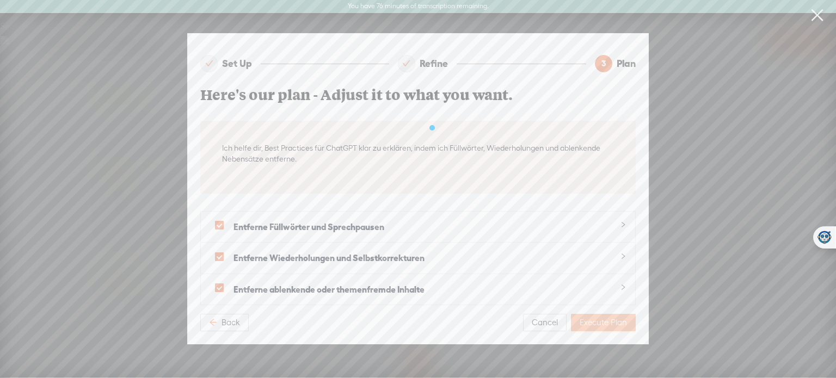
click at [616, 317] on span "Execute Plan" at bounding box center [603, 322] width 47 height 11
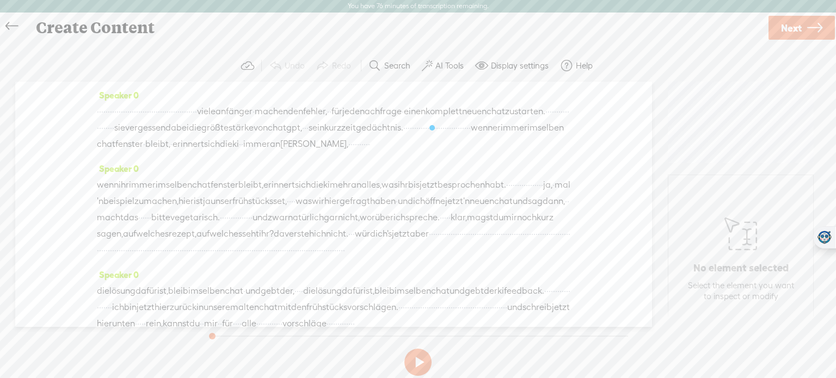
click at [446, 68] on label "AI Tools" at bounding box center [450, 65] width 28 height 11
click at [438, 283] on span at bounding box center [437, 280] width 20 height 8
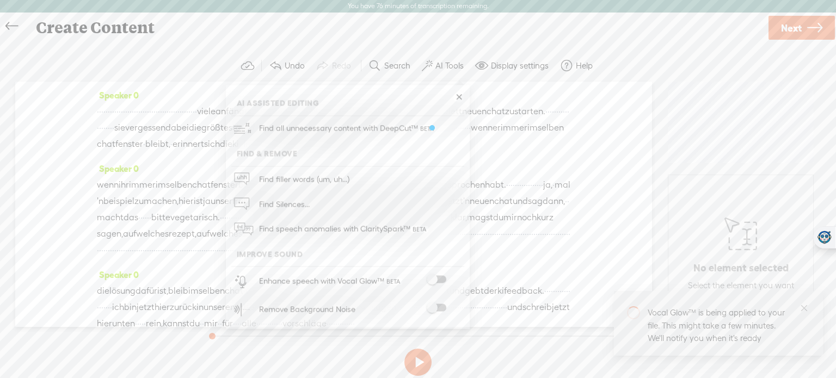
click at [442, 305] on span at bounding box center [437, 308] width 20 height 8
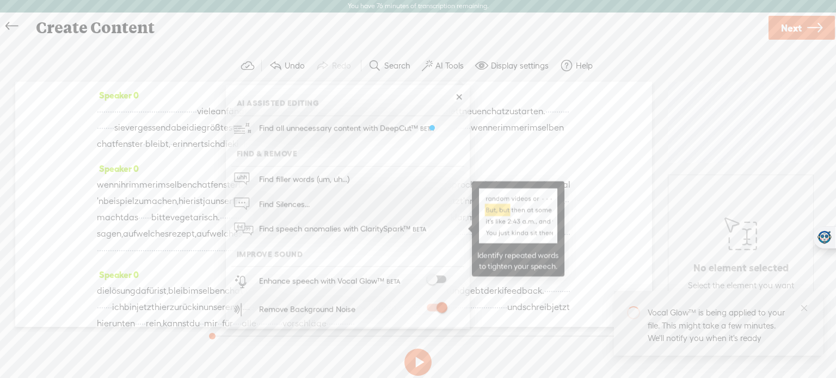
click at [390, 232] on span "Find speech anomalies with ClaritySpark™" at bounding box center [343, 230] width 177 height 26
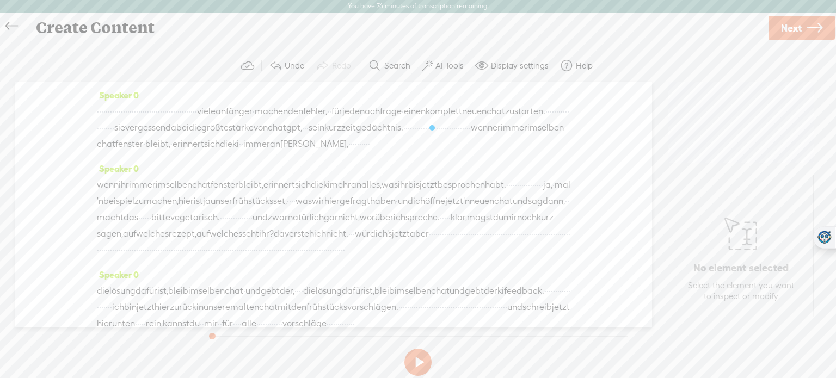
click at [568, 63] on span at bounding box center [566, 65] width 13 height 13
click at [519, 29] on div "Create Content" at bounding box center [397, 28] width 739 height 28
click at [453, 65] on label "AI Tools" at bounding box center [450, 65] width 28 height 11
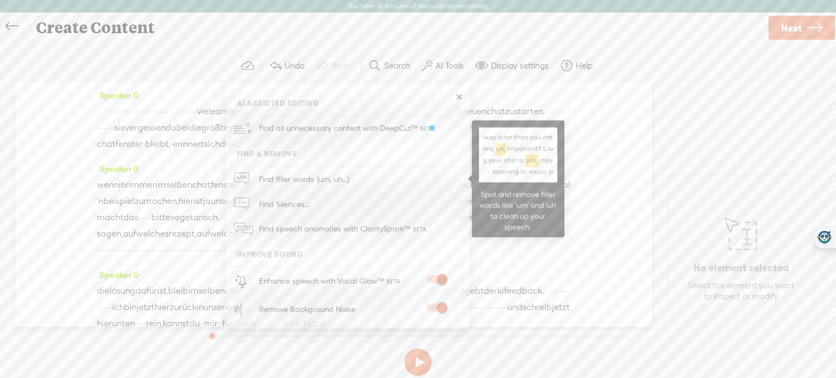
click at [344, 178] on span "Find filler words (um, uh...)" at bounding box center [304, 179] width 98 height 24
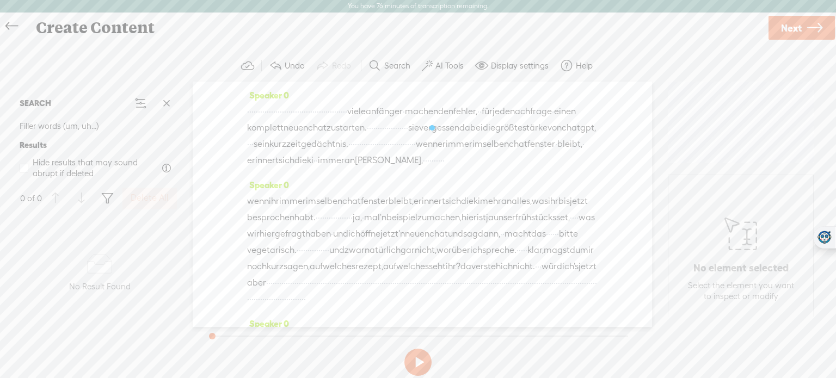
click at [459, 57] on button "AI Tools" at bounding box center [444, 66] width 53 height 22
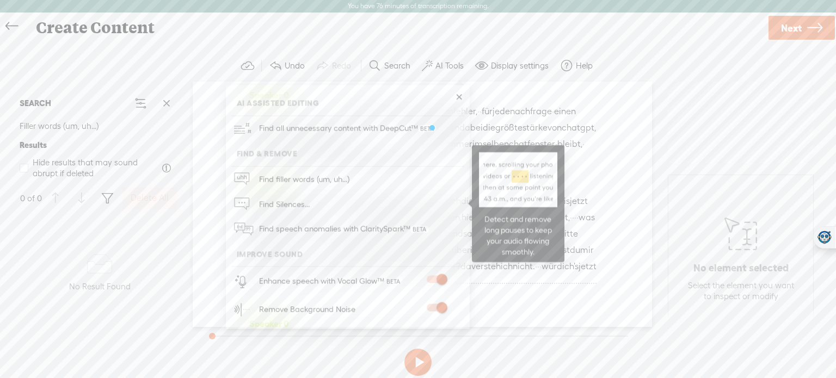
click at [319, 201] on link "Find Silences..." at bounding box center [347, 204] width 233 height 25
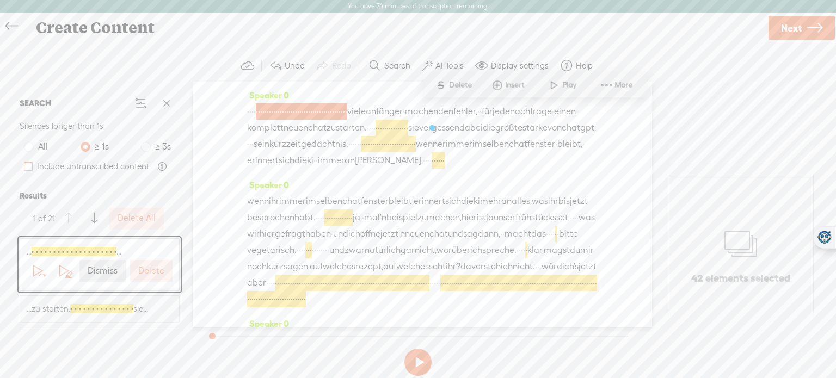
click at [29, 165] on span at bounding box center [28, 166] width 9 height 9
click at [29, 165] on input "Include untranscribed content" at bounding box center [28, 166] width 9 height 9
checkbox input "true"
click at [609, 87] on span at bounding box center [606, 85] width 16 height 20
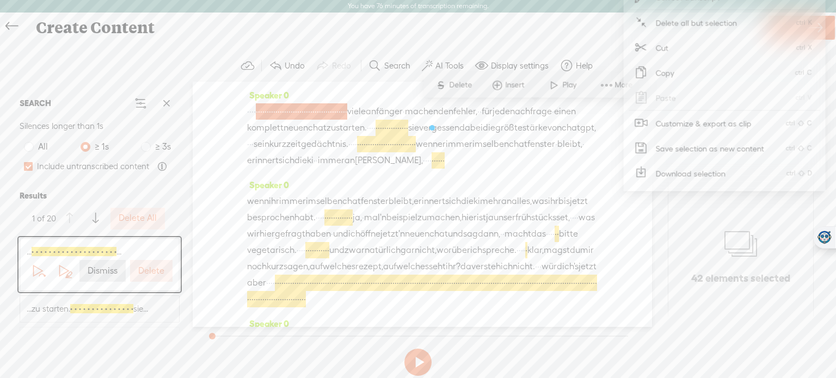
click at [103, 335] on div "SEARCH Silences longer than 1s All ≥ 1s ≥ 3s Include untranscribed content Resu…" at bounding box center [99, 209] width 177 height 254
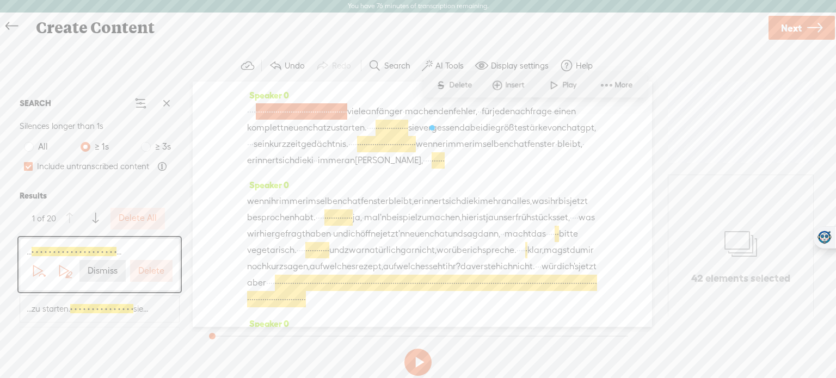
click at [158, 275] on label "Delete" at bounding box center [151, 271] width 26 height 11
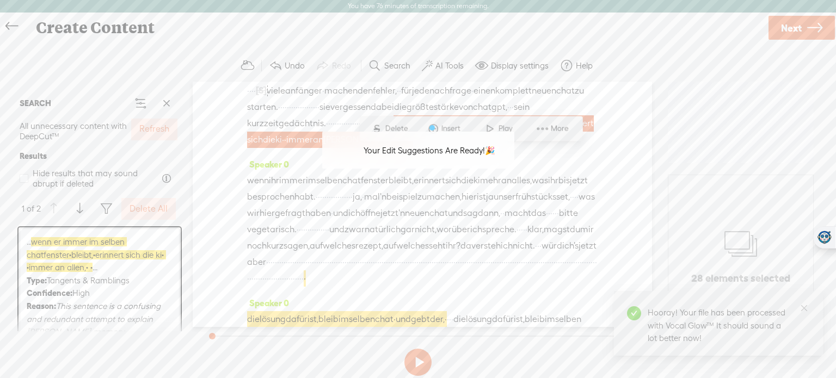
scroll to position [22, 0]
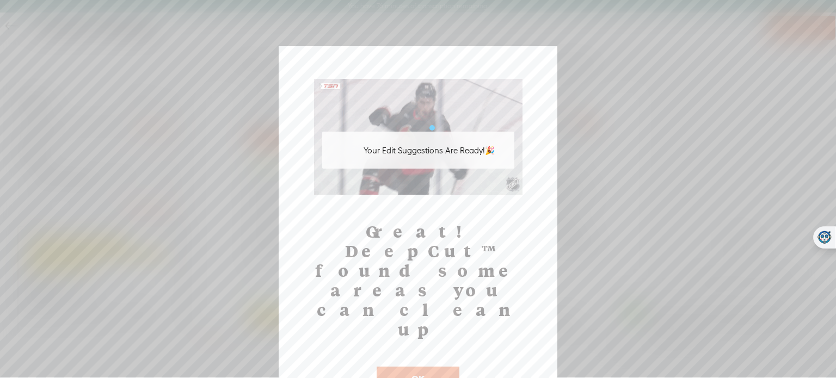
click at [415, 367] on button "OK" at bounding box center [418, 379] width 83 height 25
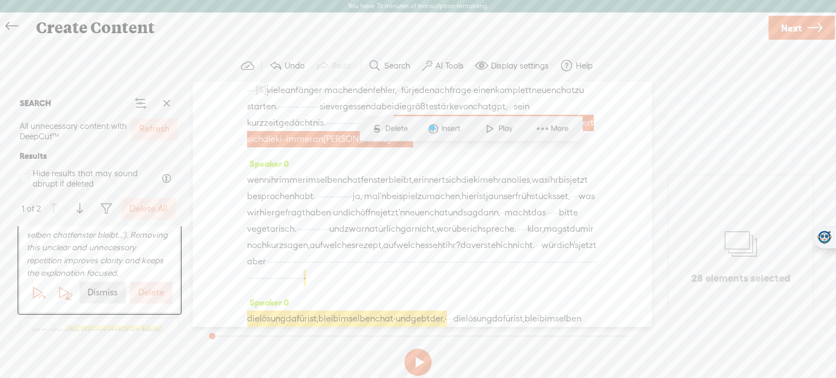
scroll to position [137, 0]
click at [149, 289] on label "Delete" at bounding box center [151, 291] width 26 height 11
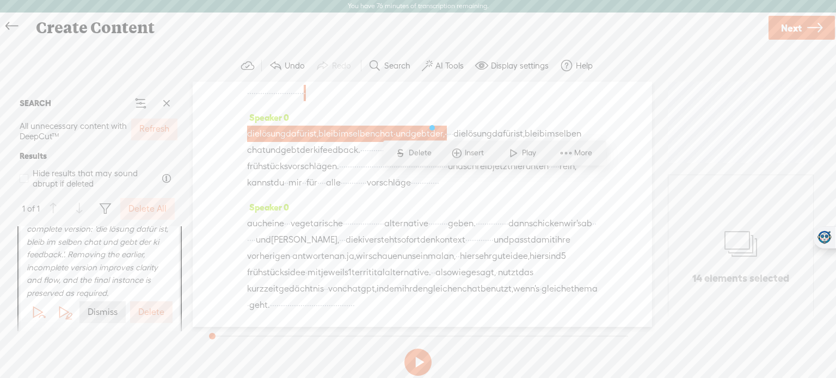
scroll to position [119, 0]
click at [154, 314] on label "Delete" at bounding box center [151, 308] width 26 height 11
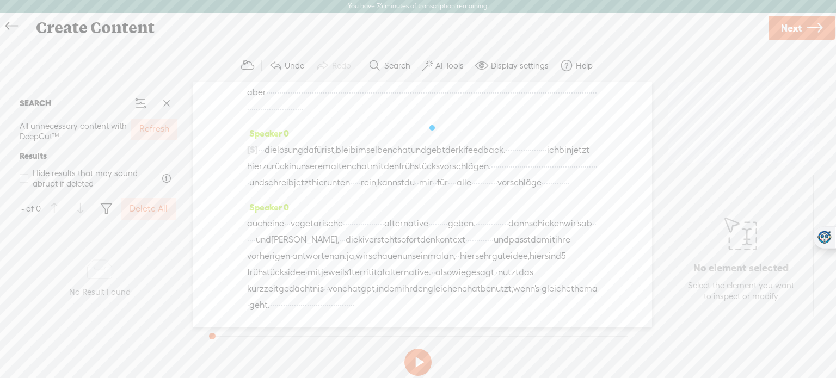
scroll to position [0, 0]
click at [453, 71] on button "AI Tools" at bounding box center [444, 66] width 53 height 22
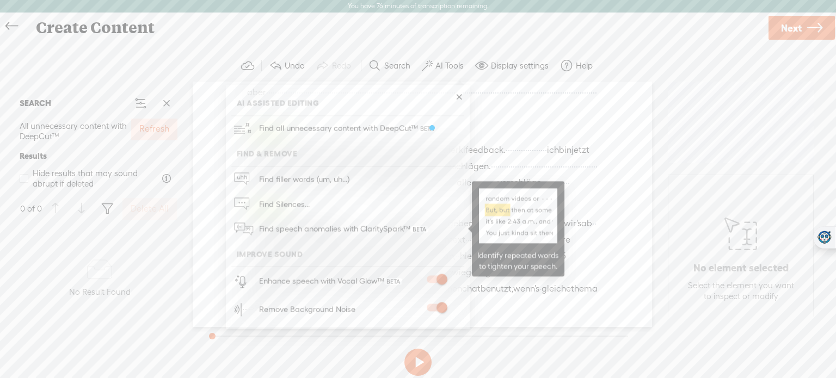
click at [345, 234] on span "Find speech anomalies with ClaritySpark™" at bounding box center [343, 230] width 177 height 26
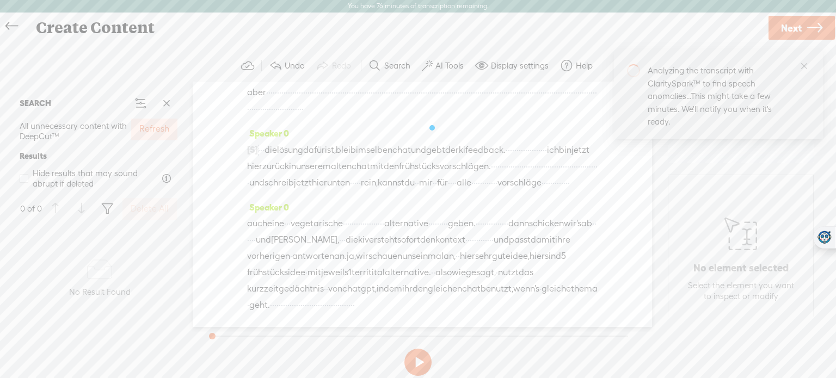
click at [450, 69] on label "AI Tools" at bounding box center [450, 65] width 28 height 11
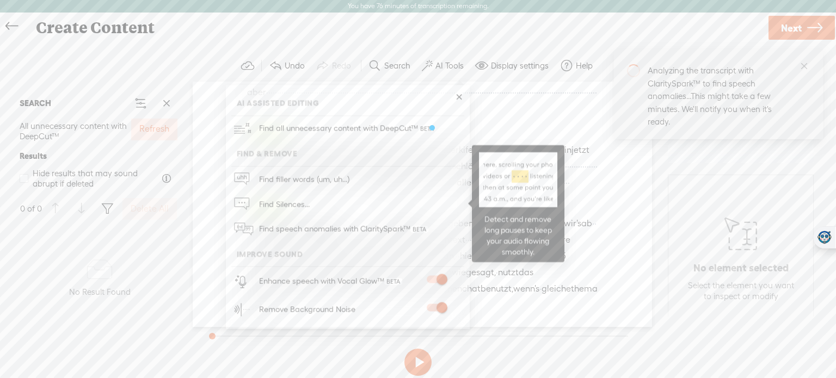
click at [355, 204] on link "Find Silences..." at bounding box center [347, 204] width 233 height 25
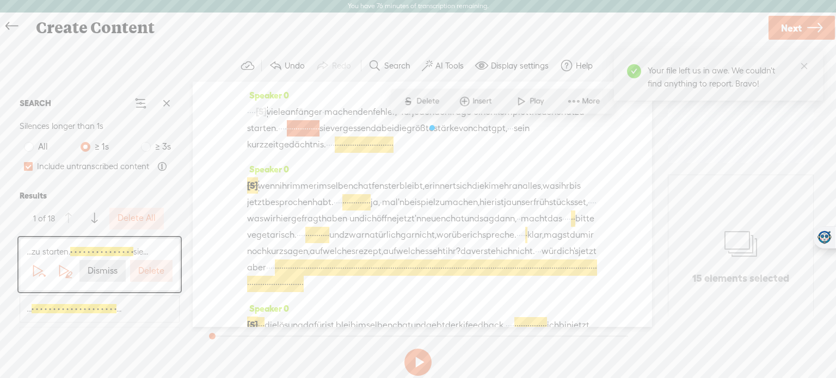
click at [148, 273] on label "Delete" at bounding box center [151, 271] width 26 height 11
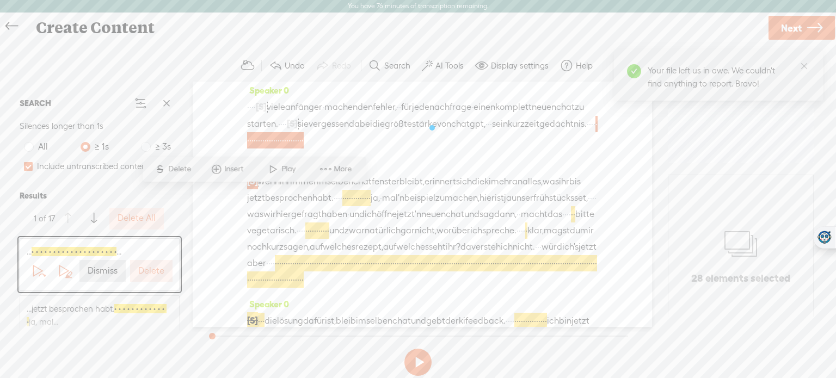
scroll to position [5, 0]
click at [148, 273] on label "Delete" at bounding box center [151, 271] width 26 height 11
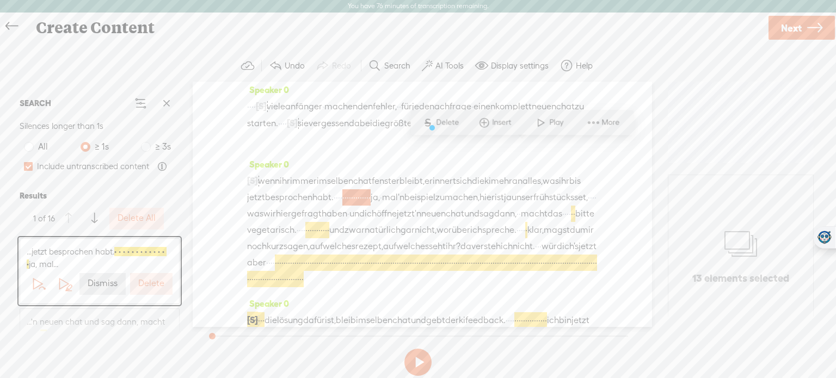
scroll to position [63, 0]
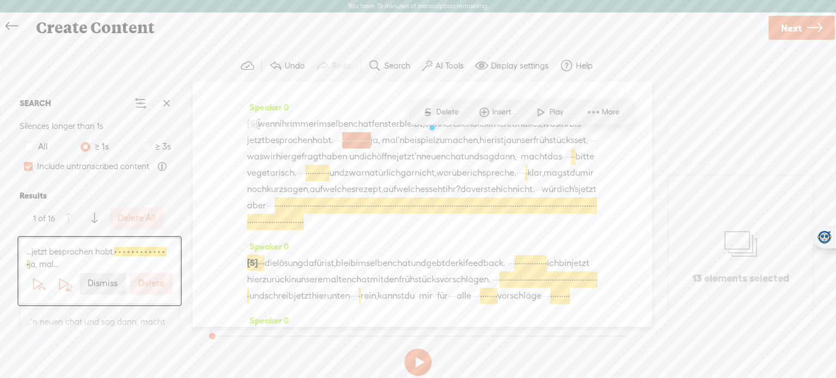
click at [148, 273] on button "Delete" at bounding box center [151, 284] width 42 height 22
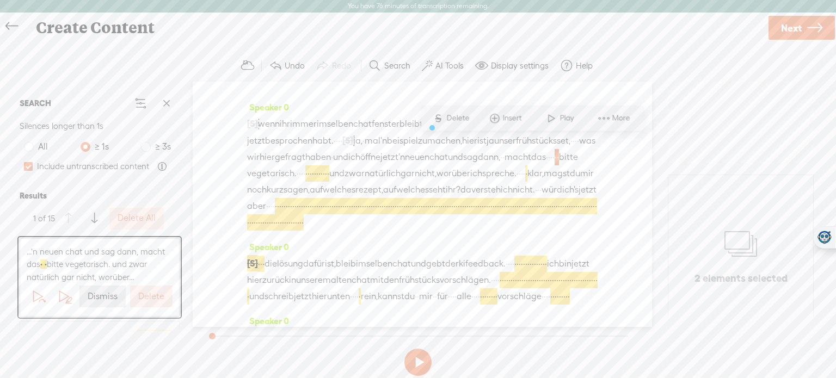
scroll to position [95, 0]
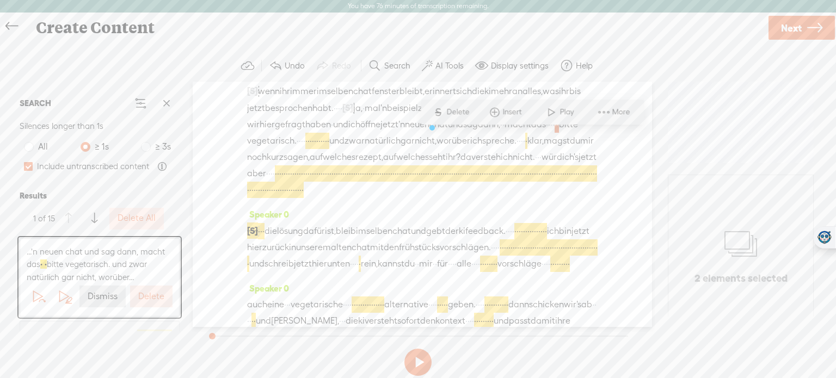
click at [148, 273] on span "...'n neuen chat und sag dann, macht das · · bitte vegetarisch. und zwar natürl…" at bounding box center [100, 265] width 146 height 39
click at [149, 298] on label "Delete" at bounding box center [151, 296] width 26 height 11
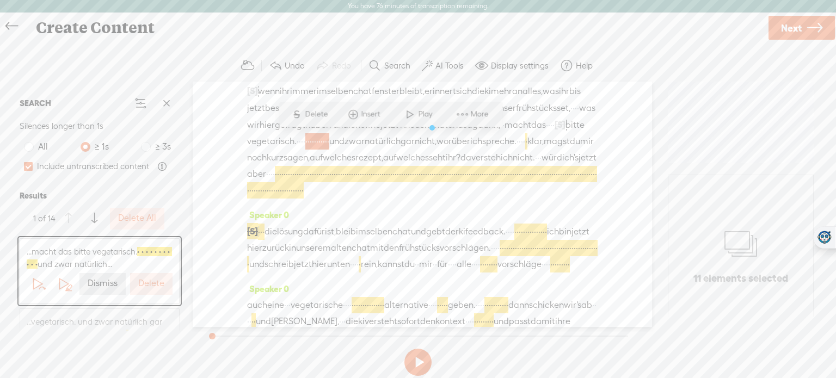
scroll to position [111, 0]
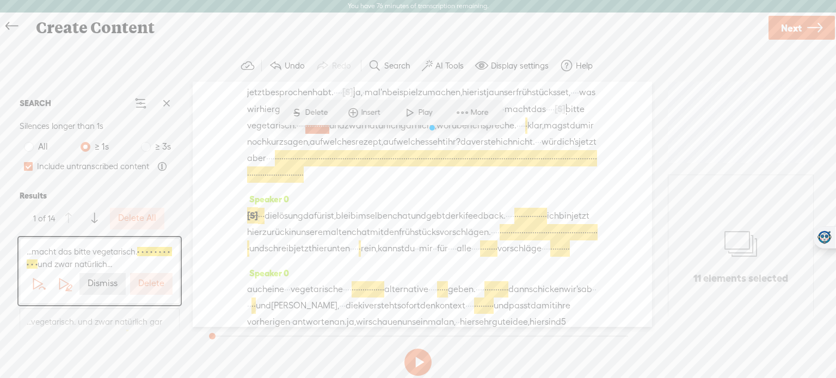
click at [159, 283] on button "Delete" at bounding box center [151, 284] width 42 height 22
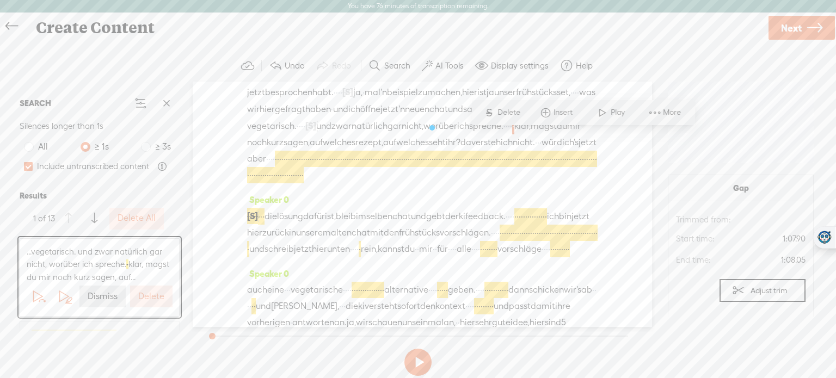
click at [152, 301] on label "Delete" at bounding box center [151, 296] width 26 height 11
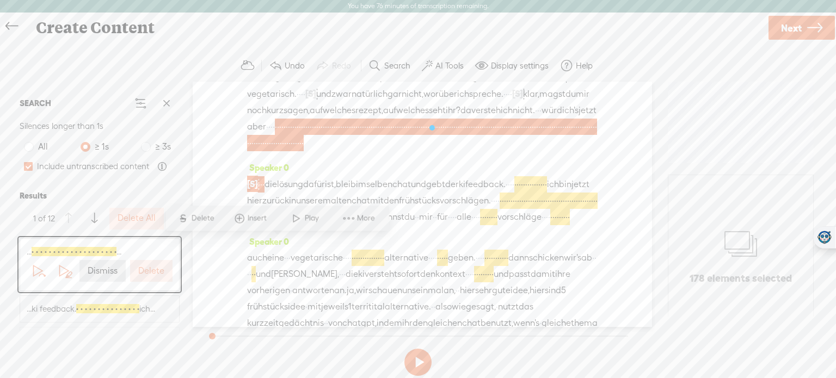
scroll to position [144, 0]
click at [157, 279] on button "Delete" at bounding box center [151, 271] width 42 height 22
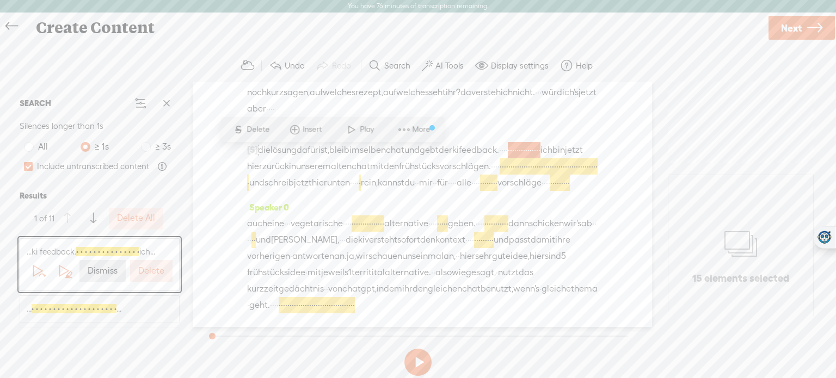
scroll to position [185, 0]
click at [159, 274] on label "Delete" at bounding box center [151, 271] width 26 height 11
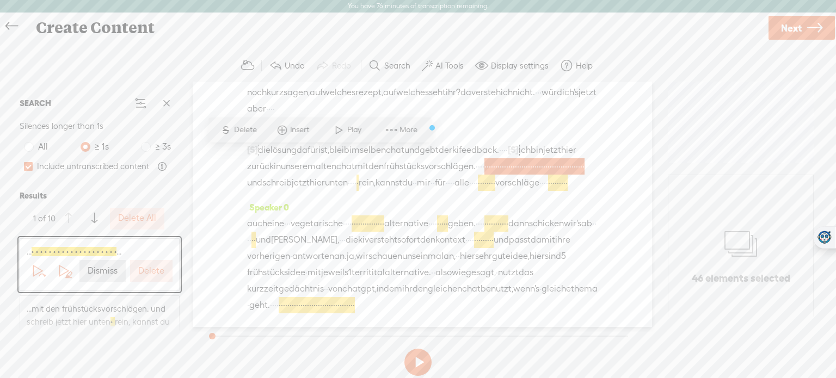
scroll to position [218, 0]
click at [159, 274] on label "Delete" at bounding box center [151, 271] width 26 height 11
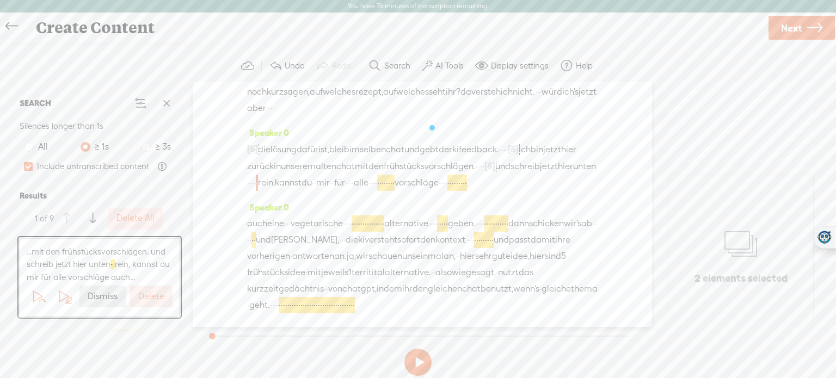
click at [159, 302] on button "Delete" at bounding box center [151, 297] width 42 height 22
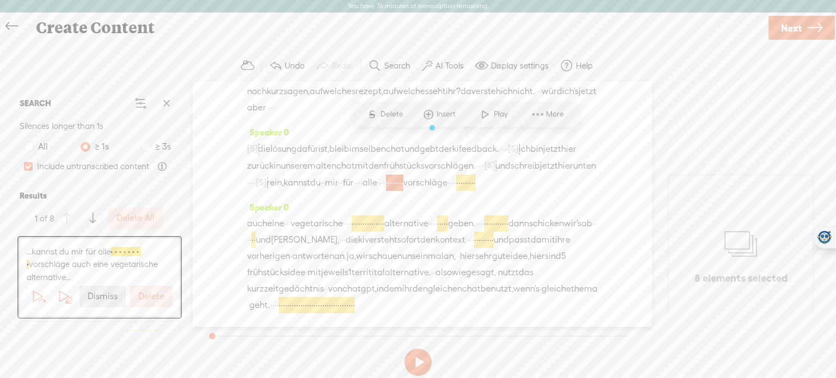
scroll to position [234, 0]
click at [491, 112] on span at bounding box center [485, 112] width 16 height 20
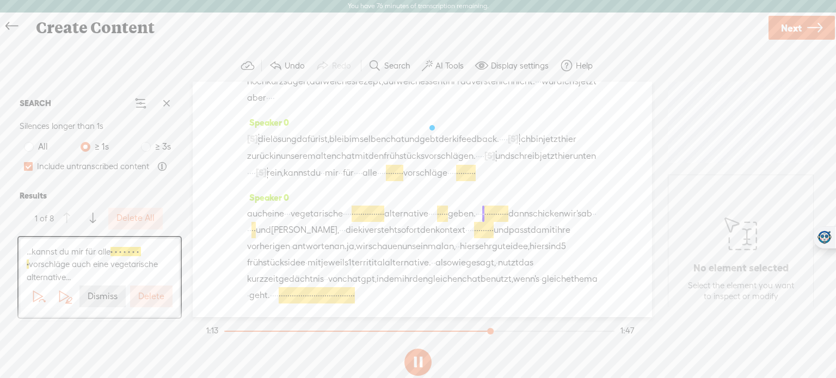
click at [97, 292] on label "Dismiss" at bounding box center [103, 296] width 30 height 11
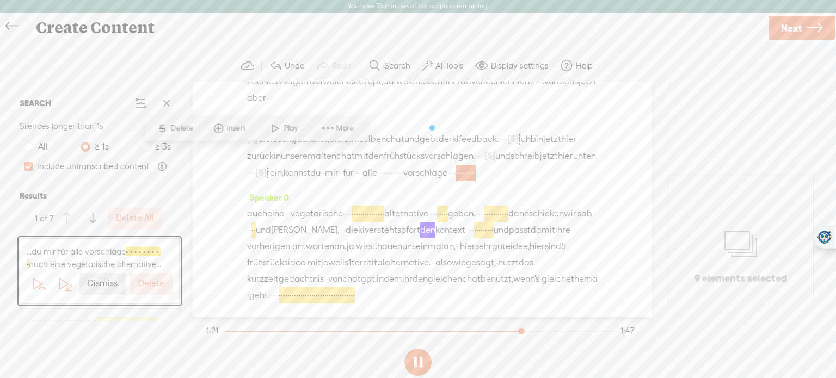
click at [100, 283] on label "Dismiss" at bounding box center [103, 283] width 30 height 11
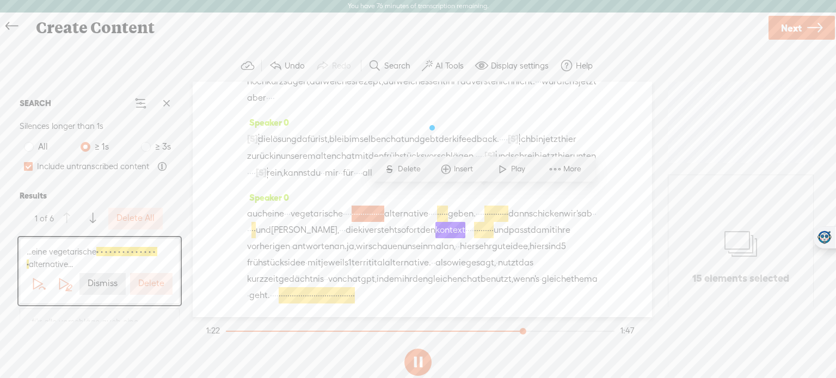
scroll to position [248, 0]
click at [109, 284] on label "Dismiss" at bounding box center [103, 283] width 30 height 11
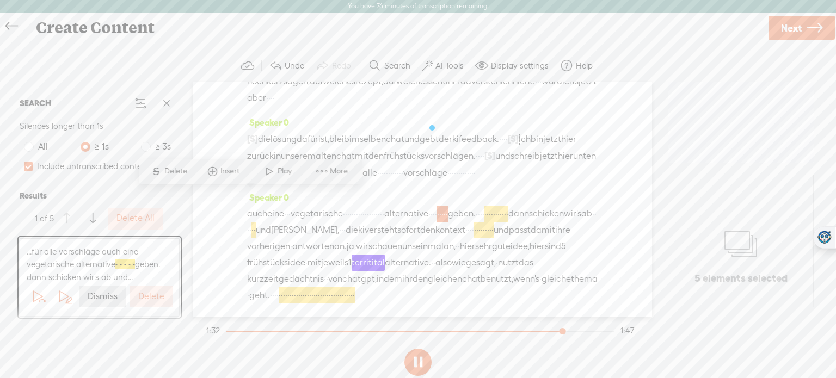
click at [107, 296] on label "Dismiss" at bounding box center [103, 296] width 30 height 11
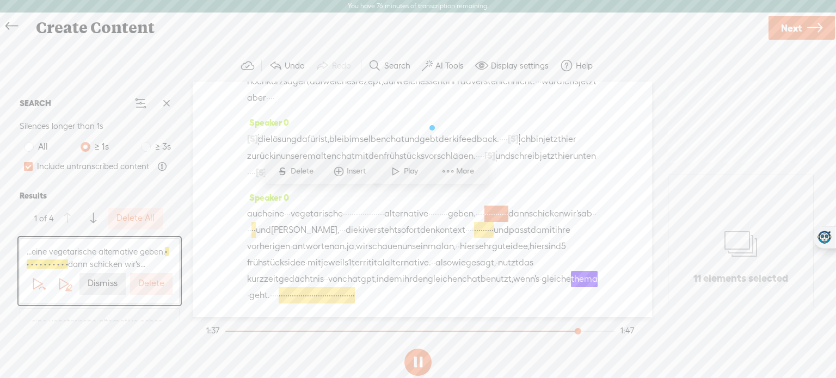
click at [107, 290] on label "Dismiss" at bounding box center [103, 283] width 30 height 11
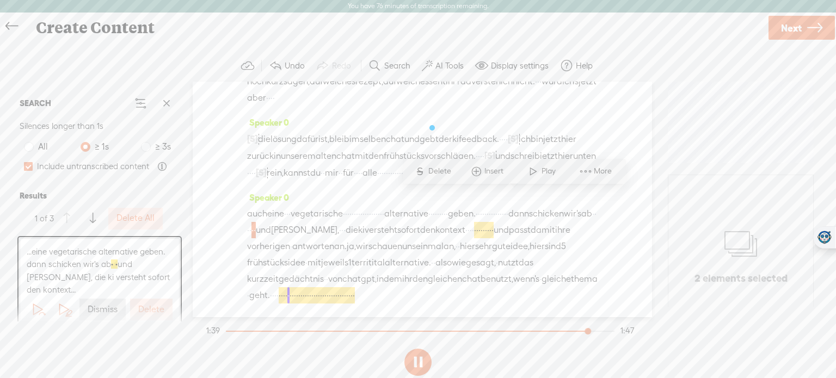
click at [105, 305] on label "Dismiss" at bounding box center [103, 309] width 30 height 11
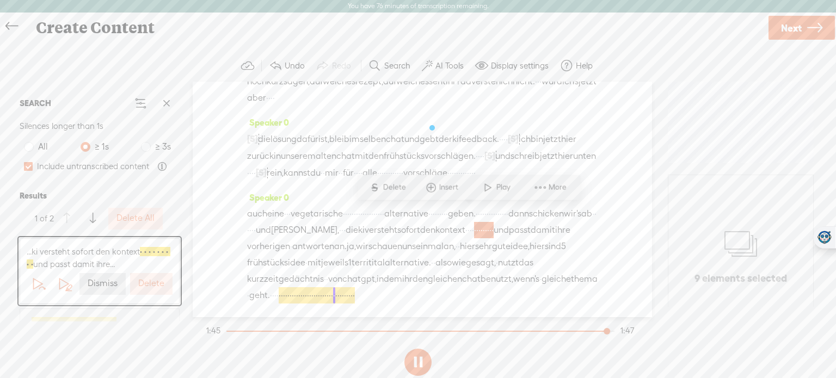
click at [155, 292] on button "Delete" at bounding box center [151, 284] width 42 height 22
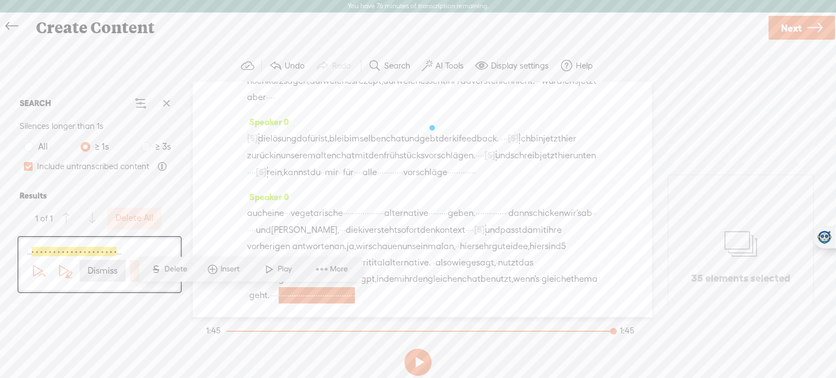
click at [133, 276] on button "Delete" at bounding box center [151, 271] width 42 height 22
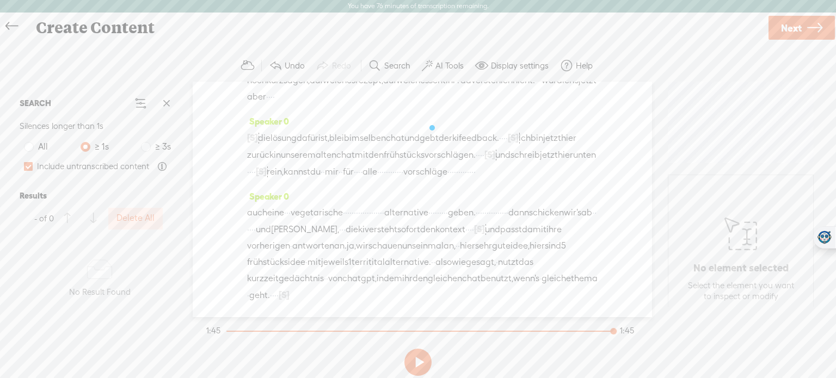
scroll to position [232, 0]
click at [429, 362] on button at bounding box center [417, 362] width 27 height 27
click at [418, 359] on button at bounding box center [417, 362] width 27 height 27
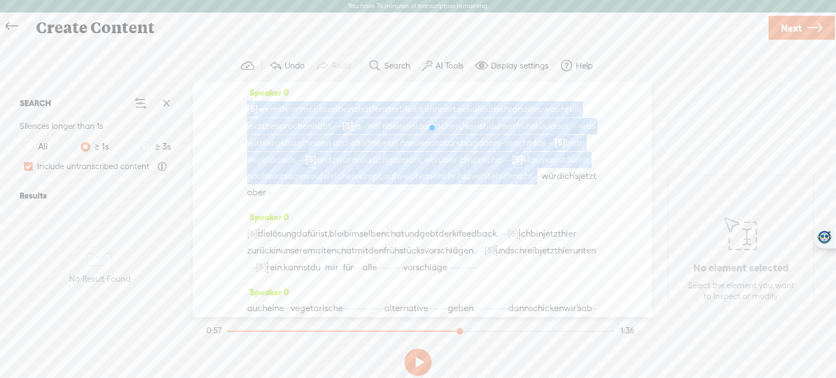
scroll to position [69, 0]
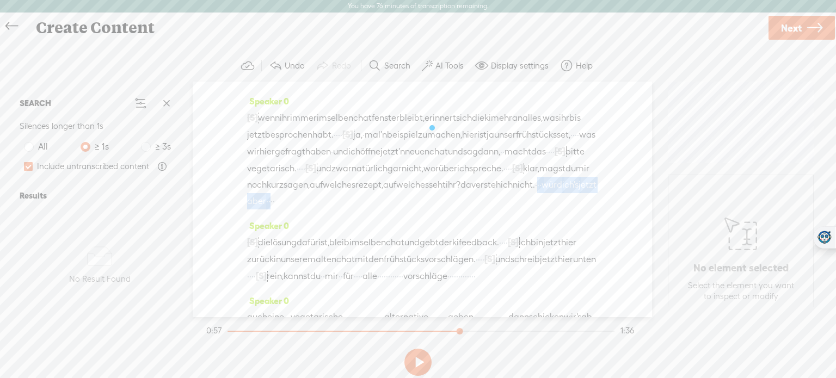
drag, startPoint x: 357, startPoint y: 99, endPoint x: 472, endPoint y: 213, distance: 162.1
click at [472, 210] on div "[S] · · · · · · · · · · · · · · · · · · · · · · · · · · · wenn er immer im selb…" at bounding box center [422, 159] width 351 height 100
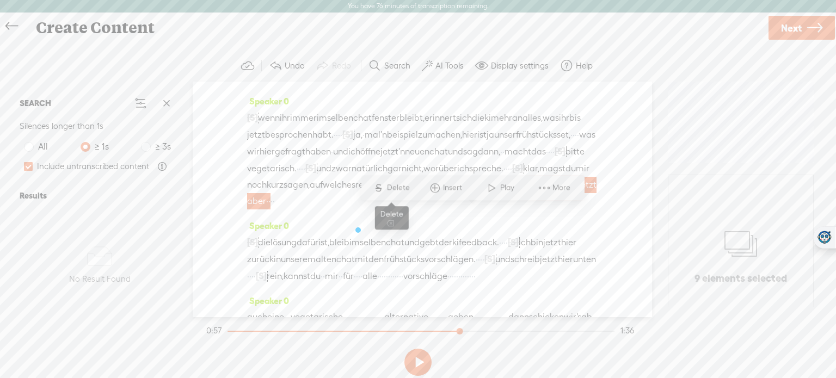
click at [387, 186] on span "Delete" at bounding box center [400, 187] width 26 height 11
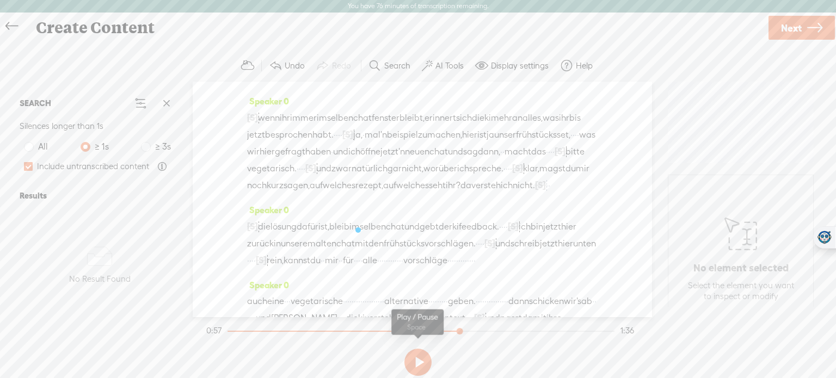
click at [415, 366] on button at bounding box center [417, 362] width 27 height 27
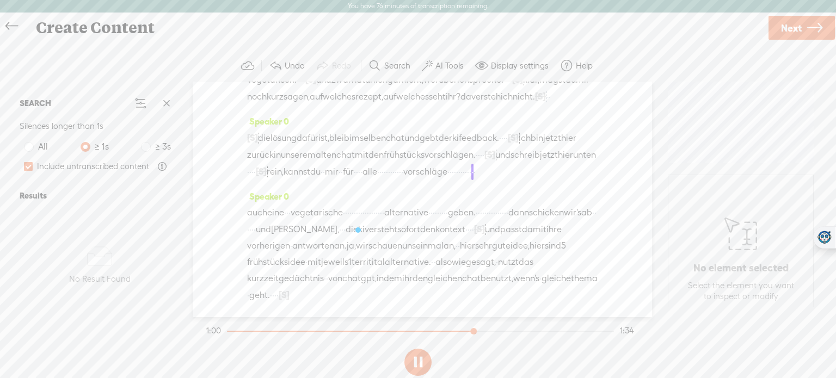
scroll to position [232, 0]
click at [412, 370] on button at bounding box center [417, 362] width 27 height 27
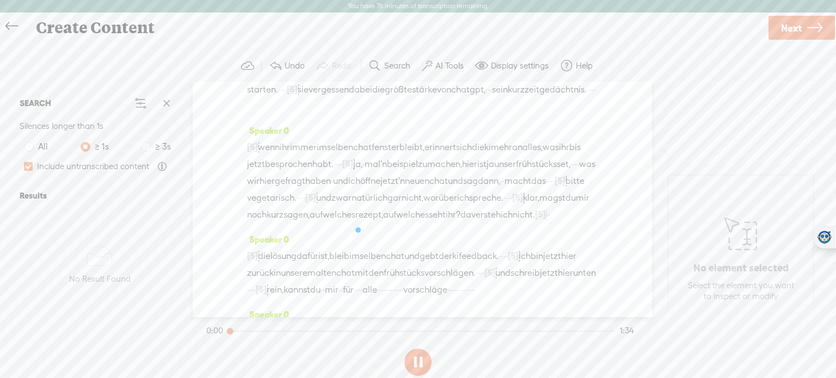
scroll to position [0, 0]
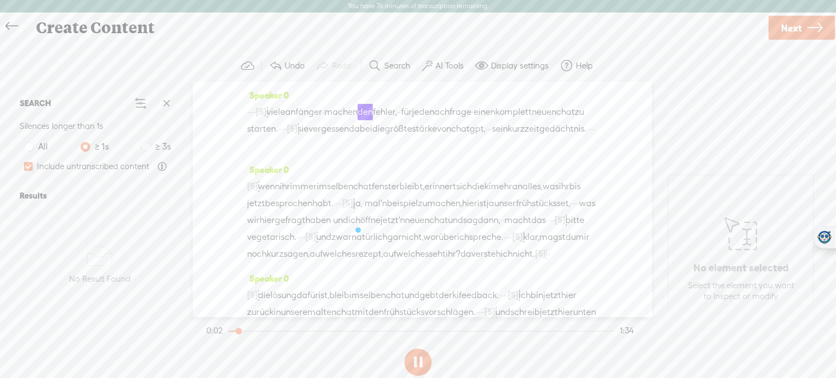
click at [415, 360] on button at bounding box center [417, 362] width 27 height 27
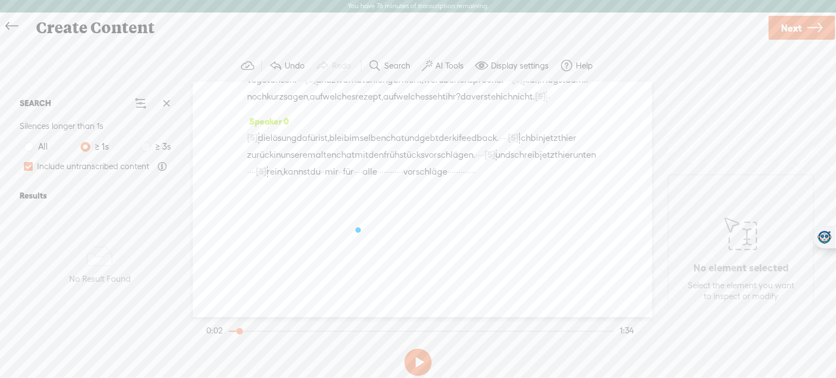
scroll to position [232, 0]
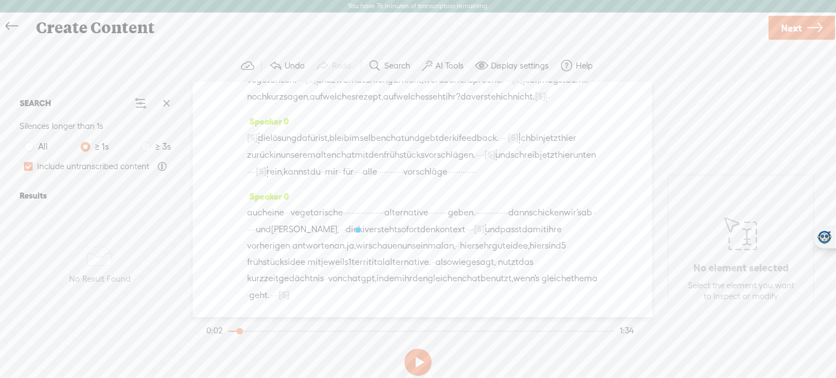
click at [462, 283] on span "gleichen" at bounding box center [445, 279] width 34 height 16
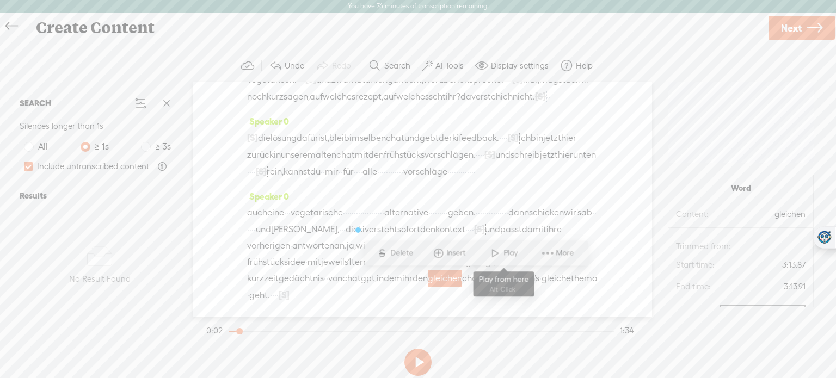
click at [514, 254] on span "Play" at bounding box center [512, 253] width 17 height 11
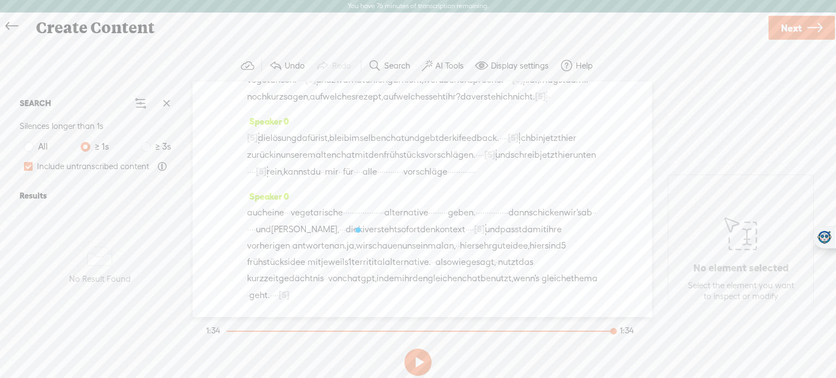
click at [805, 29] on link "Next" at bounding box center [802, 28] width 66 height 24
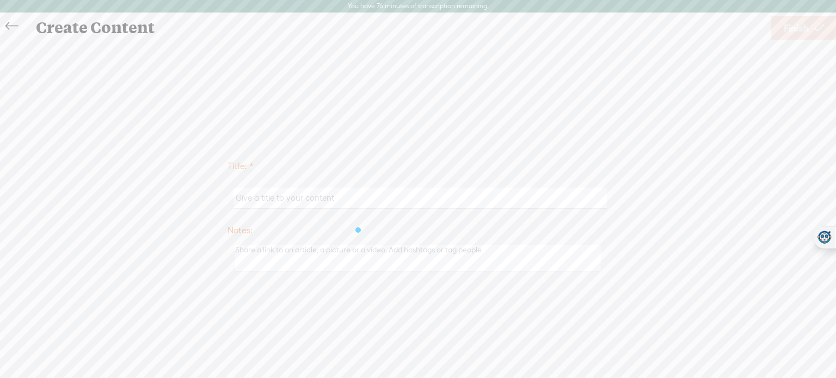
click at [403, 209] on div at bounding box center [418, 199] width 381 height 34
click at [390, 197] on input "text" at bounding box center [420, 198] width 373 height 21
type input "AI Scout 8"
click at [797, 21] on span "Finish" at bounding box center [796, 28] width 25 height 28
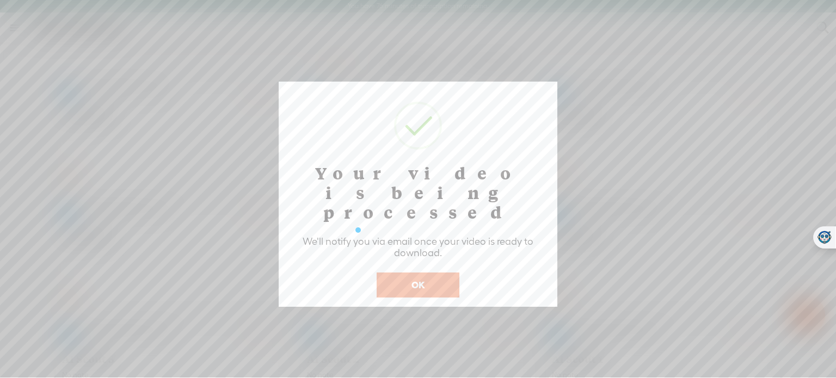
click at [412, 273] on button "OK" at bounding box center [418, 285] width 83 height 25
